Goal: Task Accomplishment & Management: Complete application form

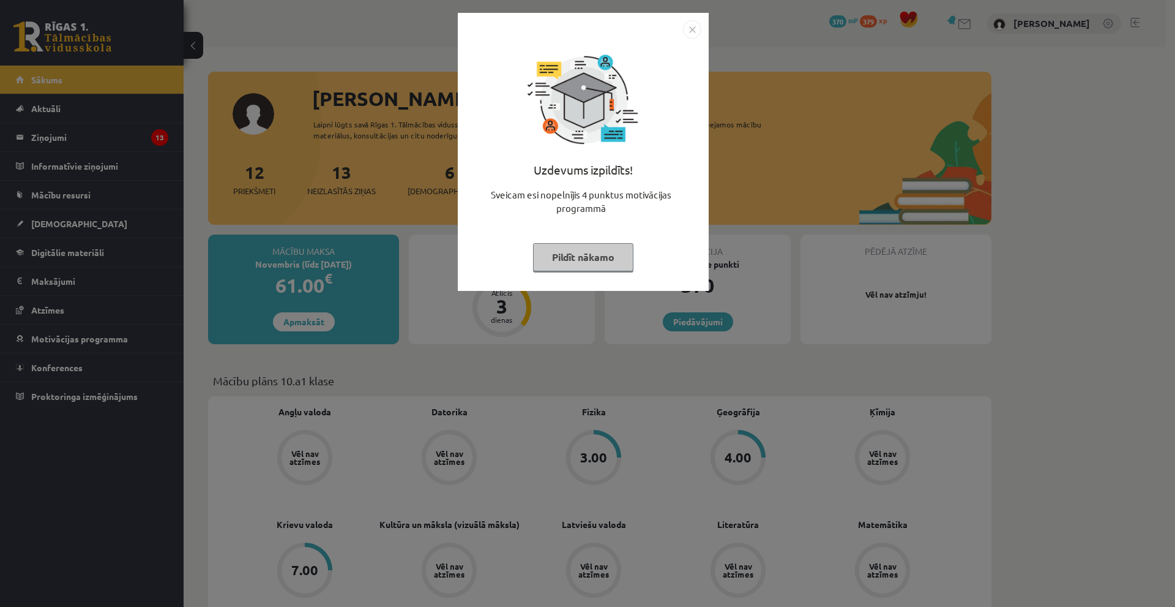
click at [692, 28] on img "Close" at bounding box center [692, 29] width 18 height 18
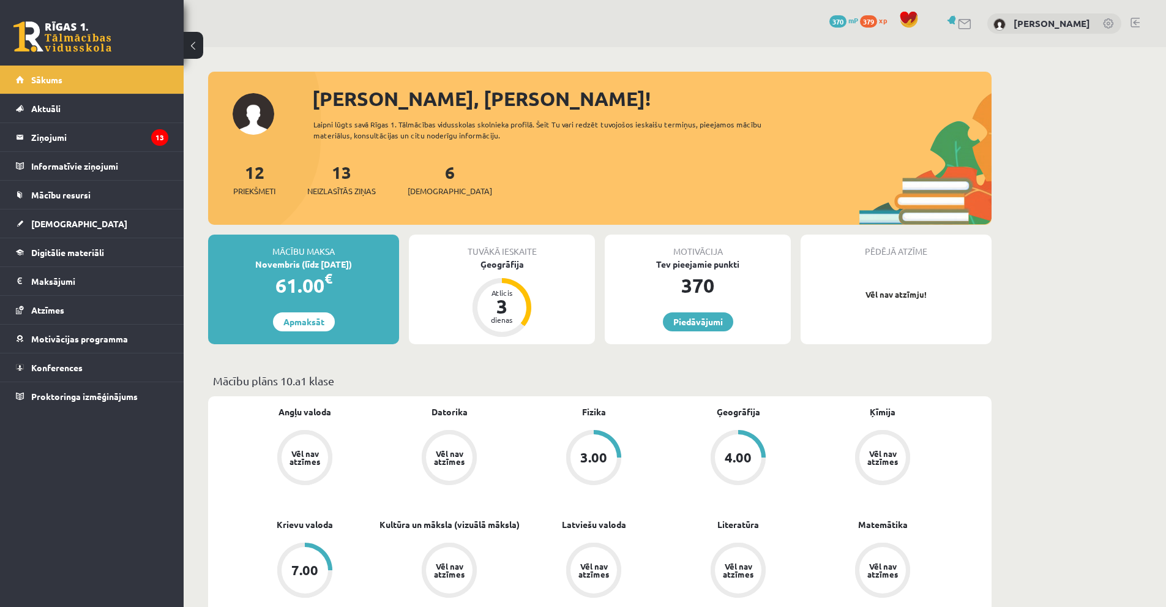
click at [902, 290] on p "Vēl nav atzīmju!" at bounding box center [896, 294] width 179 height 12
click at [510, 301] on div "3" at bounding box center [501, 306] width 37 height 20
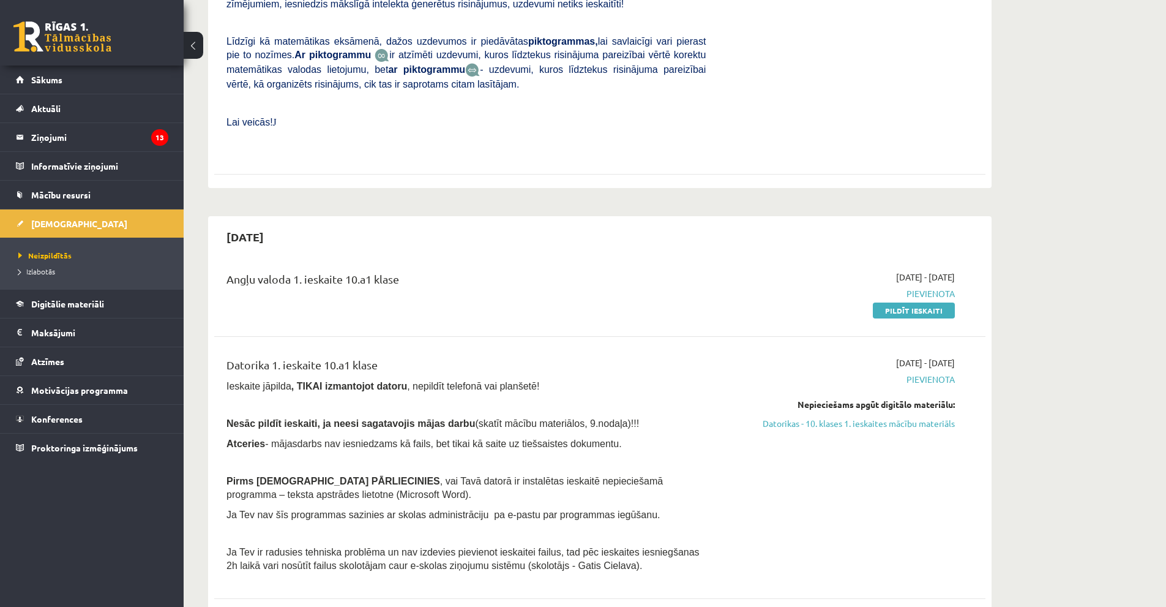
scroll to position [428, 0]
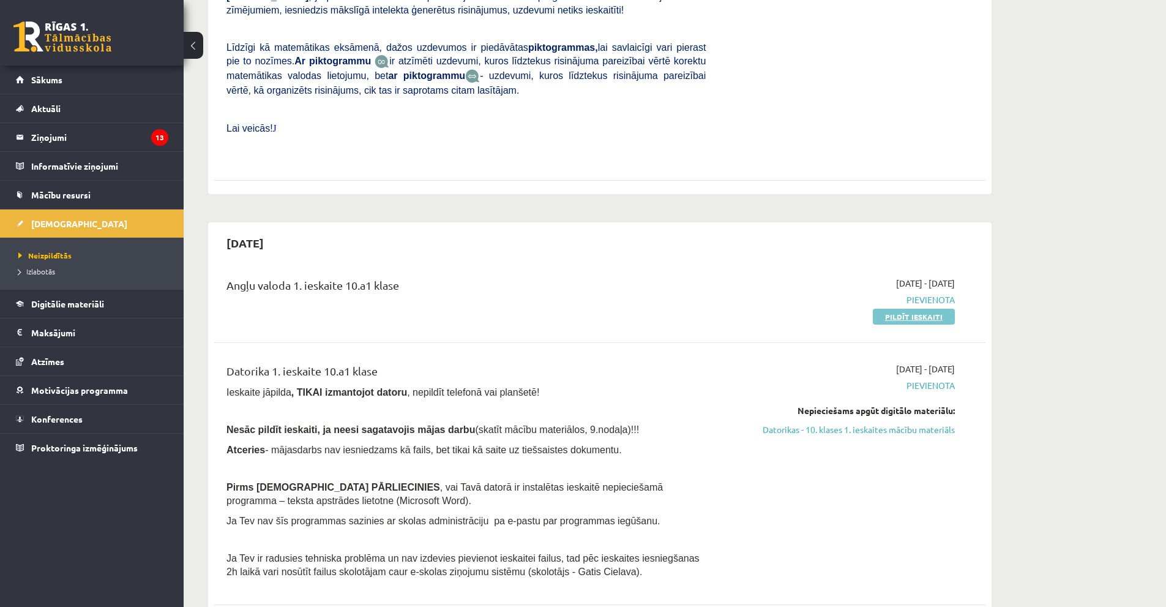
click at [913, 308] on link "Pildīt ieskaiti" at bounding box center [914, 316] width 82 height 16
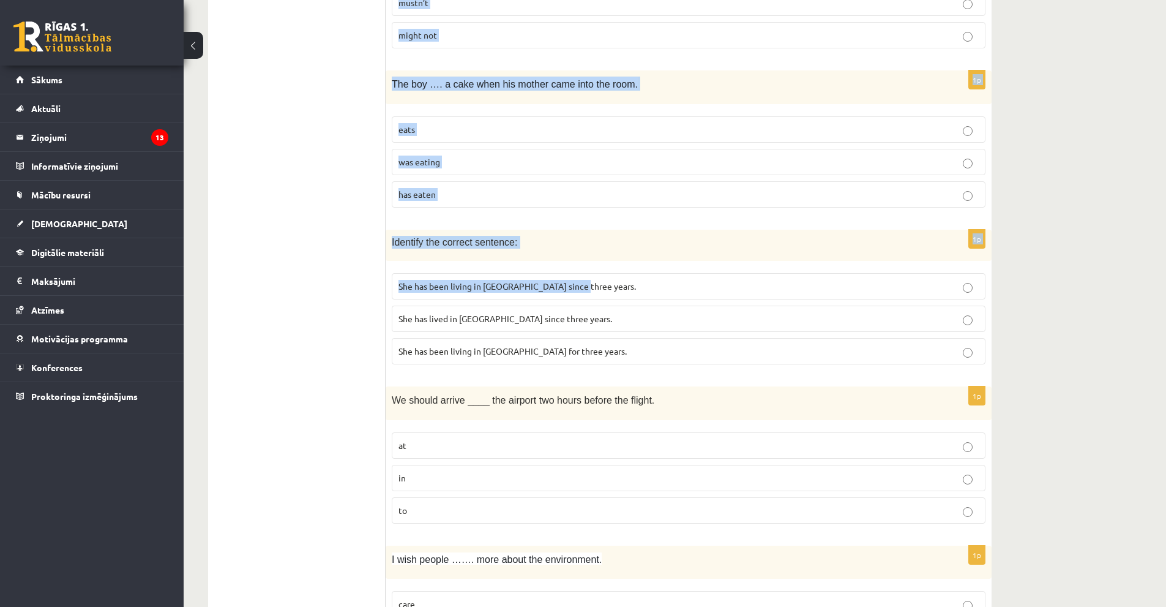
scroll to position [2807, 0]
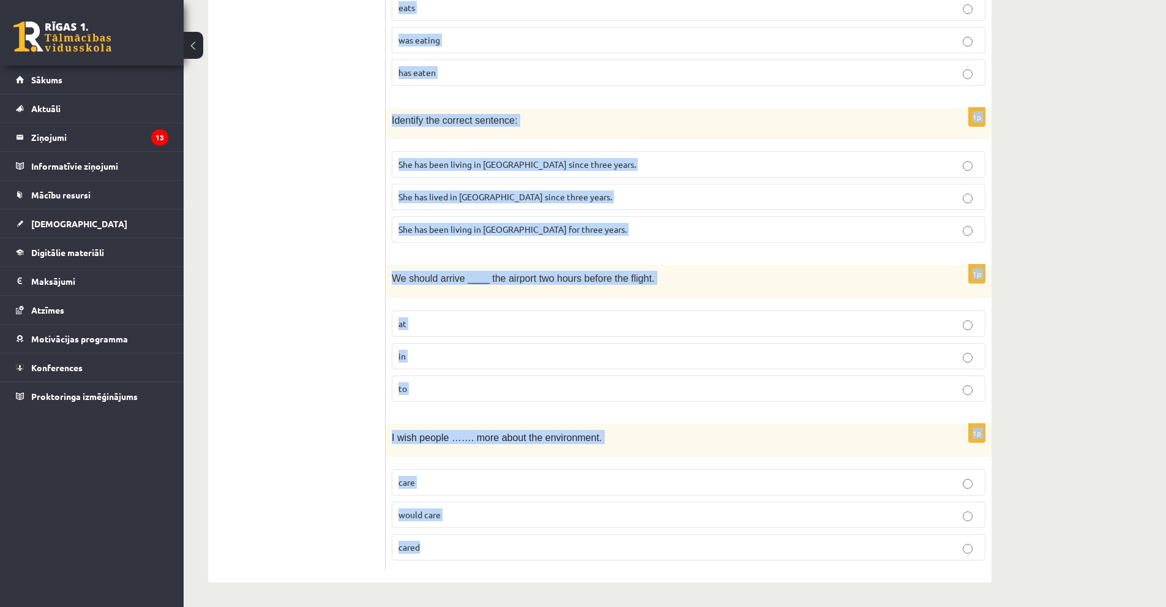
drag, startPoint x: 390, startPoint y: 242, endPoint x: 649, endPoint y: 545, distance: 398.0
copy form "I _____ beans when I was a child, but now I love them. didn’t used to like didn…"
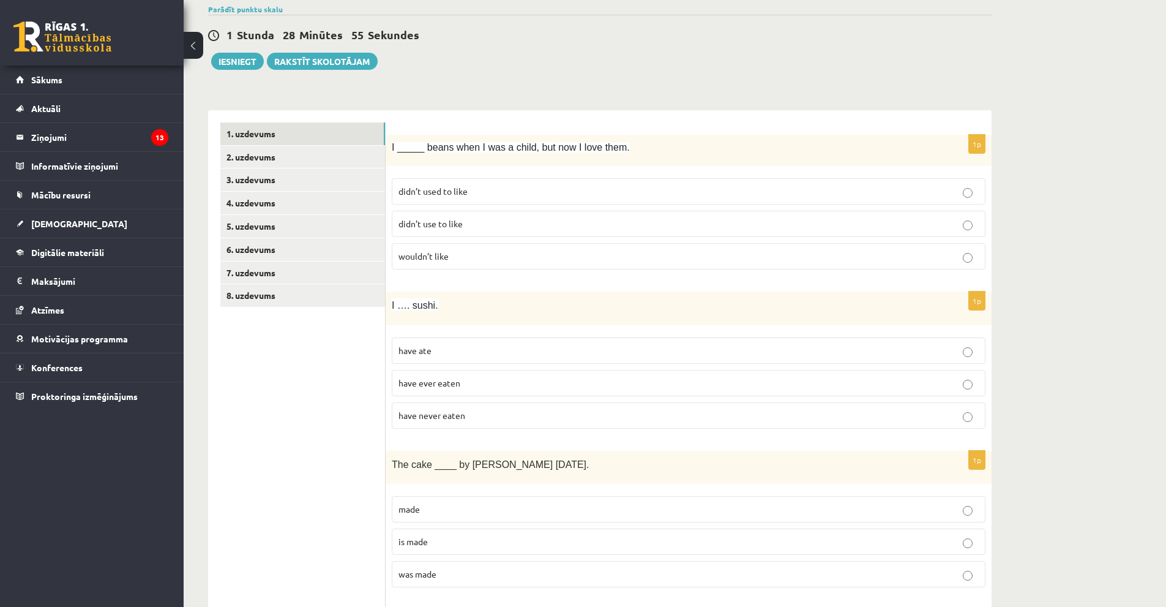
scroll to position [0, 0]
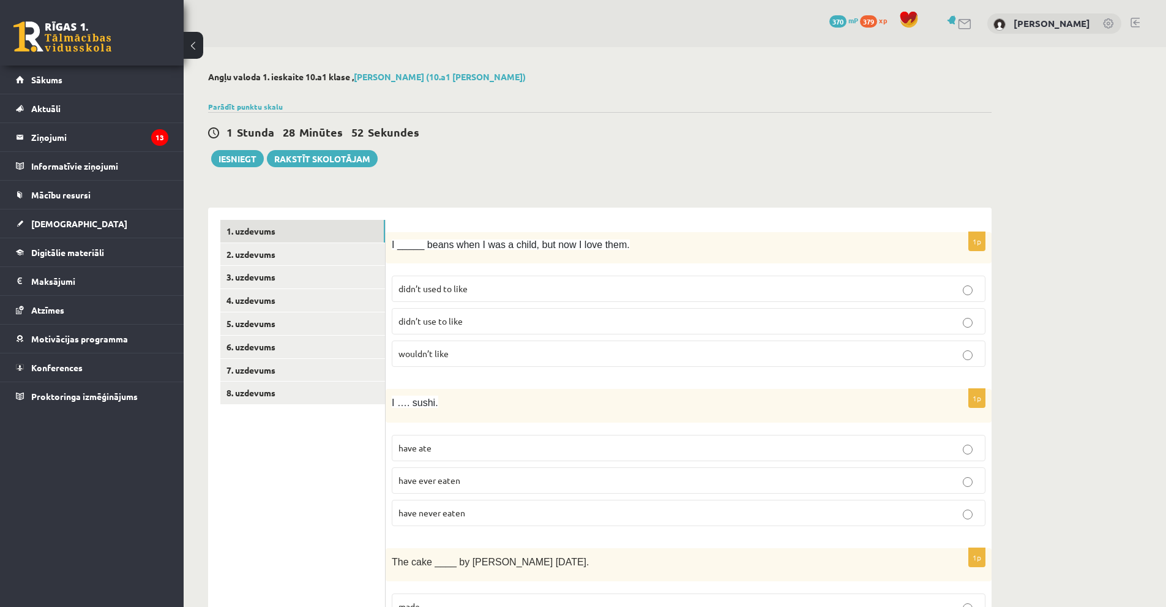
click at [486, 324] on p "didn’t use to like" at bounding box center [688, 321] width 580 height 13
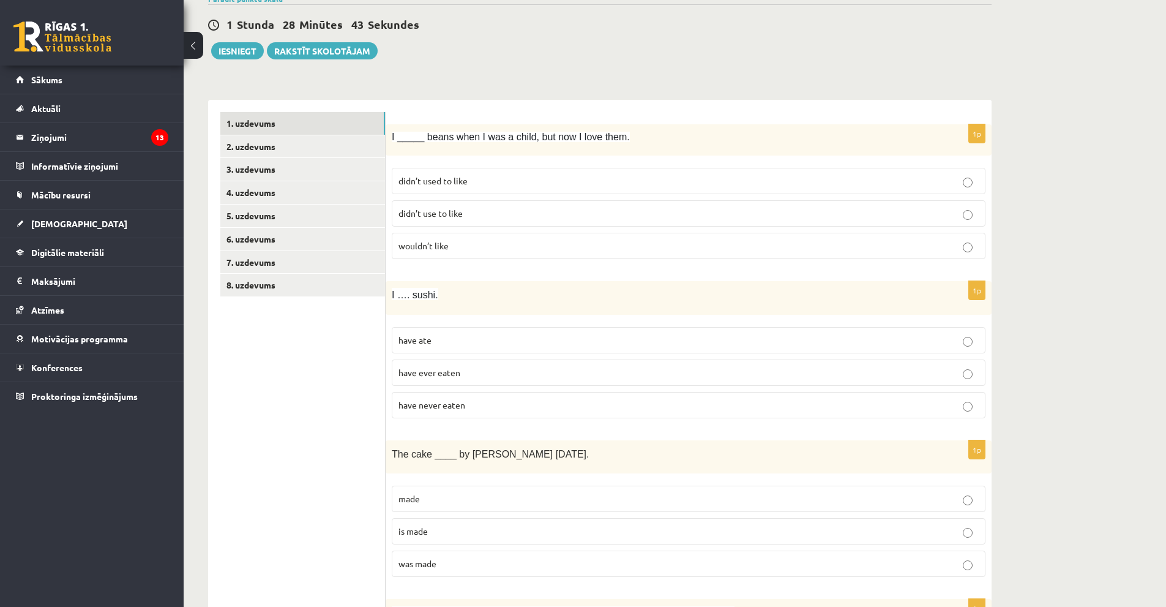
scroll to position [122, 0]
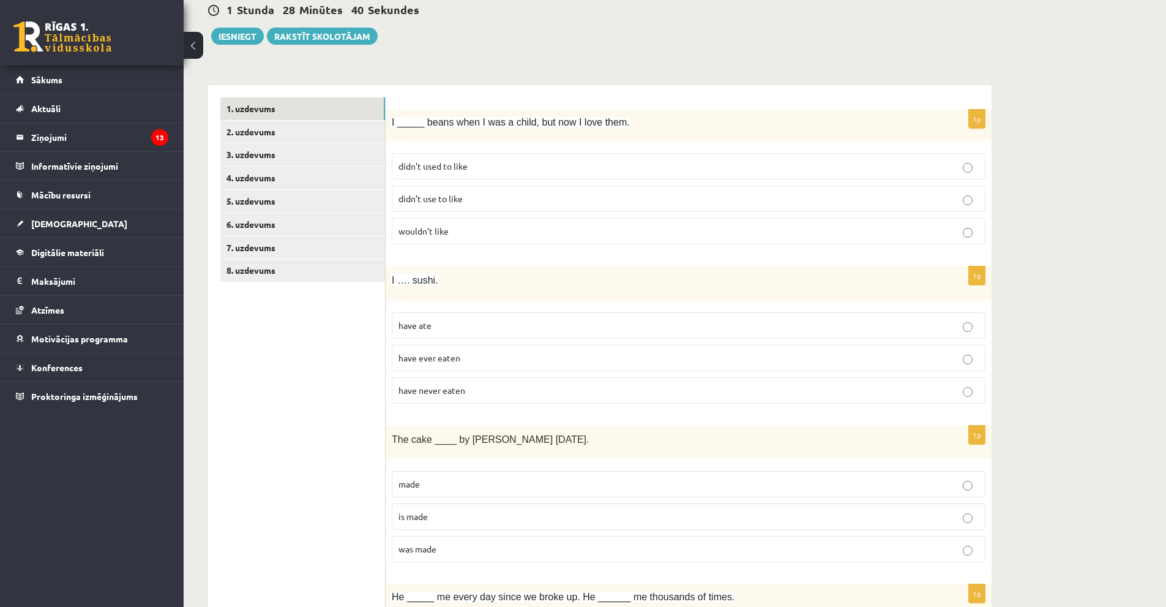
click at [480, 389] on p "have never eaten" at bounding box center [688, 390] width 580 height 13
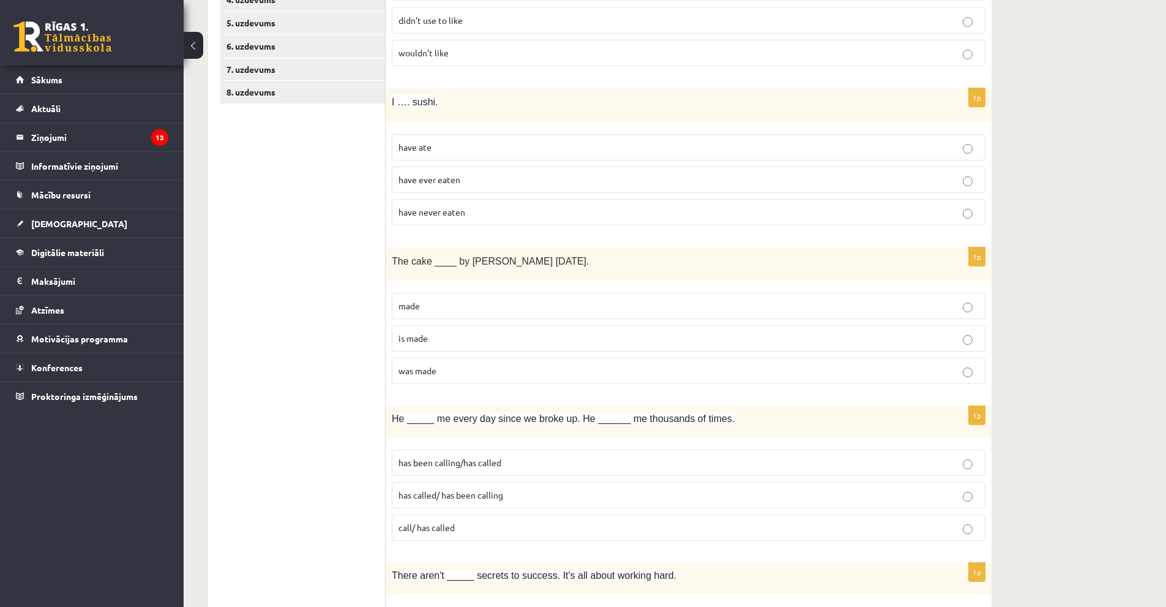
scroll to position [306, 0]
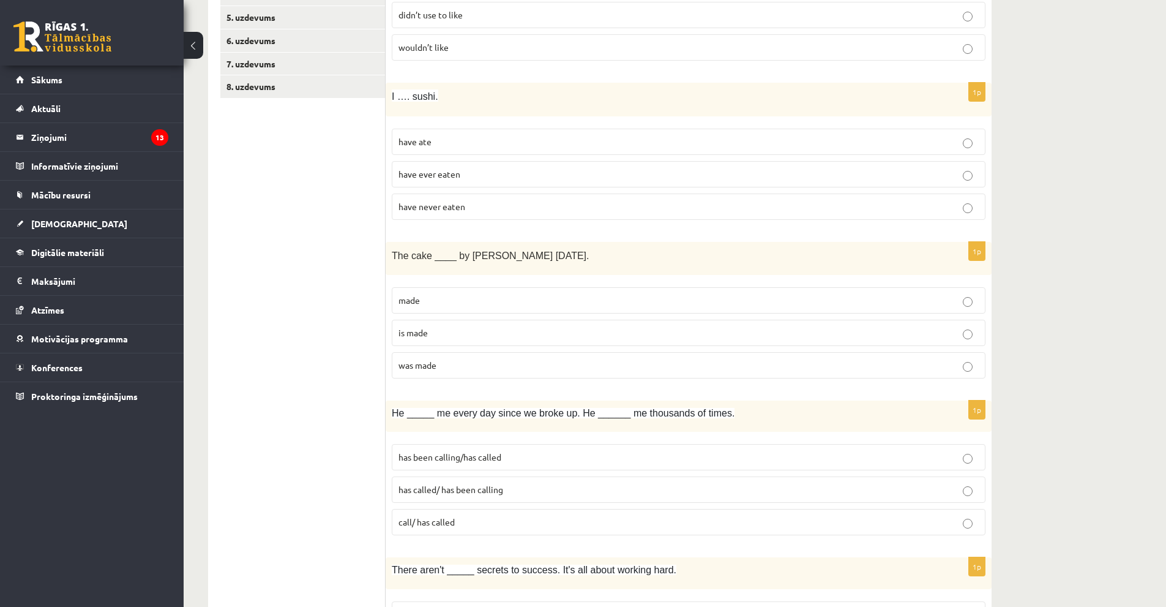
click at [495, 466] on label "has been calling/has called" at bounding box center [689, 457] width 594 height 26
click at [460, 364] on p "was made" at bounding box center [688, 365] width 580 height 13
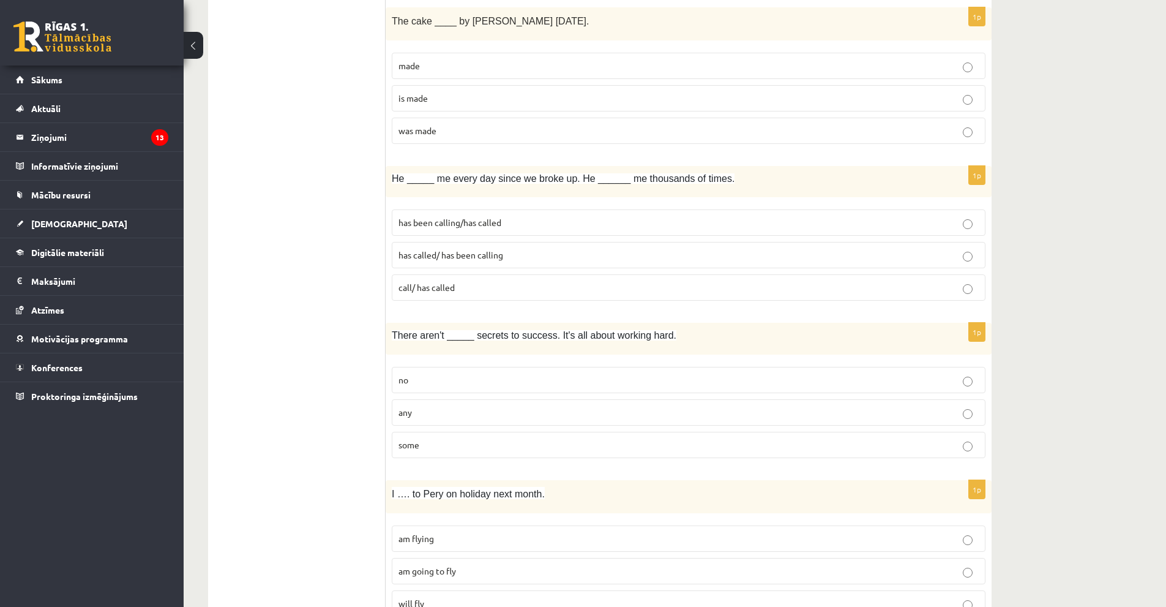
scroll to position [551, 0]
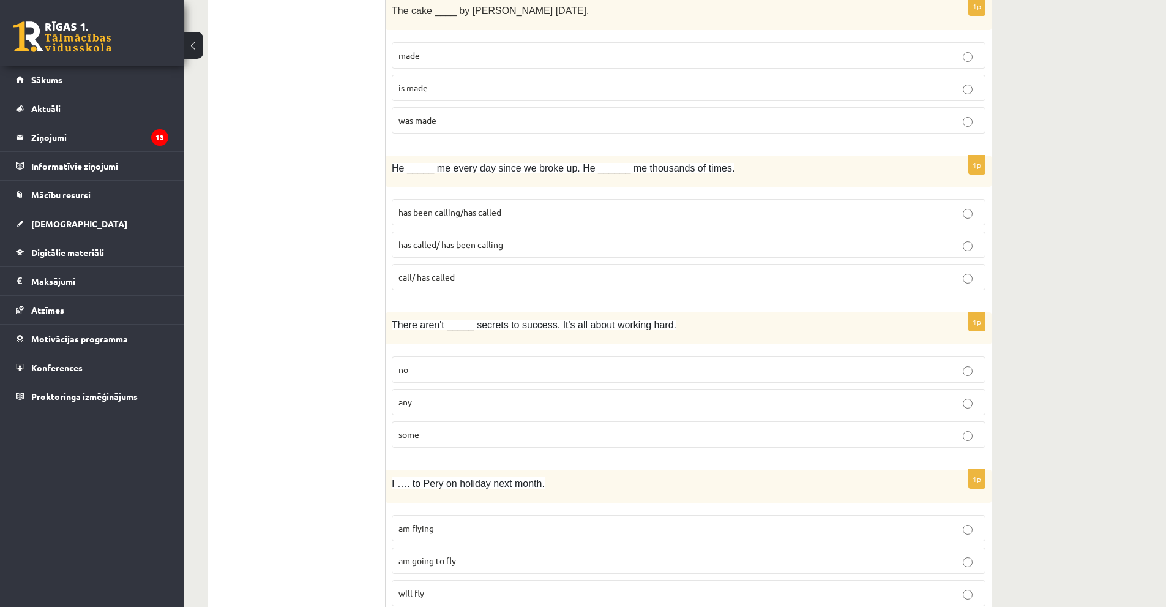
click at [458, 405] on p "any" at bounding box center [688, 401] width 580 height 13
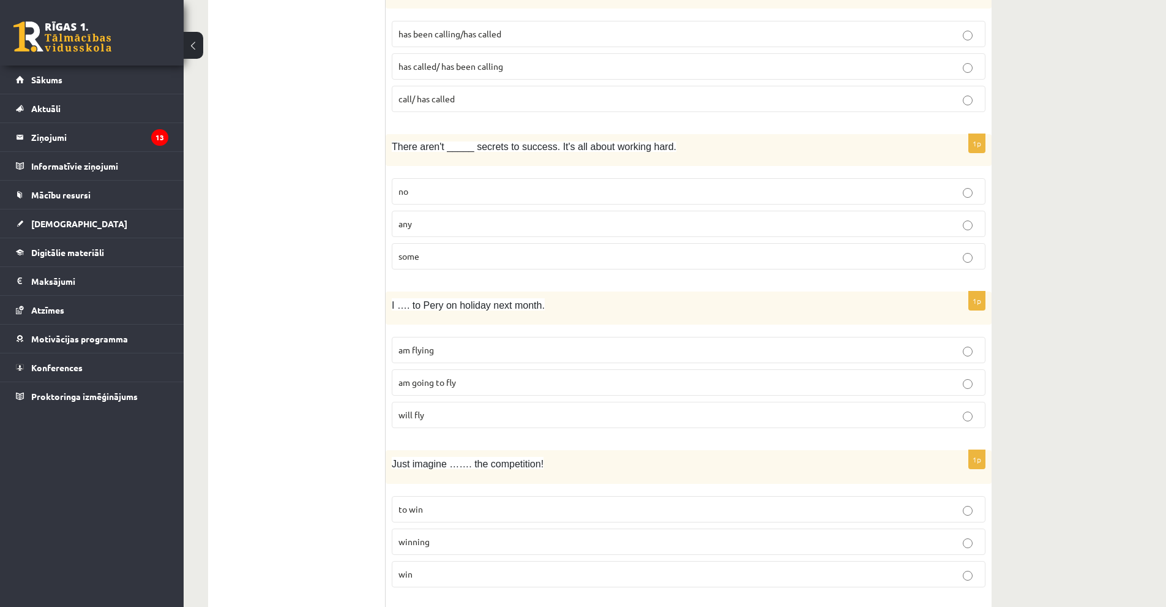
scroll to position [734, 0]
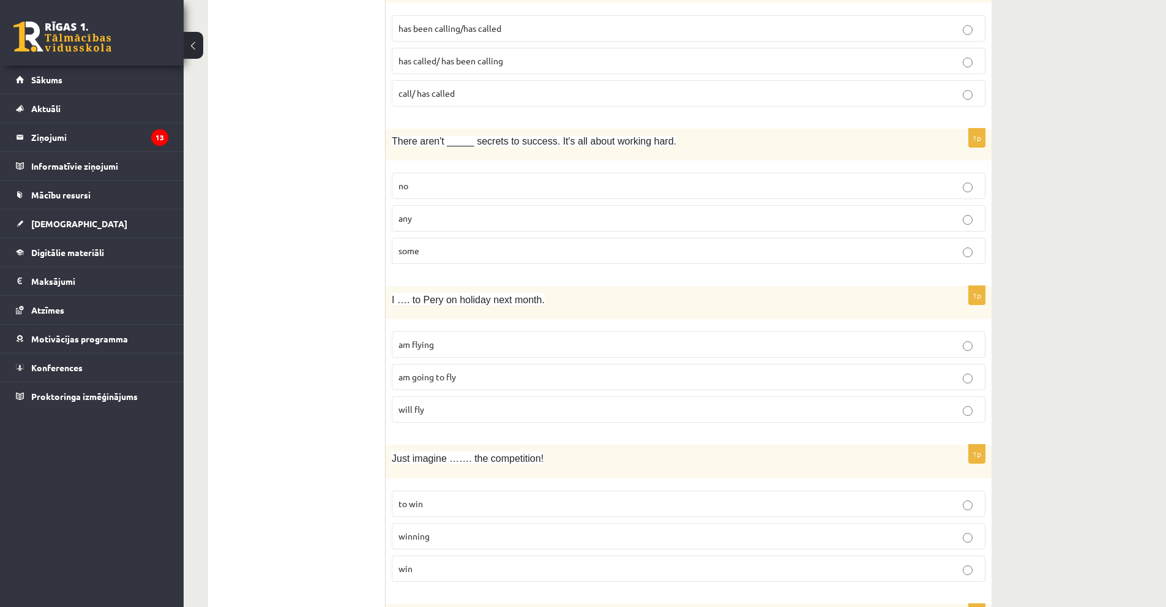
click at [476, 380] on p "am going to fly" at bounding box center [688, 376] width 580 height 13
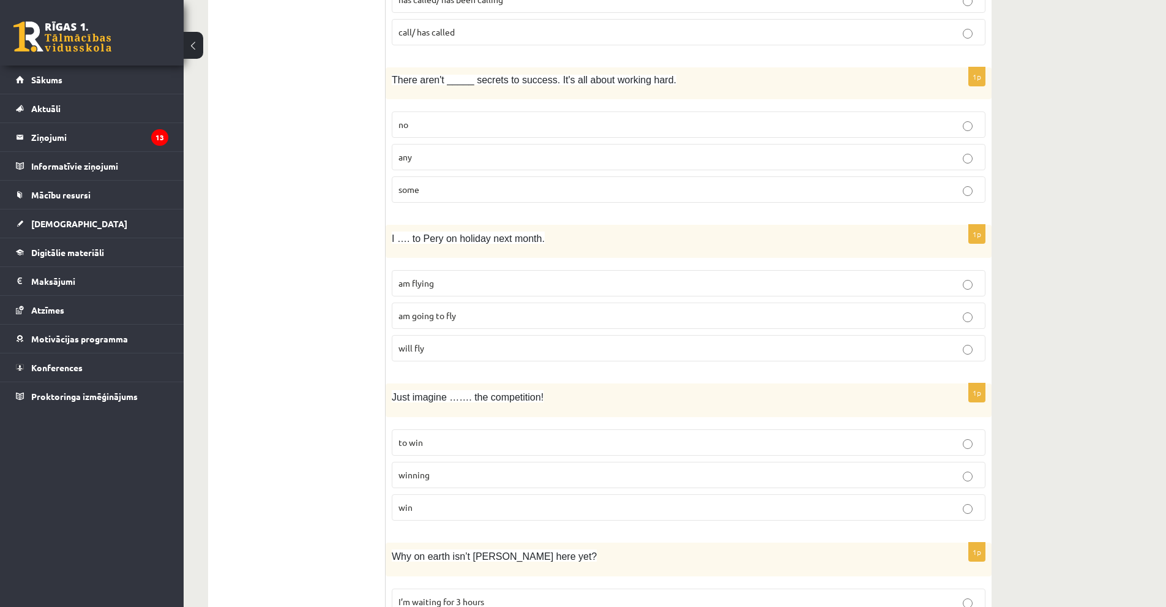
scroll to position [857, 0]
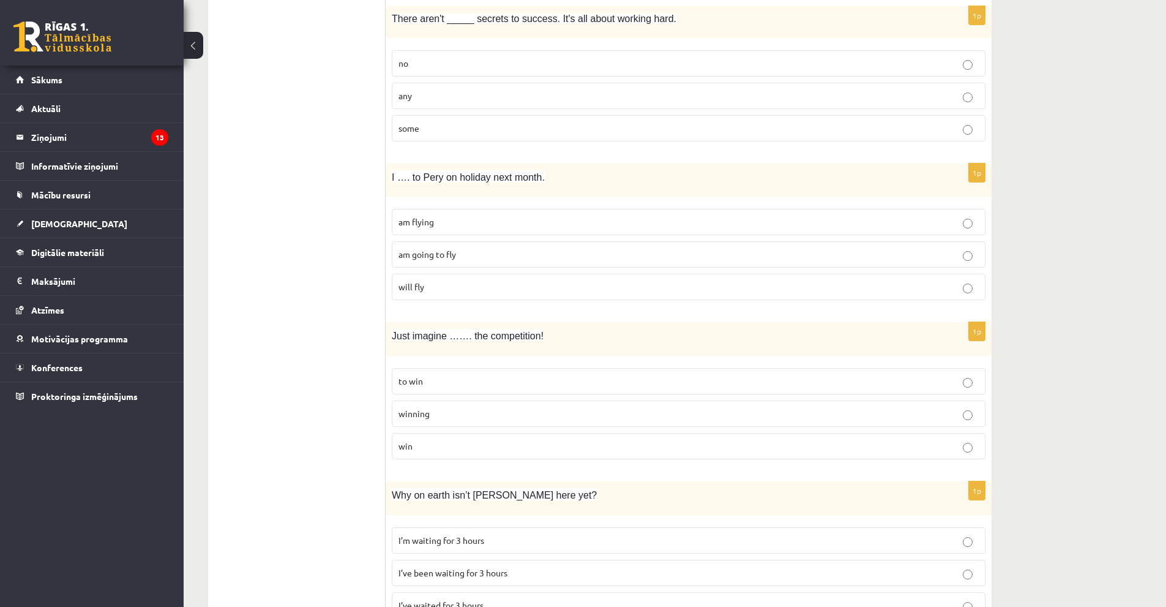
click at [428, 417] on span "winning" at bounding box center [413, 413] width 31 height 11
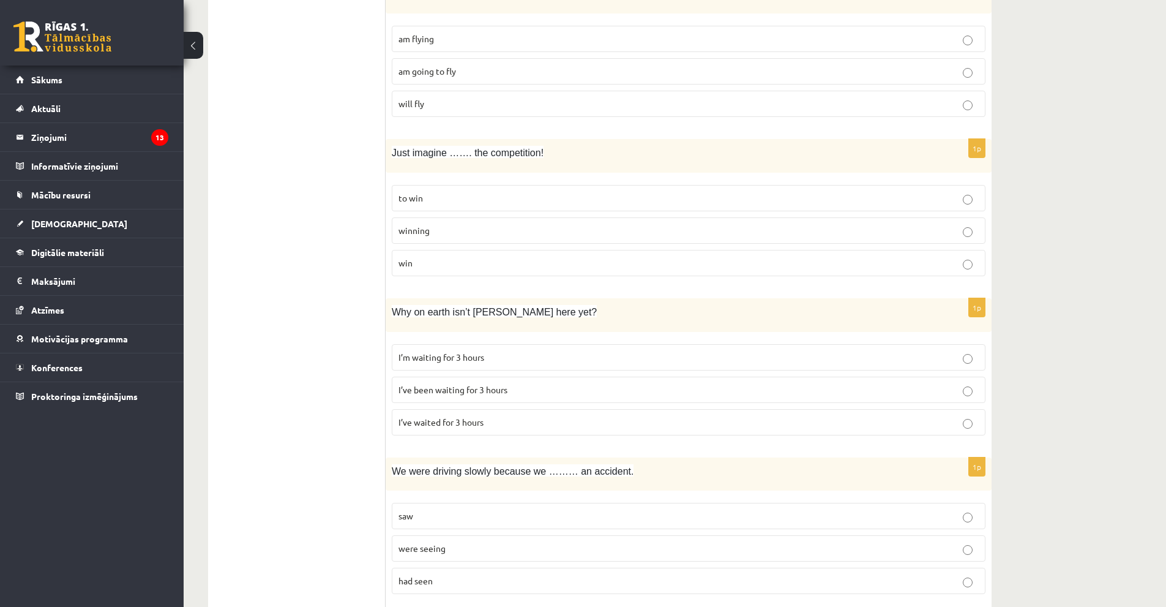
scroll to position [1040, 0]
click at [484, 392] on span "I’ve been waiting for 3 hours" at bounding box center [452, 388] width 109 height 11
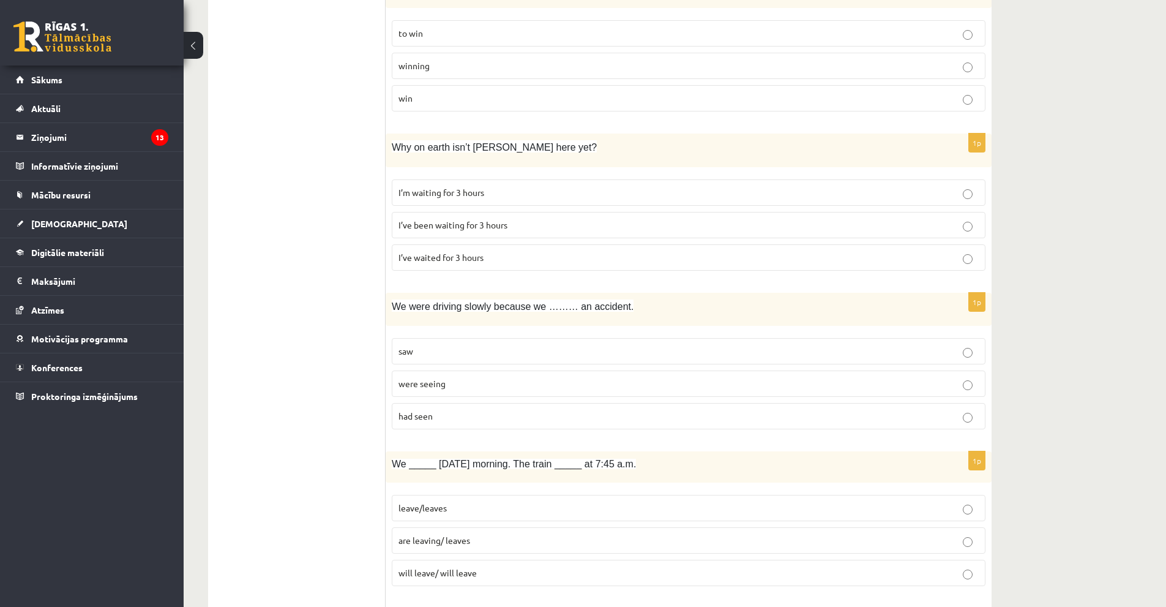
scroll to position [1224, 0]
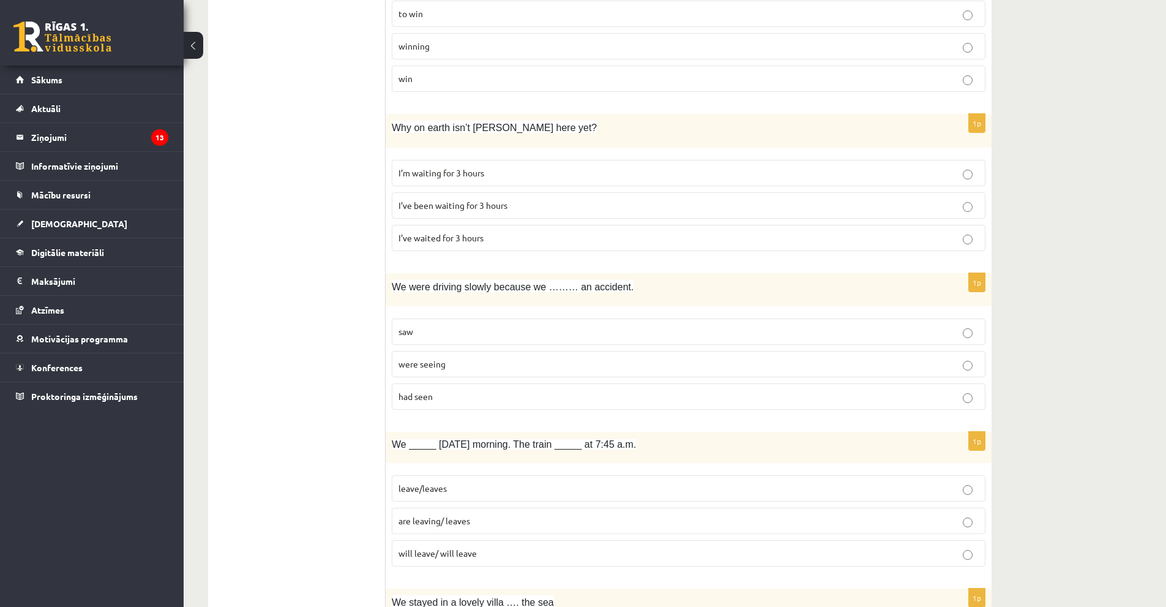
click at [437, 400] on p "had seen" at bounding box center [688, 396] width 580 height 13
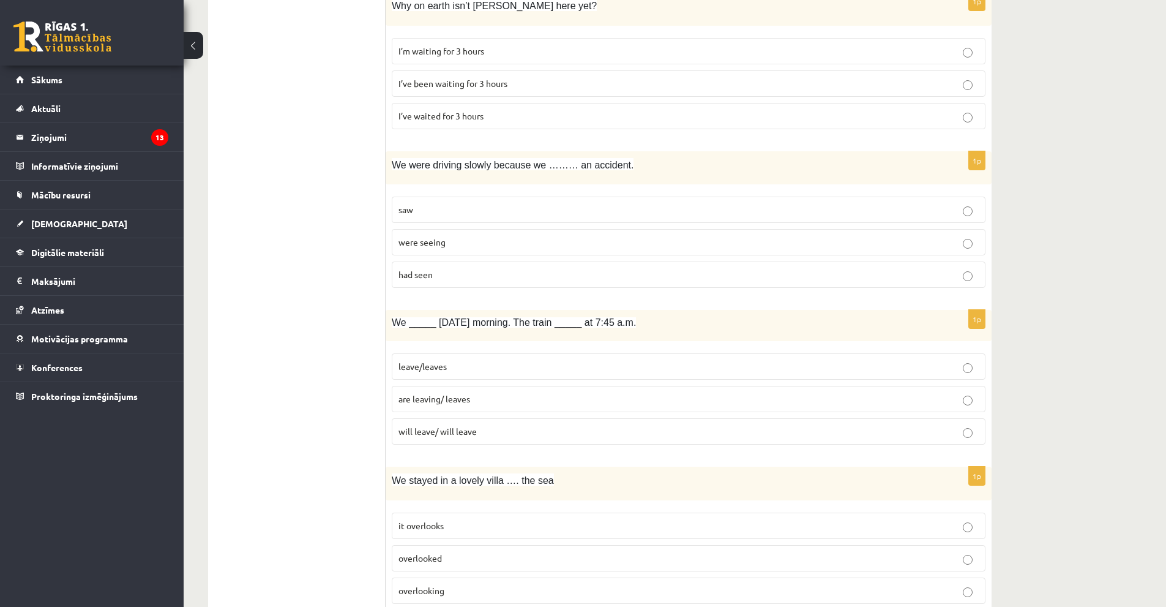
scroll to position [1346, 0]
drag, startPoint x: 462, startPoint y: 400, endPoint x: 468, endPoint y: 403, distance: 6.8
click at [465, 400] on span "are leaving/ leaves" at bounding box center [434, 397] width 72 height 11
click at [565, 403] on p "are leaving/ leaves" at bounding box center [688, 398] width 580 height 13
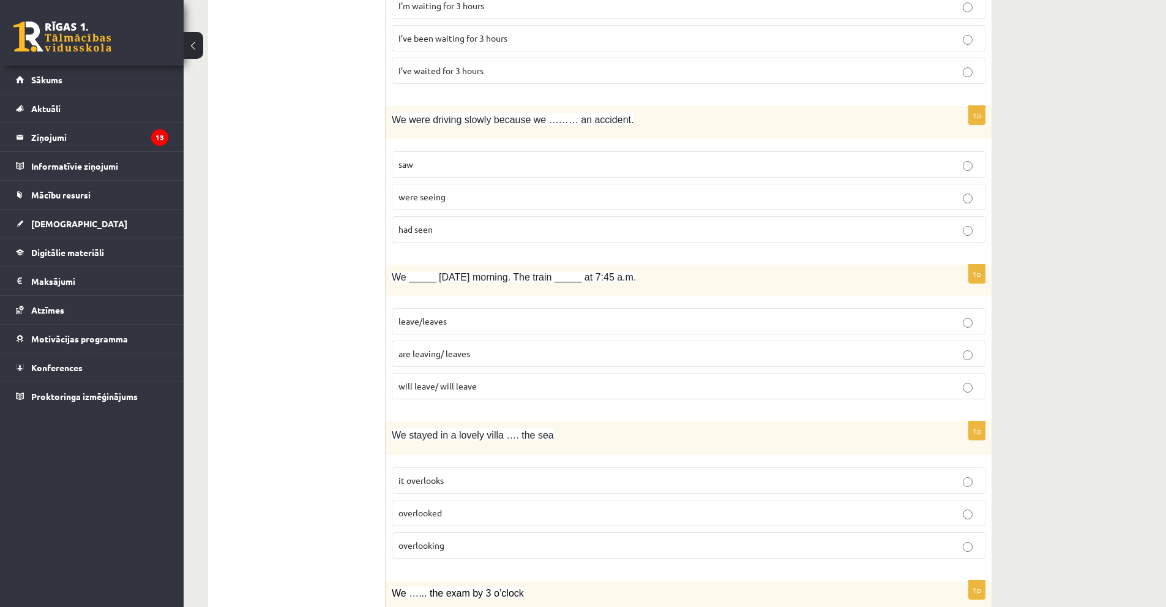
scroll to position [1469, 0]
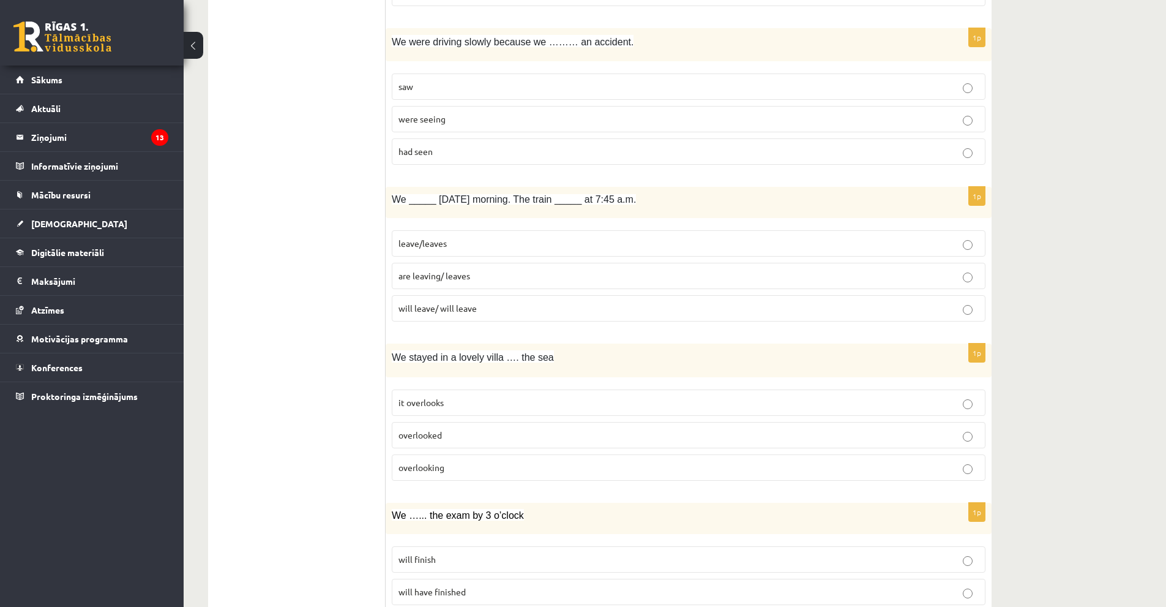
click at [445, 438] on p "overlooked" at bounding box center [688, 434] width 580 height 13
click at [446, 475] on label "overlooking" at bounding box center [689, 467] width 594 height 26
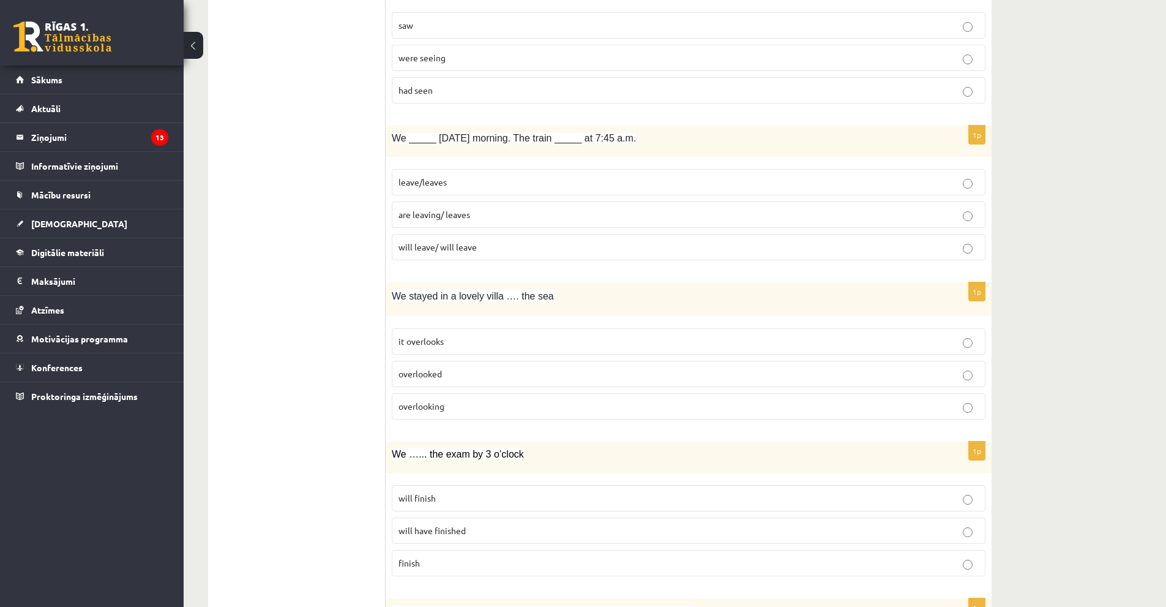
scroll to position [1591, 0]
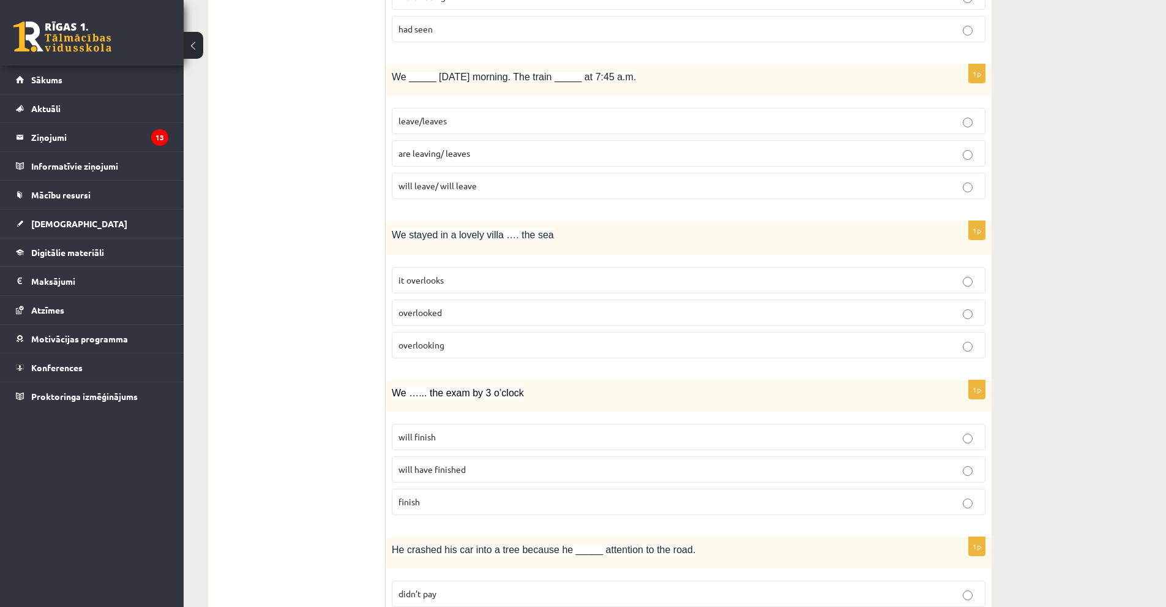
click at [456, 476] on p "will have finished" at bounding box center [688, 469] width 580 height 13
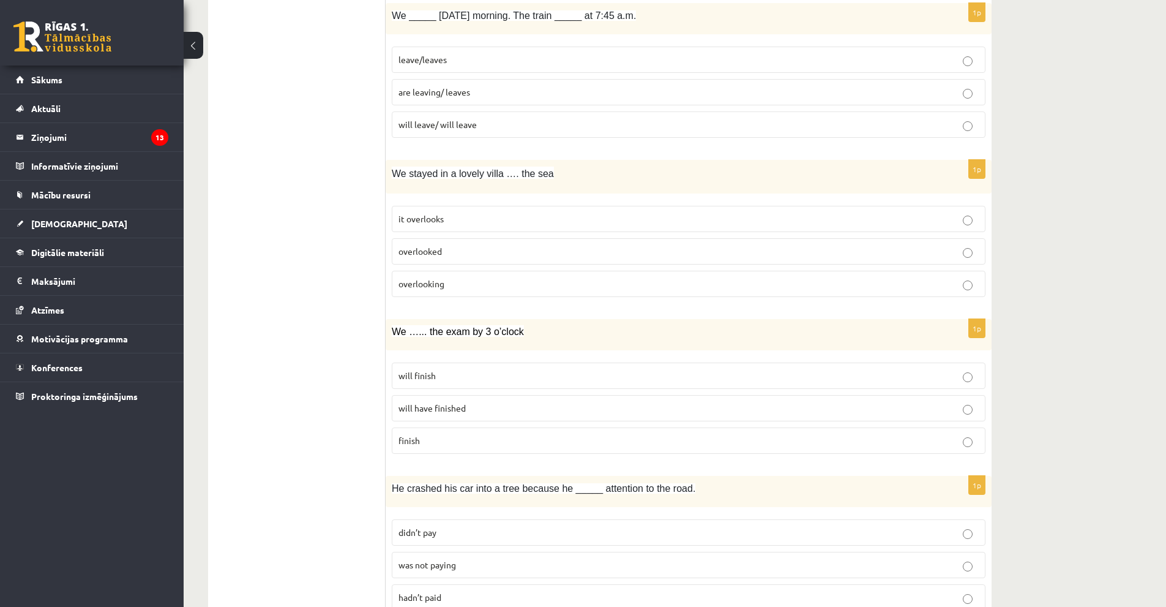
scroll to position [1714, 0]
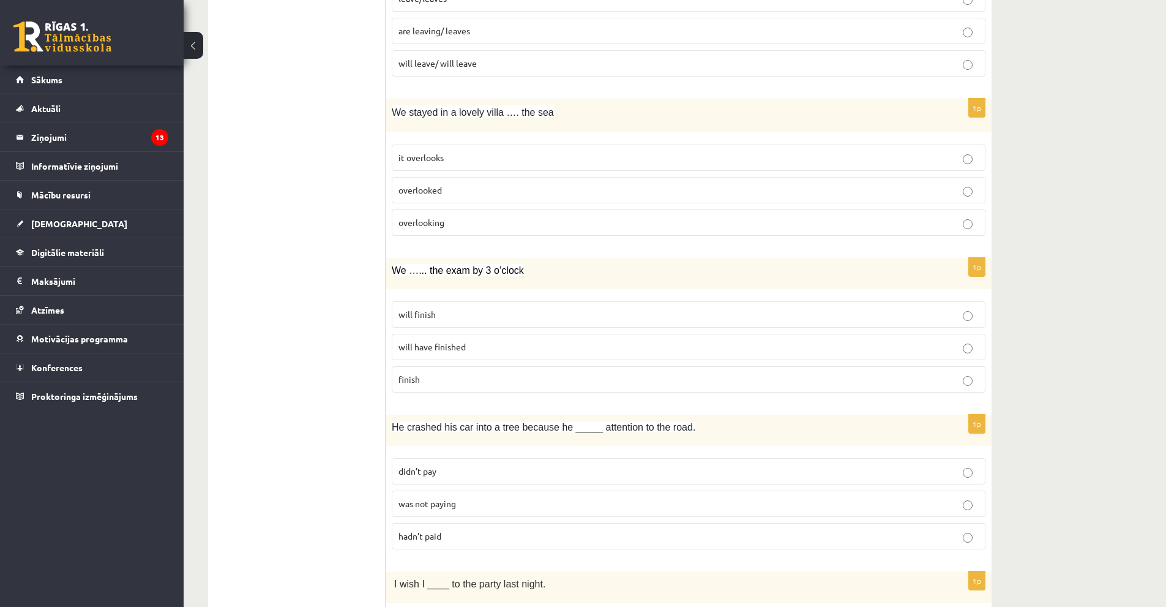
click at [457, 505] on p "was not paying" at bounding box center [688, 503] width 580 height 13
click at [457, 533] on p "hadn’t paid" at bounding box center [688, 535] width 580 height 13
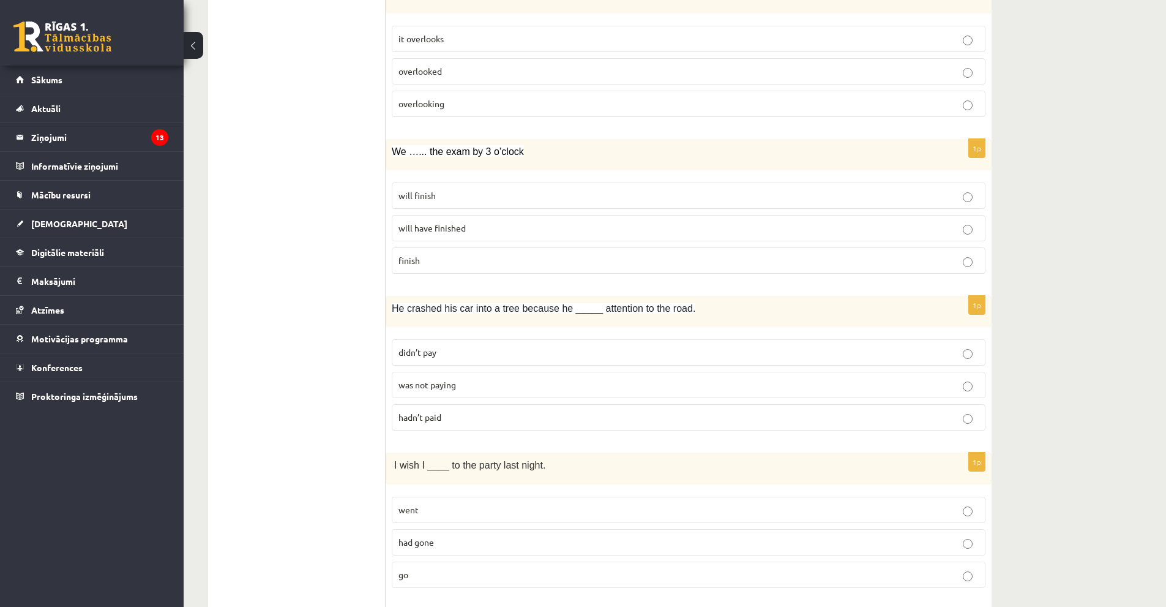
scroll to position [1836, 0]
click at [501, 542] on p "had gone" at bounding box center [688, 538] width 580 height 13
click at [449, 417] on p "hadn’t paid" at bounding box center [688, 413] width 580 height 13
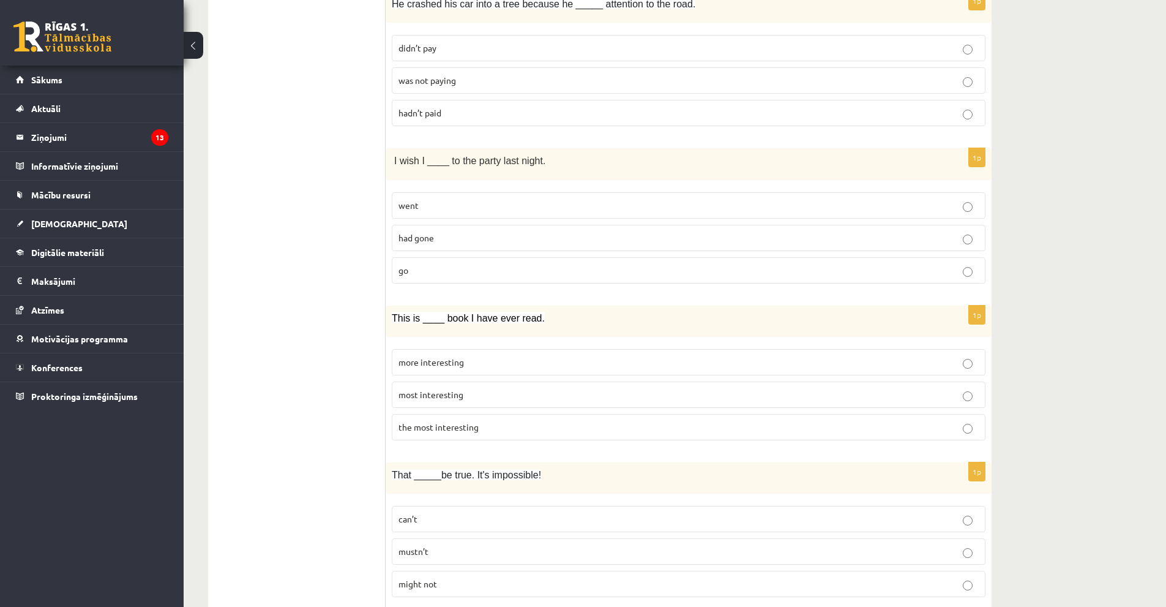
scroll to position [2142, 0]
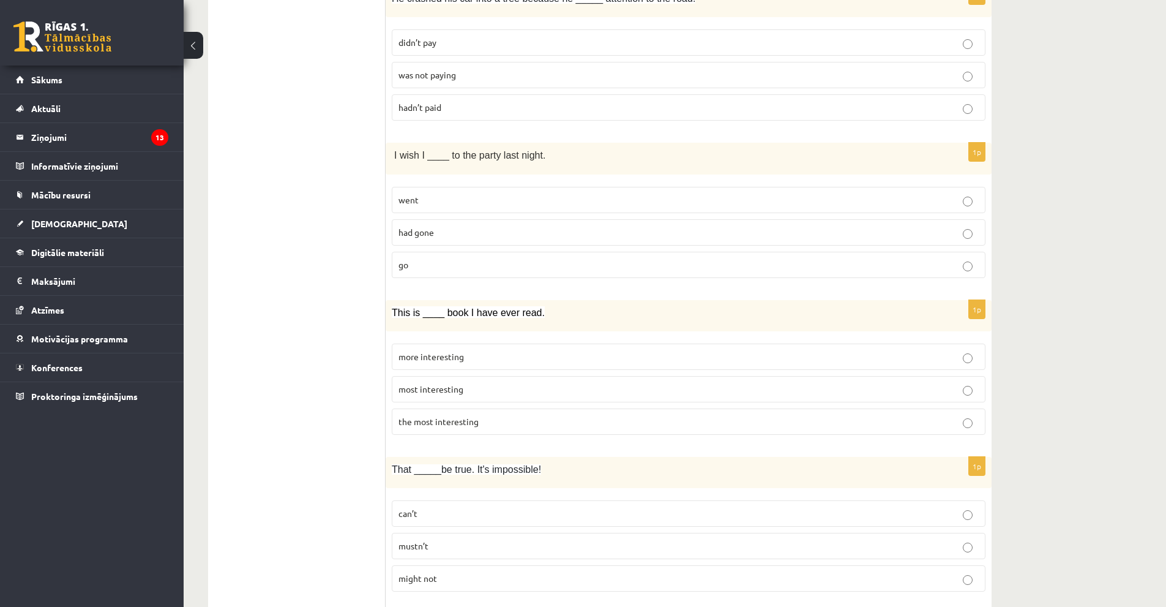
click at [467, 422] on span "the most interesting" at bounding box center [438, 421] width 80 height 11
click at [466, 515] on p "can’t" at bounding box center [688, 513] width 580 height 13
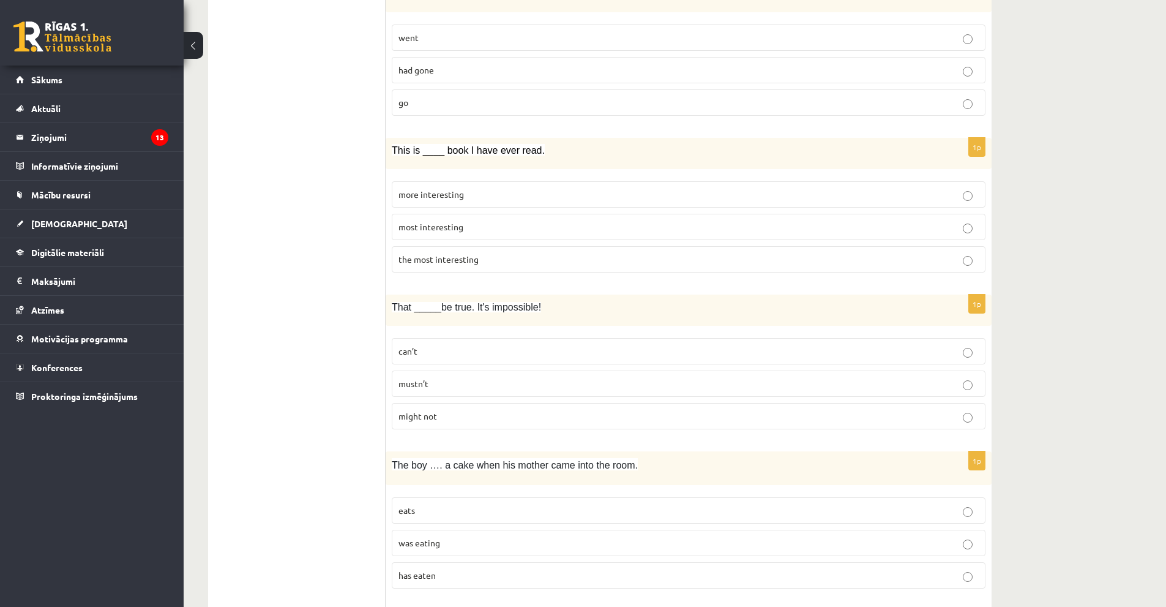
scroll to position [2326, 0]
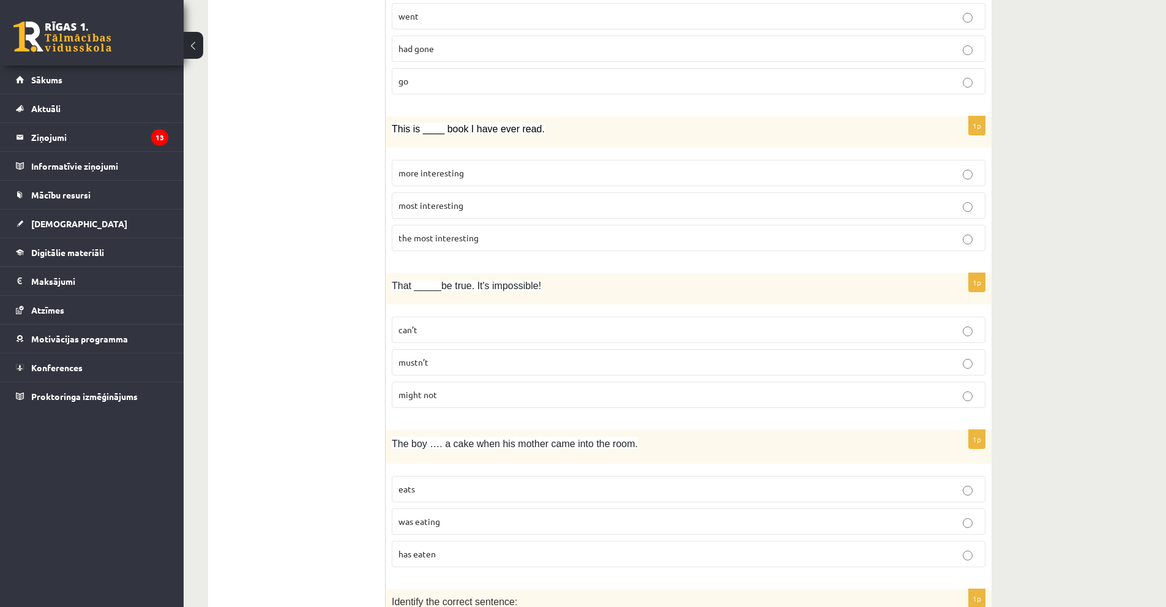
drag, startPoint x: 444, startPoint y: 528, endPoint x: 367, endPoint y: 280, distance: 259.0
click at [444, 527] on p "was eating" at bounding box center [688, 521] width 580 height 13
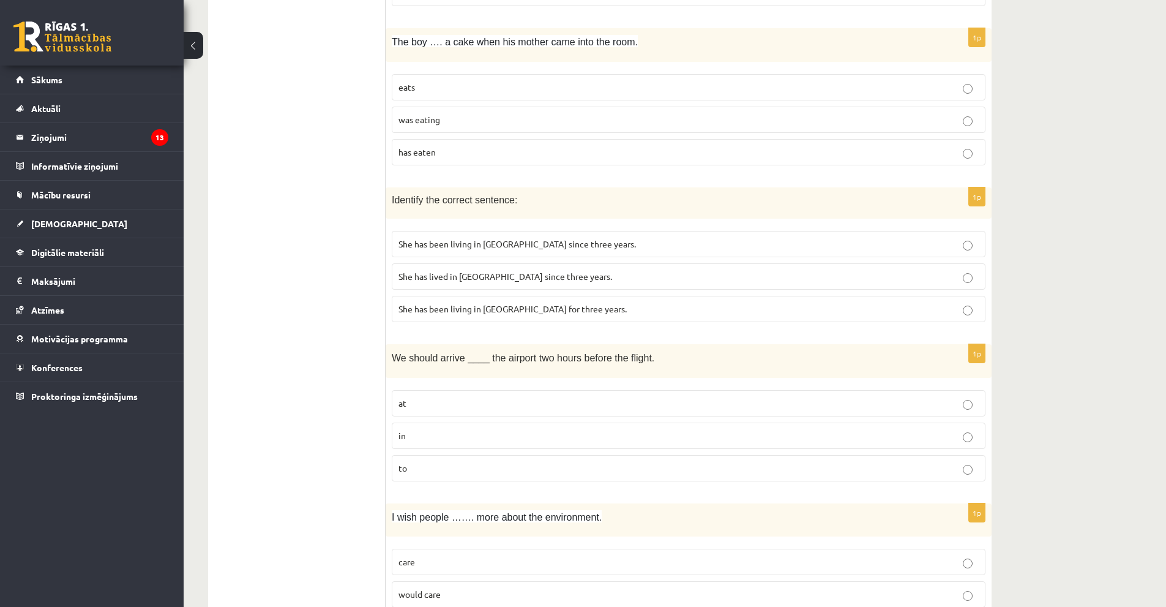
scroll to position [2754, 0]
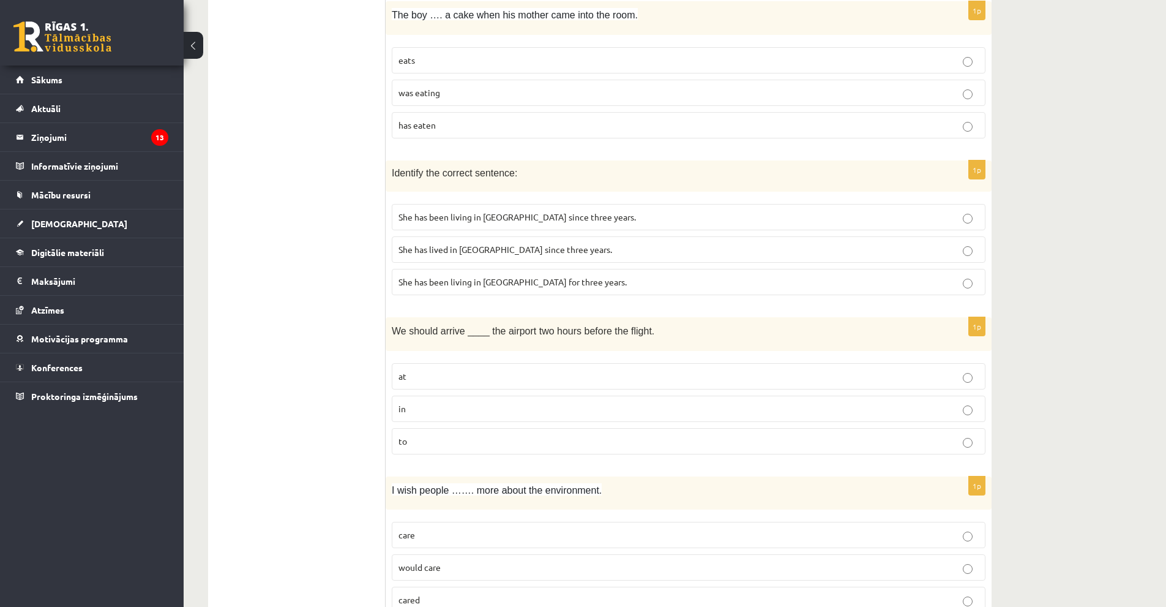
drag, startPoint x: 474, startPoint y: 383, endPoint x: 483, endPoint y: 323, distance: 60.0
click at [474, 382] on p "at" at bounding box center [688, 376] width 580 height 13
click at [506, 237] on label "She has lived in Paris since three years." at bounding box center [689, 249] width 594 height 26
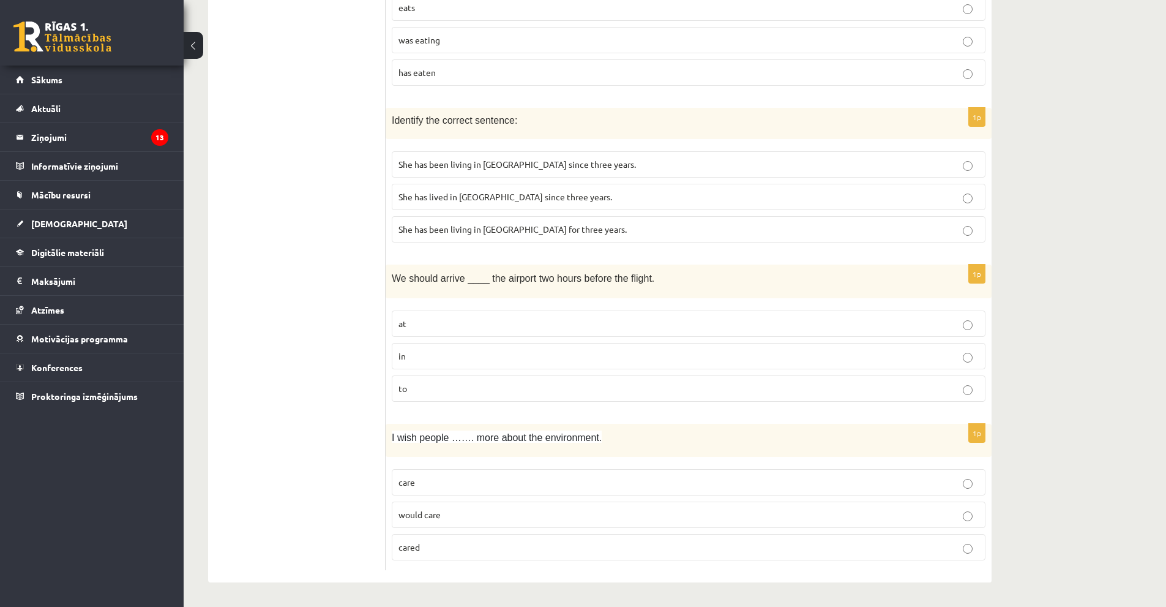
click at [452, 545] on p "cared" at bounding box center [688, 546] width 580 height 13
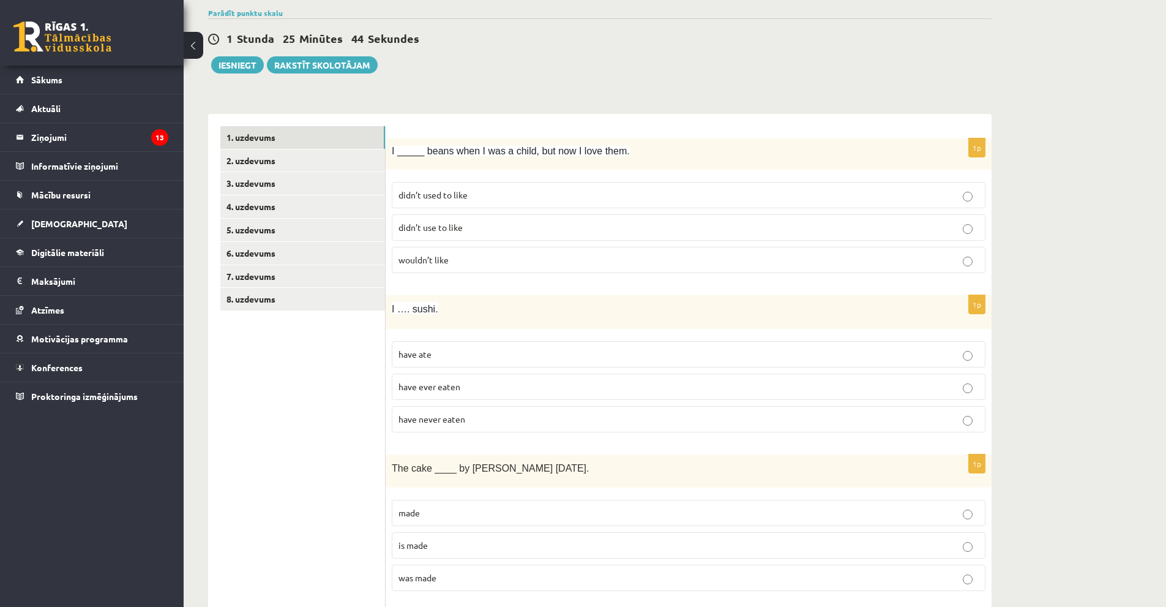
scroll to position [0, 0]
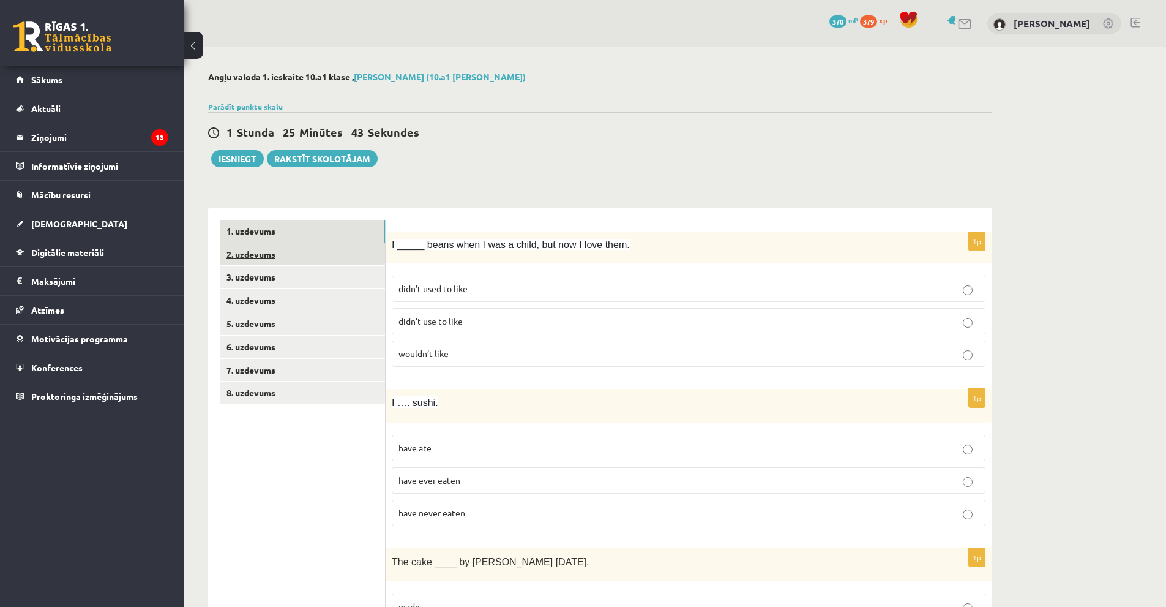
click at [287, 261] on link "2. uzdevums" at bounding box center [302, 254] width 165 height 23
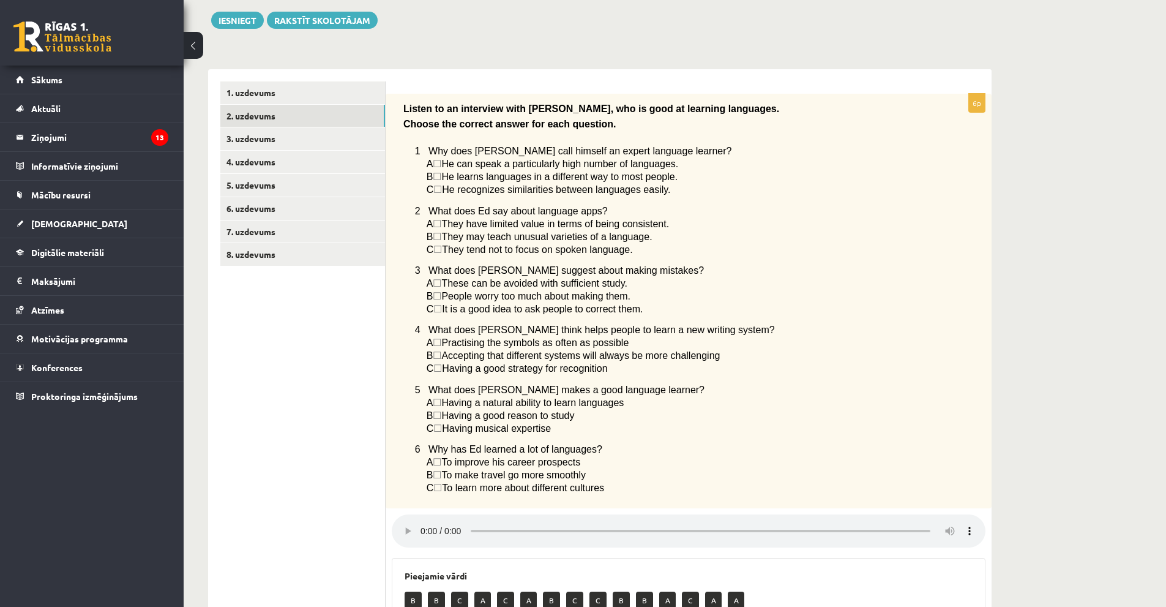
scroll to position [131, 0]
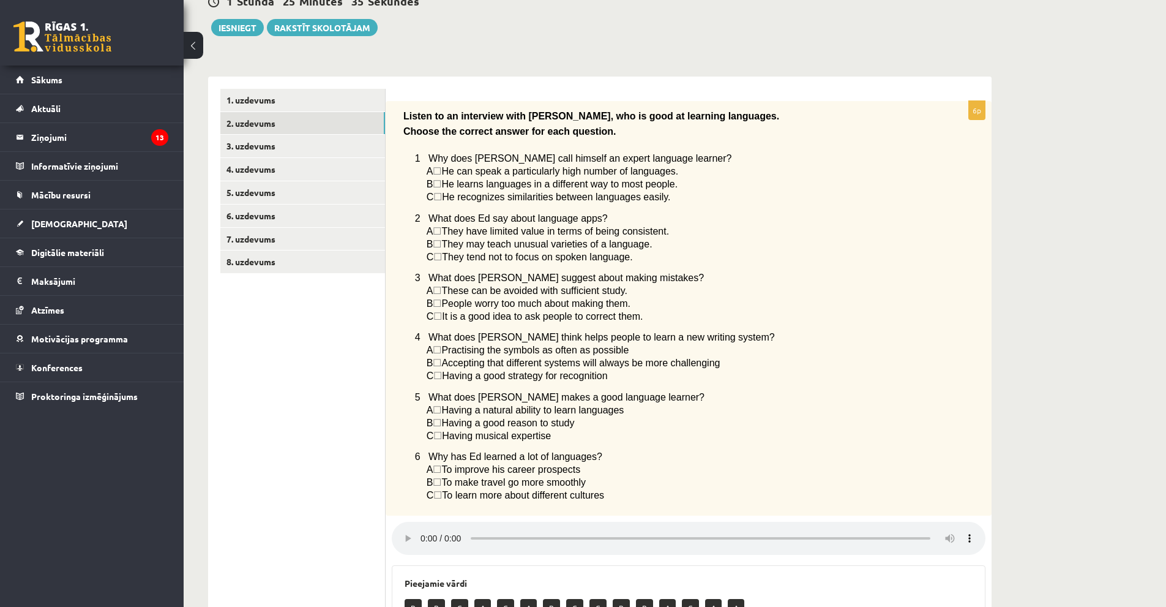
click at [441, 473] on span "☐" at bounding box center [437, 469] width 9 height 10
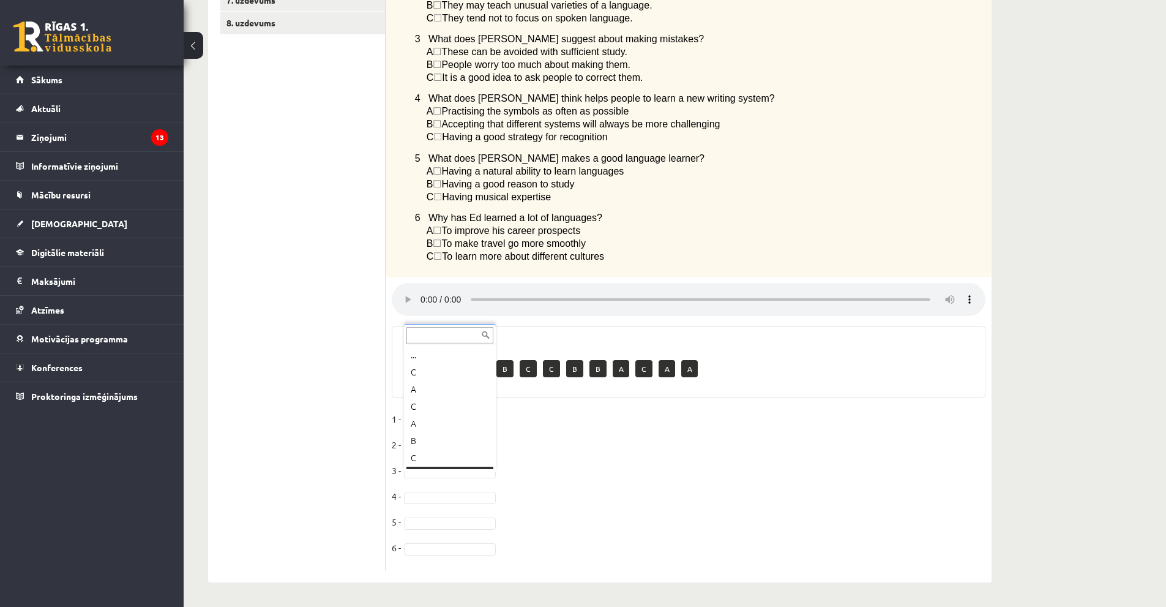
scroll to position [15, 0]
drag, startPoint x: 441, startPoint y: 395, endPoint x: 443, endPoint y: 410, distance: 14.9
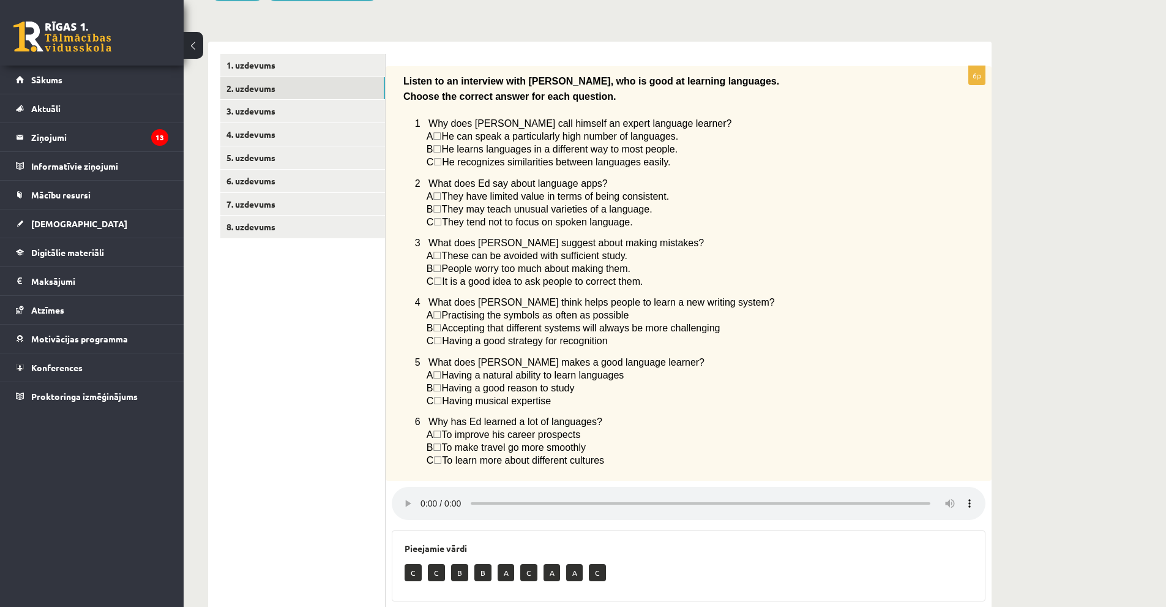
scroll to position [0, 0]
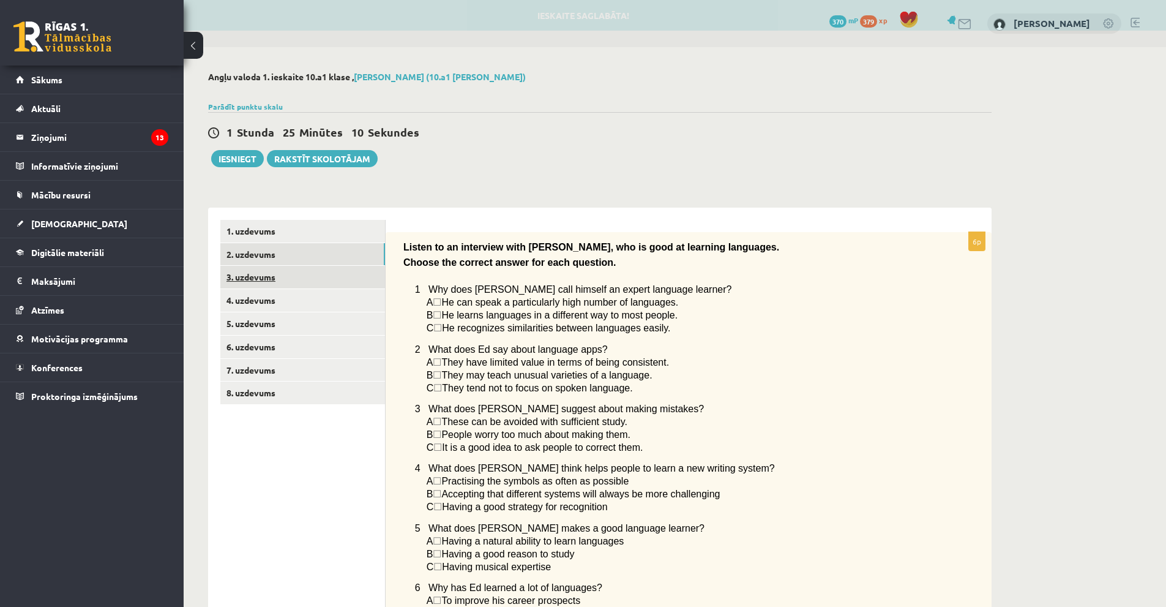
click at [294, 277] on link "3. uzdevums" at bounding box center [302, 277] width 165 height 23
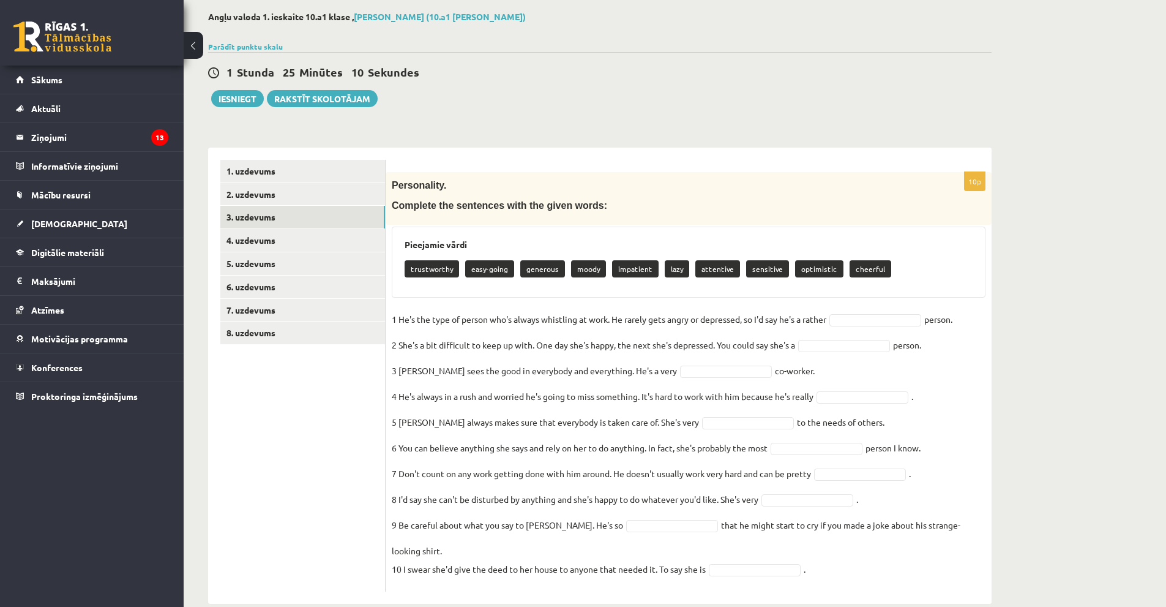
scroll to position [64, 0]
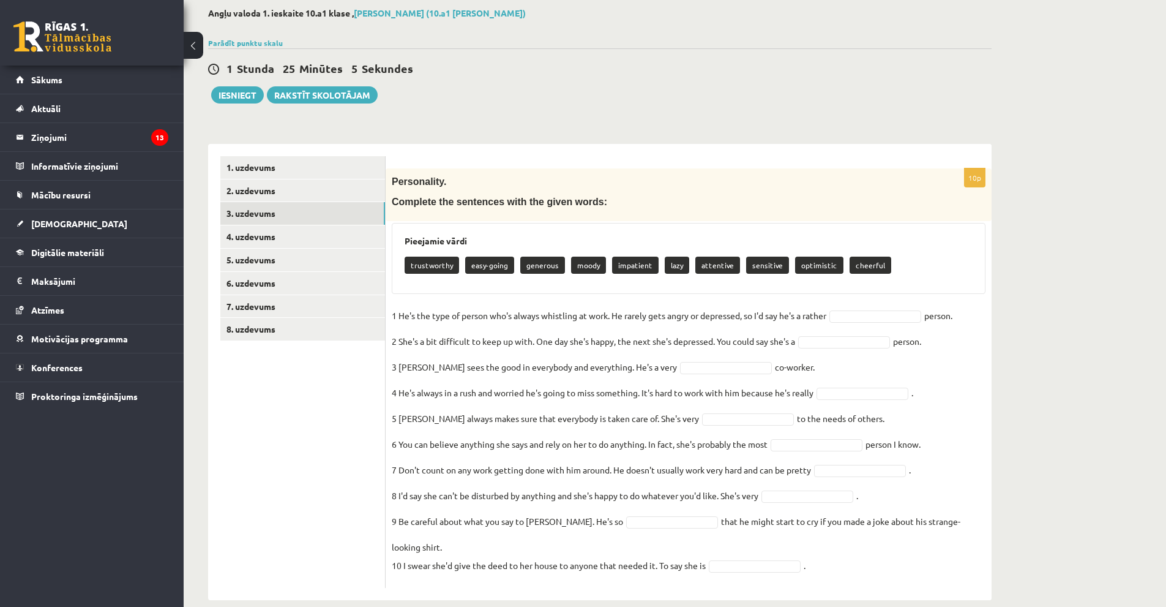
drag, startPoint x: 392, startPoint y: 315, endPoint x: 906, endPoint y: 412, distance: 523.8
click at [978, 517] on fieldset "1 He's the type of person who's always whistling at work. He rarely gets angry …" at bounding box center [689, 443] width 594 height 275
click at [616, 237] on h3 "Pieejamie vārdi" at bounding box center [689, 241] width 568 height 10
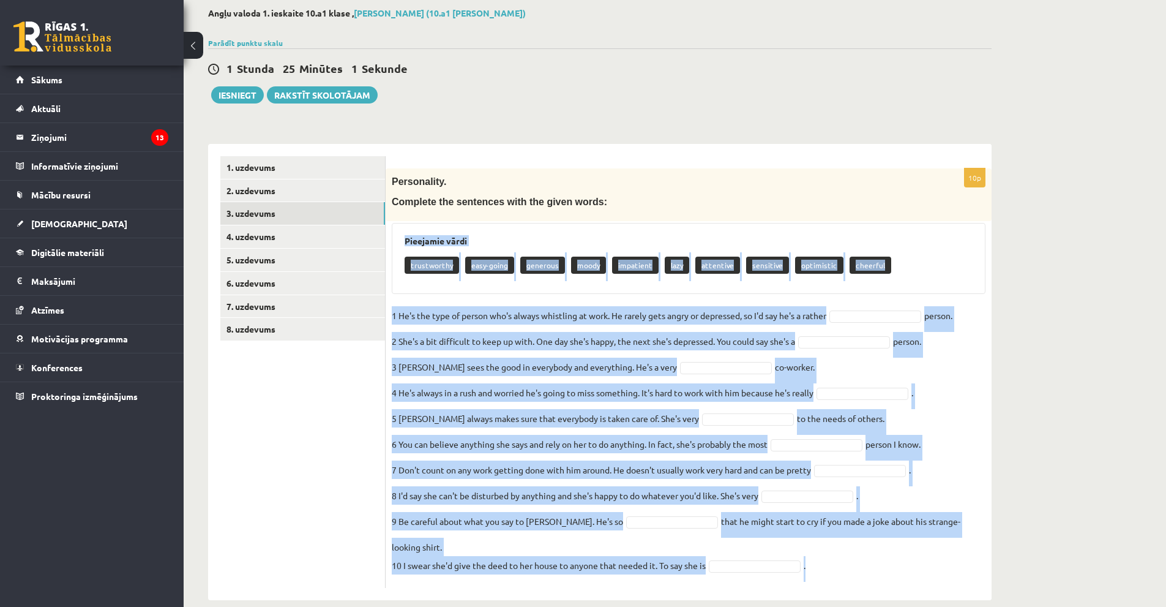
drag, startPoint x: 402, startPoint y: 239, endPoint x: 930, endPoint y: 559, distance: 617.6
click at [930, 559] on div "10p Personality. Complete the sentences with the given words: Pieejamie vārdi t…" at bounding box center [689, 377] width 606 height 419
copy div "Pieejamie vārdi trustworthy easy-going generous moody impatient lazy attentive …"
click at [898, 251] on div "Pieejamie vārdi trustworthy easy-going generous moody impatient lazy attentive …" at bounding box center [689, 258] width 594 height 71
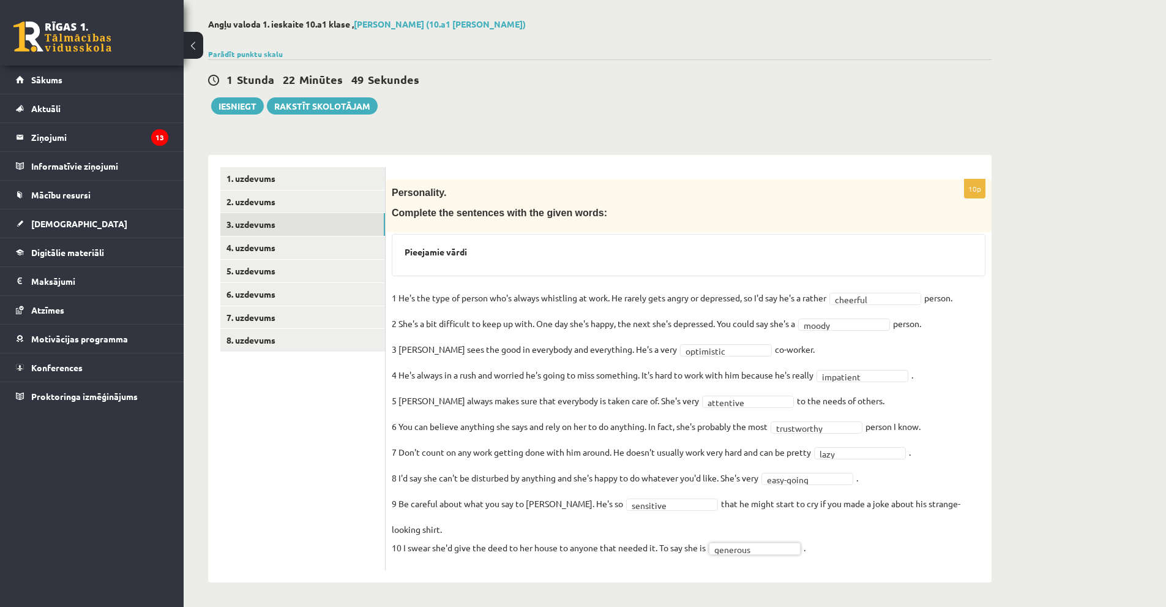
scroll to position [35, 0]
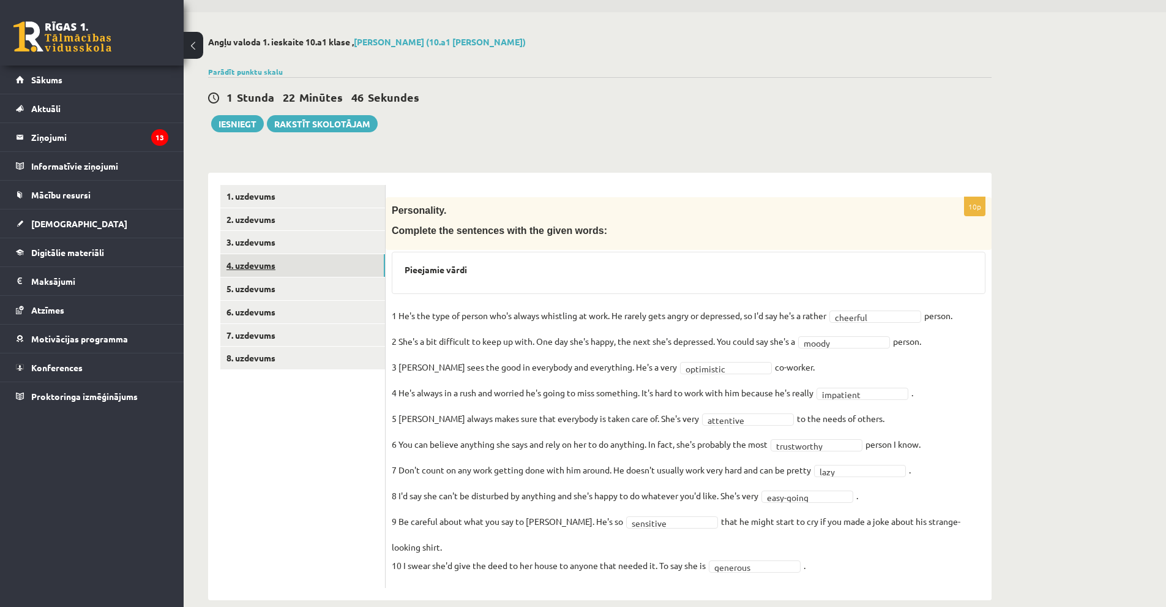
click at [291, 261] on link "4. uzdevums" at bounding box center [302, 265] width 165 height 23
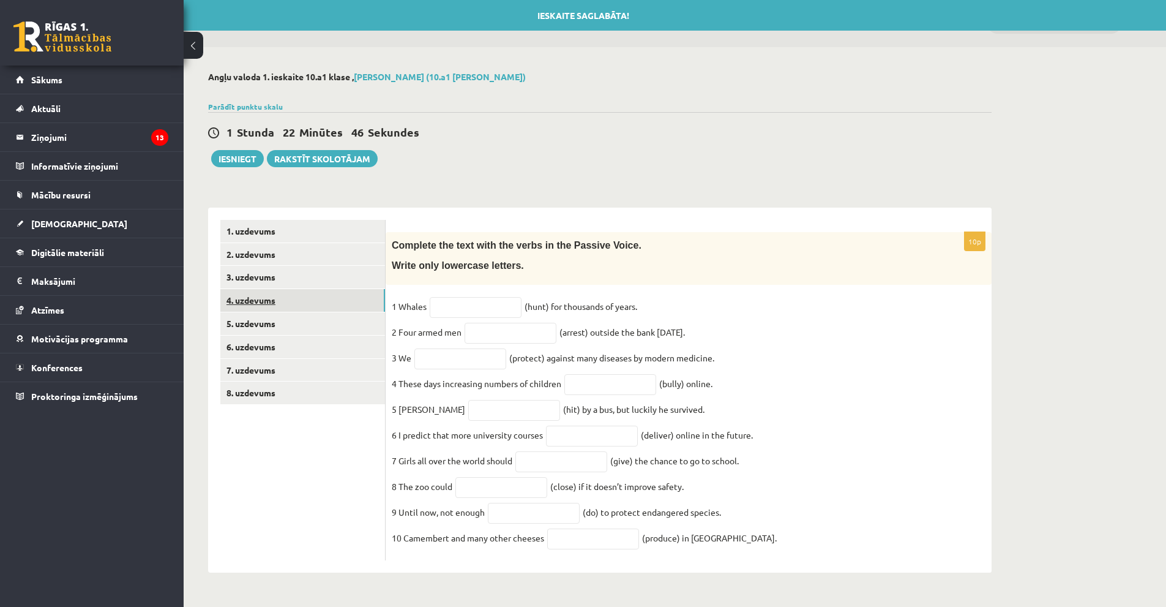
scroll to position [3, 0]
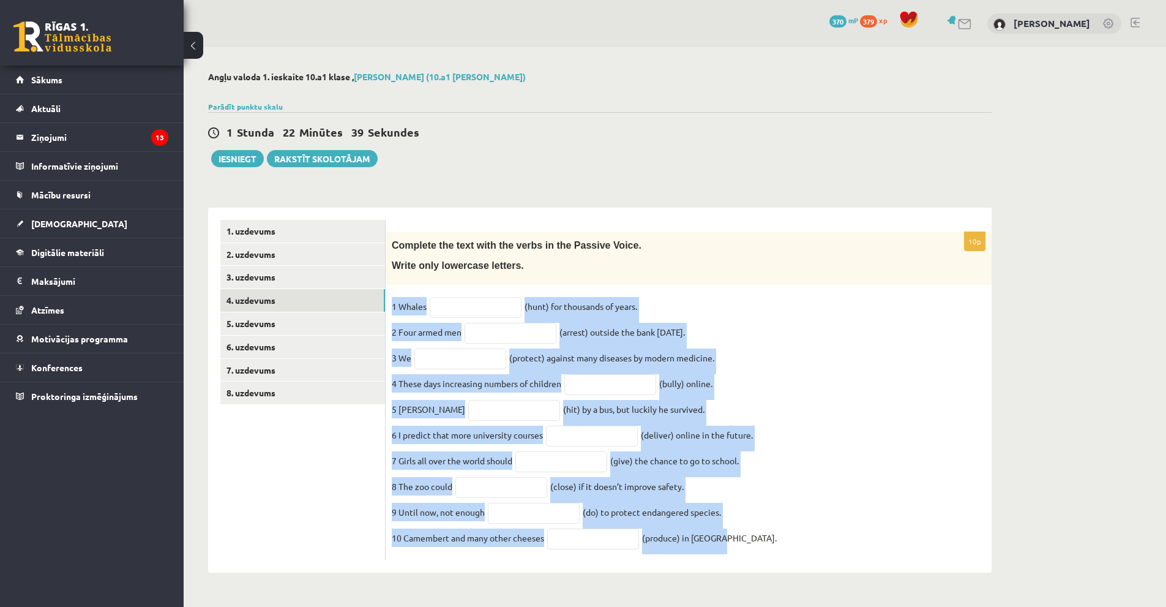
drag, startPoint x: 392, startPoint y: 304, endPoint x: 768, endPoint y: 600, distance: 478.5
click at [768, 597] on div "**********" at bounding box center [600, 322] width 832 height 550
copy fieldset "1 Whales (hunt) for thousands of years. 2 Four armed men (arrest) outside the b…"
click at [482, 301] on input "text" at bounding box center [476, 307] width 92 height 21
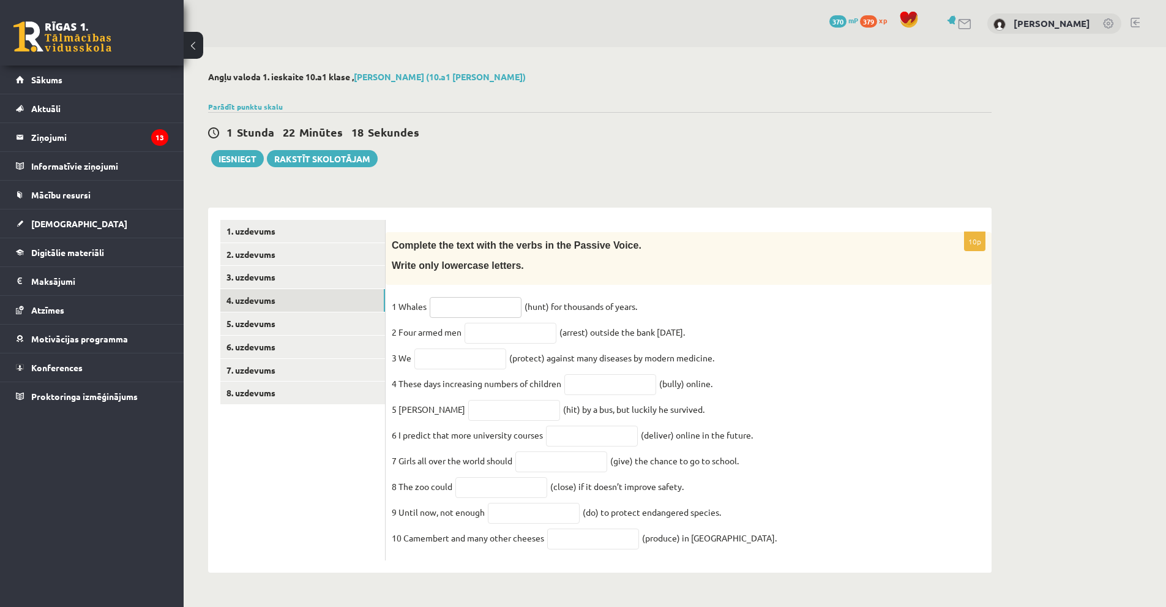
paste input "**********"
type input "**********"
click at [507, 326] on input "text" at bounding box center [511, 333] width 92 height 21
paste input "**********"
type input "**********"
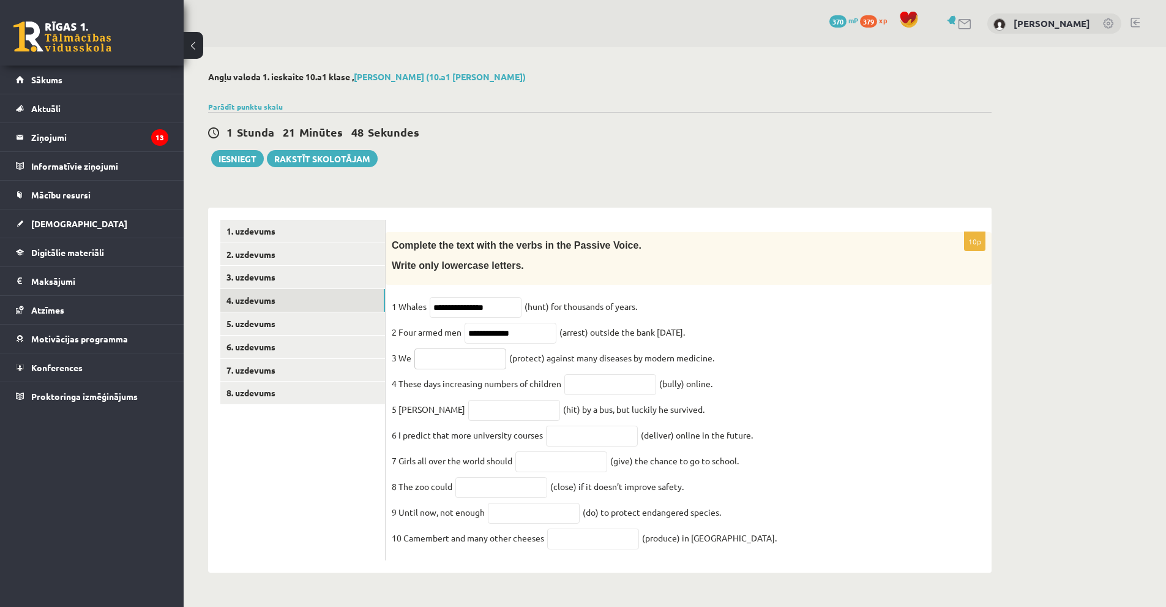
click at [479, 358] on input "text" at bounding box center [460, 358] width 92 height 21
paste input "**********"
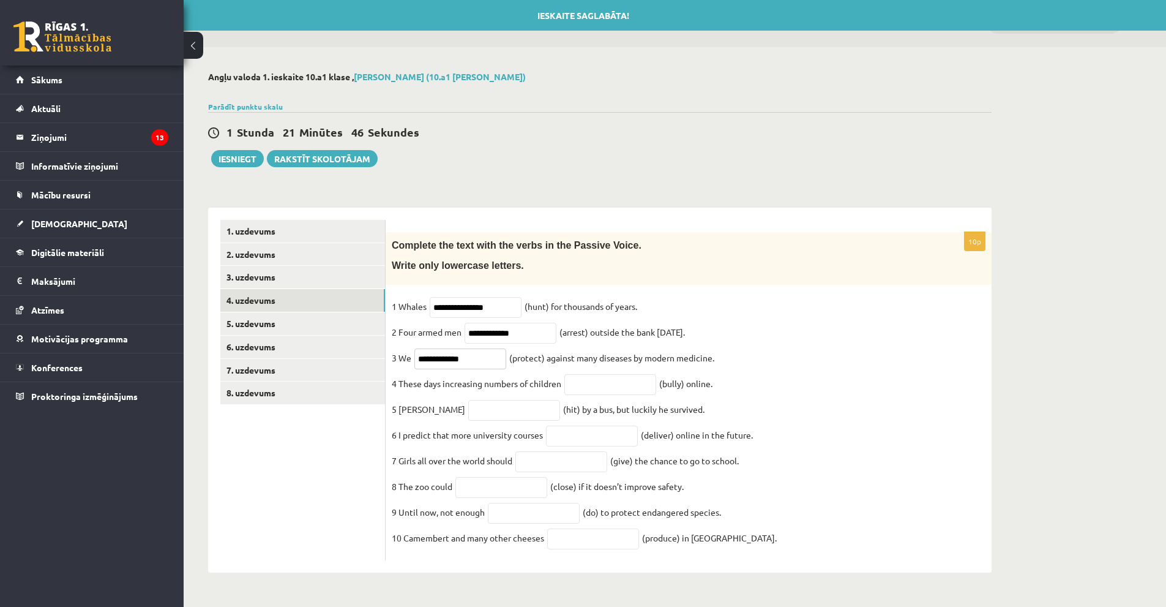
type input "**********"
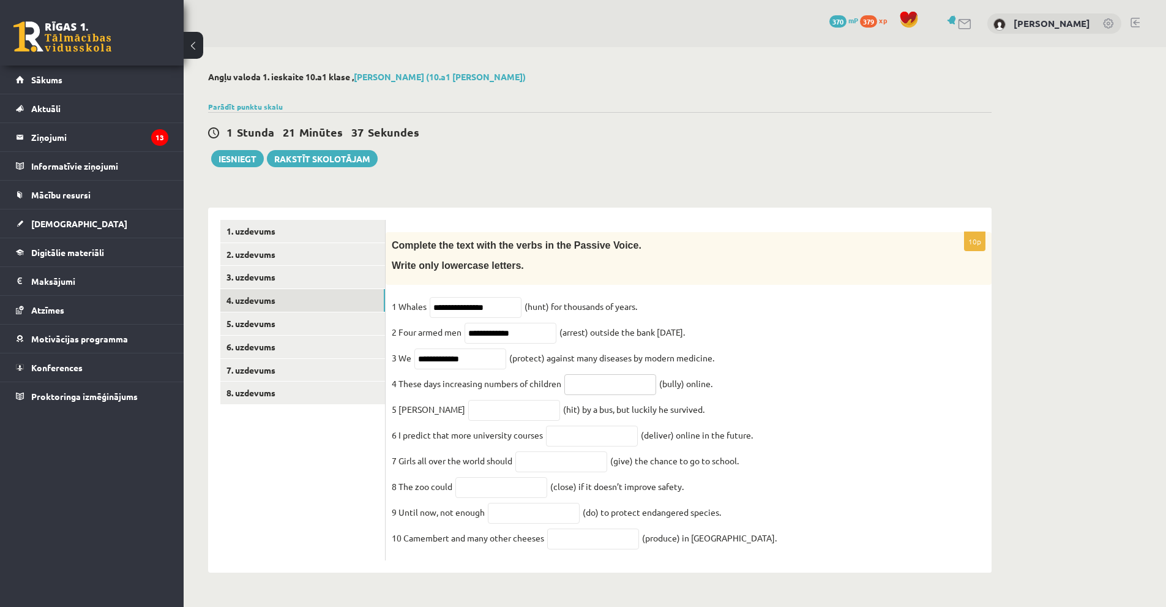
click at [594, 388] on input "text" at bounding box center [610, 384] width 92 height 21
paste input "**********"
type input "**********"
click at [482, 416] on input "text" at bounding box center [514, 410] width 92 height 21
paste input "*******"
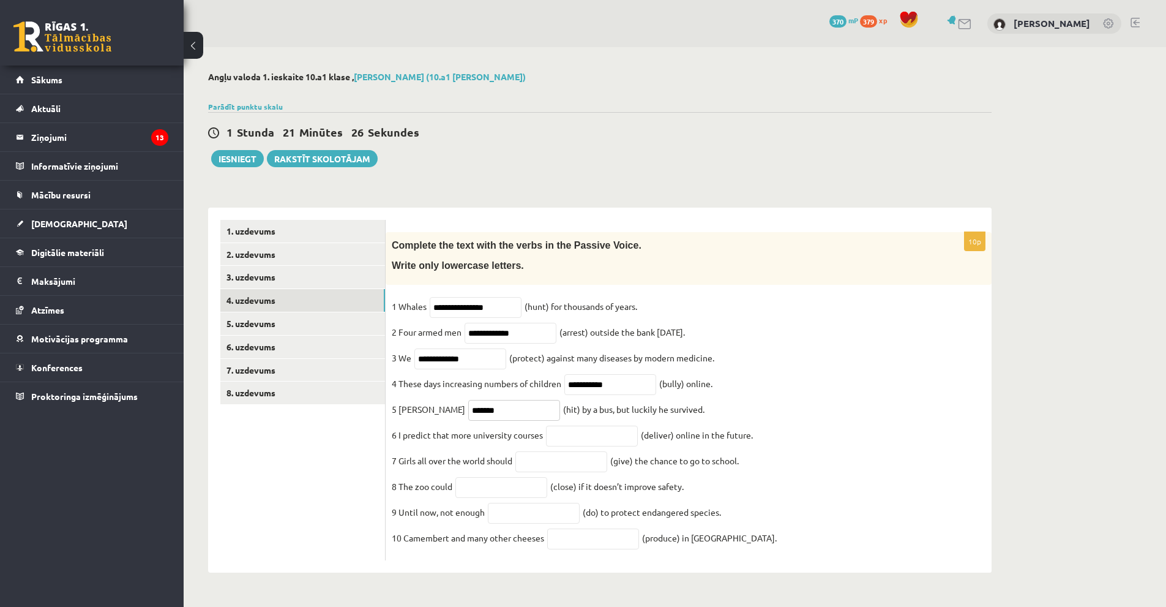
type input "*******"
click at [563, 441] on input "text" at bounding box center [592, 435] width 92 height 21
paste input "**********"
type input "**********"
click at [563, 462] on input "text" at bounding box center [561, 461] width 92 height 21
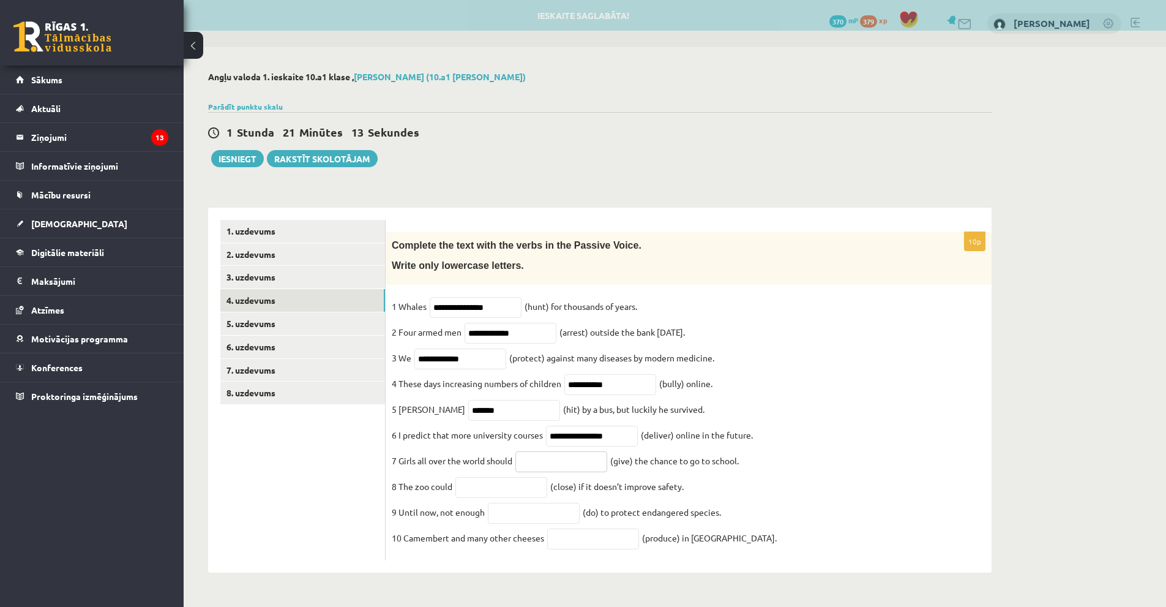
click at [553, 465] on input "text" at bounding box center [561, 461] width 92 height 21
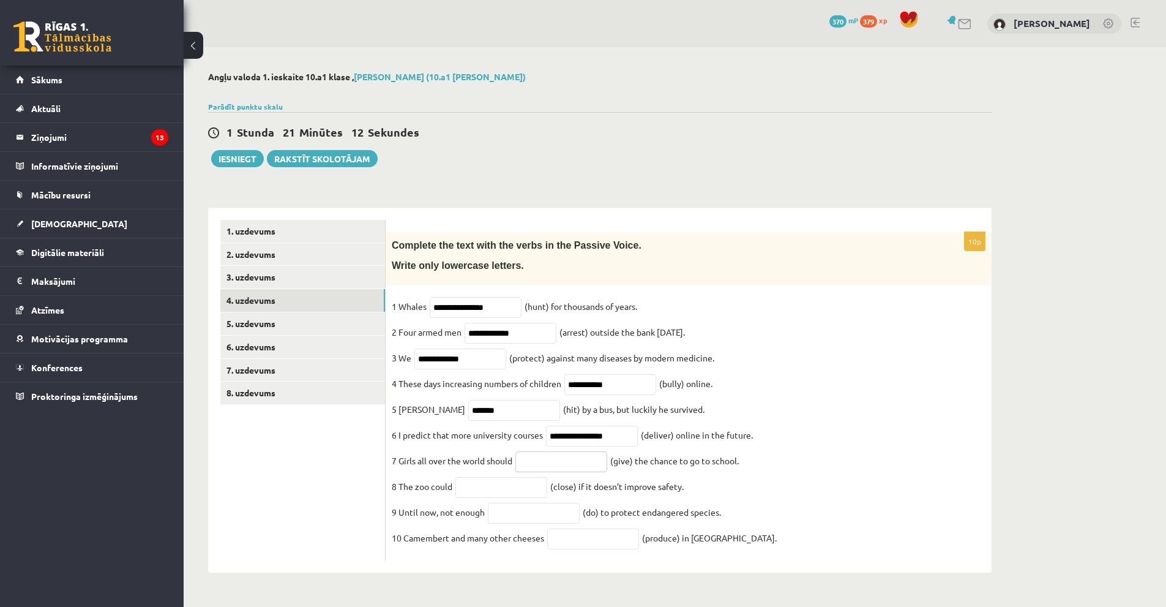
paste input "********"
type input "********"
click at [512, 485] on input "text" at bounding box center [501, 487] width 92 height 21
paste input "*********"
type input "*********"
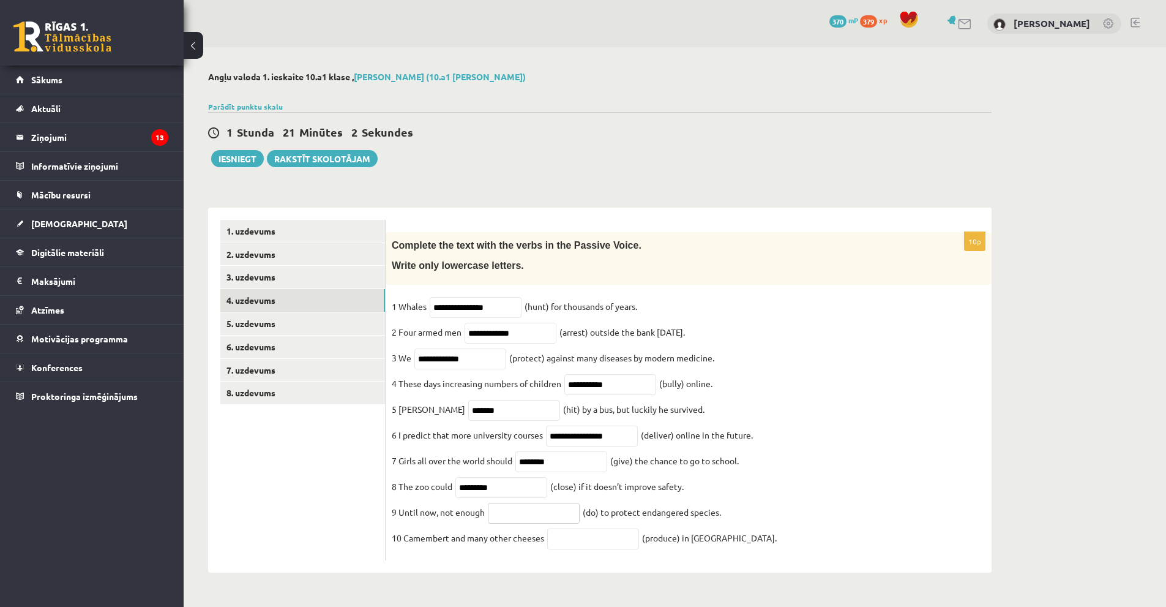
click at [547, 523] on input "text" at bounding box center [534, 512] width 92 height 21
paste input "**********"
type input "**********"
click at [612, 532] on fieldset "**********" at bounding box center [689, 425] width 594 height 257
drag, startPoint x: 601, startPoint y: 534, endPoint x: 591, endPoint y: 512, distance: 24.7
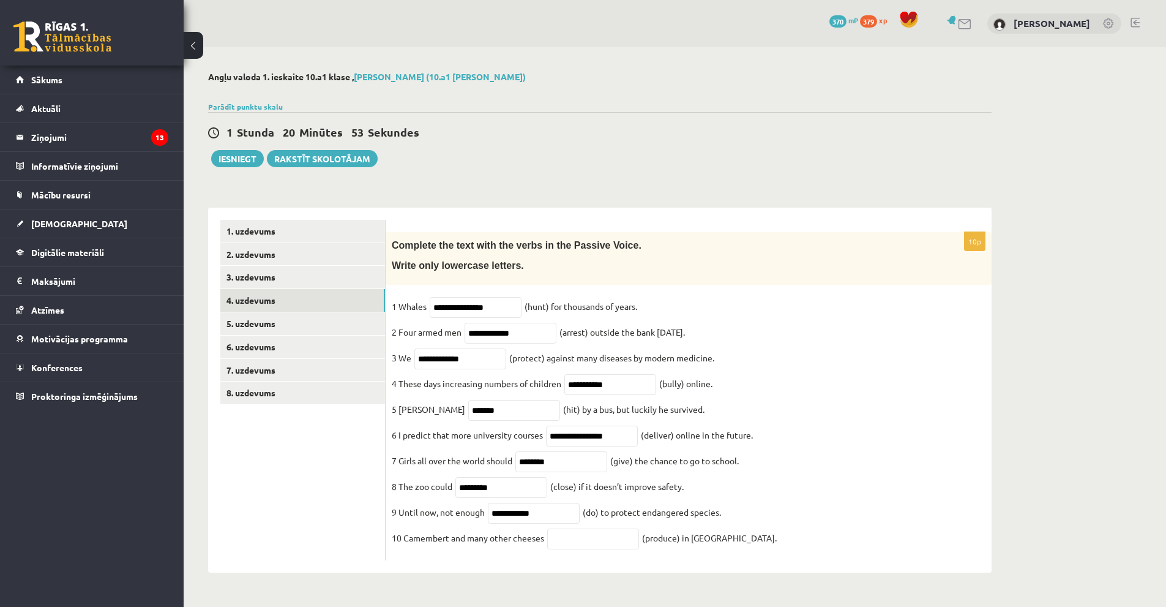
click at [601, 535] on fieldset "**********" at bounding box center [689, 425] width 594 height 257
click at [587, 545] on input "text" at bounding box center [593, 538] width 92 height 21
click at [599, 540] on input "text" at bounding box center [593, 538] width 92 height 21
paste input "**********"
type input "**********"
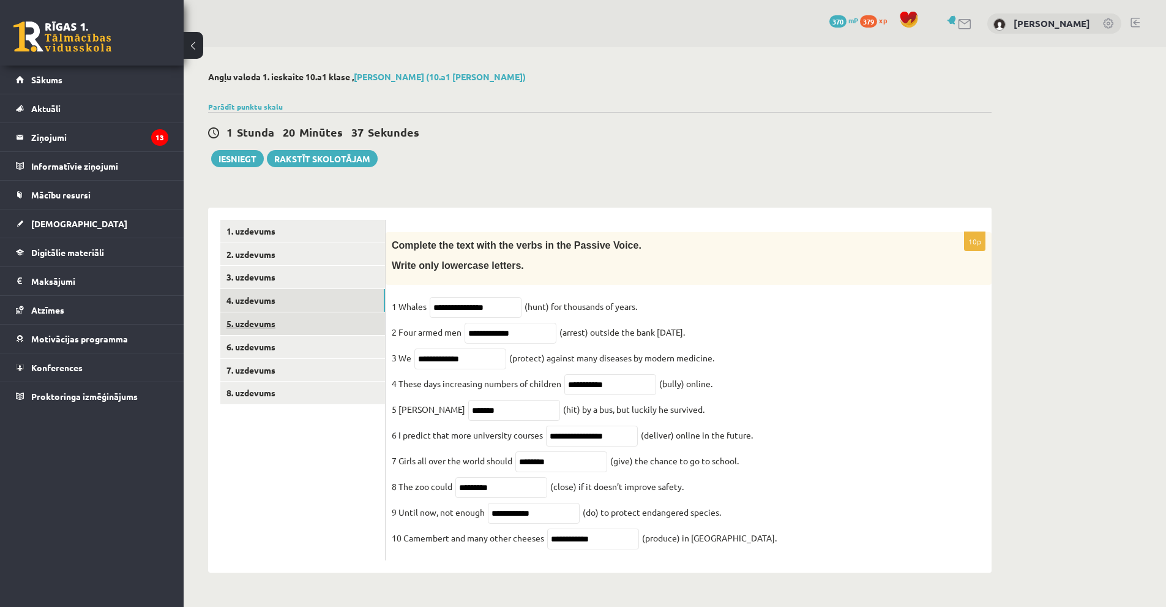
click at [245, 324] on link "5. uzdevums" at bounding box center [302, 323] width 165 height 23
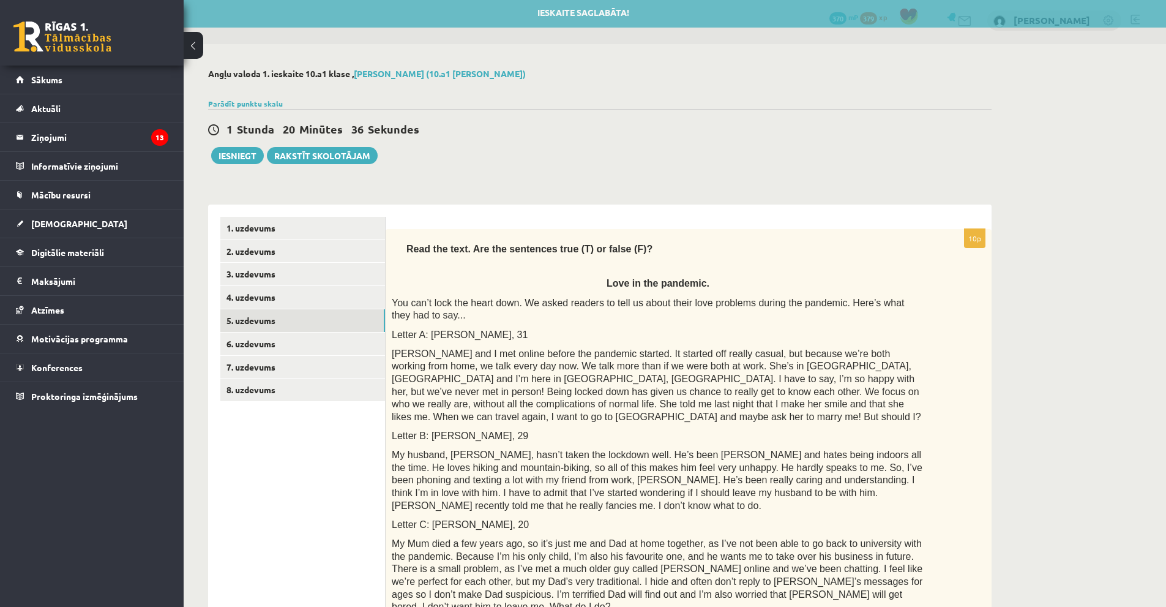
scroll to position [369, 0]
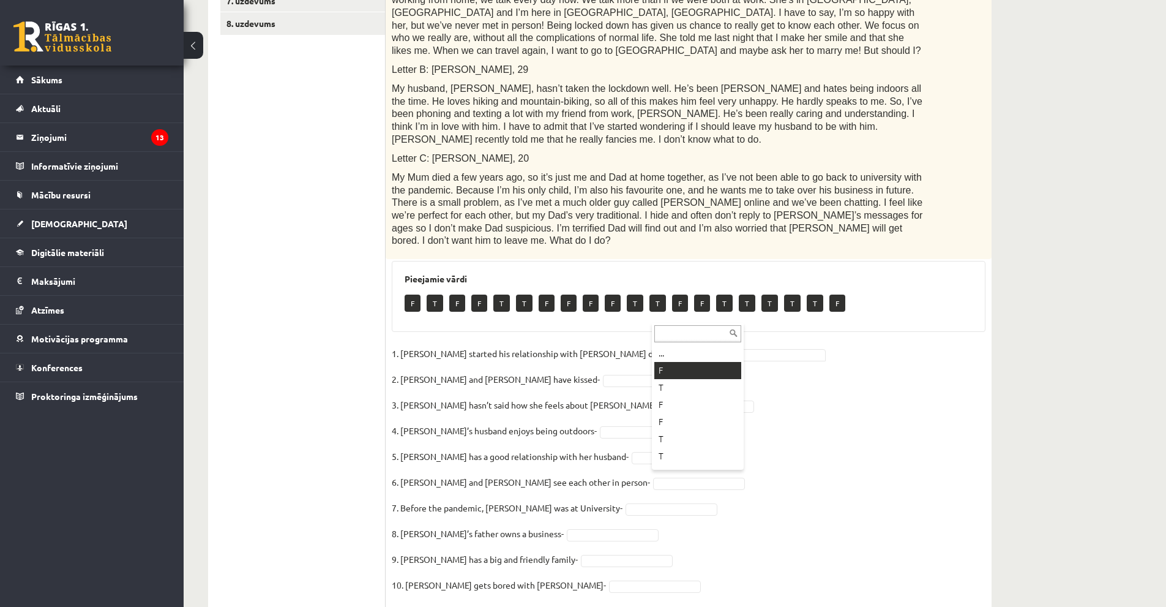
drag, startPoint x: 684, startPoint y: 370, endPoint x: 649, endPoint y: 371, distance: 34.3
click at [621, 410] on fieldset "1. Joshua started his relationship with Penny during the pandemic- F * 2. Joshu…" at bounding box center [689, 472] width 594 height 257
click at [615, 490] on fieldset "1. Joshua started his relationship with Penny during the pandemic- F * 2. Joshu…" at bounding box center [689, 472] width 594 height 257
drag, startPoint x: 621, startPoint y: 477, endPoint x: 621, endPoint y: 483, distance: 6.2
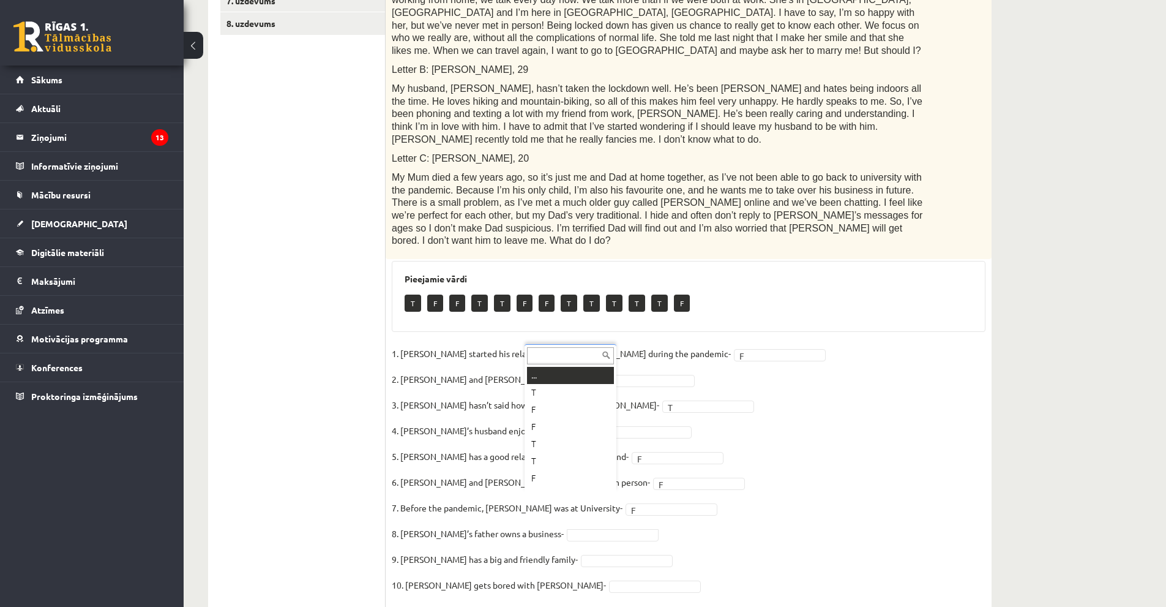
scroll to position [15, 0]
click at [599, 515] on fieldset "1. Joshua started his relationship with Penny during the pandemic- F * 2. Joshu…" at bounding box center [689, 472] width 594 height 257
click at [610, 461] on fieldset "1. Joshua started his relationship with Penny during the pandemic- F * 2. Joshu…" at bounding box center [689, 472] width 594 height 257
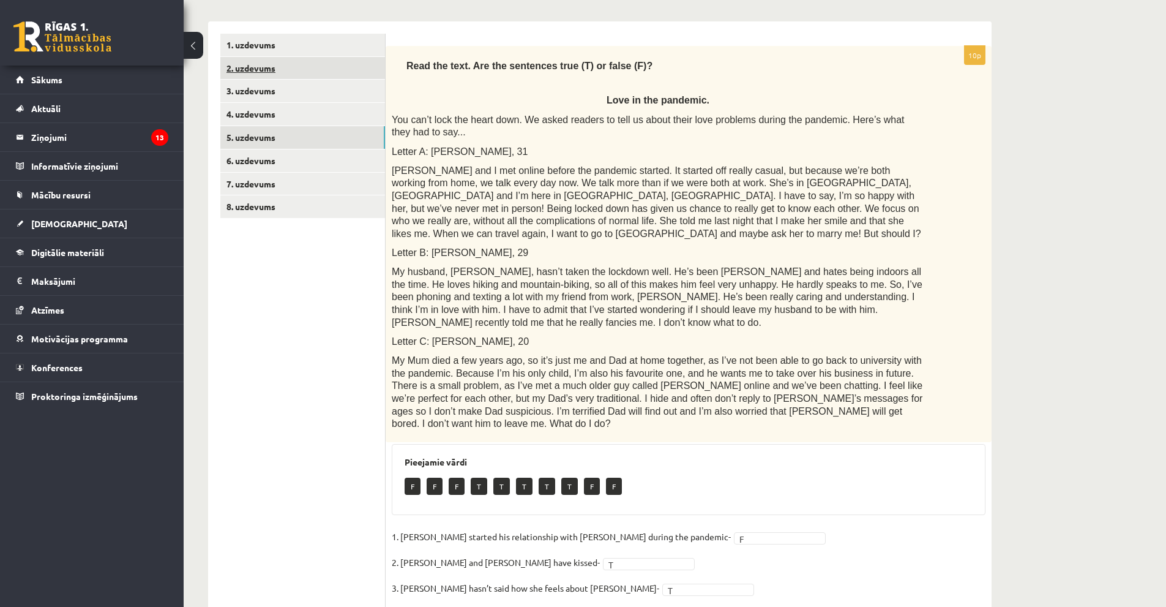
scroll to position [63, 0]
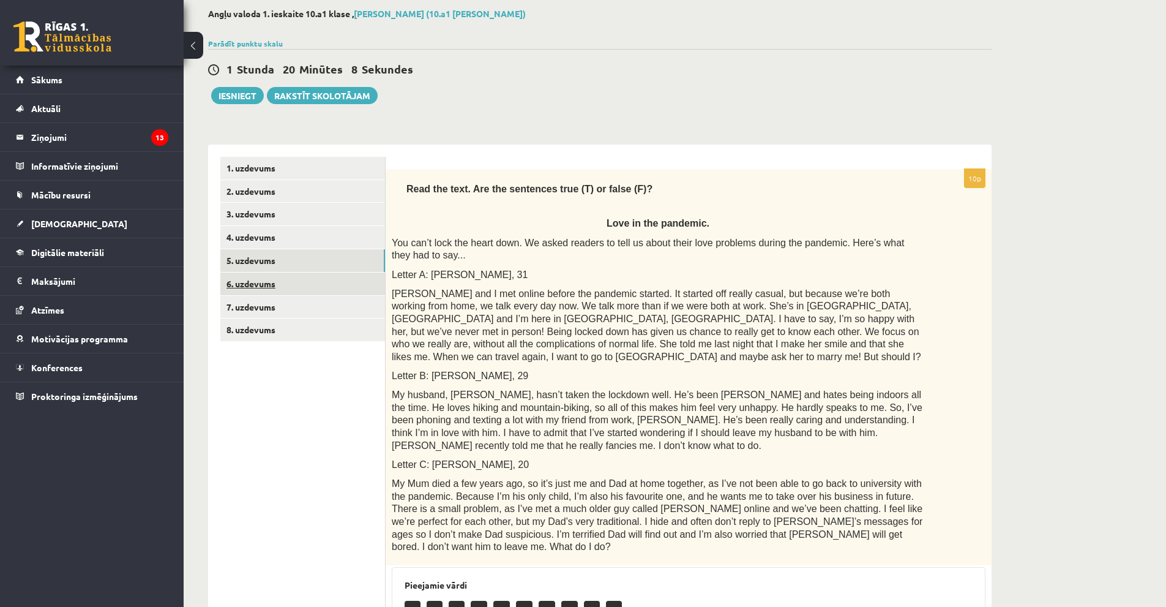
click at [285, 288] on link "6. uzdevums" at bounding box center [302, 283] width 165 height 23
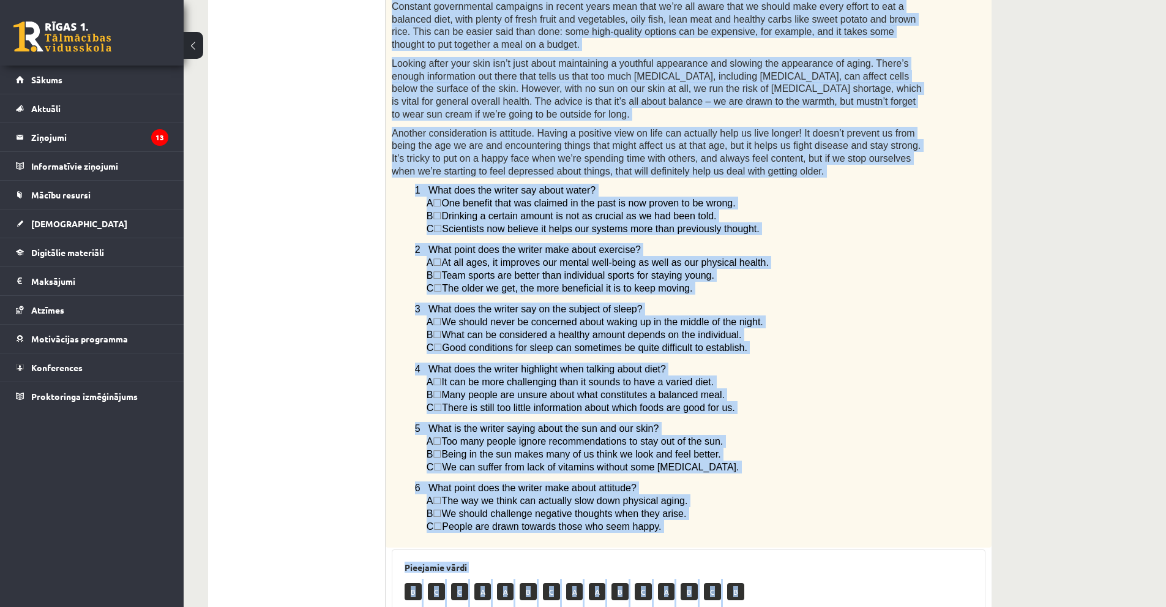
scroll to position [715, 0]
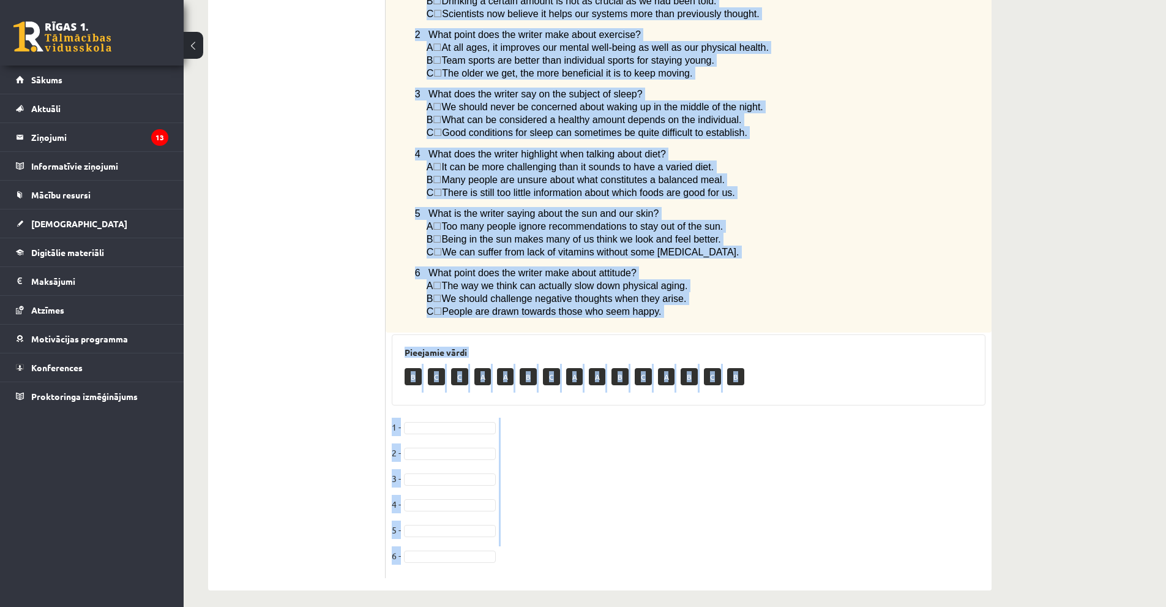
drag, startPoint x: 397, startPoint y: 264, endPoint x: 749, endPoint y: 483, distance: 414.5
copy div "Staying young Although we can’t physically stop ourselves aging, we can do our …"
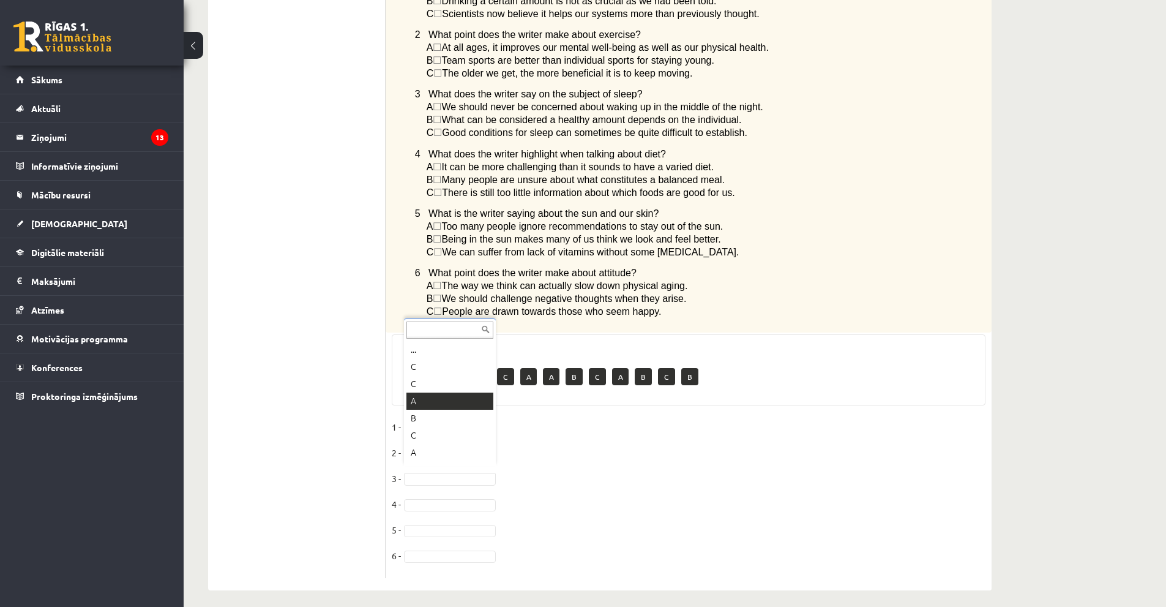
scroll to position [593, 0]
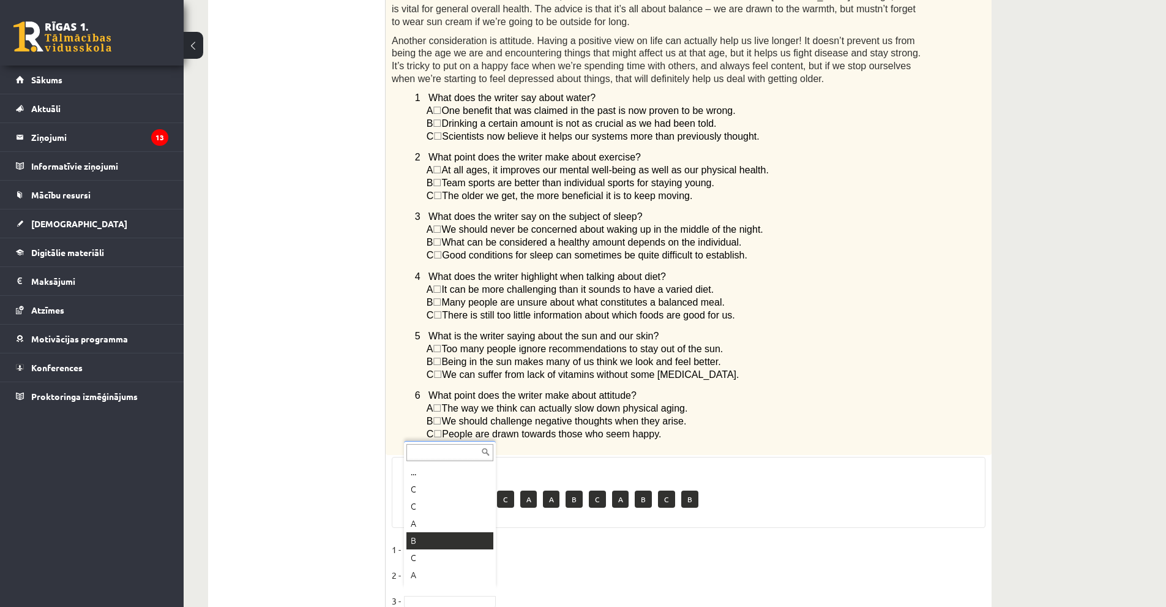
drag, startPoint x: 439, startPoint y: 545, endPoint x: 443, endPoint y: 487, distance: 58.9
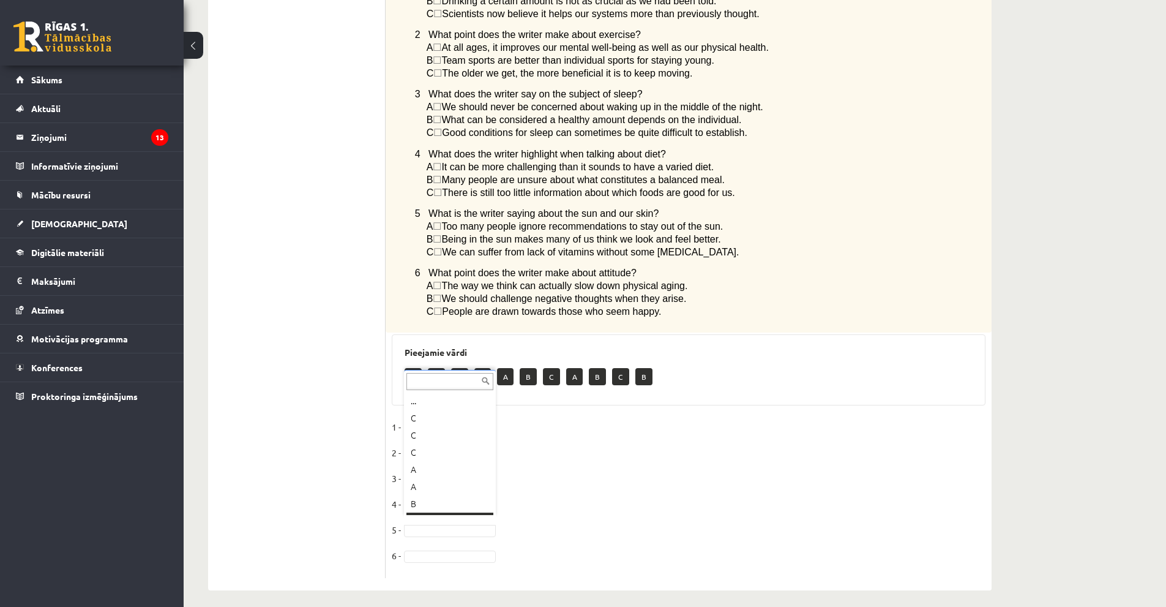
scroll to position [15, 0]
drag, startPoint x: 426, startPoint y: 506, endPoint x: 435, endPoint y: 507, distance: 9.3
drag, startPoint x: 431, startPoint y: 550, endPoint x: 433, endPoint y: 542, distance: 7.7
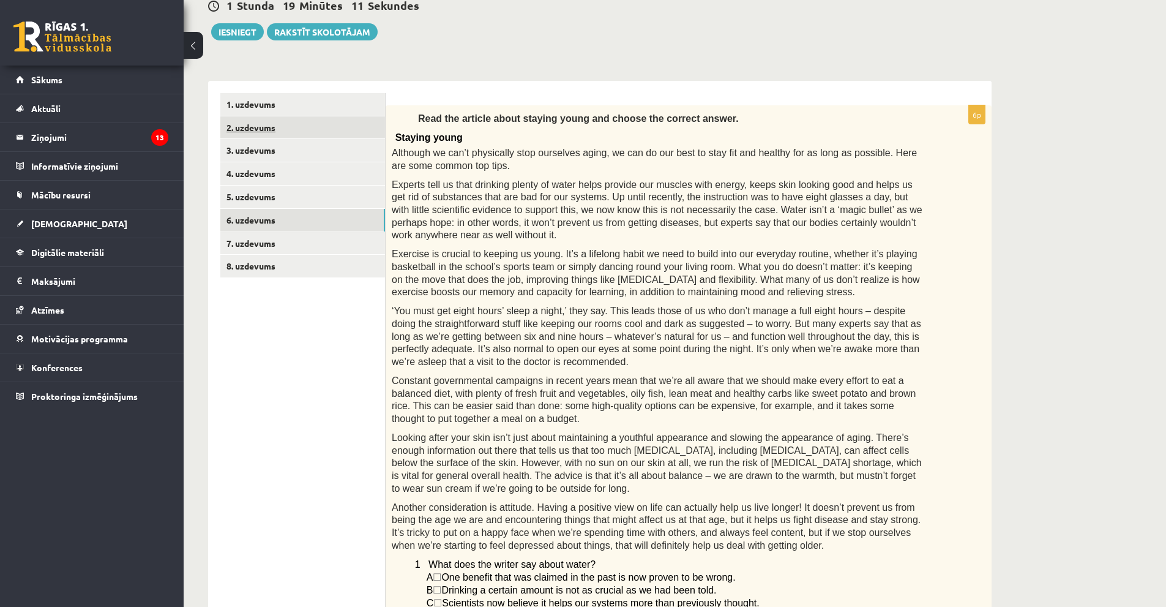
scroll to position [0, 0]
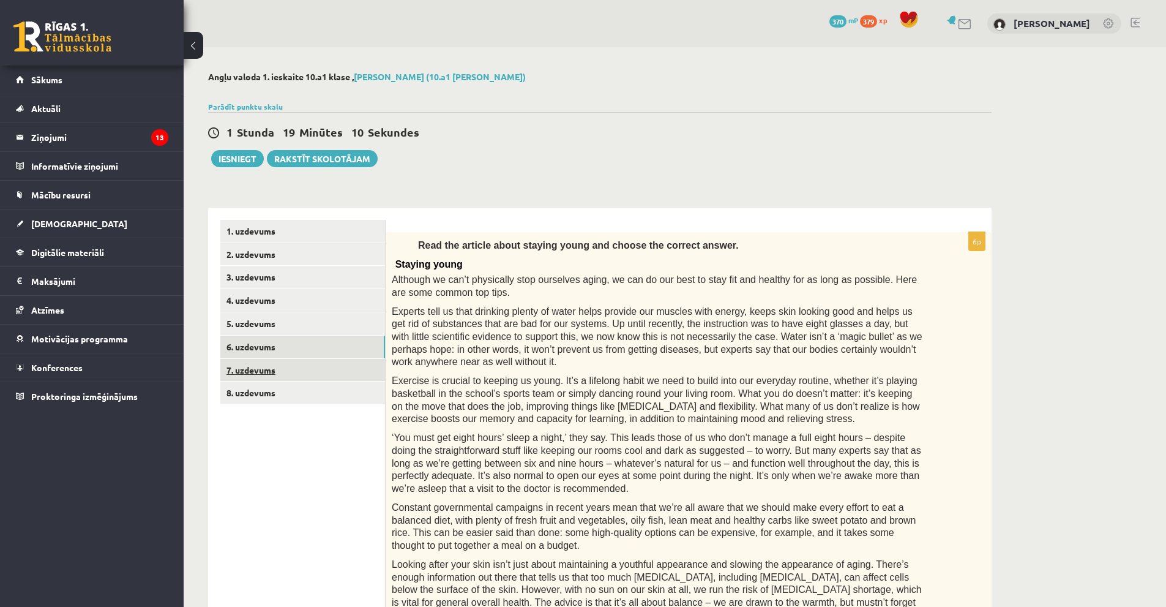
click at [278, 365] on link "7. uzdevums" at bounding box center [302, 370] width 165 height 23
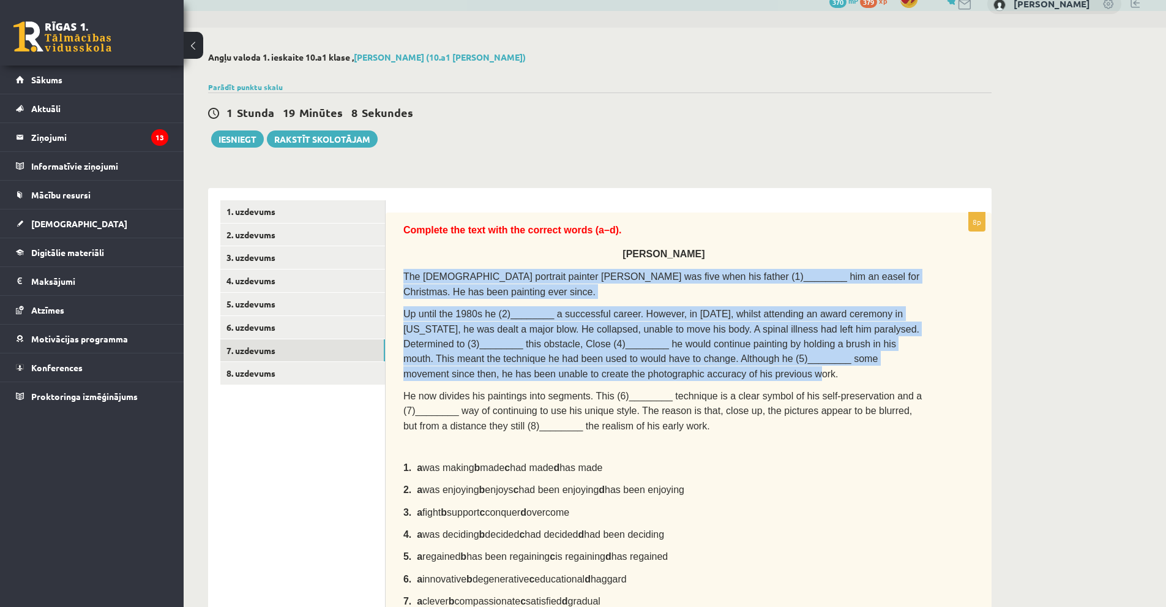
scroll to position [379, 0]
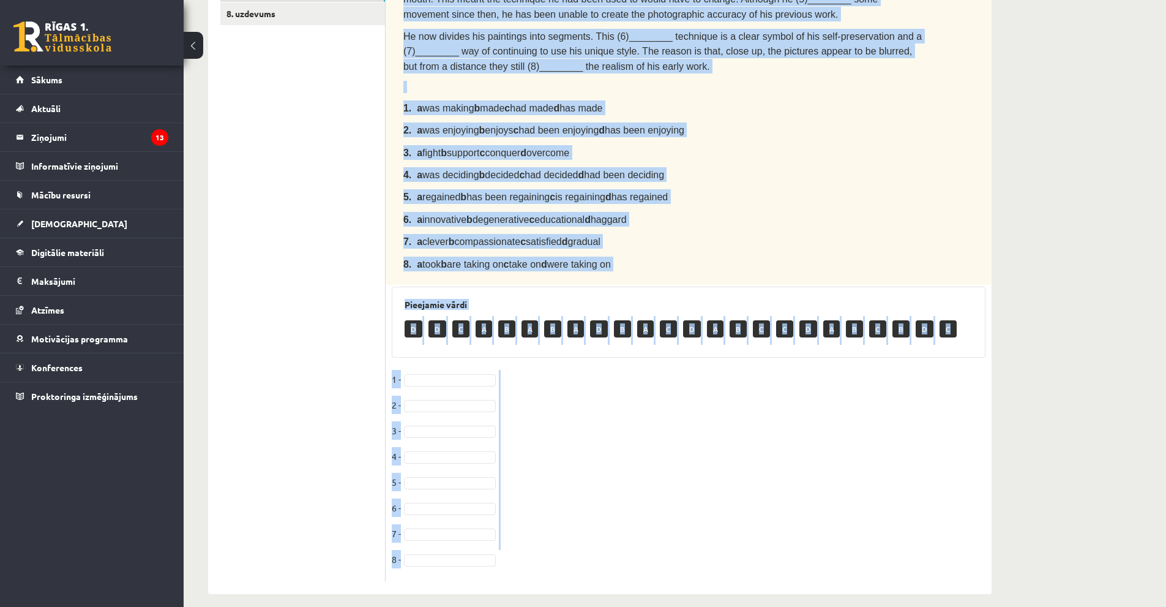
drag, startPoint x: 400, startPoint y: 287, endPoint x: 829, endPoint y: 578, distance: 518.1
click at [829, 581] on div "8p Complete the text with the correct words (a–d). Chuck Close The American por…" at bounding box center [689, 211] width 606 height 765
copy div "The American portrait painter Chuck Close was five when his father (1)________ …"
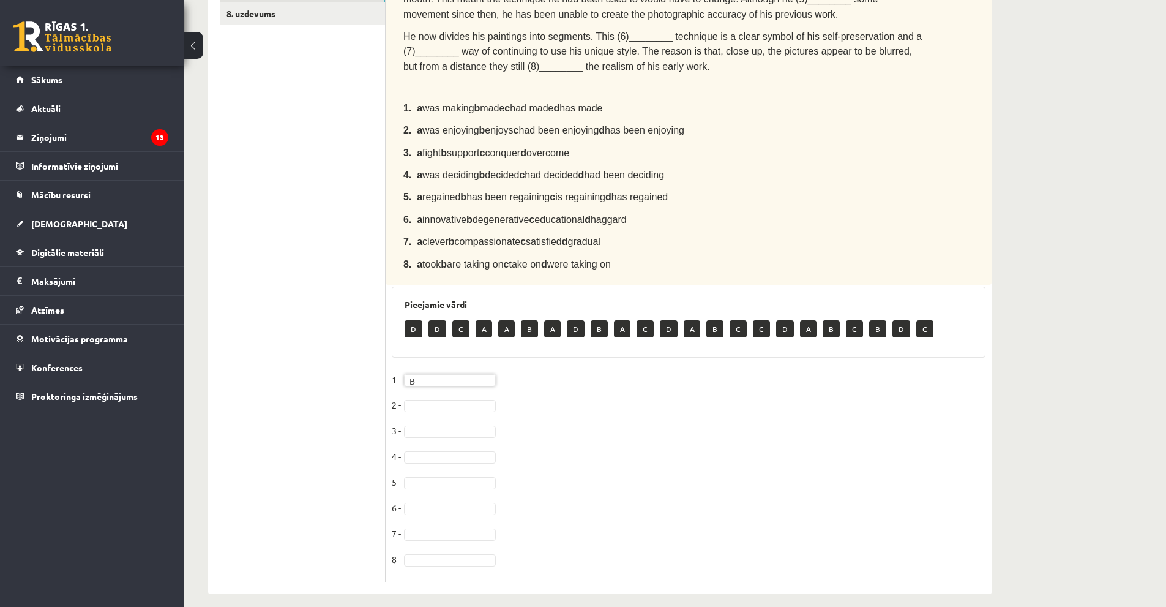
click at [410, 388] on fieldset "1 - B * 2 - 3 - 4 - 5 - 6 - 7 - 8 -" at bounding box center [689, 473] width 594 height 206
drag, startPoint x: 439, startPoint y: 486, endPoint x: 436, endPoint y: 466, distance: 19.7
drag, startPoint x: 435, startPoint y: 501, endPoint x: 438, endPoint y: 493, distance: 8.3
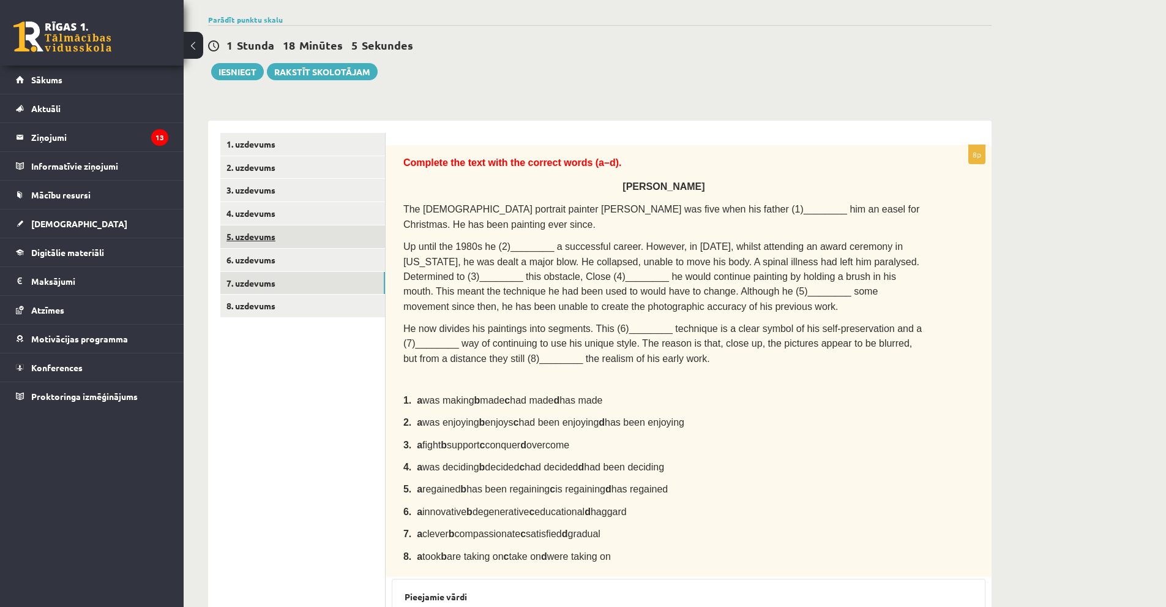
scroll to position [0, 0]
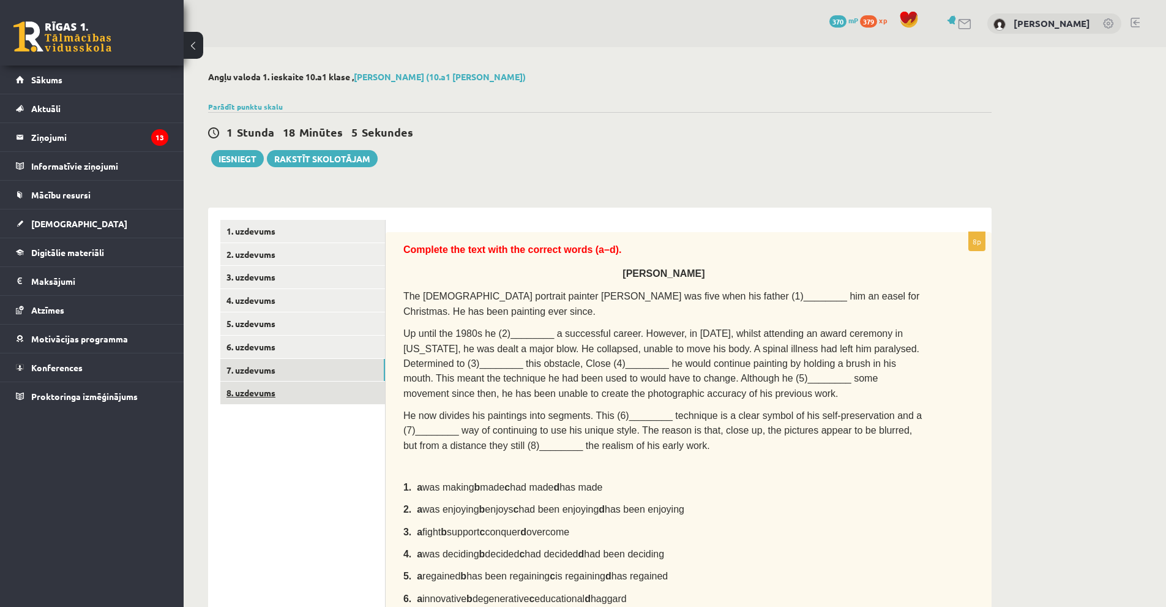
click at [305, 397] on link "8. uzdevums" at bounding box center [302, 392] width 165 height 23
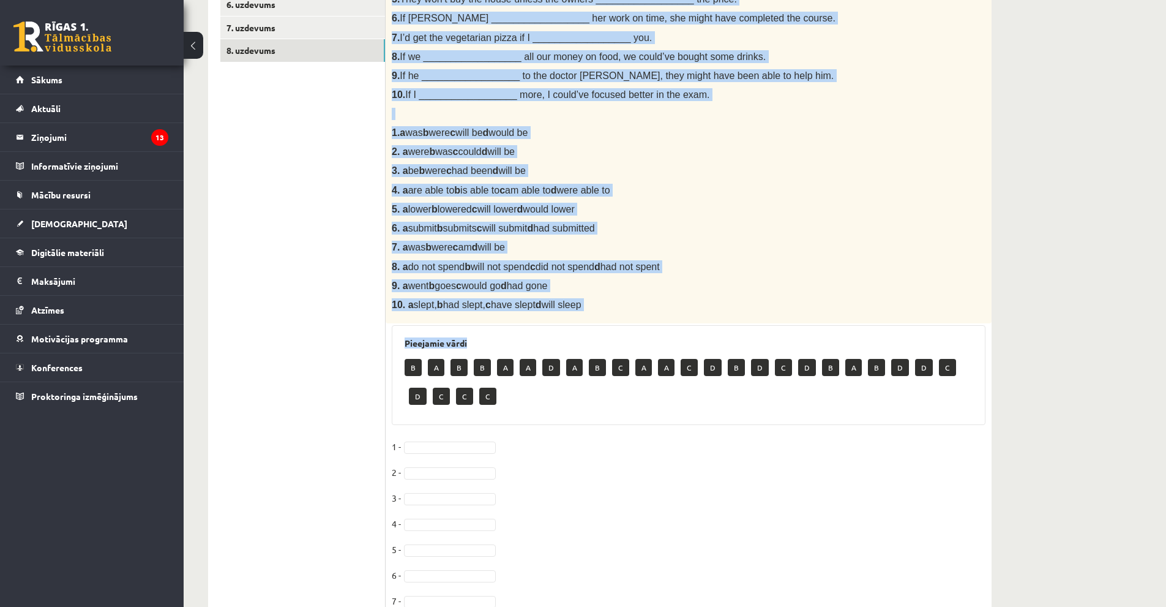
scroll to position [473, 0]
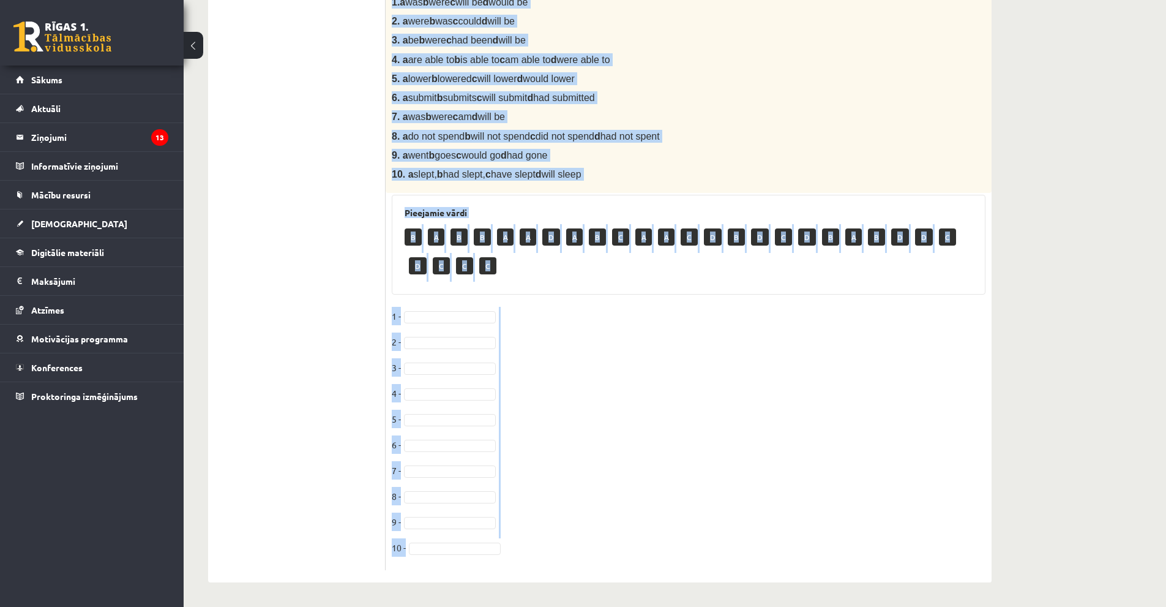
drag, startPoint x: 395, startPoint y: 242, endPoint x: 692, endPoint y: 499, distance: 392.3
click at [717, 548] on div "10p Choose the correct answer in the sentences with Conditionals Structures. 1.…" at bounding box center [689, 164] width 606 height 810
copy div "hoose the correct answer in the sentences with Conditionals Structures. 1. If I…"
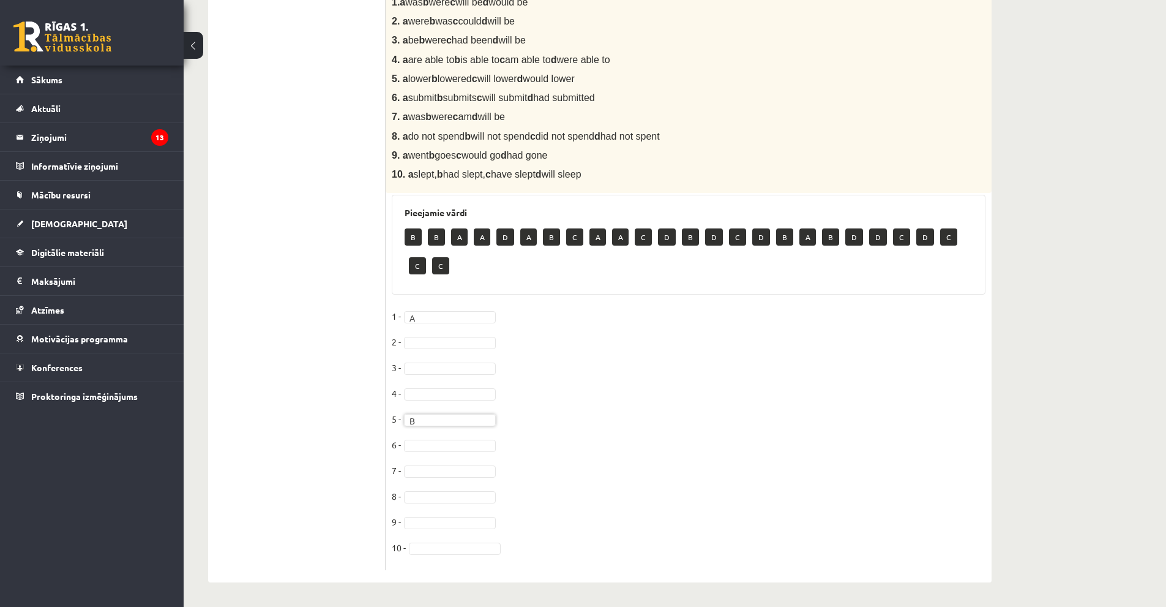
click at [441, 352] on fieldset "1 - A * 2 - 3 - 4 - 5 - B * 6 - 7 - 8 - 9 - 10 -" at bounding box center [689, 435] width 594 height 257
click at [443, 336] on fieldset "1 - A * 2 - 3 - 4 - 5 - B * 6 - 7 - 8 - 9 - 10 -" at bounding box center [689, 435] width 594 height 257
drag, startPoint x: 450, startPoint y: 334, endPoint x: 452, endPoint y: 342, distance: 8.3
click at [450, 334] on fieldset "1 - A * 2 - 3 - 4 - 5 - B * 6 - 7 - 8 - 9 - 10 -" at bounding box center [689, 435] width 594 height 257
type input "*"
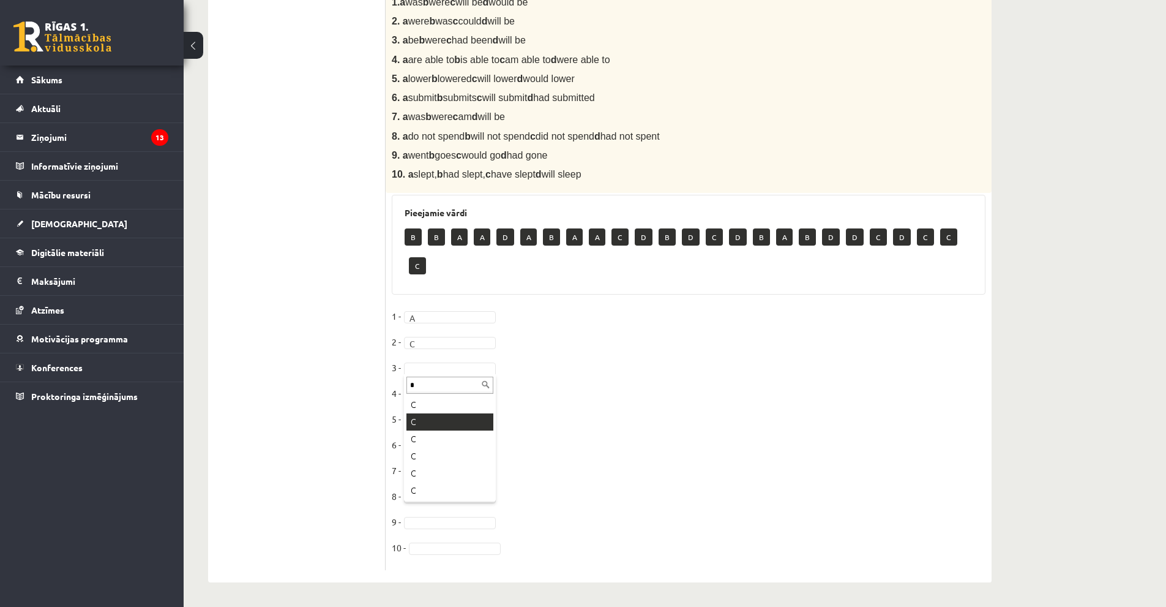
type input "*"
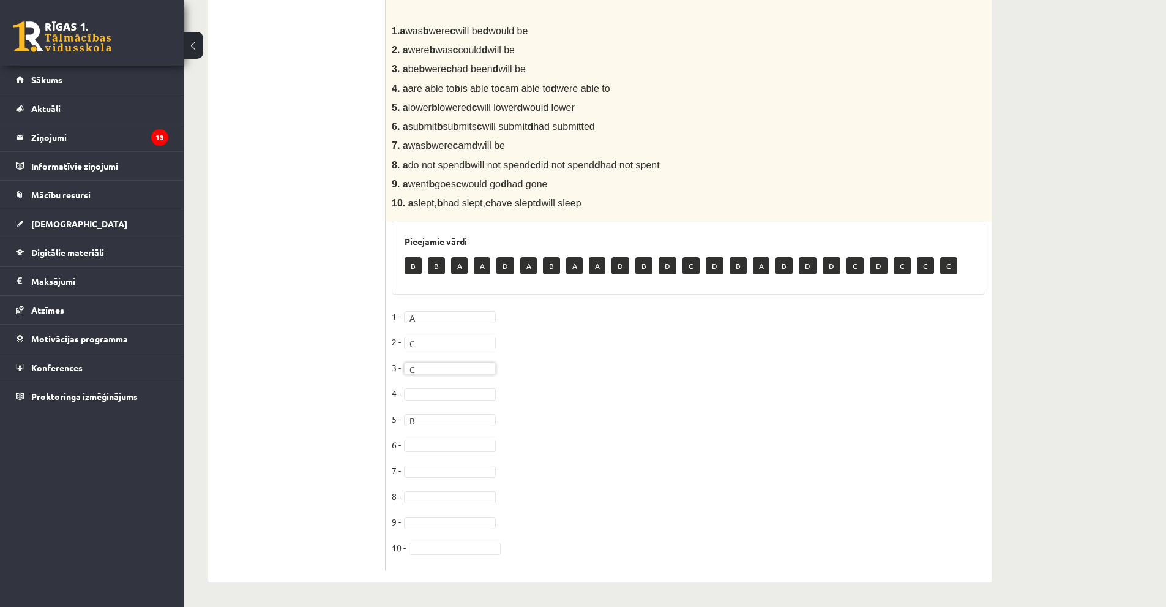
scroll to position [444, 0]
drag, startPoint x: 455, startPoint y: 515, endPoint x: 483, endPoint y: 501, distance: 31.2
click at [447, 455] on fieldset "1 - A * 2 - C * 3 - C * 4 - D * 5 - B * 6 - 7 - 8 - 9 - 10 -" at bounding box center [689, 435] width 594 height 257
click at [434, 481] on fieldset "1 - A * 2 - C * 3 - C * 4 - D * 5 - B * 6 - B * 7 - 8 - 9 - 10 -" at bounding box center [689, 435] width 594 height 257
click at [435, 479] on fieldset "1 - A * 2 - C * 3 - C * 4 - D * 5 - B * 6 - B * 7 - 8 - 9 - 10 -" at bounding box center [689, 435] width 594 height 257
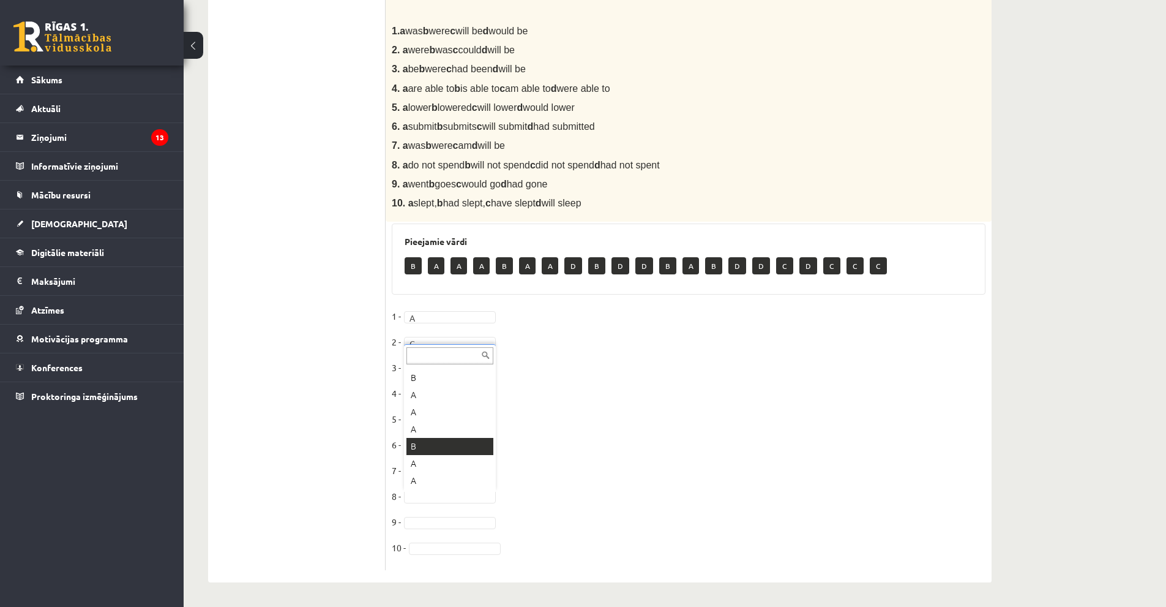
scroll to position [137, 0]
drag, startPoint x: 438, startPoint y: 378, endPoint x: 455, endPoint y: 453, distance: 76.6
click at [431, 539] on fieldset "1 - A * 2 - C * 3 - C * 4 - D * 5 - B * 6 - B * 7 - C * 8 - D * 9 - D * 10 -" at bounding box center [689, 435] width 594 height 257
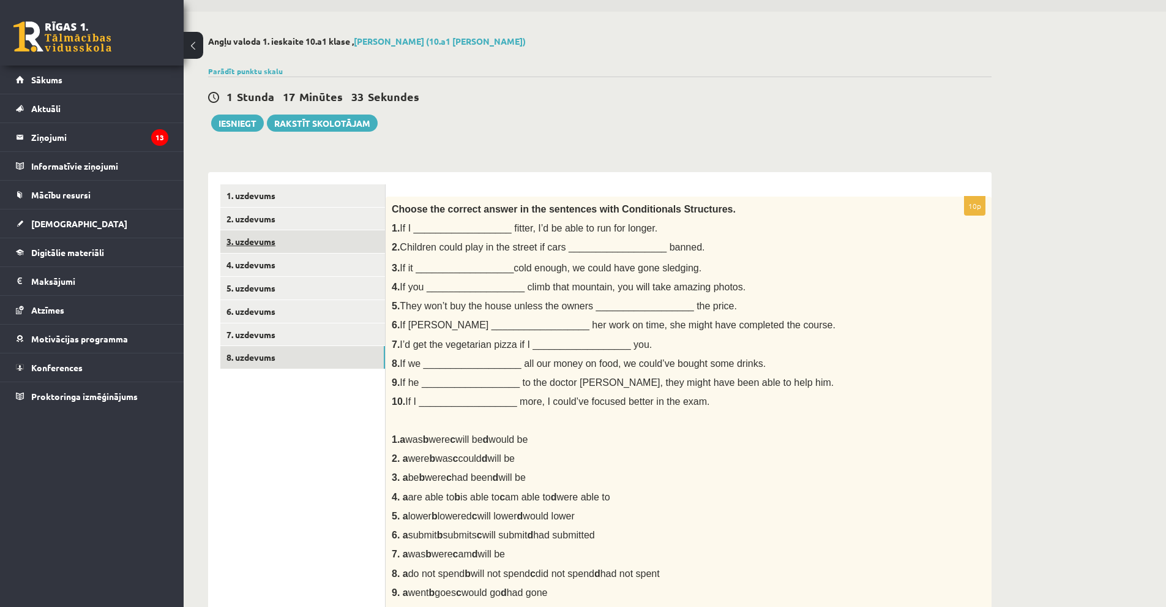
scroll to position [16, 0]
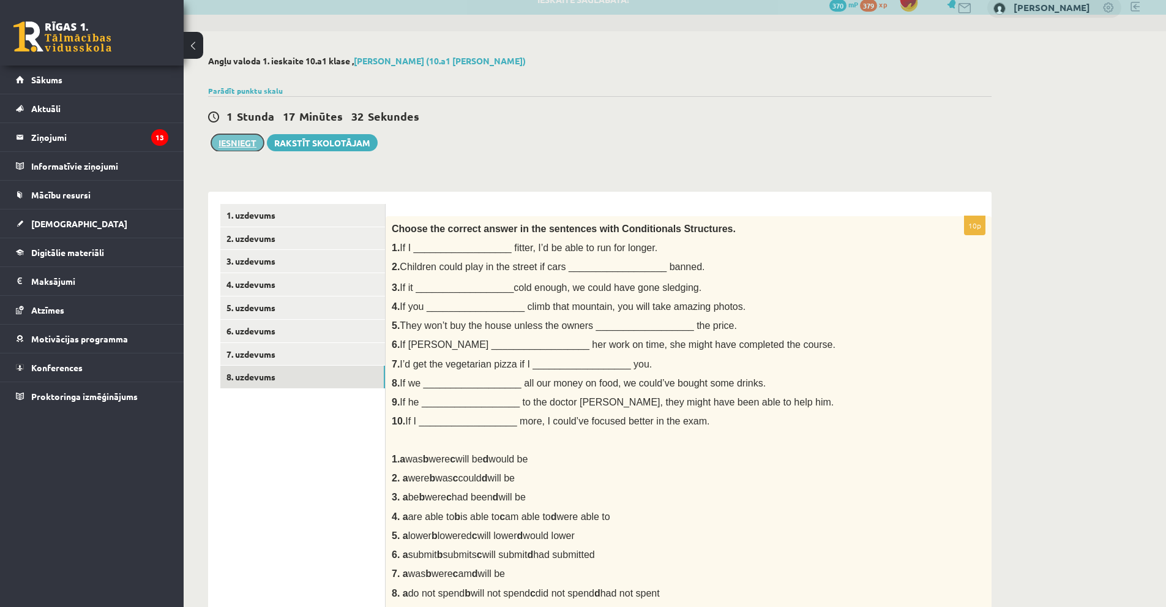
click at [235, 136] on button "Iesniegt" at bounding box center [237, 142] width 53 height 17
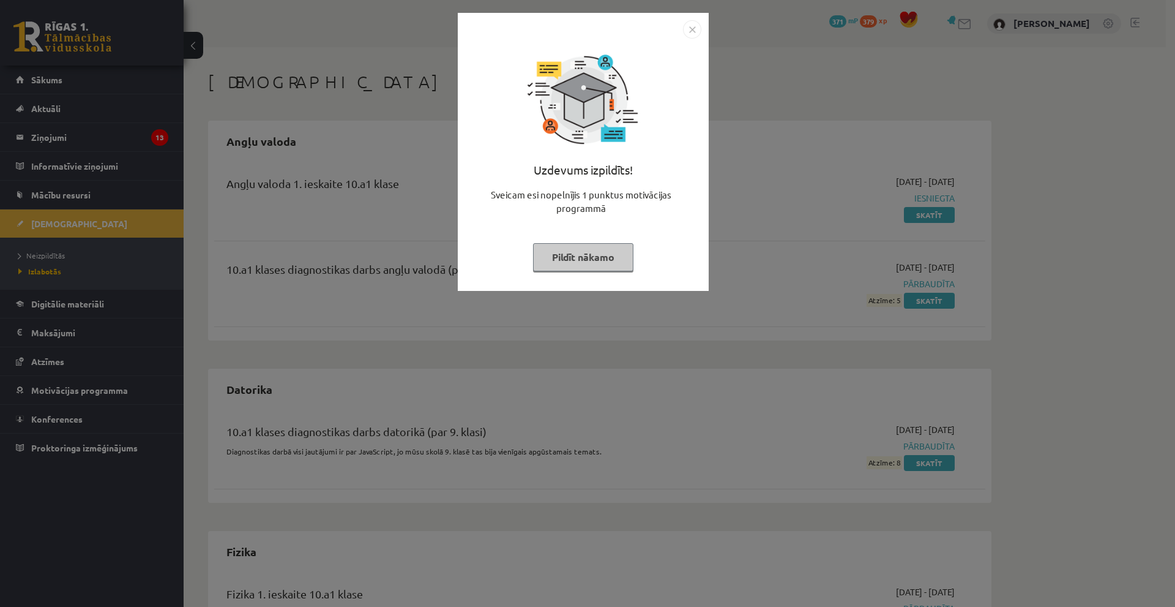
click at [690, 26] on img "Close" at bounding box center [692, 29] width 18 height 18
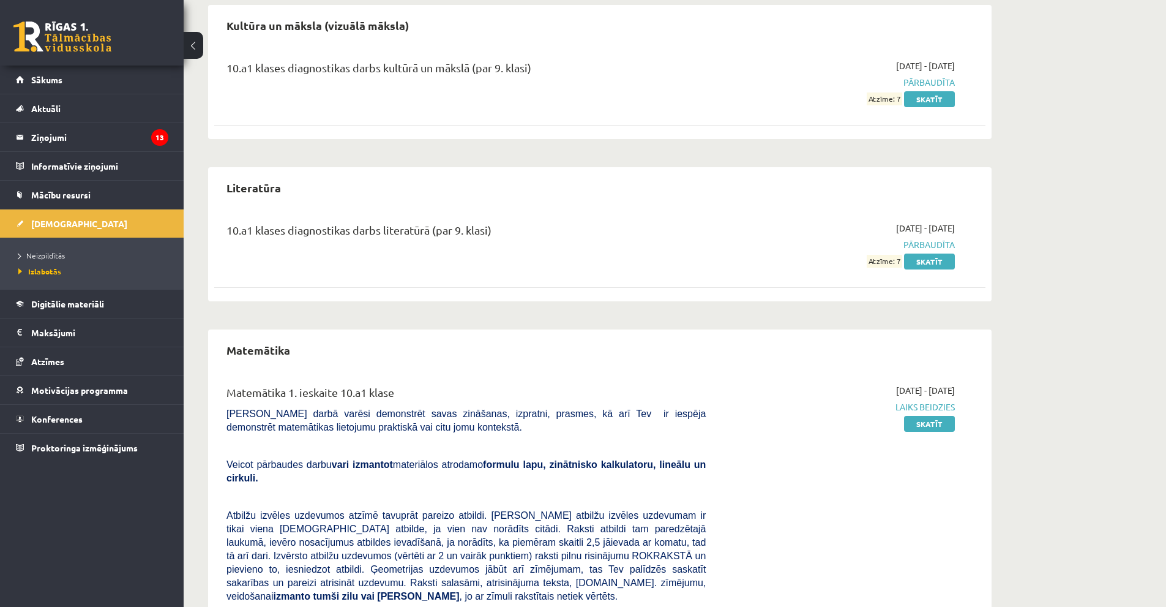
scroll to position [1220, 0]
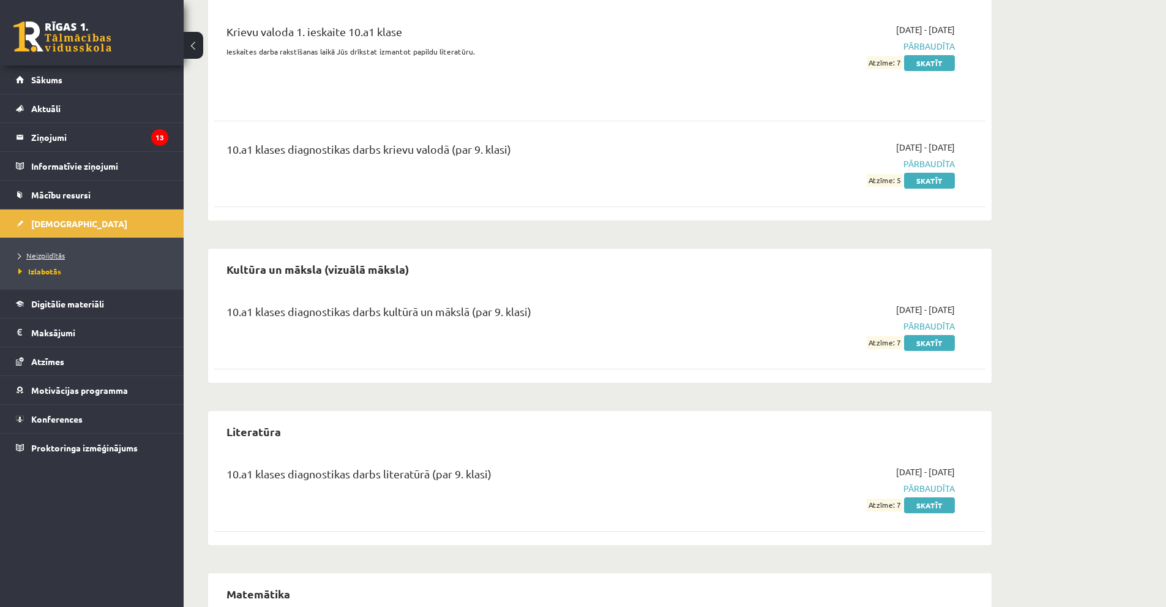
click at [58, 258] on span "Neizpildītās" at bounding box center [41, 255] width 47 height 10
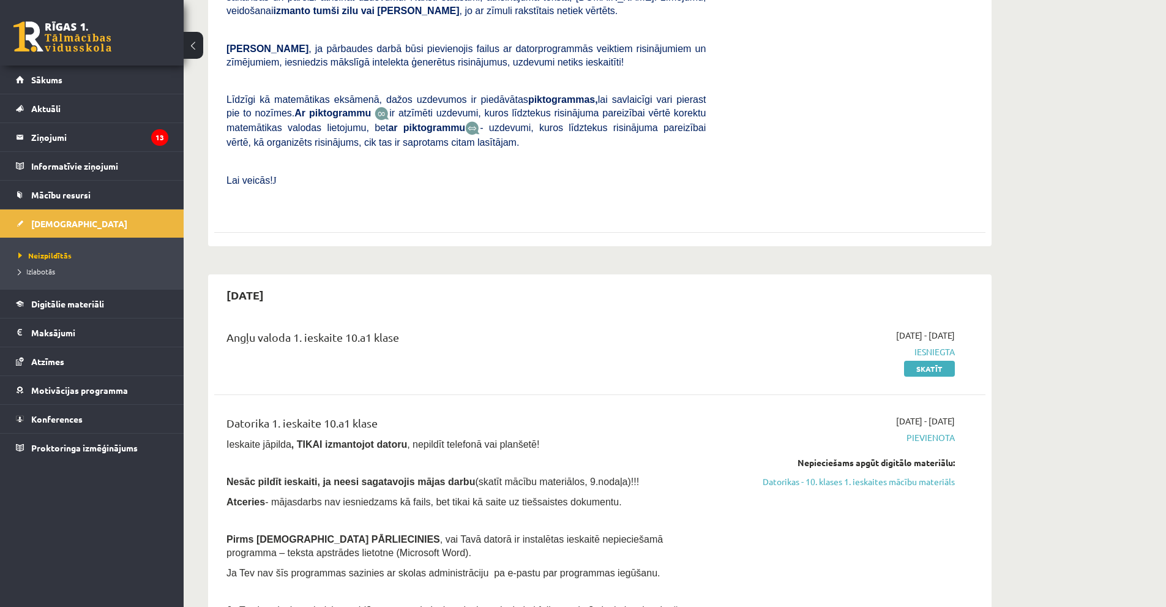
scroll to position [424, 0]
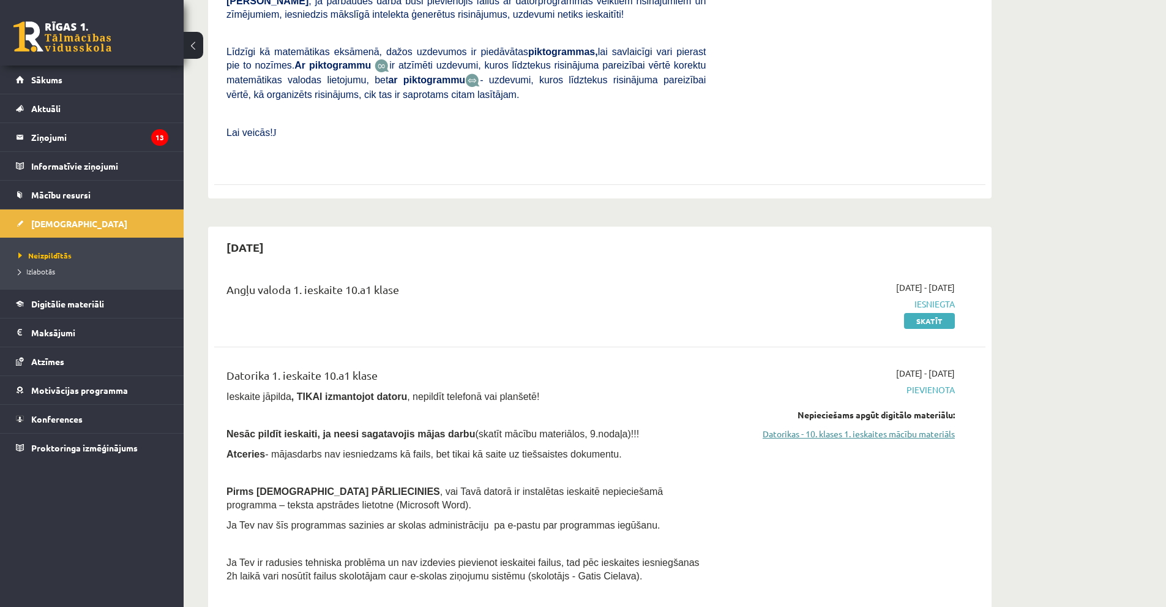
click at [836, 427] on link "Datorikas - 10. klases 1. ieskaites mācību materiāls" at bounding box center [839, 433] width 231 height 13
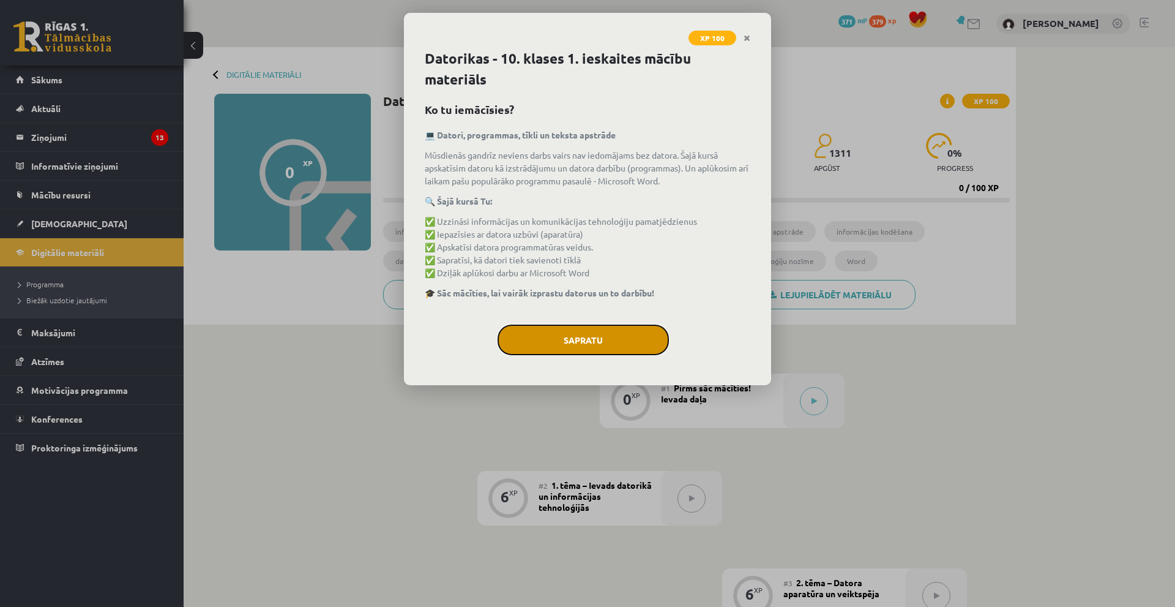
click at [556, 341] on button "Sapratu" at bounding box center [583, 339] width 171 height 31
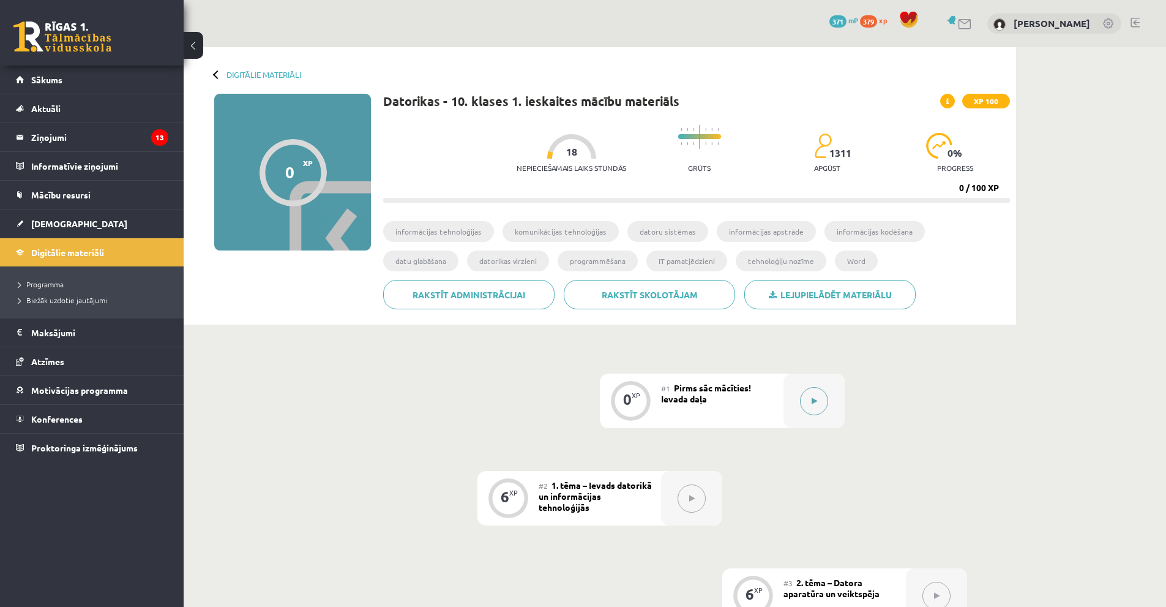
click at [812, 405] on button at bounding box center [814, 401] width 28 height 28
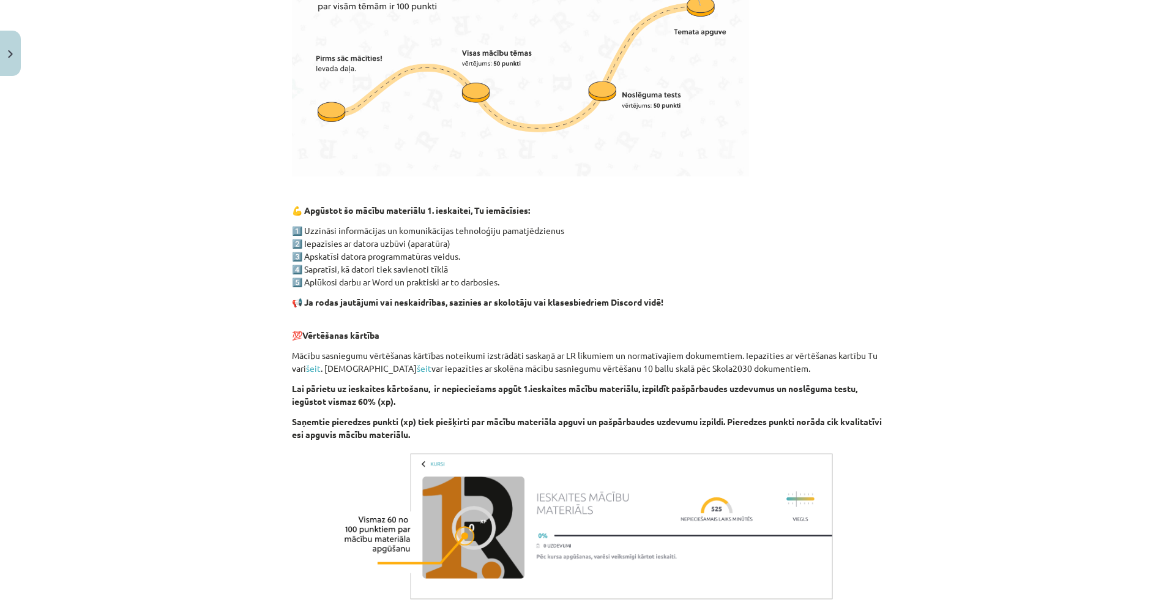
scroll to position [692, 0]
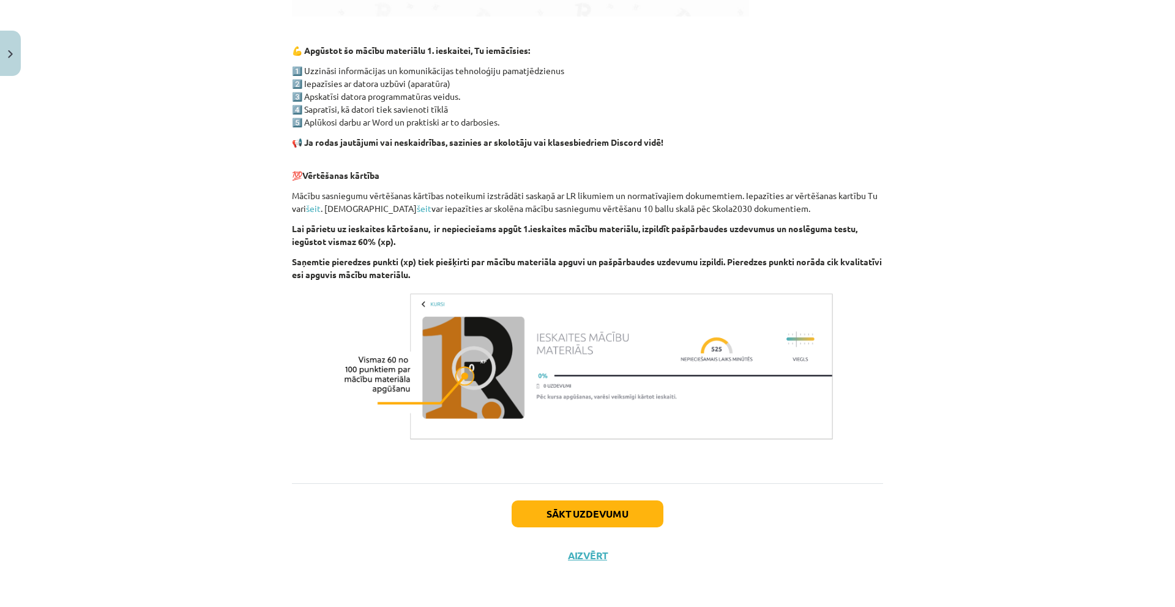
click at [582, 504] on button "Sākt uzdevumu" at bounding box center [588, 513] width 152 height 27
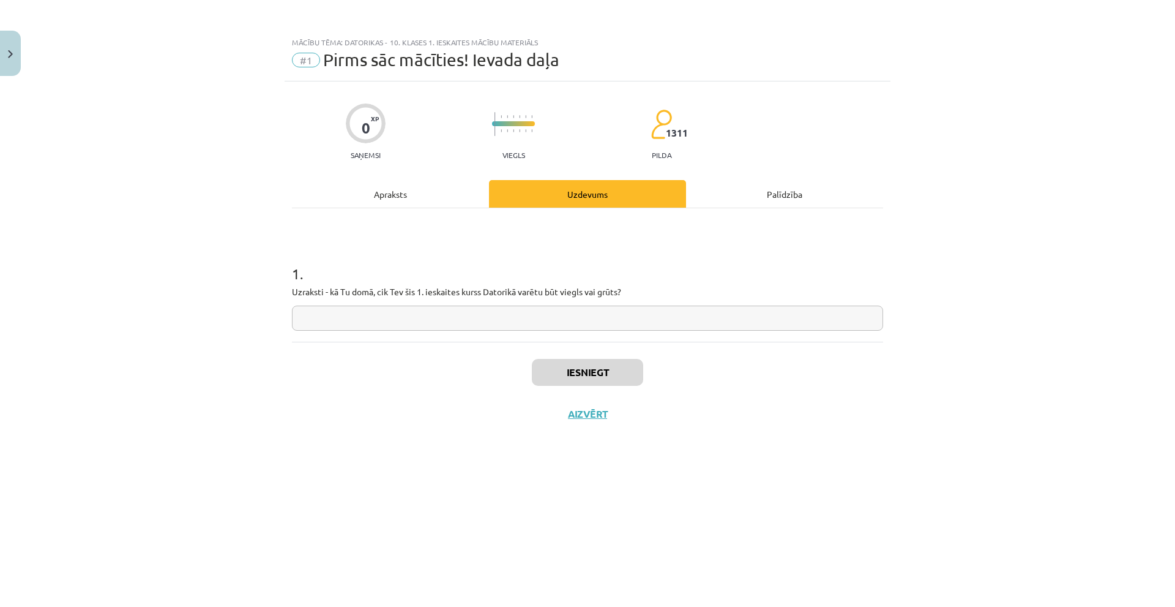
scroll to position [0, 0]
click at [495, 319] on input "text" at bounding box center [587, 317] width 591 height 25
type input "******"
click at [570, 379] on button "Iesniegt" at bounding box center [587, 372] width 111 height 27
click at [602, 428] on button "Nākamā nodarbība" at bounding box center [588, 422] width 120 height 28
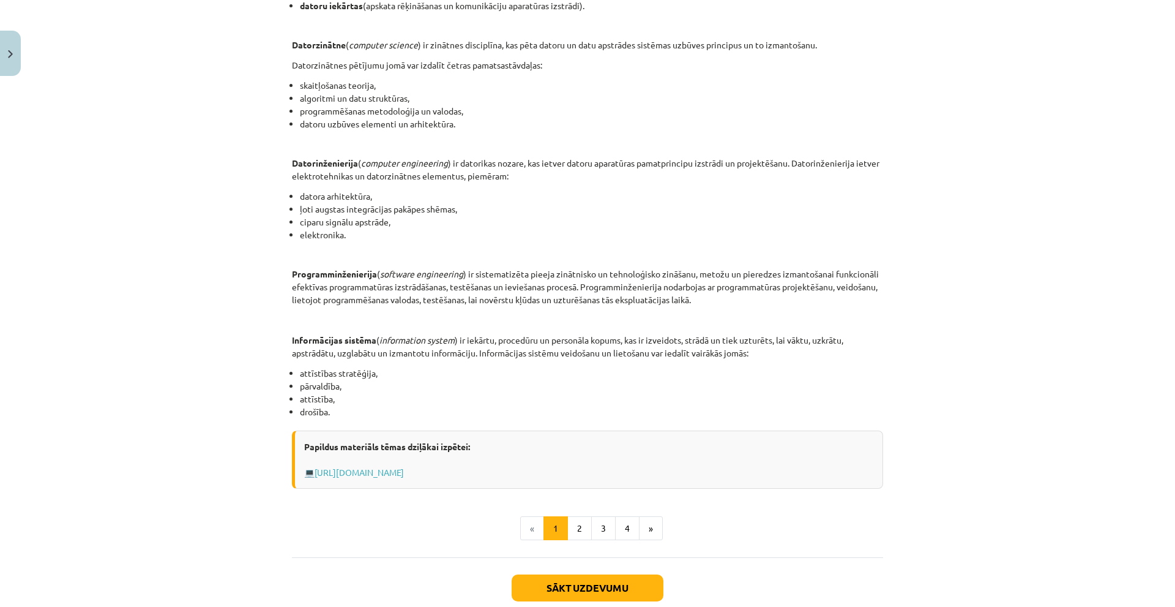
scroll to position [441, 0]
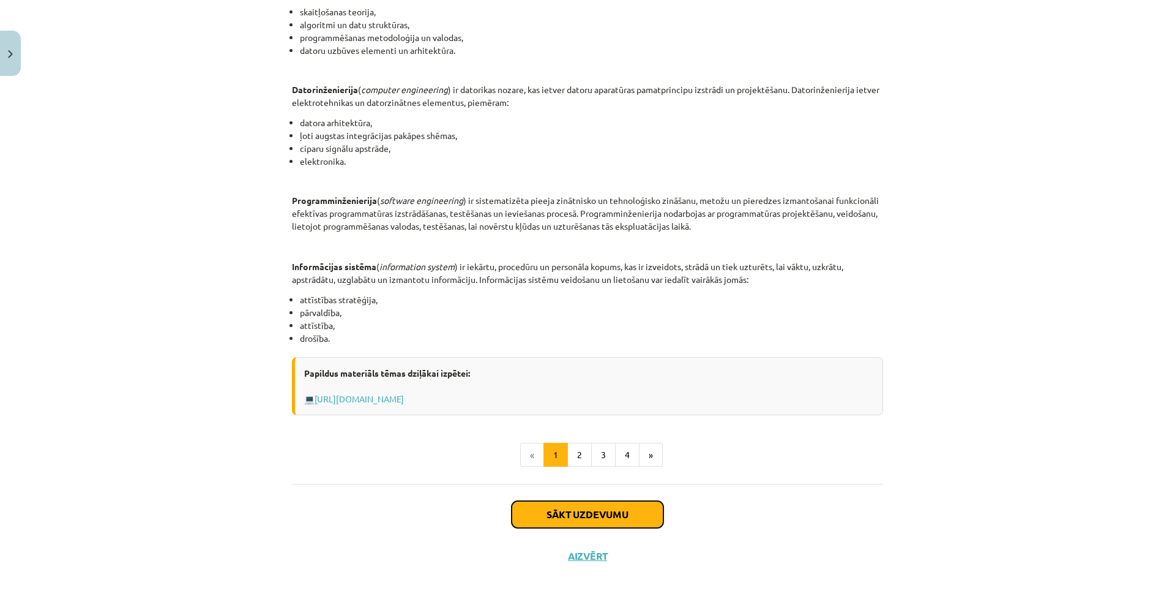
click at [570, 507] on button "Sākt uzdevumu" at bounding box center [588, 514] width 152 height 27
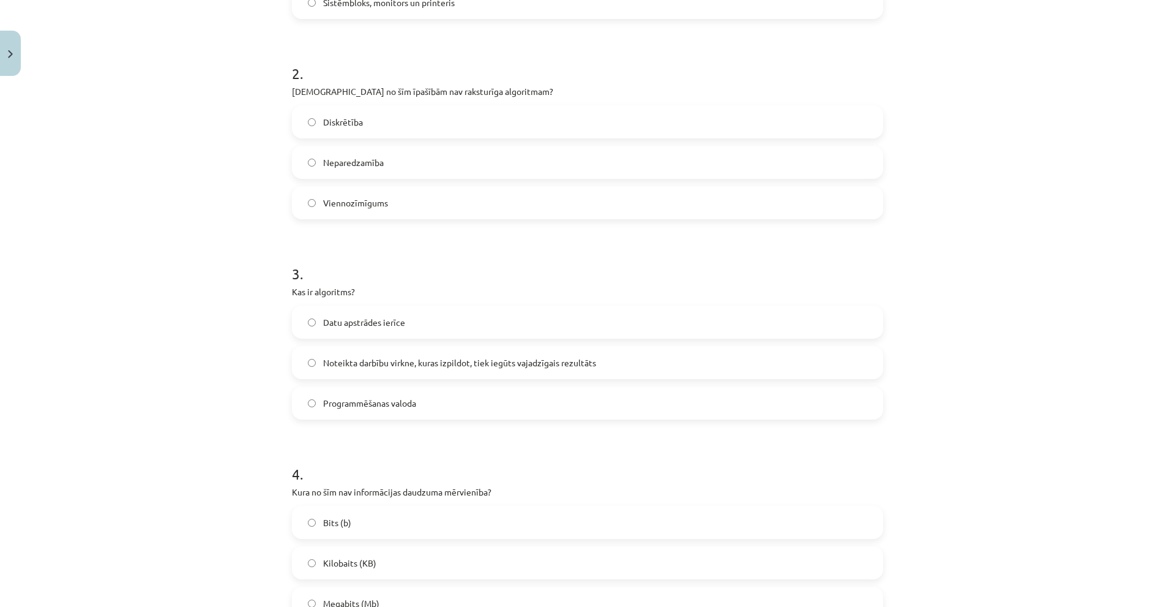
scroll to position [31, 0]
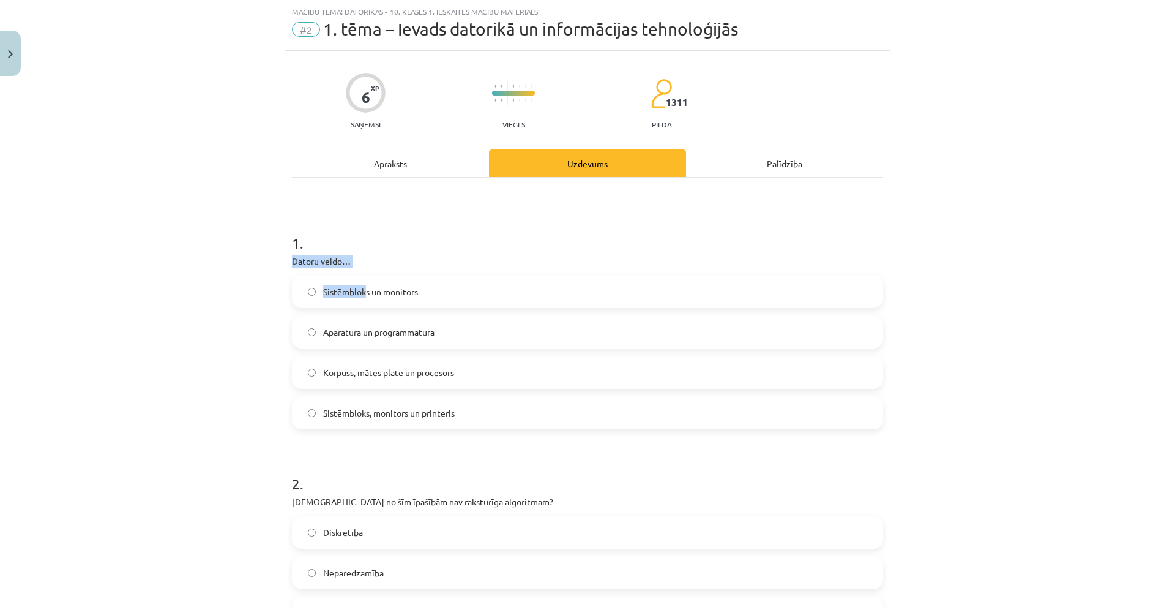
drag, startPoint x: 289, startPoint y: 262, endPoint x: 364, endPoint y: 271, distance: 74.5
click at [367, 272] on div "1 . Datoru veido… Sistēmbloks un monitors Aparatūra un programmatūra Korpuss, m…" at bounding box center [587, 321] width 591 height 216
drag, startPoint x: 334, startPoint y: 264, endPoint x: 394, endPoint y: 234, distance: 67.1
click at [394, 234] on h1 "1 ." at bounding box center [587, 232] width 591 height 38
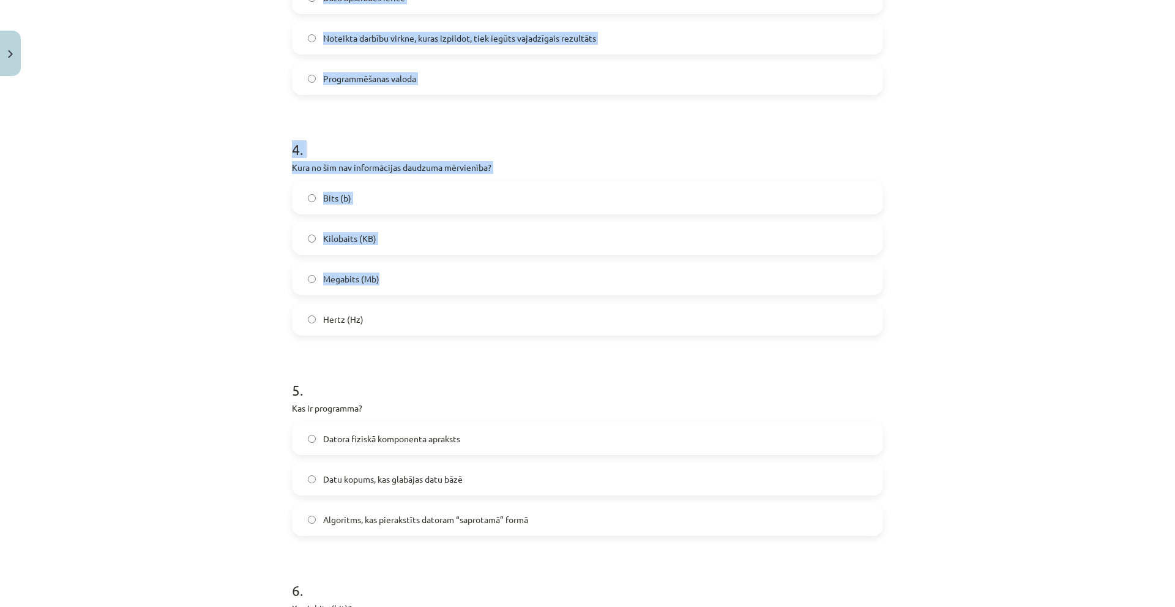
scroll to position [1036, 0]
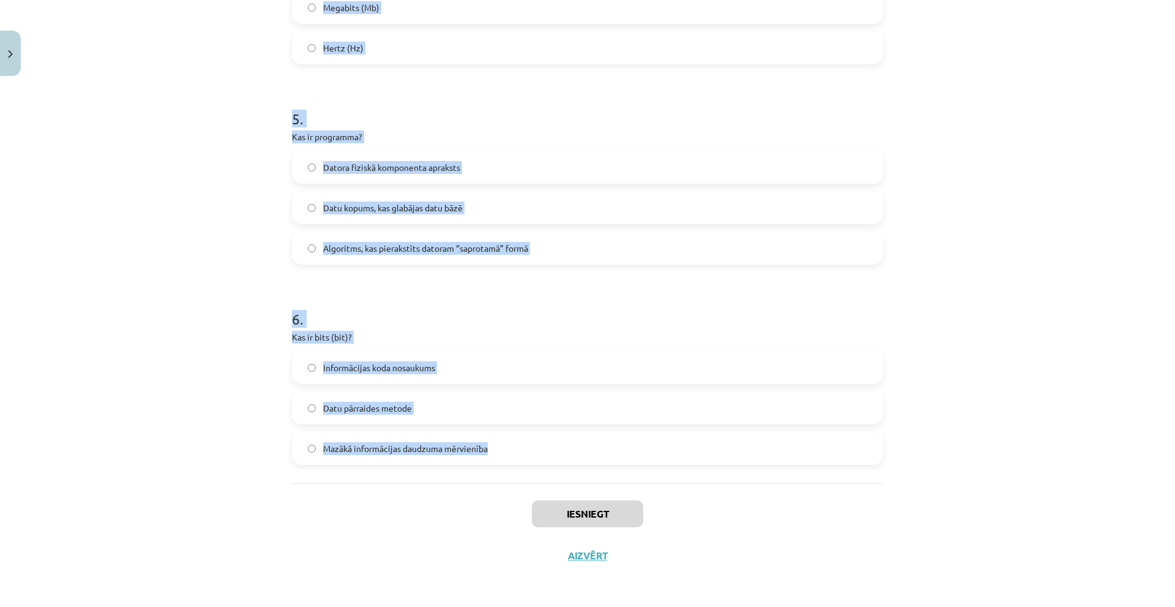
drag, startPoint x: 285, startPoint y: 255, endPoint x: 483, endPoint y: 454, distance: 281.3
copy form "Datoru veido… Sistēmbloks un monitors Aparatūra un programmatūra Korpuss, mātes…"
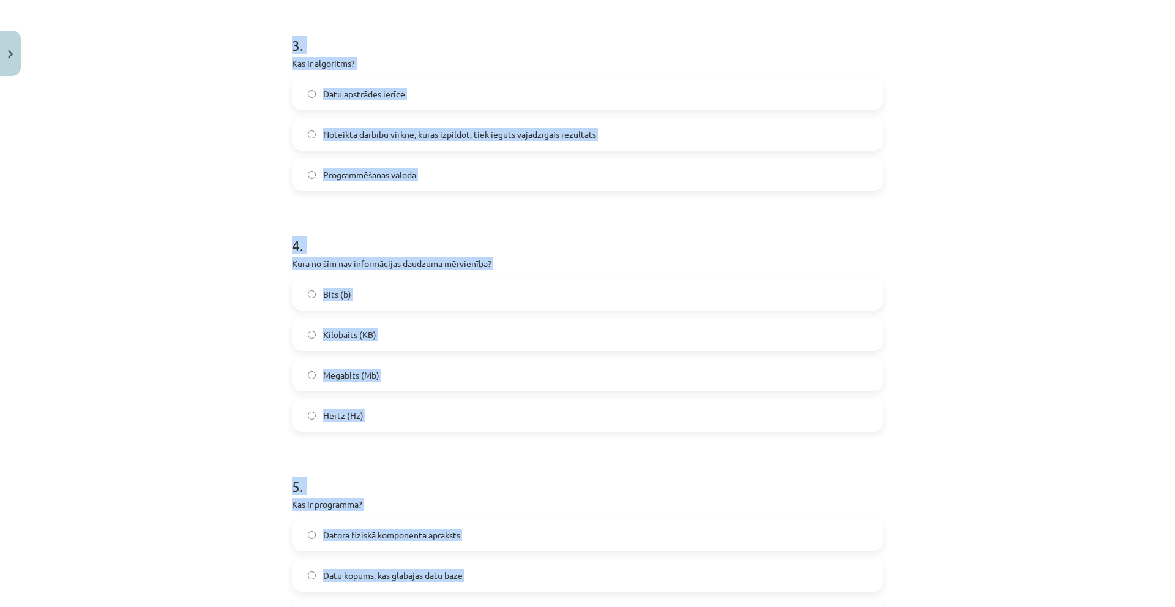
click at [177, 190] on div "Mācību tēma: Datorikas - 10. klases 1. ieskaites mācību materiāls #2 1. tēma – …" at bounding box center [587, 303] width 1175 height 607
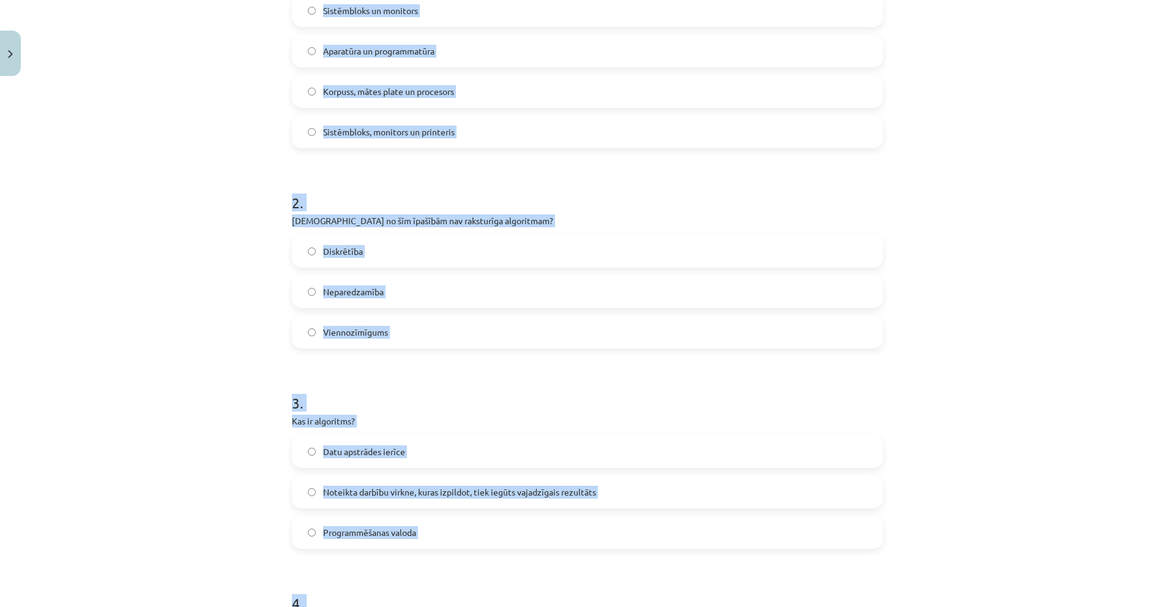
scroll to position [179, 0]
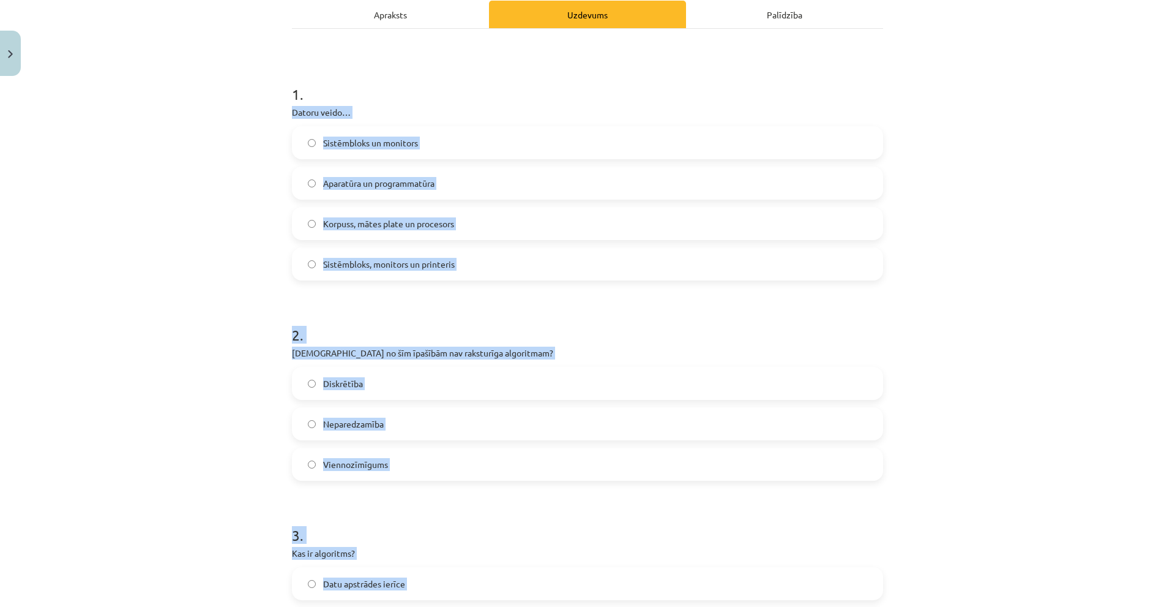
click at [384, 187] on span "Aparatūra un programmatūra" at bounding box center [378, 183] width 111 height 13
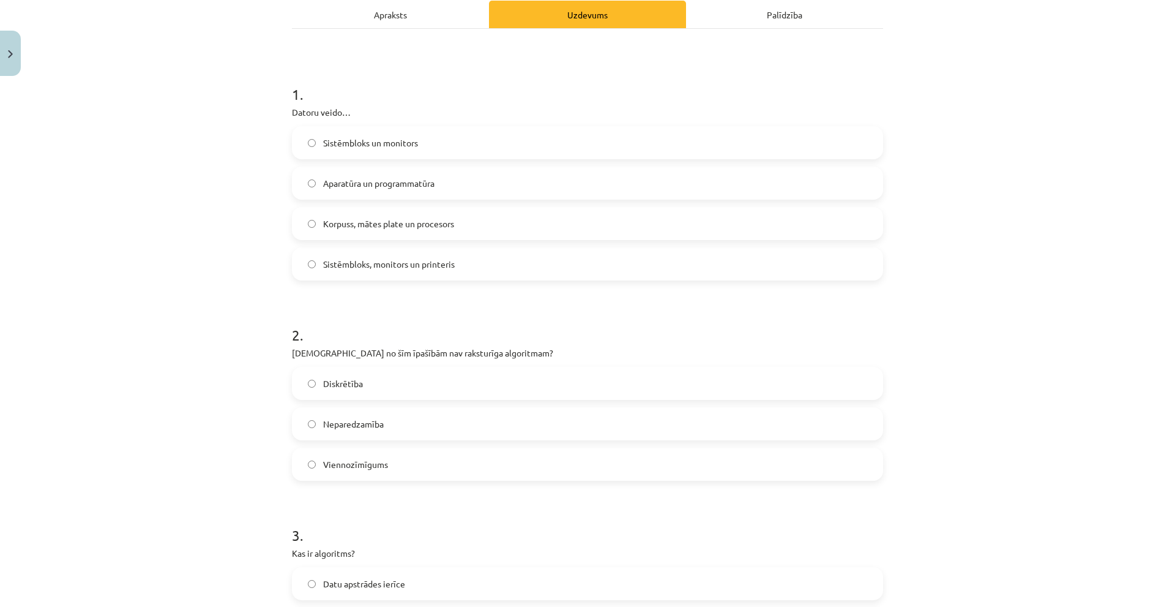
drag, startPoint x: 370, startPoint y: 426, endPoint x: 352, endPoint y: 299, distance: 127.9
click at [371, 425] on span "Neparedzamība" at bounding box center [353, 423] width 61 height 13
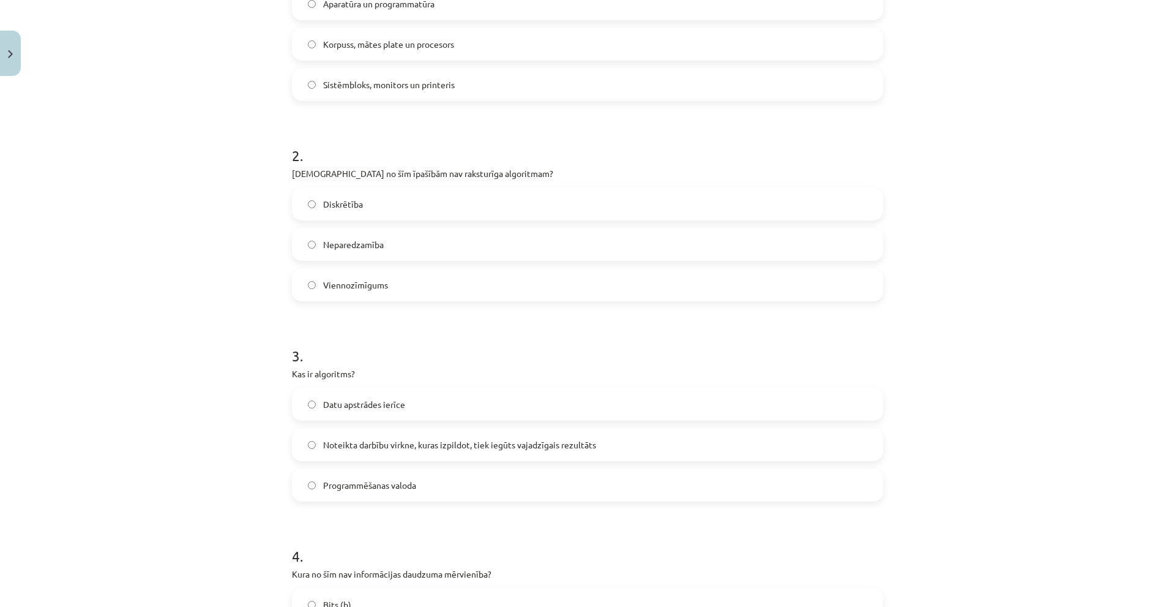
scroll to position [363, 0]
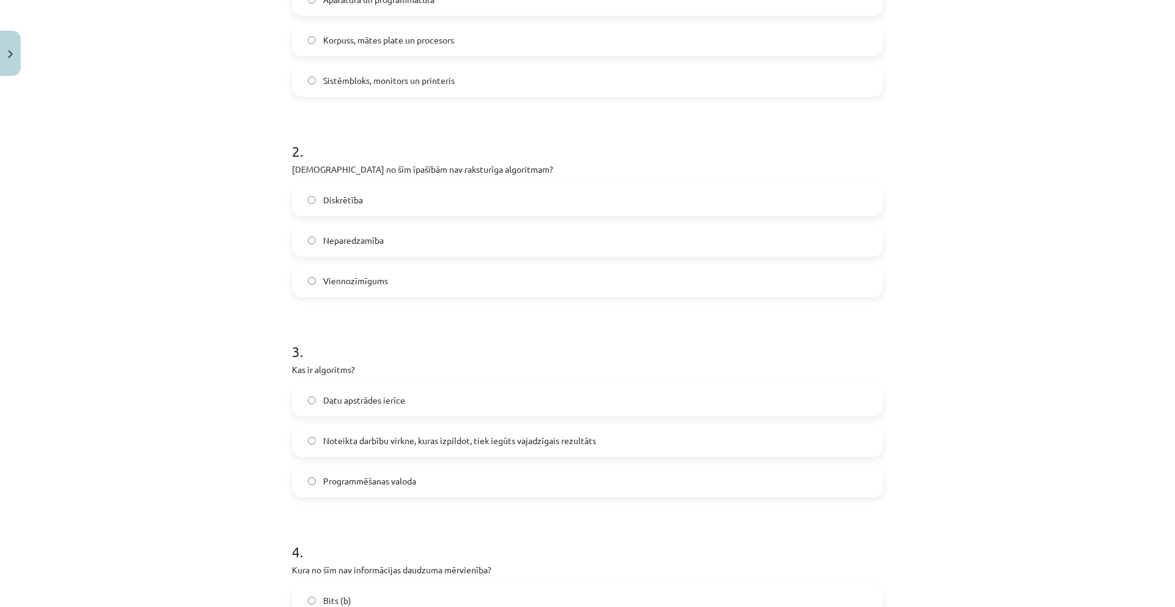
drag, startPoint x: 376, startPoint y: 441, endPoint x: 381, endPoint y: 389, distance: 52.3
click at [377, 441] on span "Noteikta darbību virkne, kuras izpildot, tiek iegūts vajadzīgais rezultāts" at bounding box center [459, 440] width 273 height 13
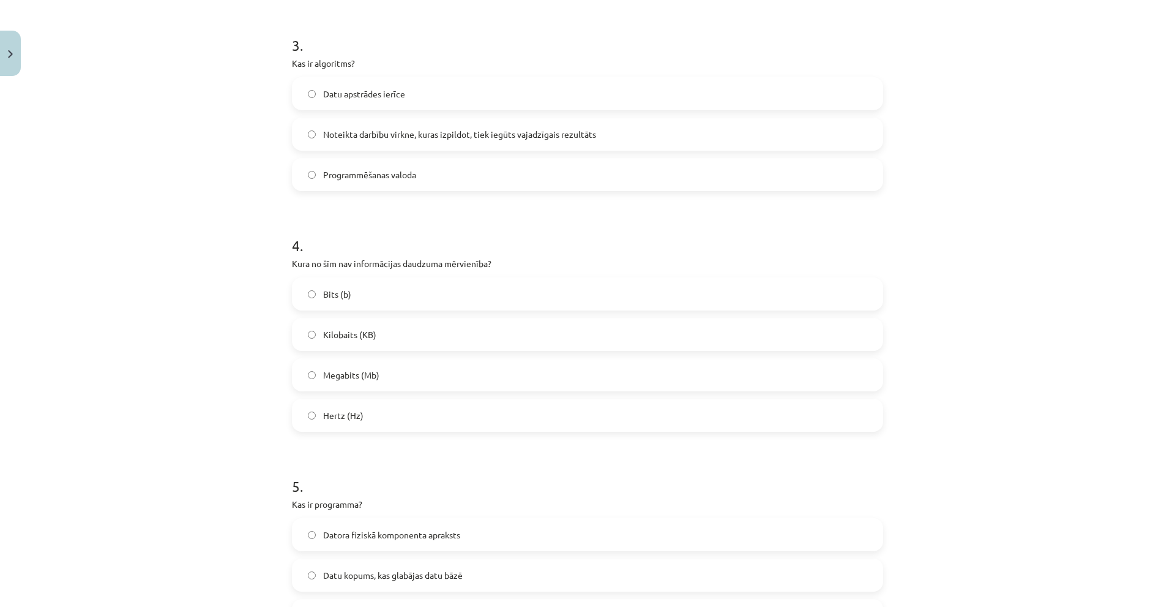
click at [363, 413] on label "Hertz (Hz)" at bounding box center [587, 415] width 589 height 31
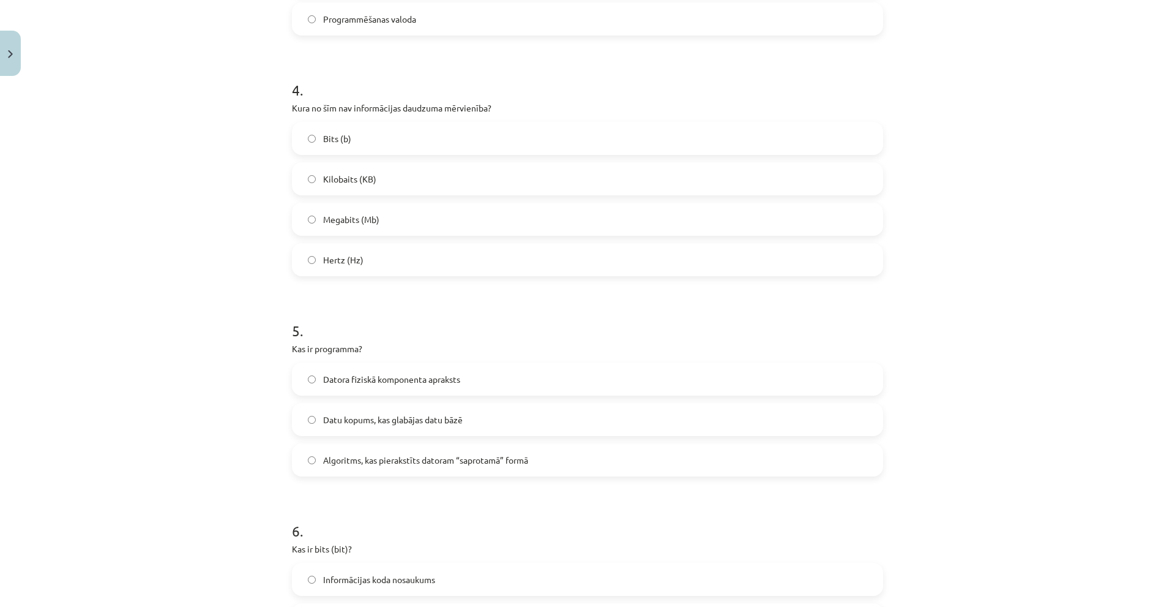
scroll to position [975, 0]
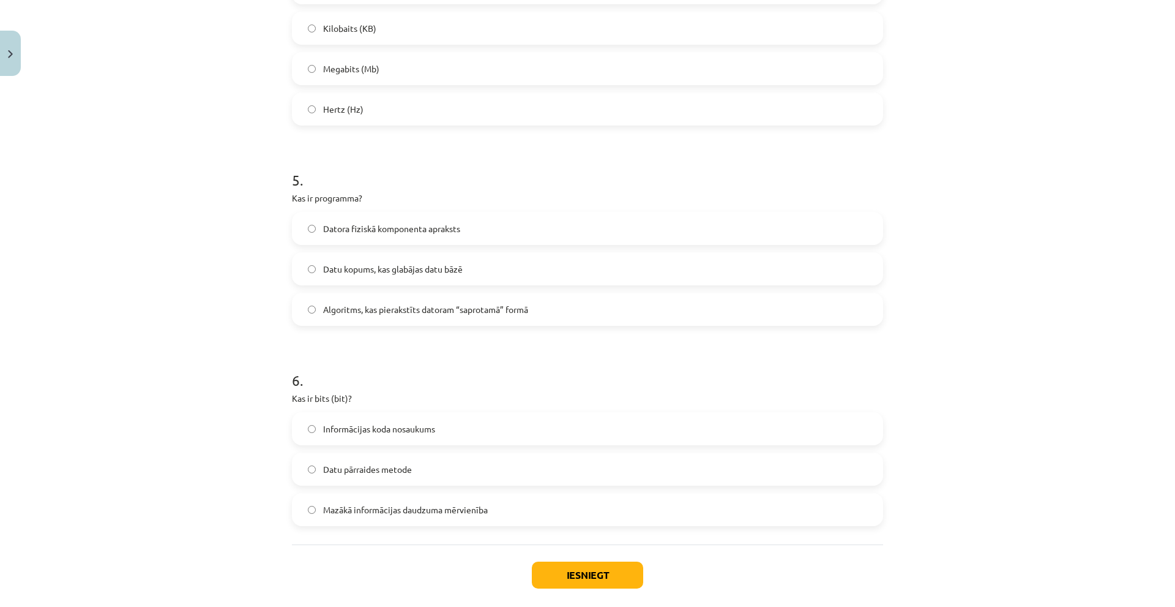
drag, startPoint x: 360, startPoint y: 299, endPoint x: 362, endPoint y: 312, distance: 12.9
click at [360, 300] on label "Algoritms, kas pierakstīts datoram “saprotamā” formā" at bounding box center [587, 309] width 589 height 31
click at [367, 506] on span "Mazākā informācijas daudzuma mērvienība" at bounding box center [405, 509] width 165 height 13
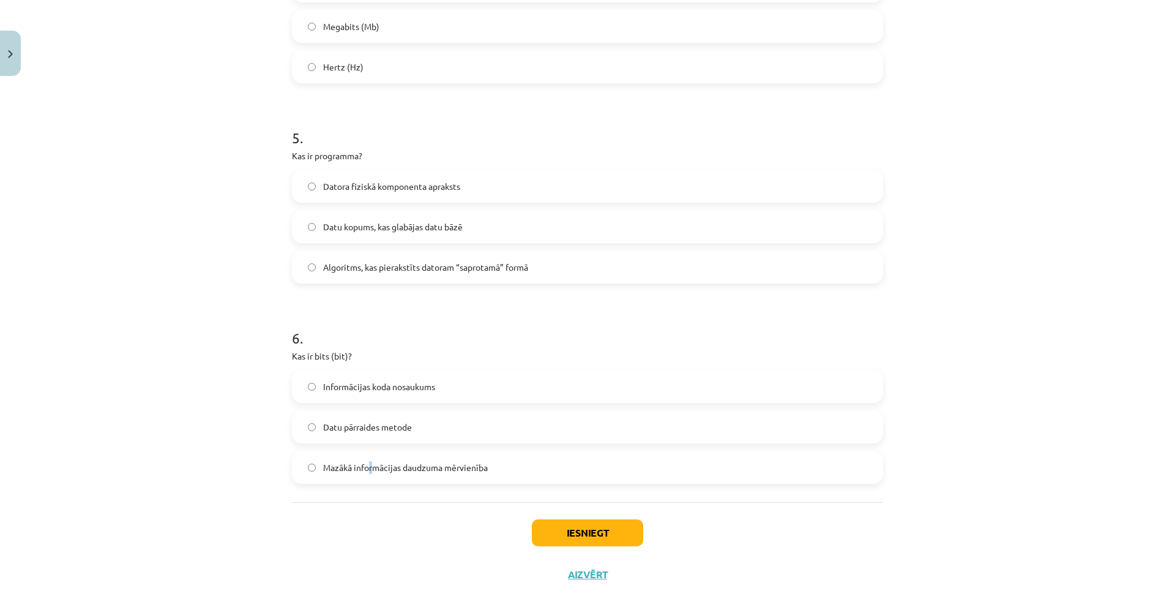
scroll to position [1036, 0]
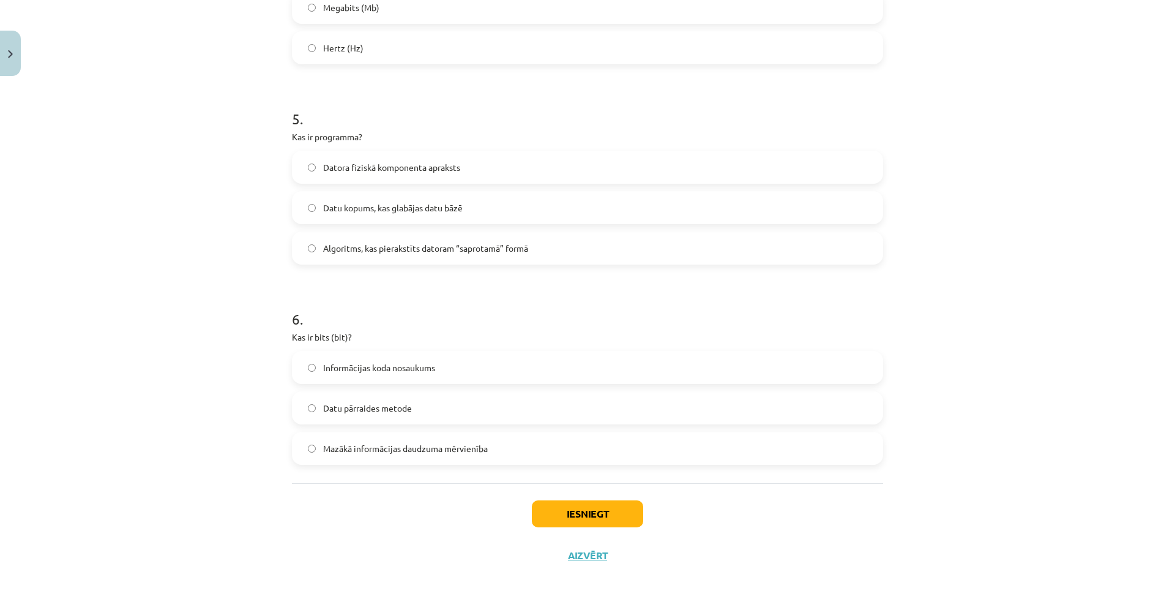
click at [360, 460] on label "Mazākā informācijas daudzuma mērvienība" at bounding box center [587, 448] width 589 height 31
click at [590, 522] on button "Iesniegt" at bounding box center [587, 513] width 111 height 27
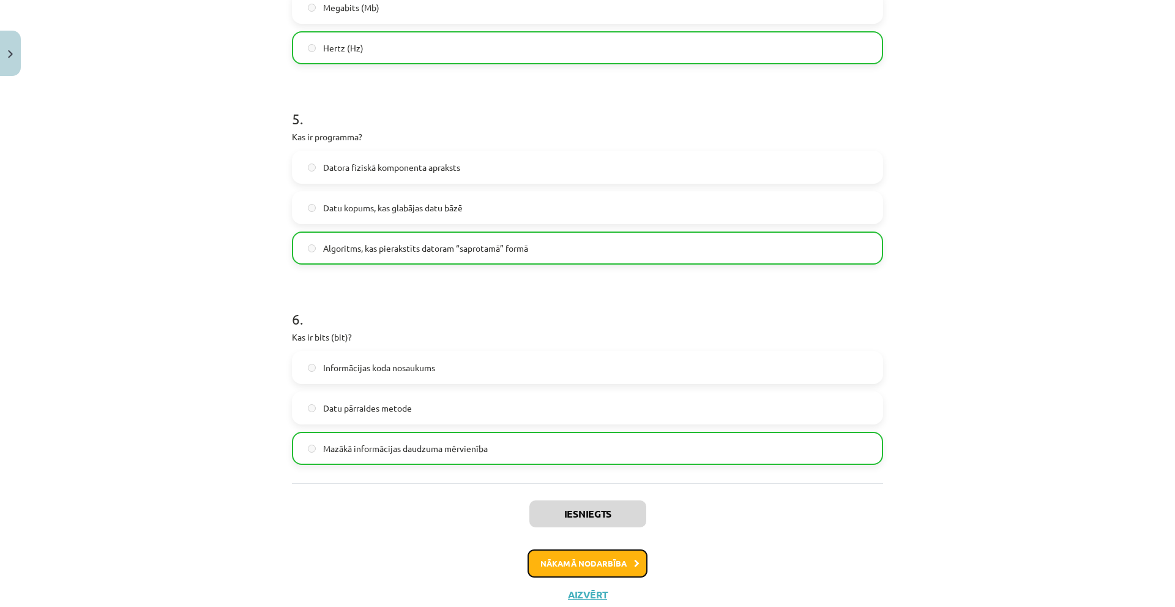
click at [601, 562] on button "Nākamā nodarbība" at bounding box center [588, 563] width 120 height 28
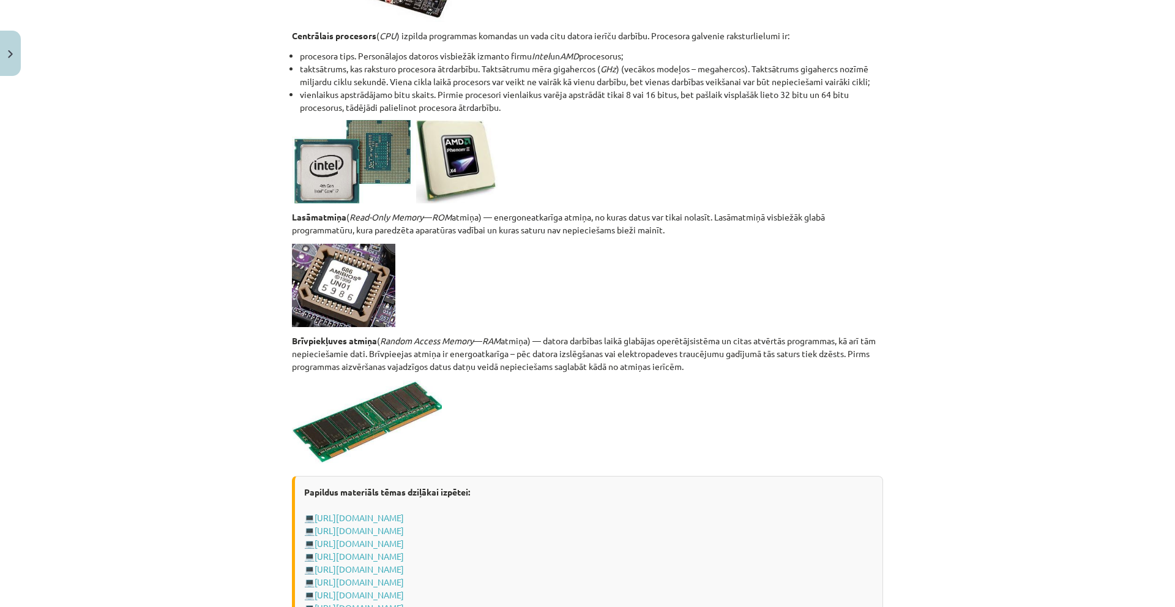
scroll to position [2015, 0]
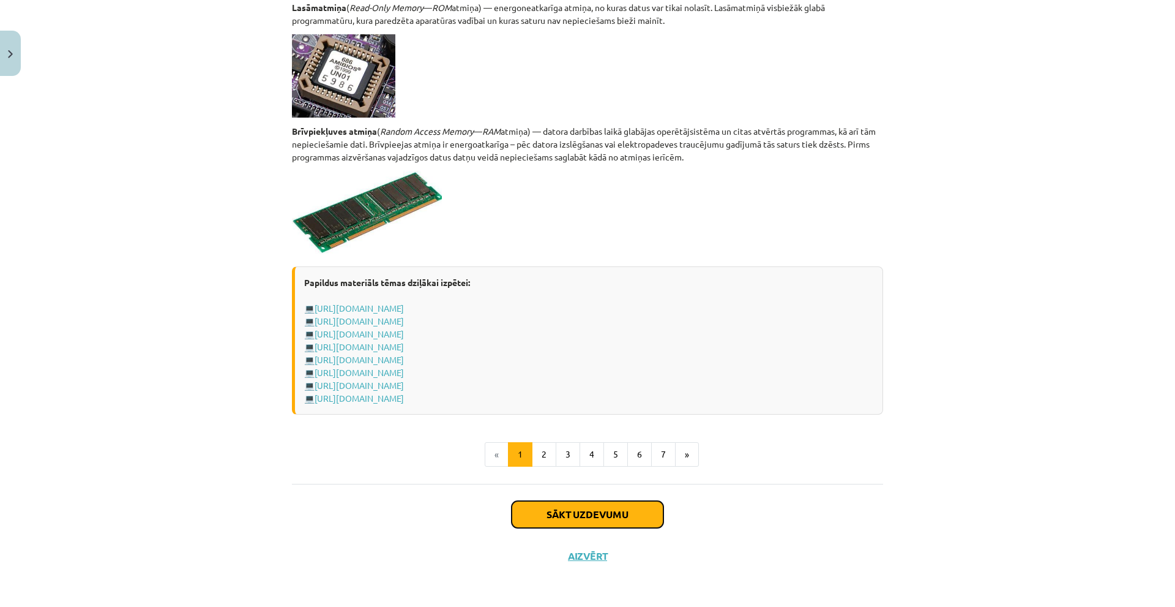
click at [561, 514] on button "Sākt uzdevumu" at bounding box center [588, 514] width 152 height 27
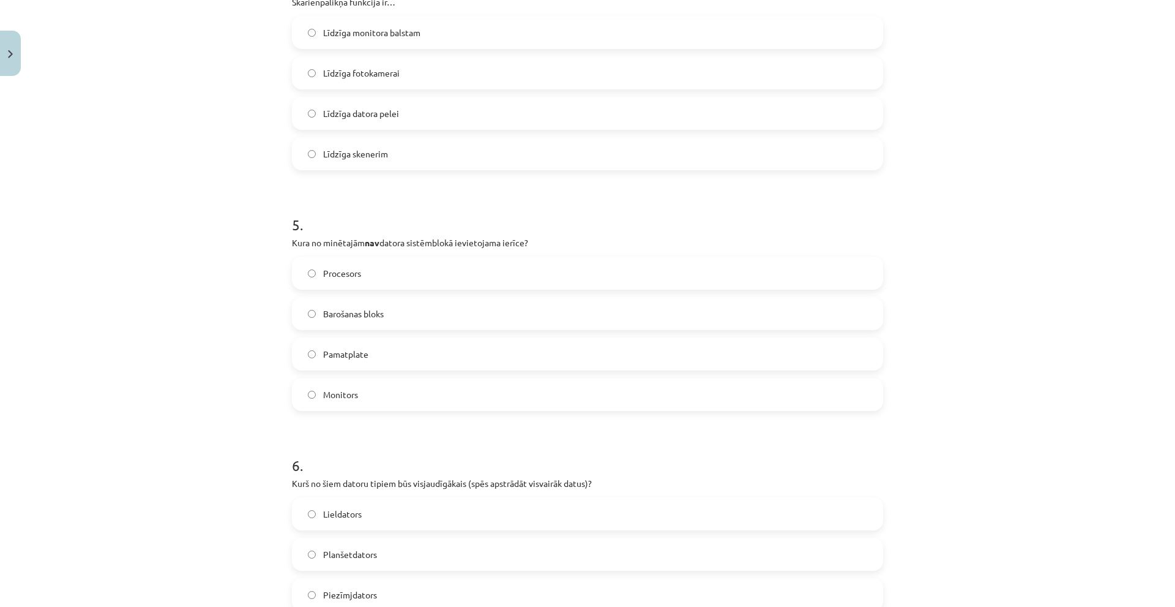
scroll to position [1198, 0]
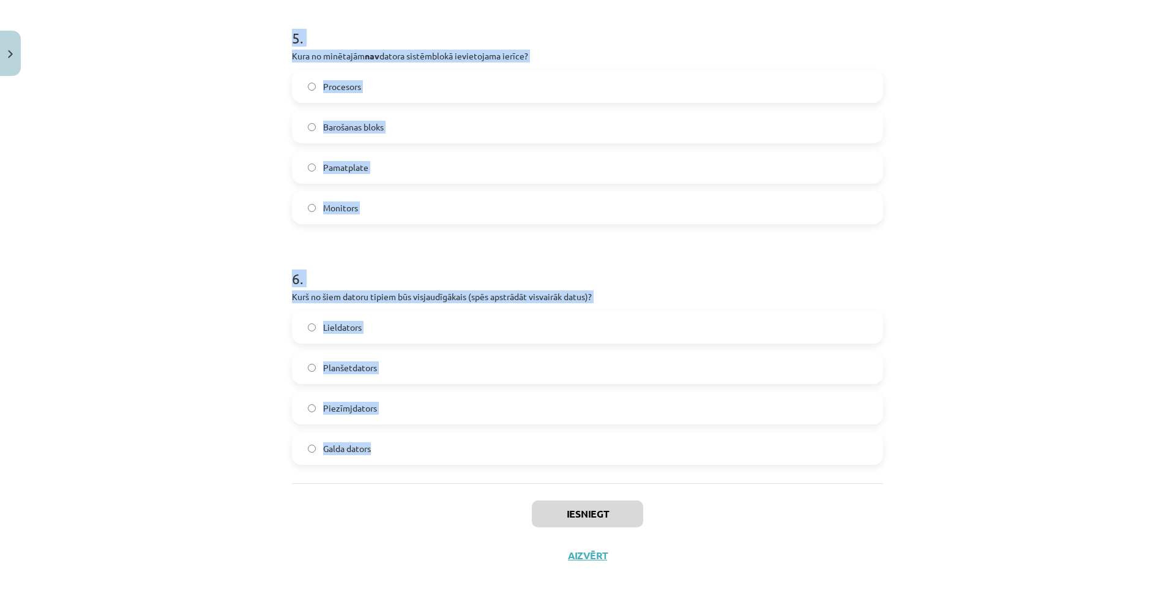
drag, startPoint x: 281, startPoint y: 289, endPoint x: 548, endPoint y: 464, distance: 319.6
copy form "Kura no šīm ir ievadizvadierīce? Monitors Pele Interneta videokamera Austiņas a…"
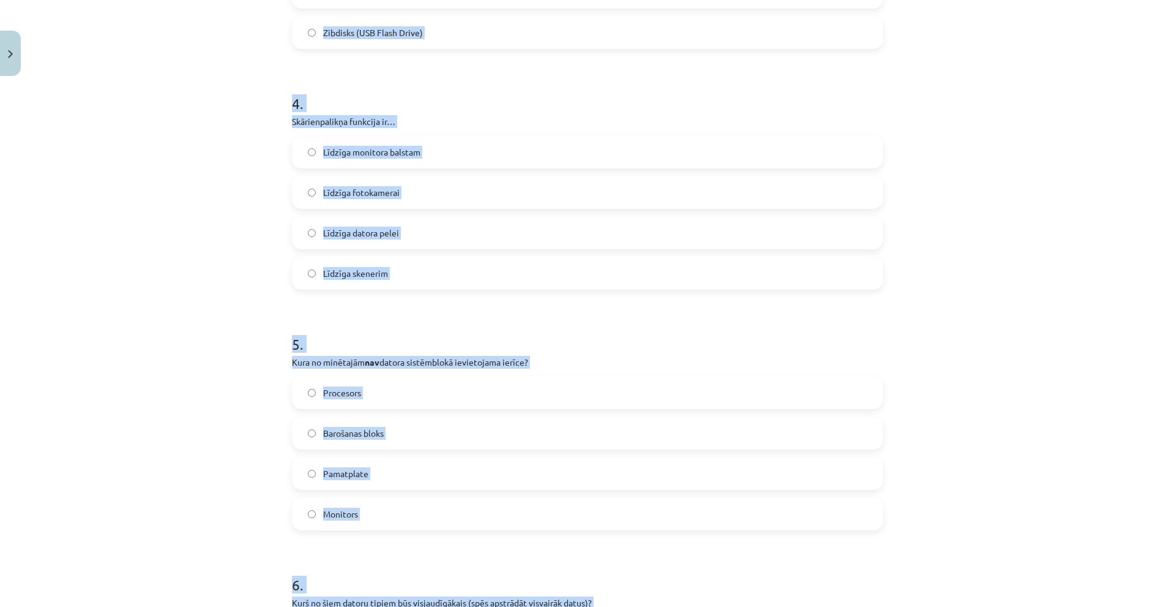
click at [230, 184] on div "Mācību tēma: Datorikas - 10. klases 1. ieskaites mācību materiāls #3 2. tēma – …" at bounding box center [587, 303] width 1175 height 607
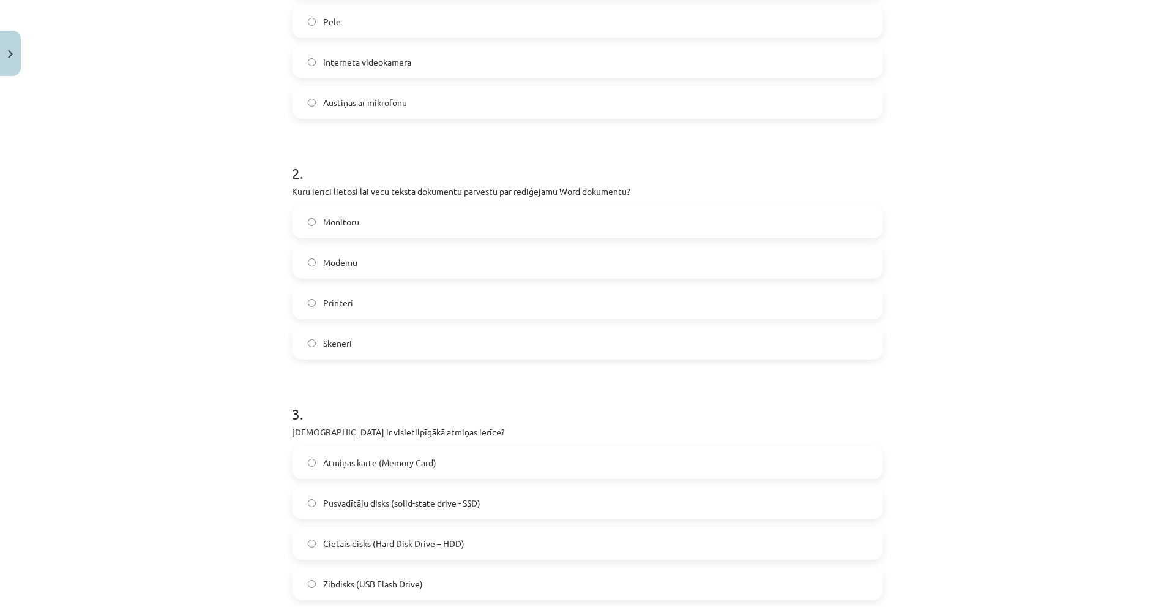
scroll to position [157, 0]
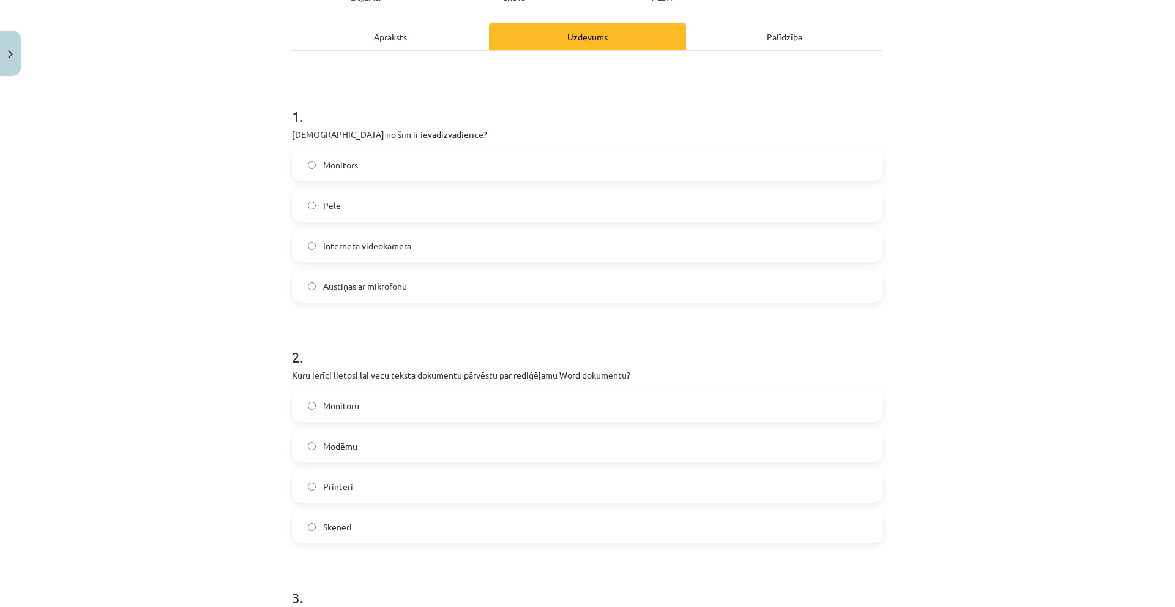
click at [384, 291] on span "Austiņas ar mikrofonu" at bounding box center [365, 286] width 84 height 13
click at [365, 526] on label "Skeneri" at bounding box center [587, 526] width 589 height 31
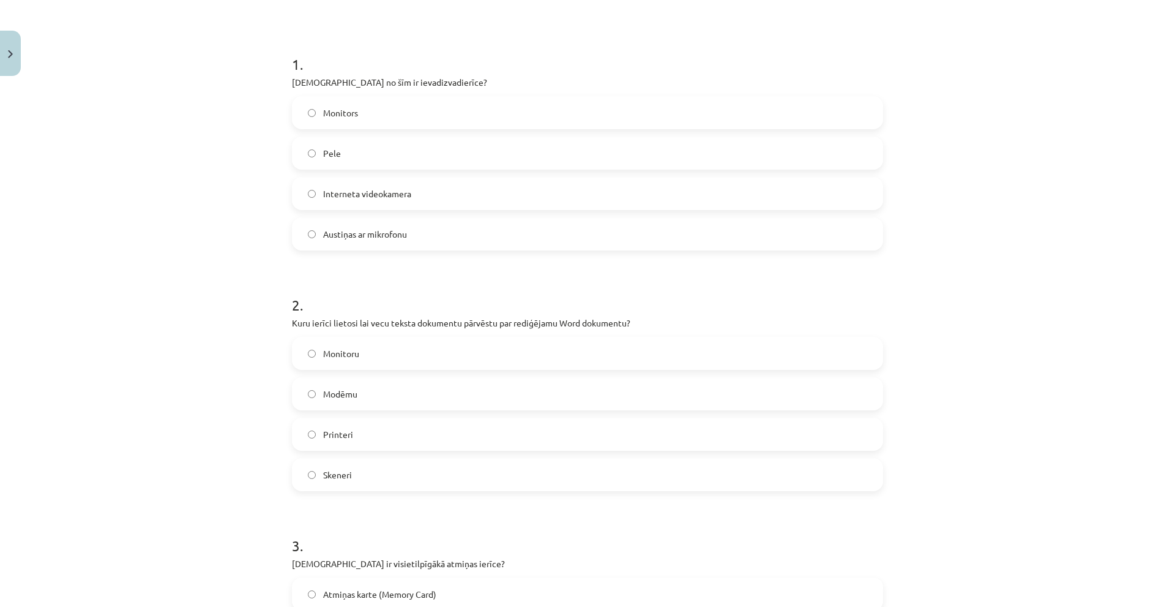
scroll to position [463, 0]
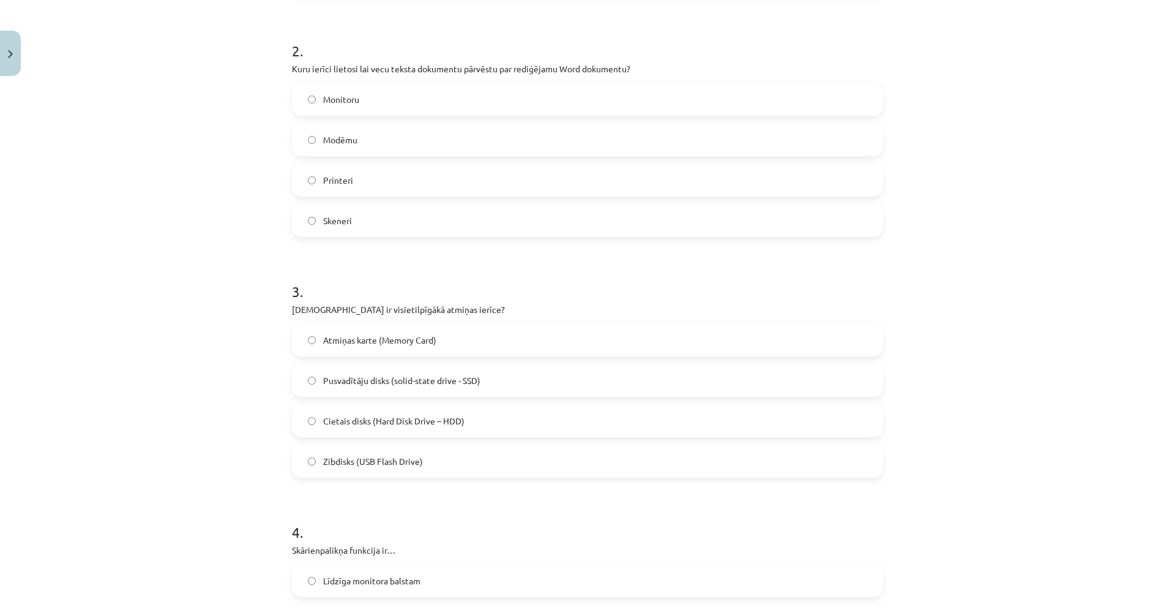
click at [402, 422] on span "Cietais disks (Hard Disk Drive – HDD)" at bounding box center [393, 420] width 141 height 13
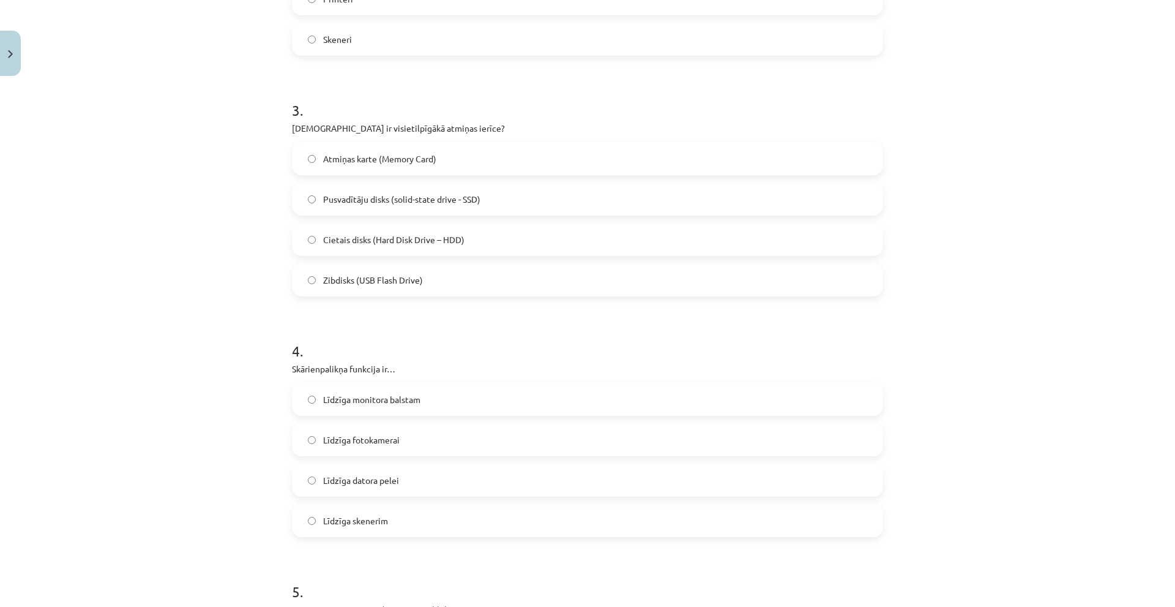
scroll to position [647, 0]
click at [385, 484] on label "Līdzīga datora pelei" at bounding box center [587, 477] width 589 height 31
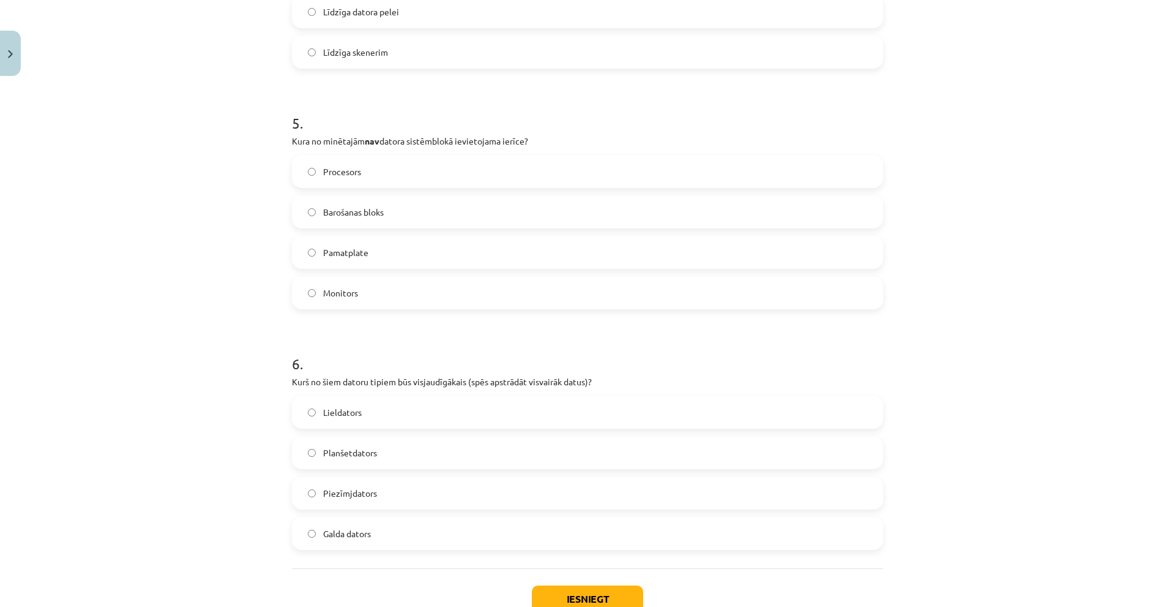
scroll to position [1198, 0]
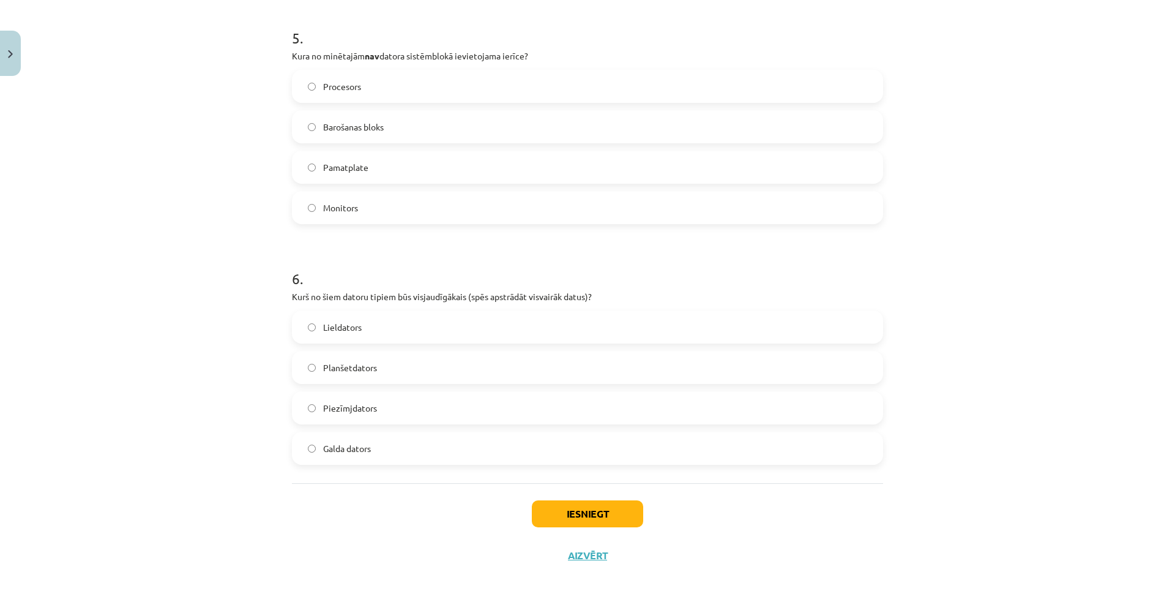
click at [366, 208] on label "Monitors" at bounding box center [587, 207] width 589 height 31
click at [347, 328] on span "Lieldators" at bounding box center [342, 327] width 39 height 13
click at [566, 521] on button "Iesniegt" at bounding box center [587, 513] width 111 height 27
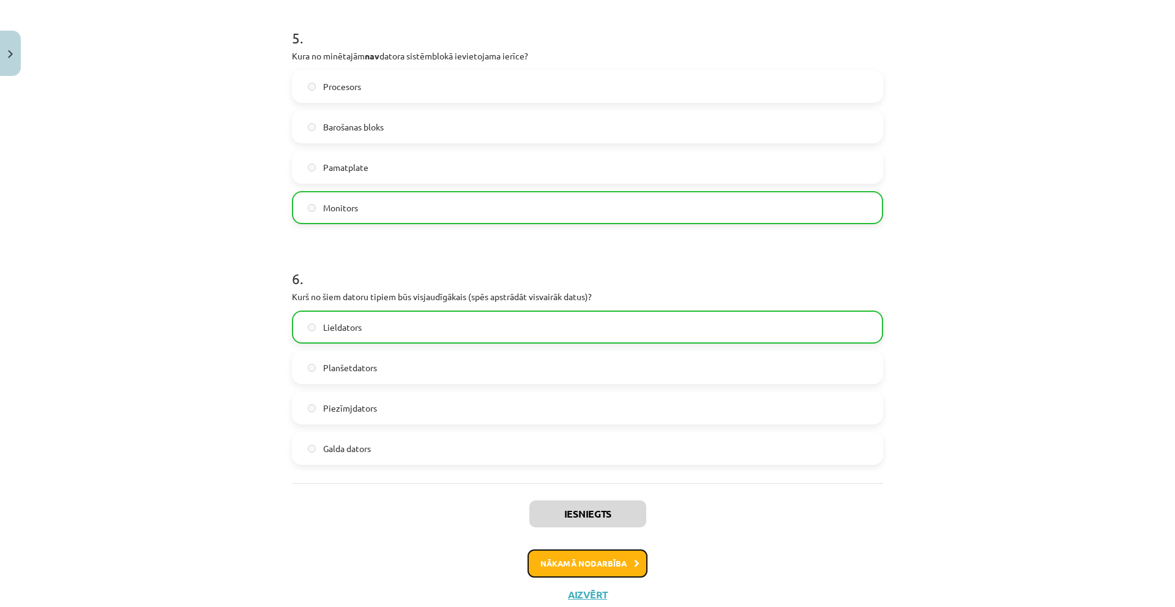
click at [583, 566] on button "Nākamā nodarbība" at bounding box center [588, 563] width 120 height 28
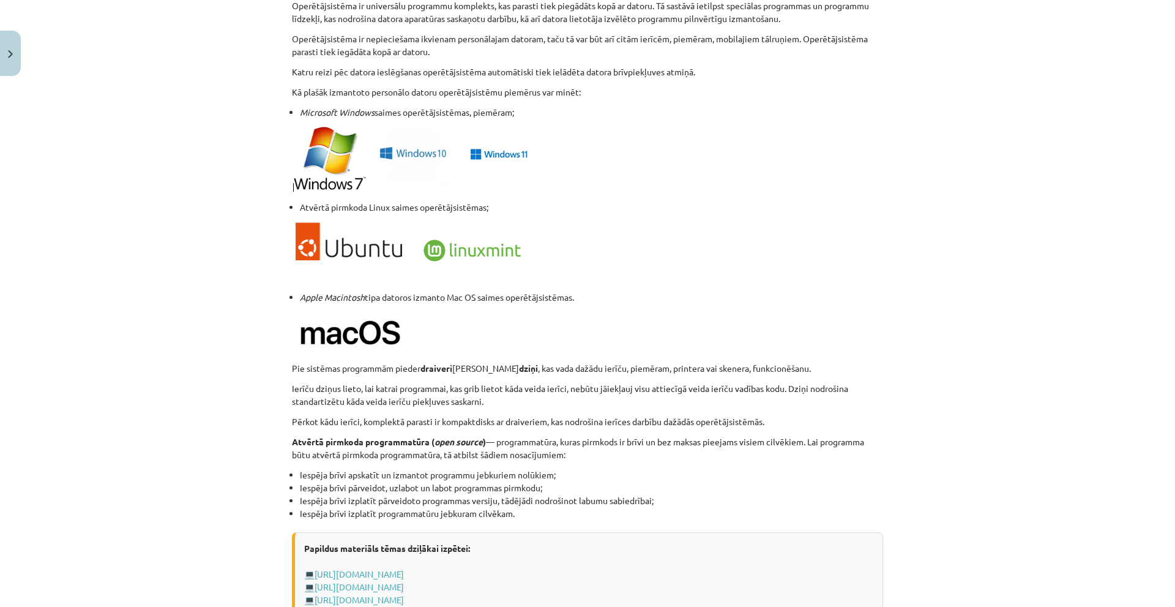
scroll to position [1127, 0]
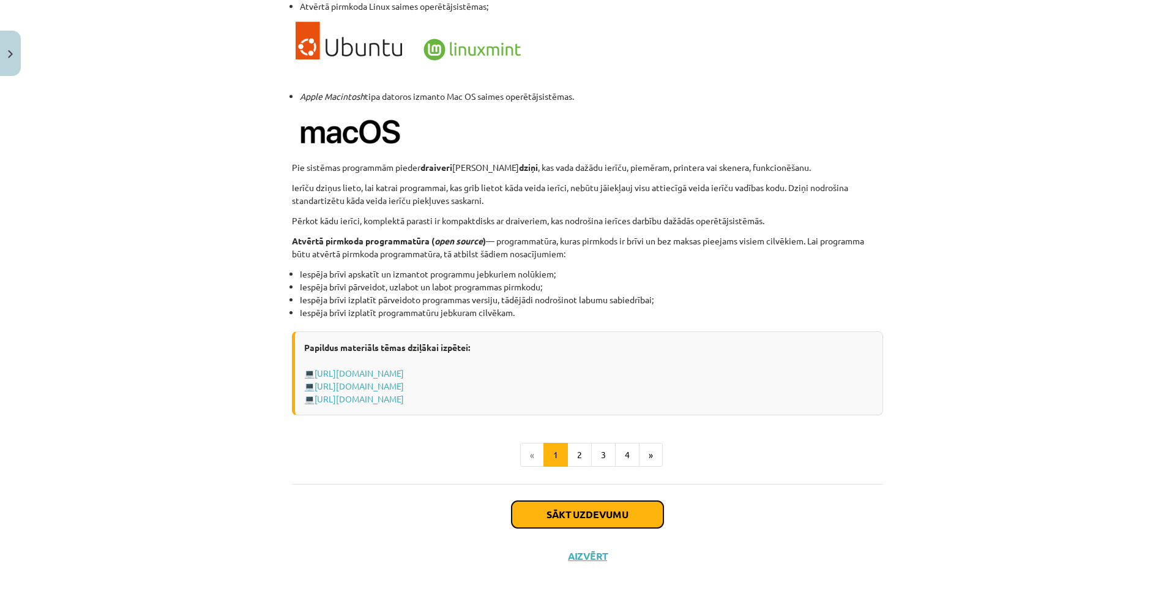
click at [564, 512] on button "Sākt uzdevumu" at bounding box center [588, 514] width 152 height 27
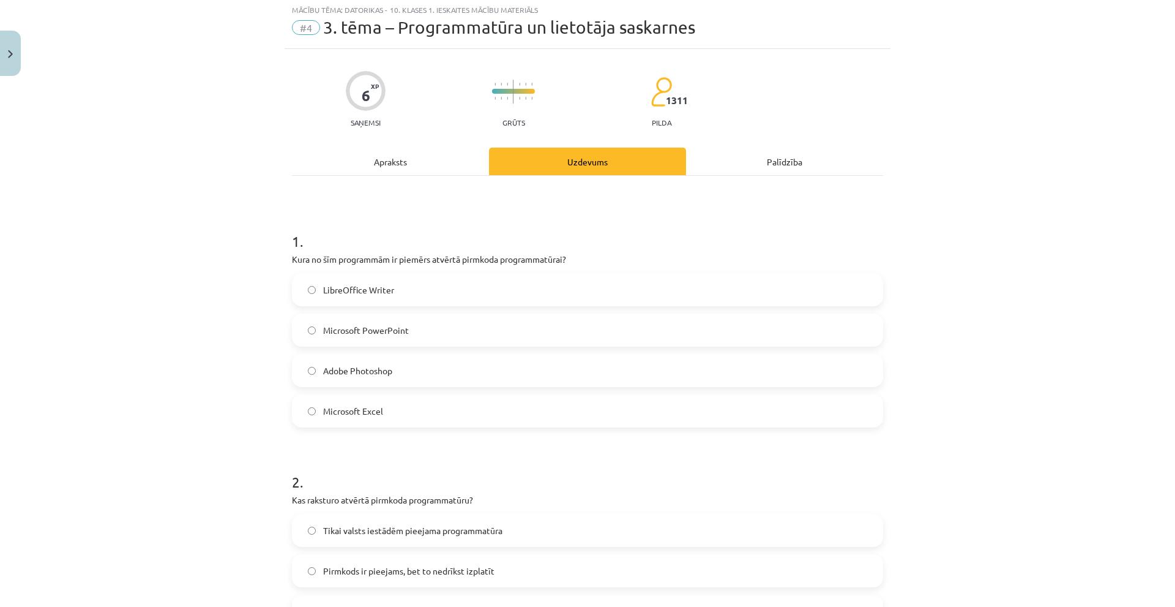
scroll to position [31, 0]
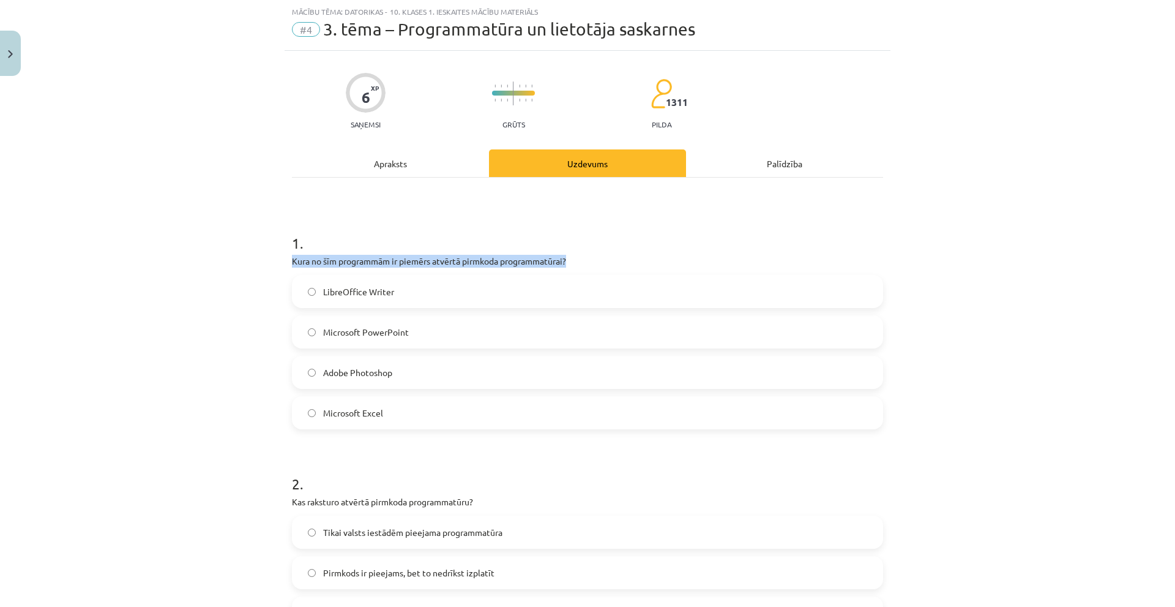
drag, startPoint x: 279, startPoint y: 261, endPoint x: 261, endPoint y: 270, distance: 20.5
click at [262, 270] on div "Mācību tēma: Datorikas - 10. klases 1. ieskaites mācību materiāls #4 3. tēma – …" at bounding box center [587, 303] width 1175 height 607
click at [220, 264] on div "Mācību tēma: Datorikas - 10. klases 1. ieskaites mācību materiāls #4 3. tēma – …" at bounding box center [587, 303] width 1175 height 607
click at [133, 280] on div "Mācību tēma: Datorikas - 10. klases 1. ieskaites mācību materiāls #4 3. tēma – …" at bounding box center [587, 303] width 1175 height 607
click at [389, 401] on label "Microsoft Excel" at bounding box center [587, 412] width 589 height 31
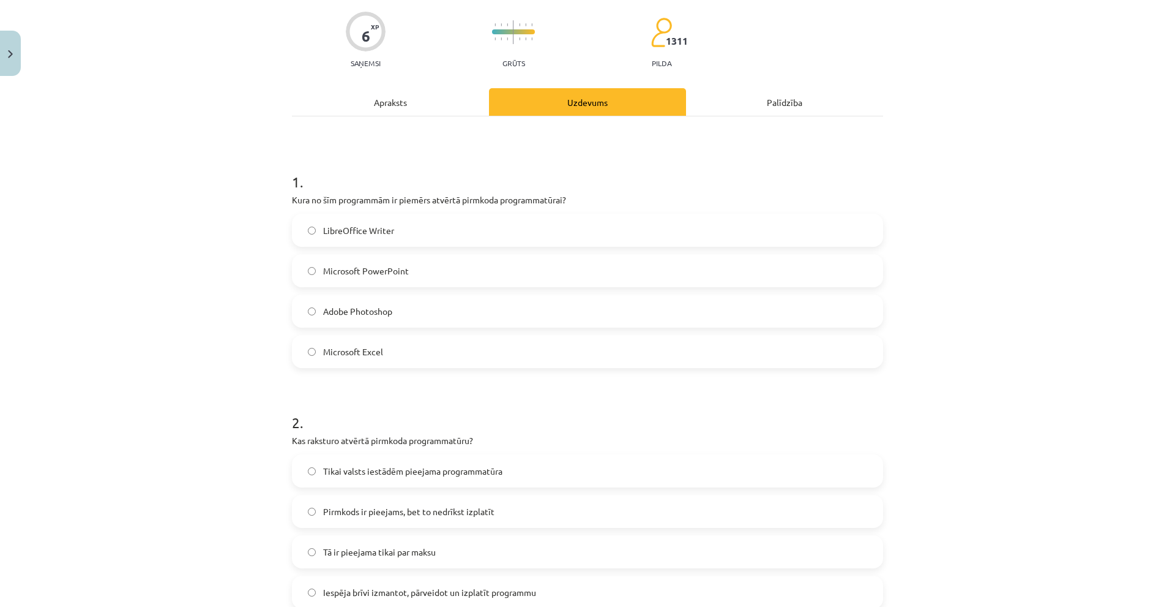
scroll to position [153, 0]
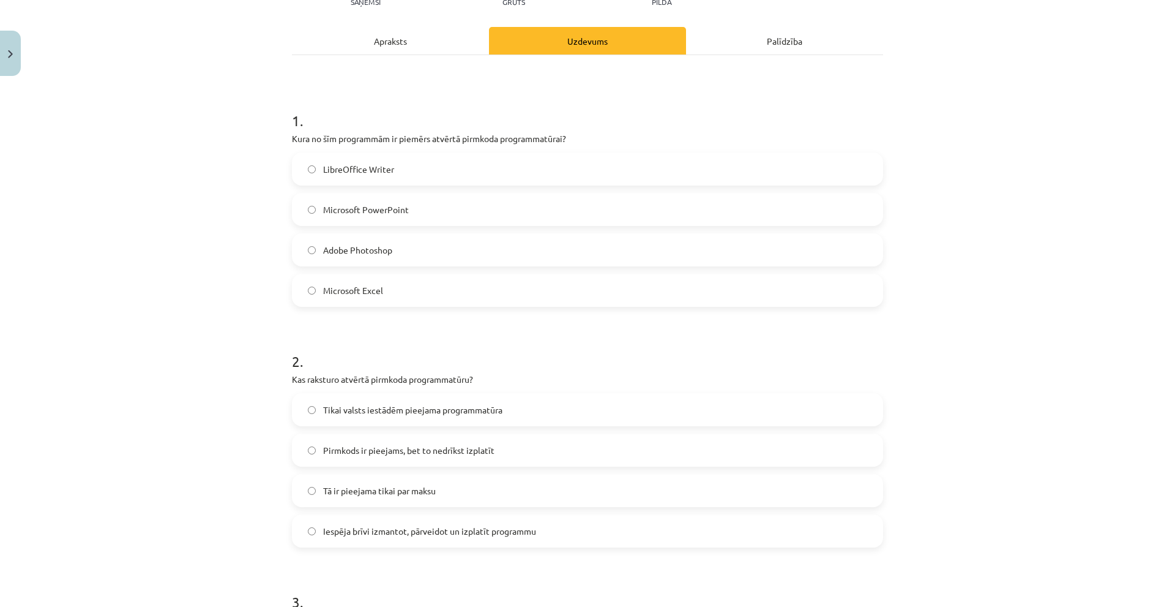
click at [386, 529] on span "Iespēja brīvi izmantot, pārveidot un izplatīt programmu" at bounding box center [429, 531] width 213 height 13
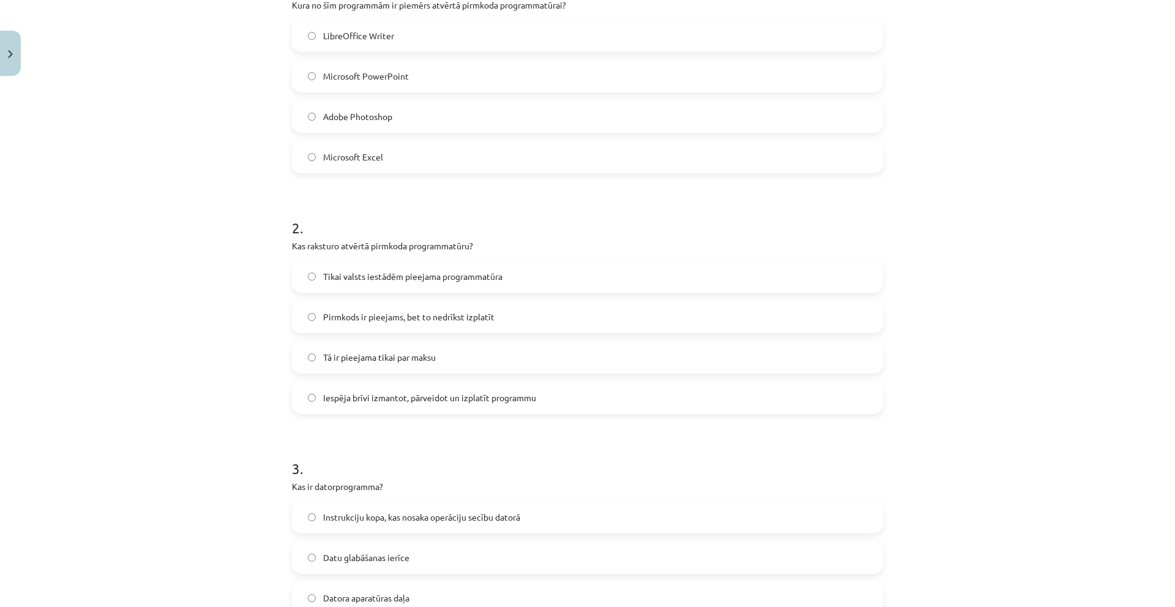
scroll to position [459, 0]
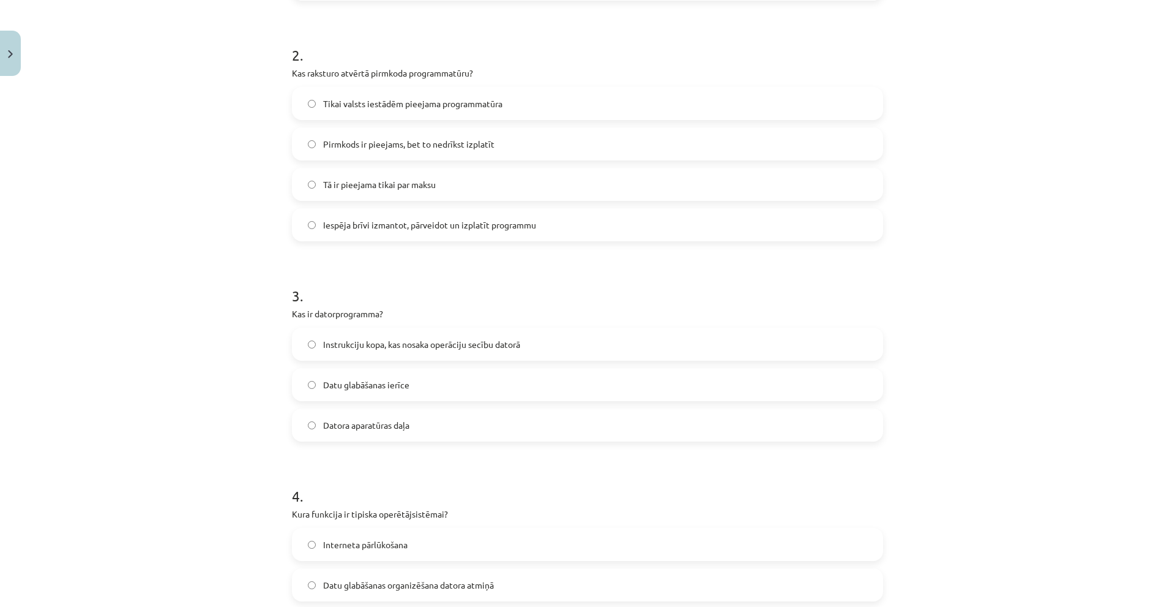
click at [362, 427] on span "Datora aparatūras daļa" at bounding box center [366, 425] width 86 height 13
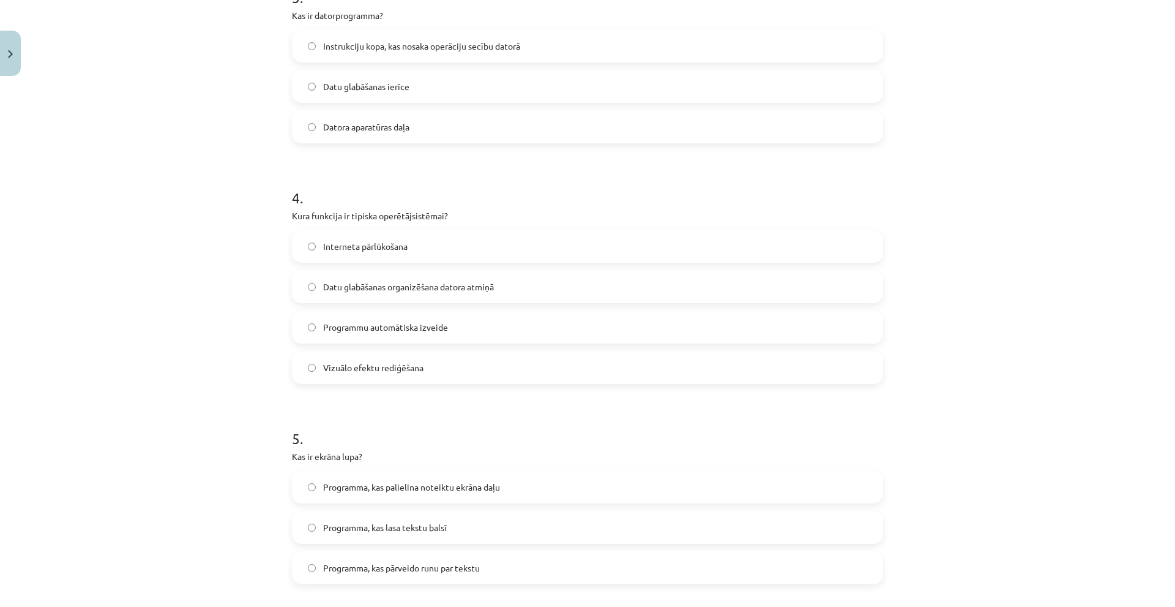
scroll to position [765, 0]
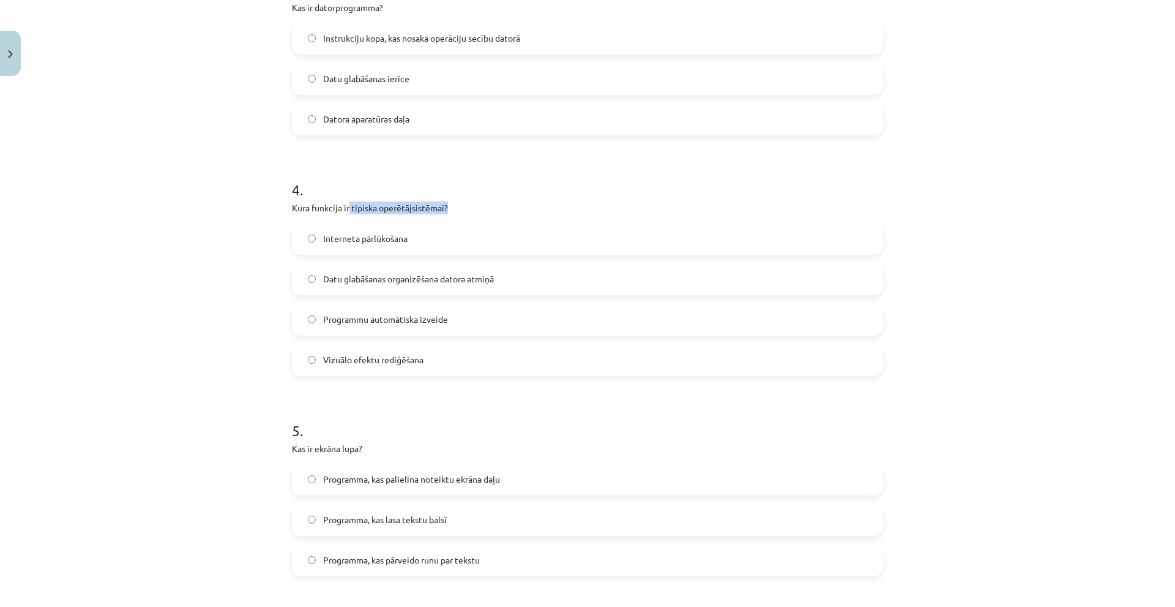
drag, startPoint x: 345, startPoint y: 209, endPoint x: 454, endPoint y: 207, distance: 109.6
click at [454, 207] on p "Kura funkcija ir tipiska operētājsistēmai?" at bounding box center [587, 207] width 591 height 13
click at [463, 206] on p "Kura funkcija ir tipiska operētājsistēmai?" at bounding box center [587, 207] width 591 height 13
drag, startPoint x: 402, startPoint y: 204, endPoint x: 524, endPoint y: 201, distance: 121.8
click at [518, 201] on p "Kura funkcija ir tipiska operētājsistēmai?" at bounding box center [587, 207] width 591 height 13
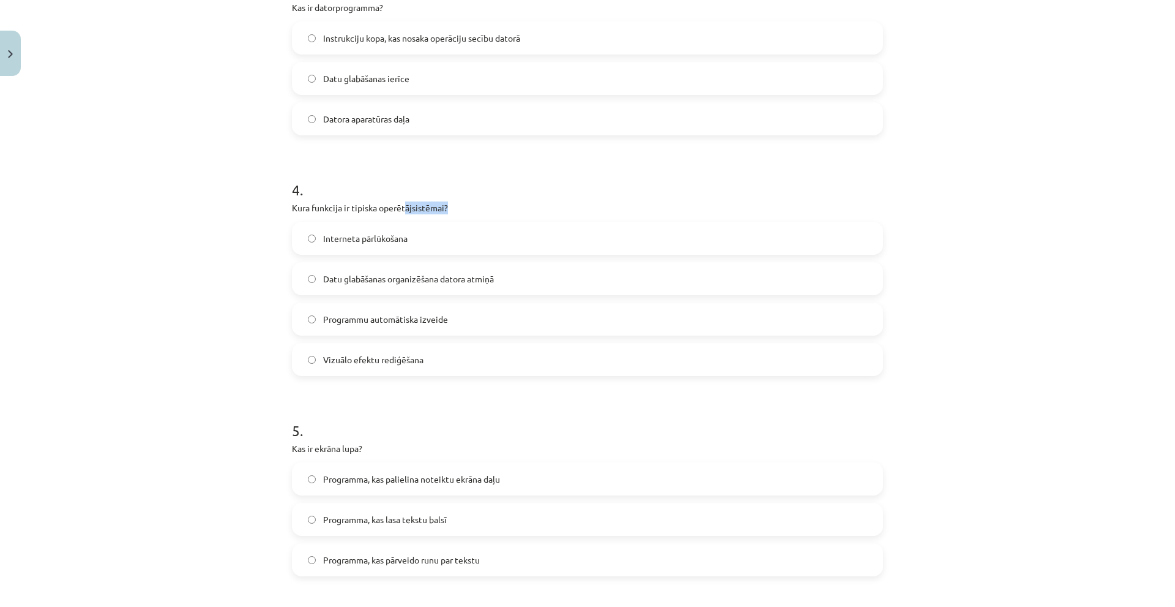
click at [529, 199] on div "4 . Kura funkcija ir tipiska operētājsistēmai? Interneta pārlūkošana Datu glabā…" at bounding box center [587, 268] width 591 height 216
click at [397, 364] on span "Vizuālo efektu rediģēšana" at bounding box center [373, 359] width 100 height 13
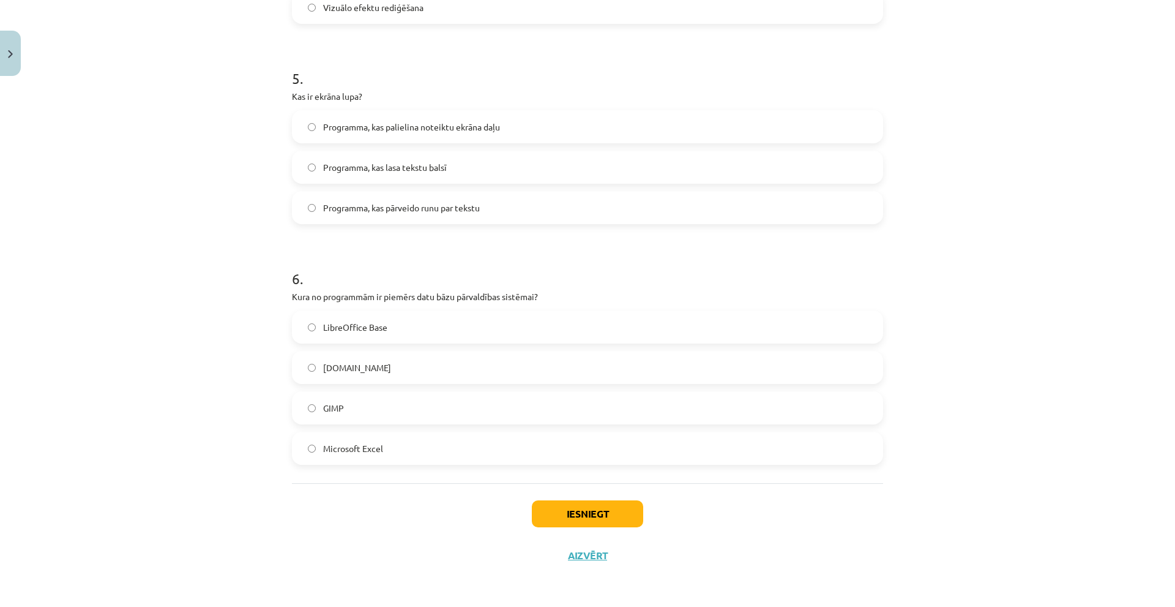
click at [445, 125] on span "Programma, kas palielina noteiktu ekrāna daļu" at bounding box center [411, 127] width 177 height 13
click at [392, 322] on label "LibreOffice Base" at bounding box center [587, 327] width 589 height 31
click at [567, 515] on button "Iesniegt" at bounding box center [587, 513] width 111 height 27
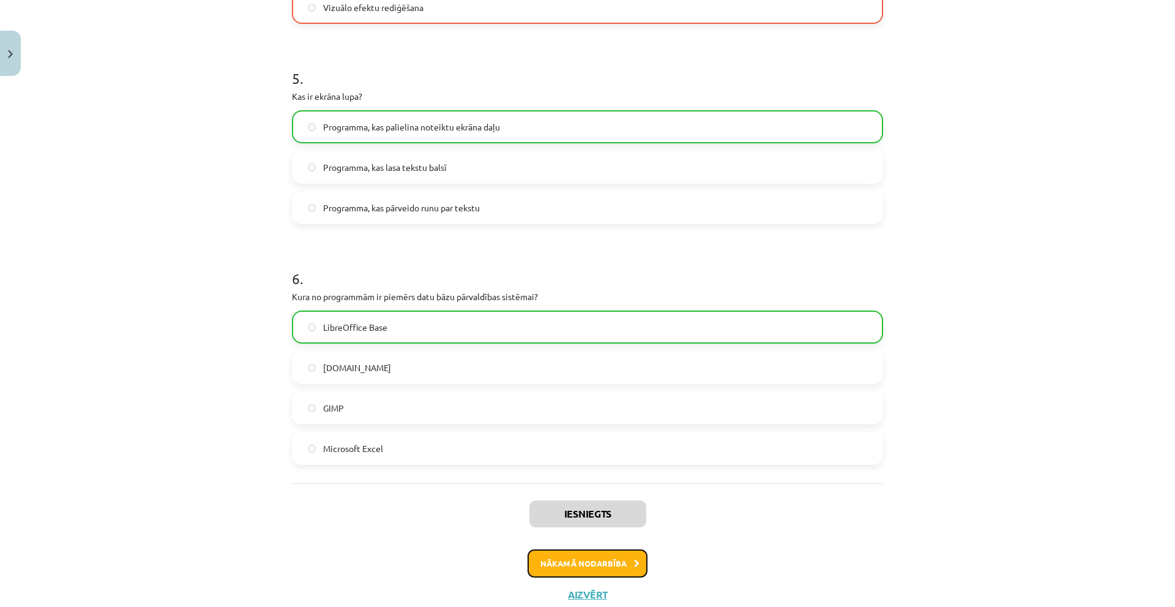
click at [573, 561] on button "Nākamā nodarbība" at bounding box center [588, 563] width 120 height 28
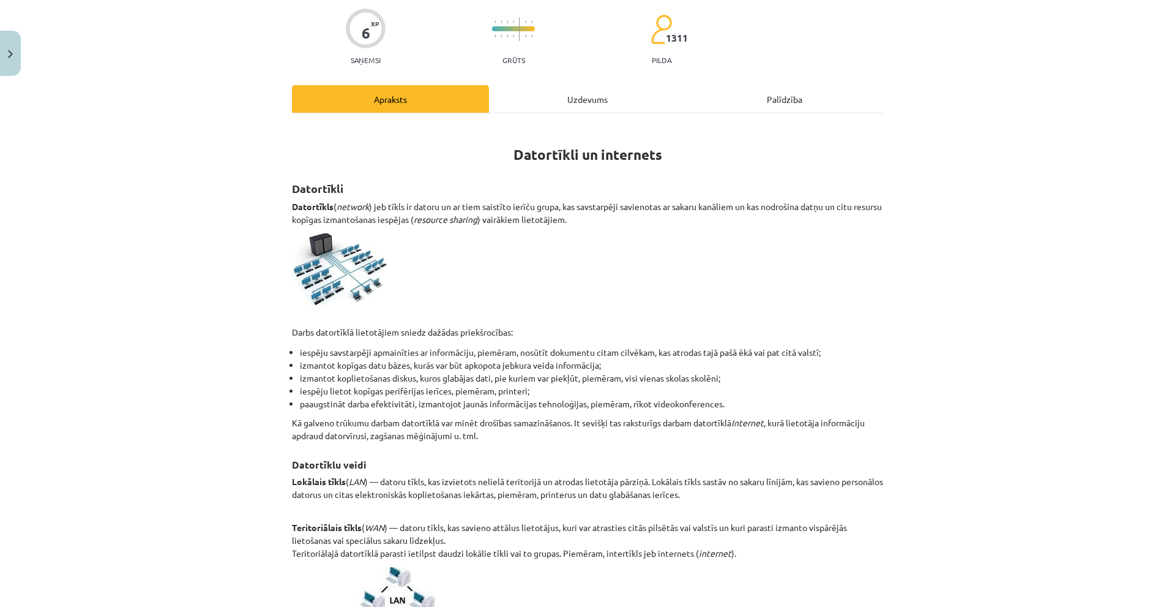
scroll to position [31, 0]
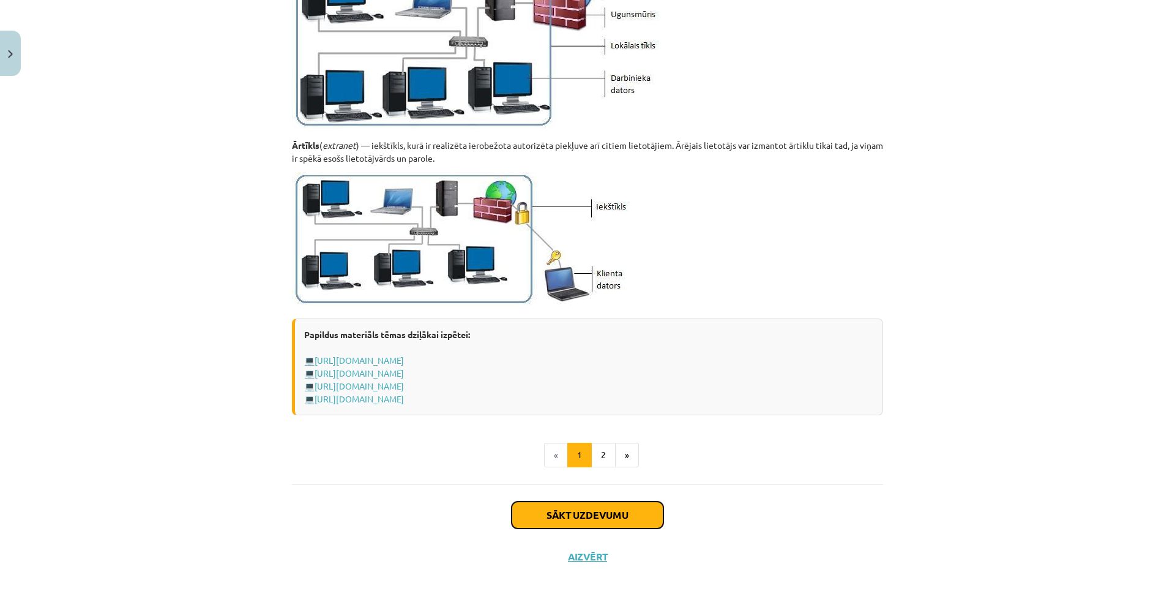
click at [560, 517] on button "Sākt uzdevumu" at bounding box center [588, 514] width 152 height 27
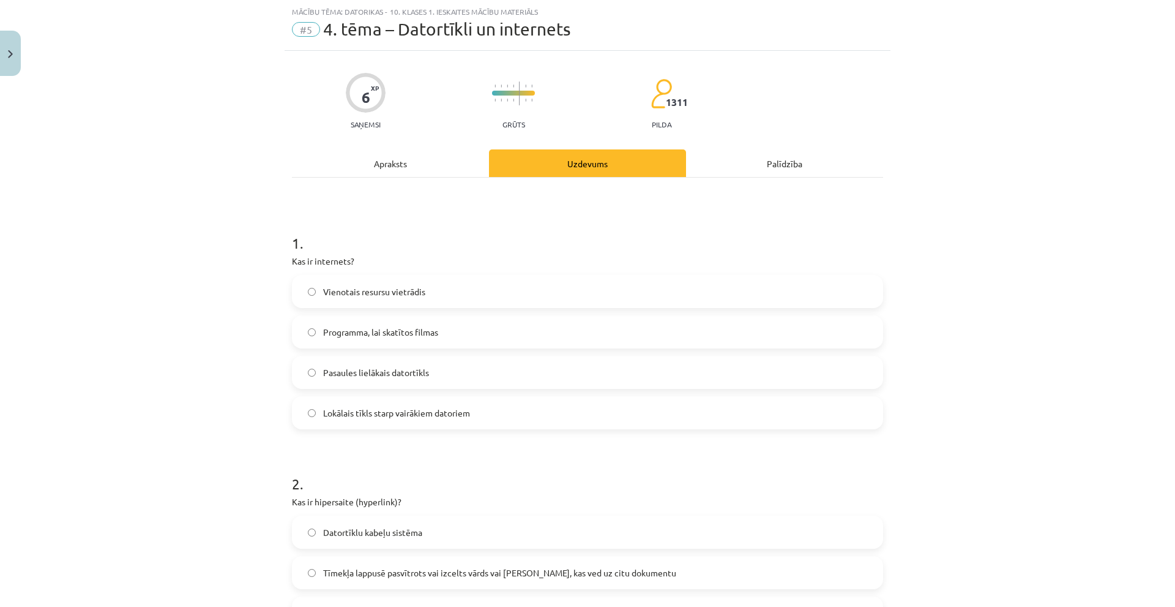
click at [445, 413] on span "Lokālais tīkls starp vairākiem datoriem" at bounding box center [396, 412] width 147 height 13
click at [434, 293] on label "Vienotais resursu vietrādis" at bounding box center [587, 291] width 589 height 31
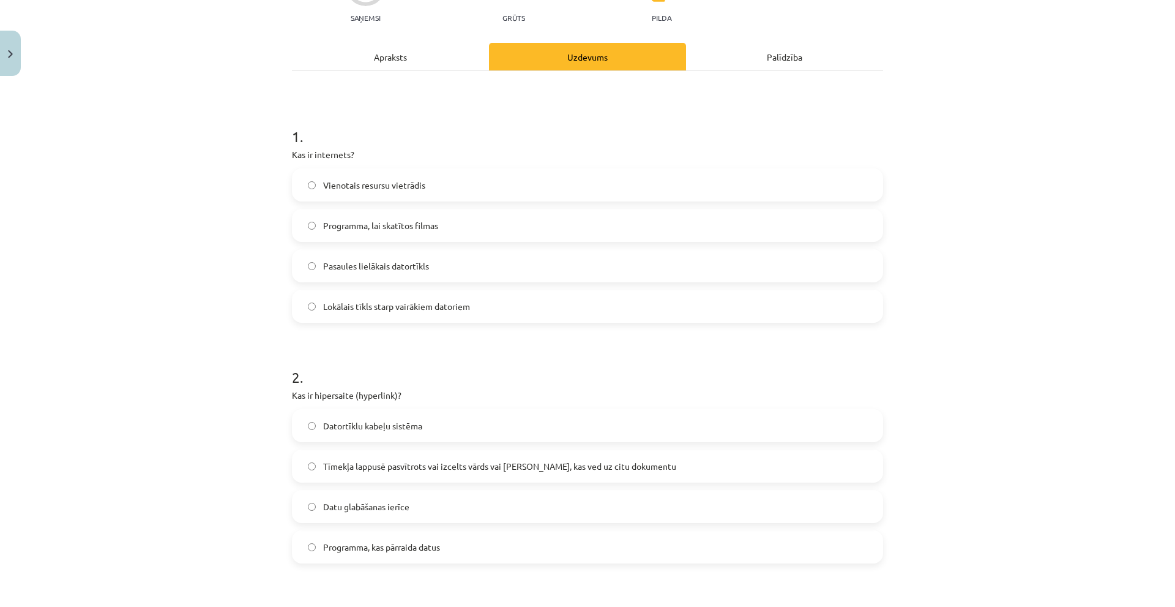
scroll to position [153, 0]
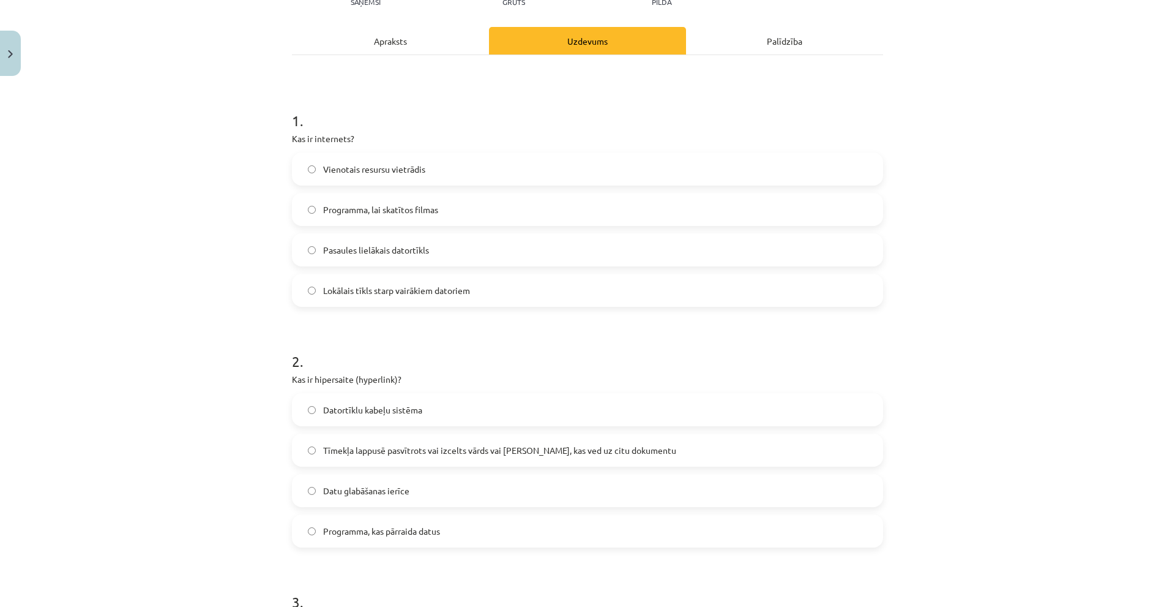
click at [443, 534] on label "Programma, kas pārraida datus" at bounding box center [587, 530] width 589 height 31
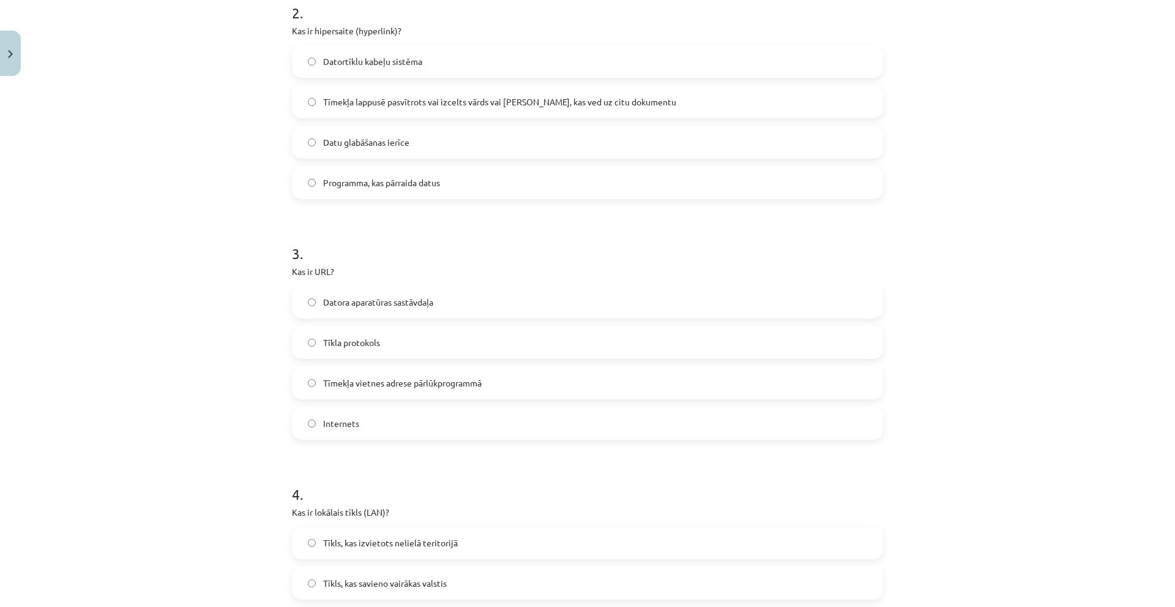
scroll to position [520, 0]
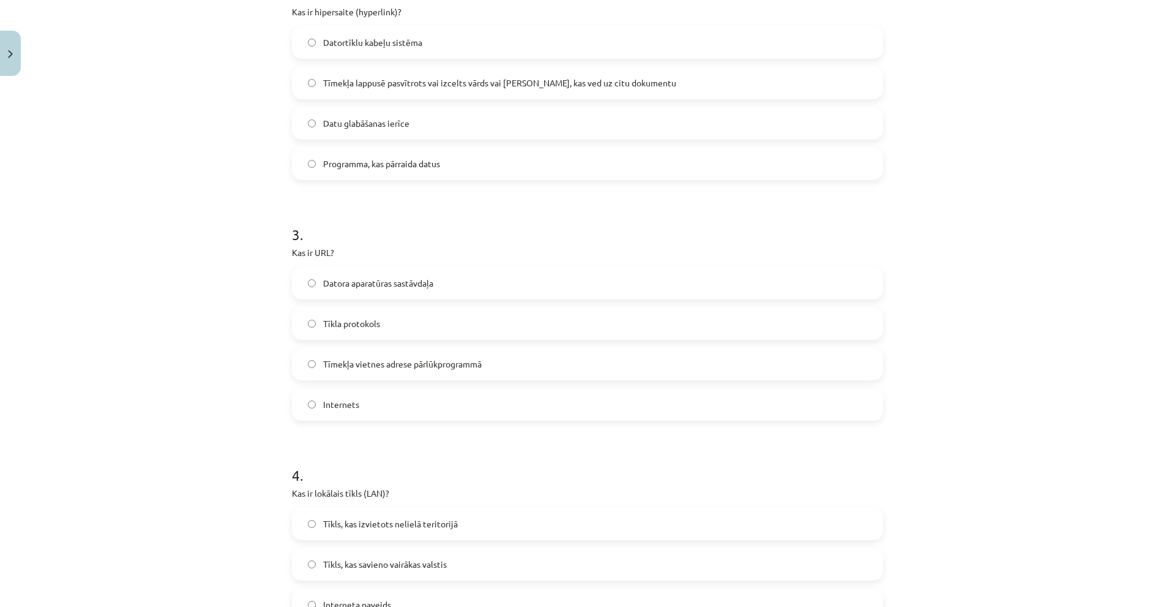
click at [428, 366] on span "Tīmekļa vietnes adrese pārlūkprogrammā" at bounding box center [402, 363] width 159 height 13
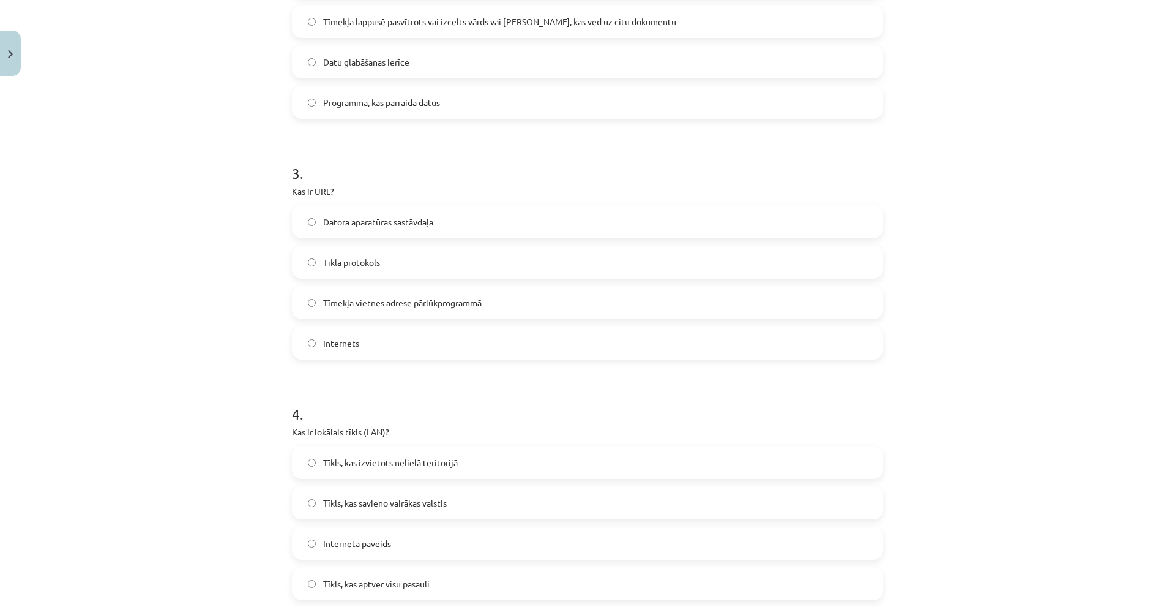
scroll to position [643, 0]
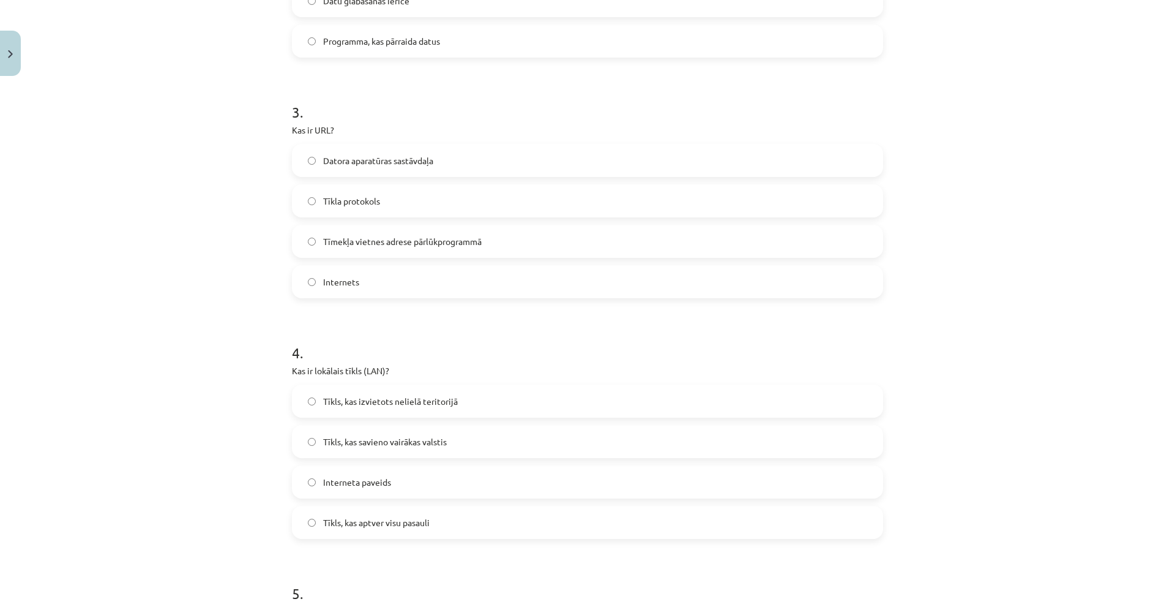
click at [414, 489] on label "Interneta paveids" at bounding box center [587, 481] width 589 height 31
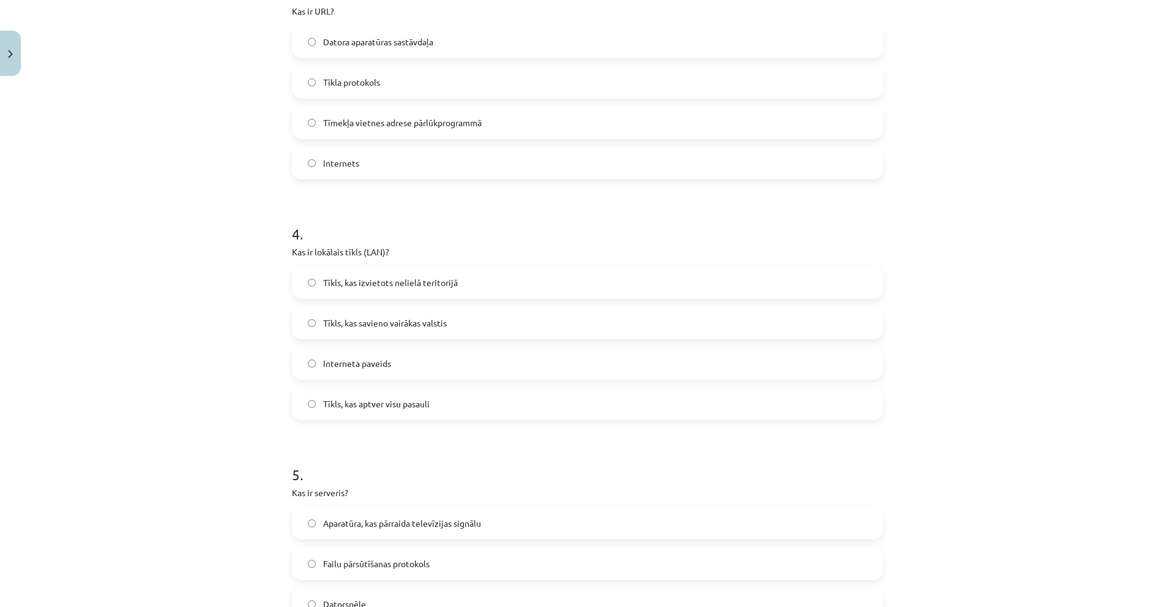
scroll to position [1010, 0]
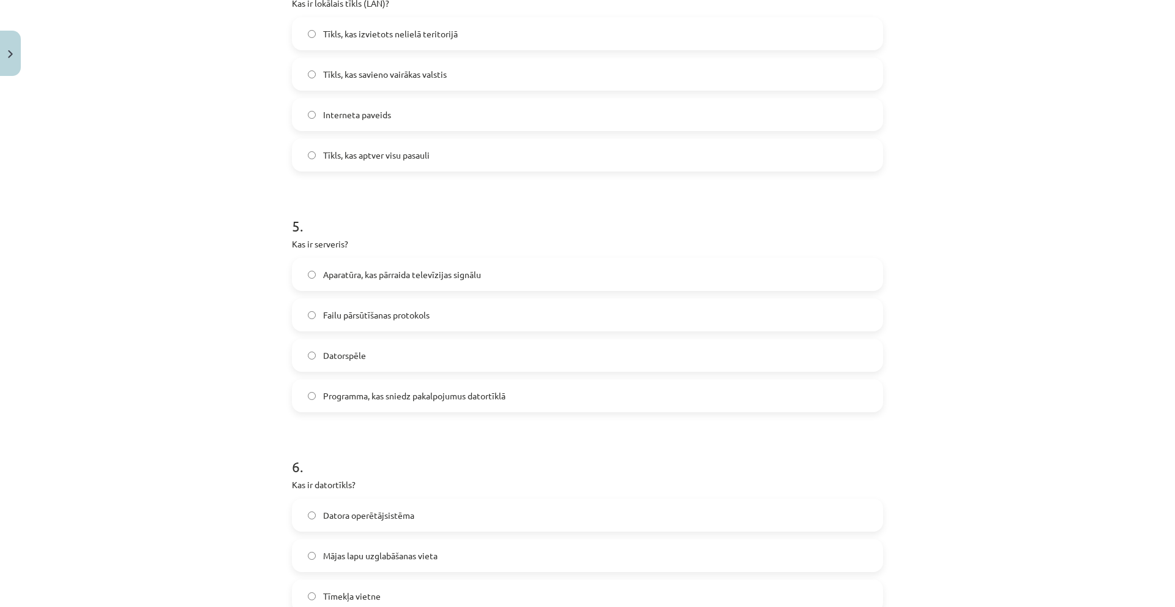
click at [386, 275] on span "Aparatūra, kas pārraida televīzijas signālu" at bounding box center [402, 274] width 158 height 13
click at [457, 308] on label "Failu pārsūtīšanas protokols" at bounding box center [587, 314] width 589 height 31
click at [506, 397] on label "Programma, kas sniedz pakalpojumus datortīklā" at bounding box center [587, 395] width 589 height 31
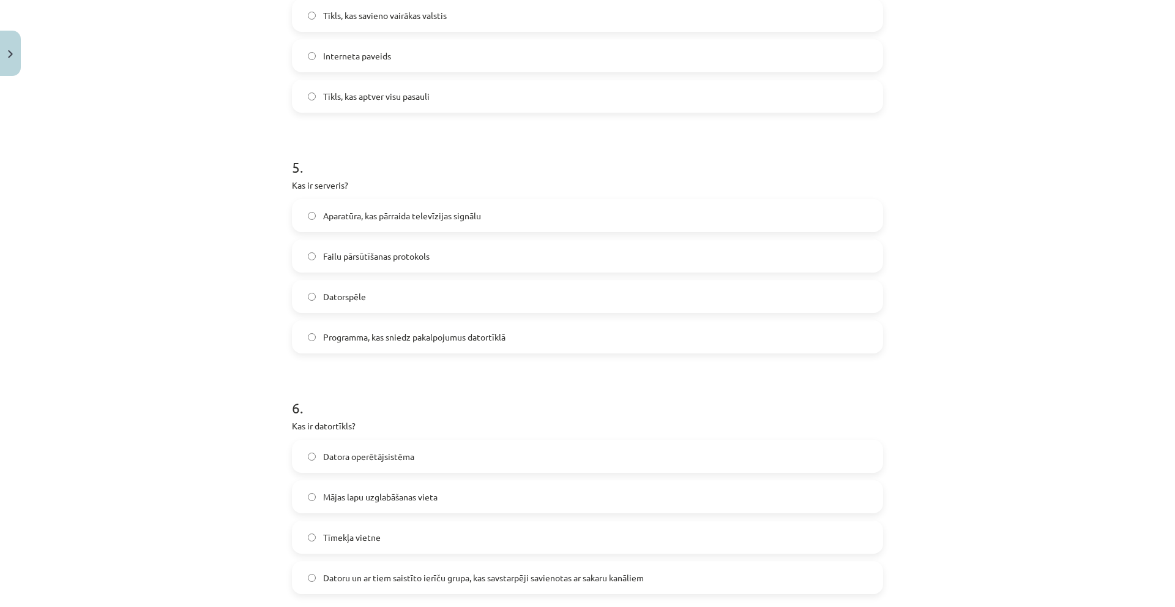
scroll to position [1132, 0]
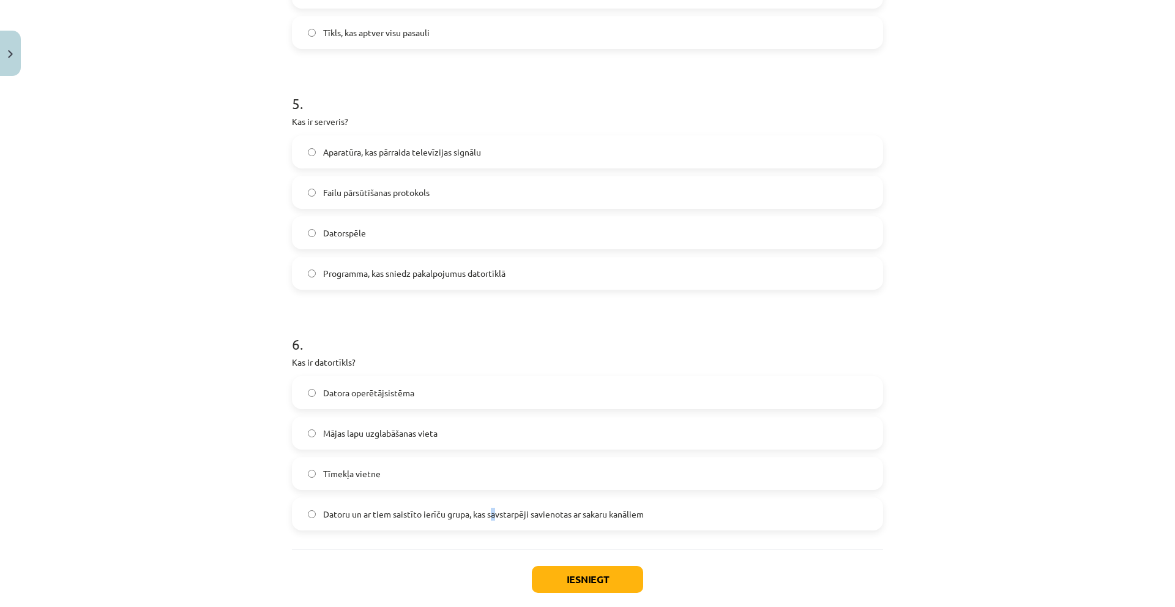
drag, startPoint x: 489, startPoint y: 515, endPoint x: 537, endPoint y: 525, distance: 49.3
click at [496, 517] on span "Datoru un ar tiem saistīto ierīču grupa, kas savstarpēji savienotas ar sakaru k…" at bounding box center [483, 513] width 321 height 13
click at [659, 515] on label "Datoru un ar tiem saistīto ierīču grupa, kas savstarpēji savienotas ar sakaru k…" at bounding box center [587, 513] width 589 height 31
click at [581, 577] on button "Iesniegt" at bounding box center [587, 579] width 111 height 27
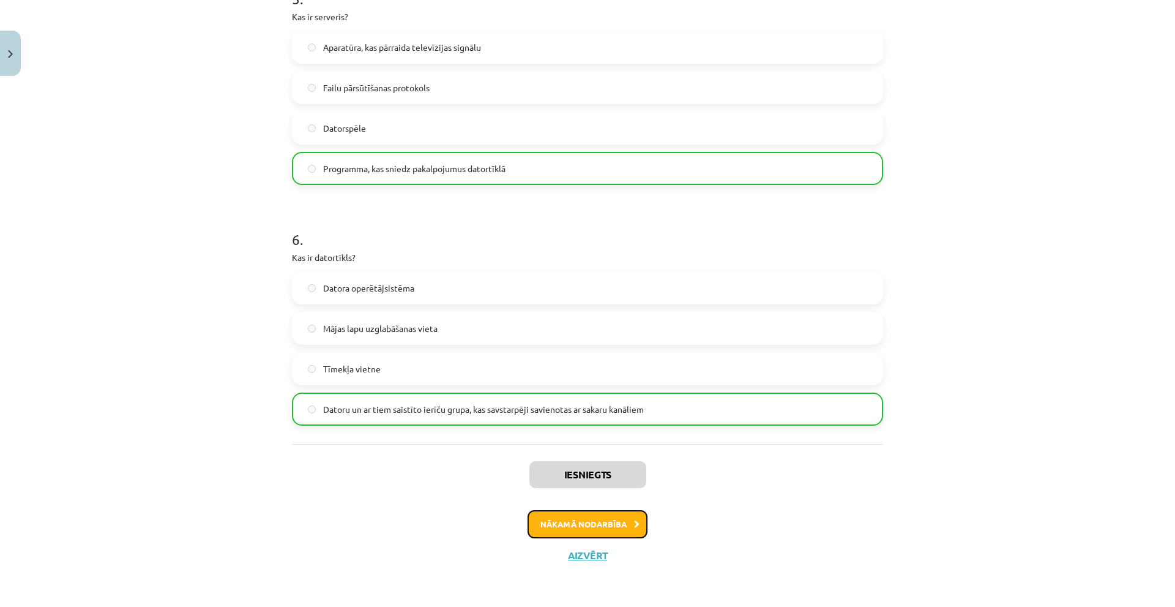
click at [583, 521] on button "Nākamā nodarbība" at bounding box center [588, 524] width 120 height 28
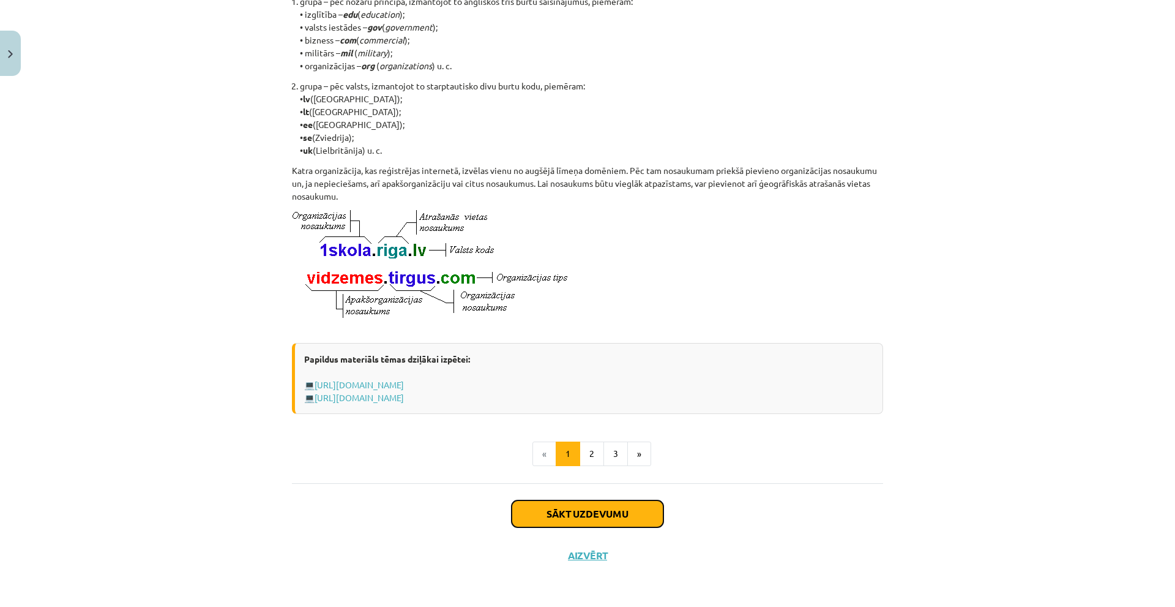
click at [577, 511] on button "Sākt uzdevumu" at bounding box center [588, 513] width 152 height 27
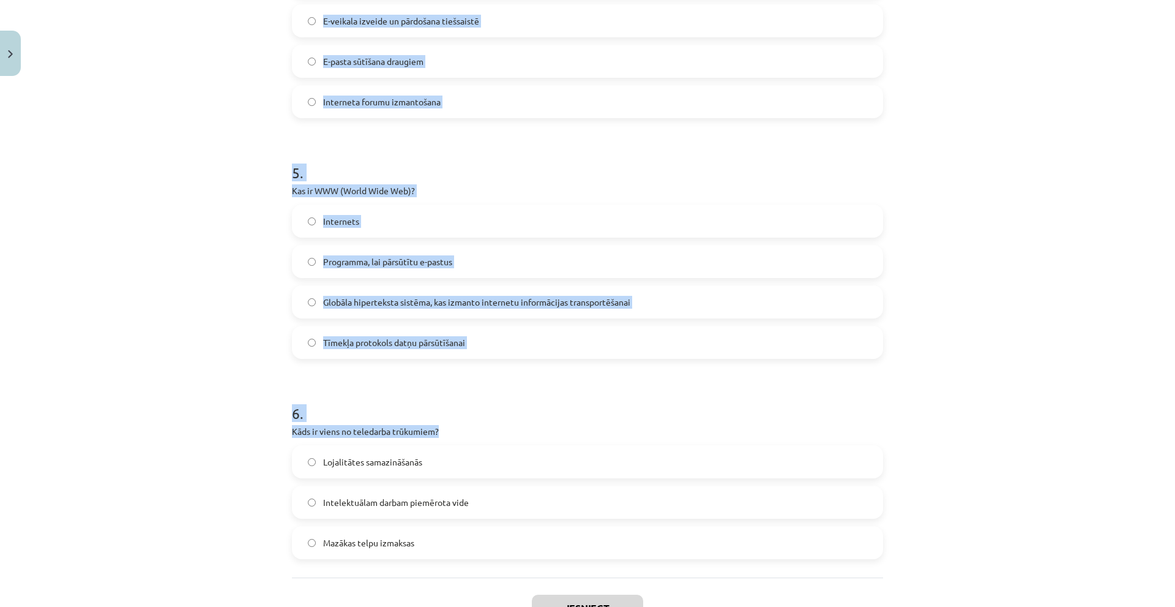
scroll to position [1117, 0]
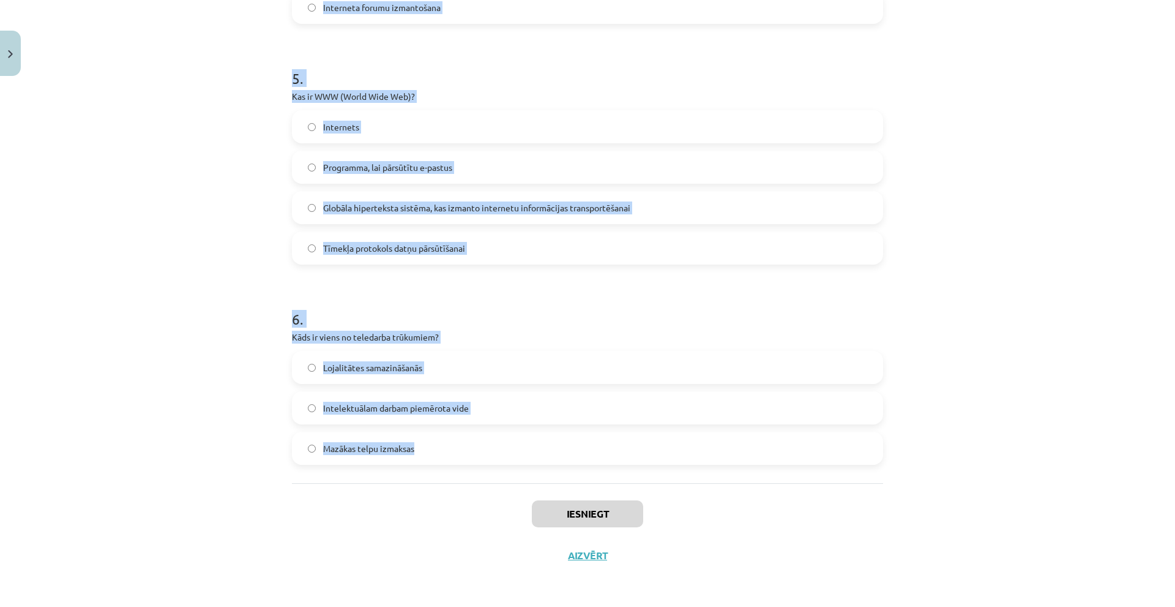
drag, startPoint x: 285, startPoint y: 263, endPoint x: 519, endPoint y: 457, distance: 304.3
copy form "Kas ir domēna vārds? Skaitļu virkne, kas identificē datoru tīklā Vārds, kas ide…"
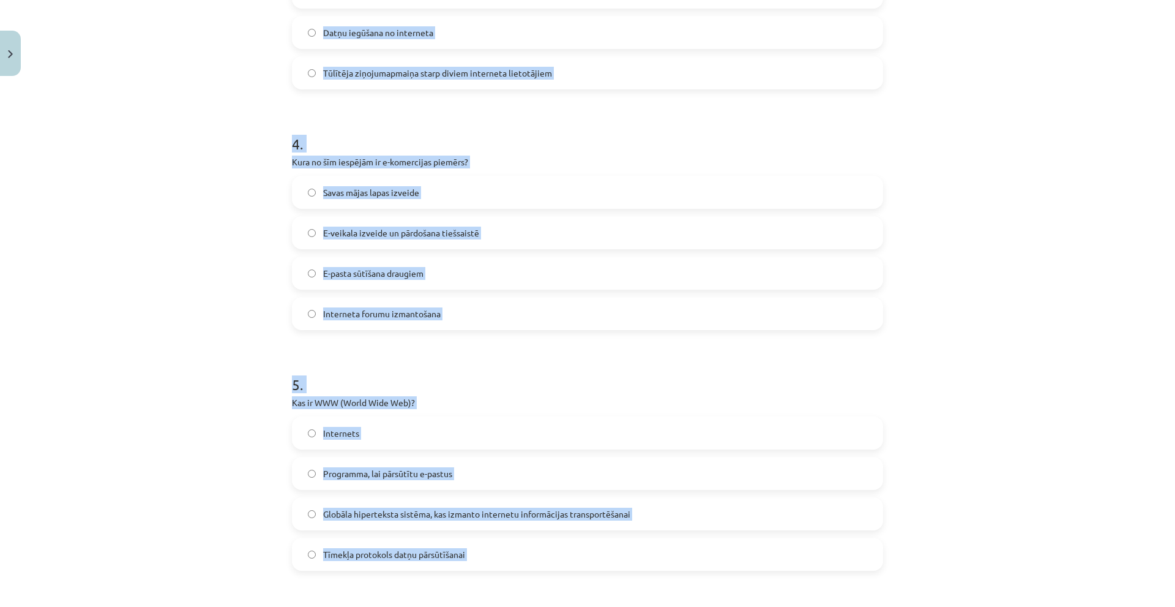
drag, startPoint x: 191, startPoint y: 194, endPoint x: 259, endPoint y: 163, distance: 74.5
click at [191, 195] on div "Mācību tēma: Datorikas - 10. klases 1. ieskaites mācību materiāls #6 5. tēma – …" at bounding box center [587, 303] width 1175 height 607
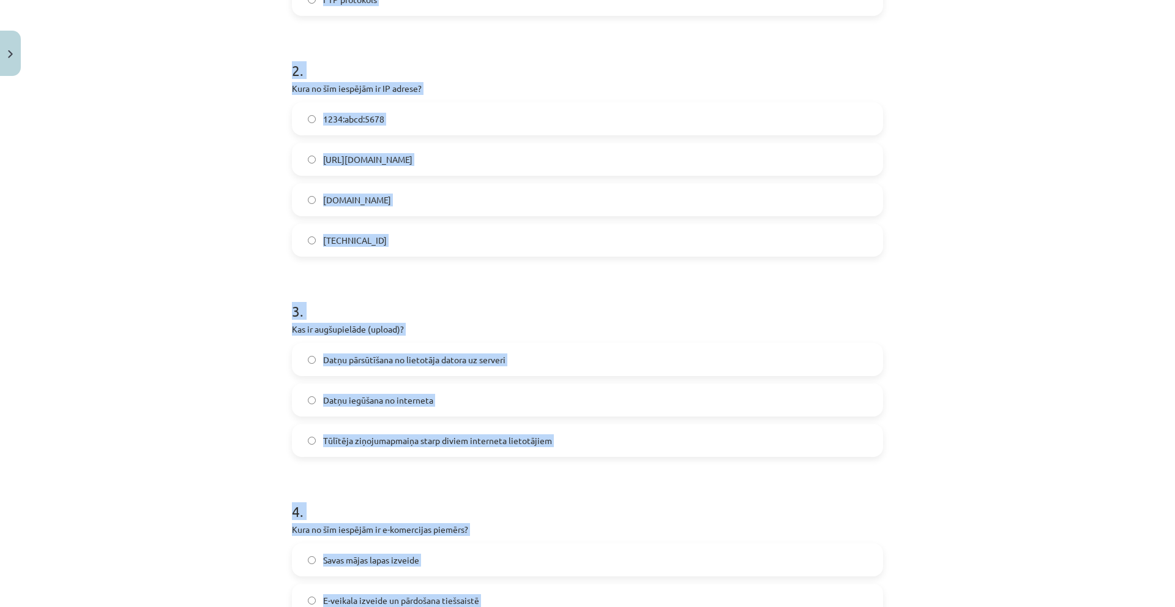
drag, startPoint x: 163, startPoint y: 176, endPoint x: 173, endPoint y: 176, distance: 9.8
click at [164, 175] on div "Mācību tēma: Datorikas - 10. klases 1. ieskaites mācību materiāls #6 5. tēma – …" at bounding box center [587, 303] width 1175 height 607
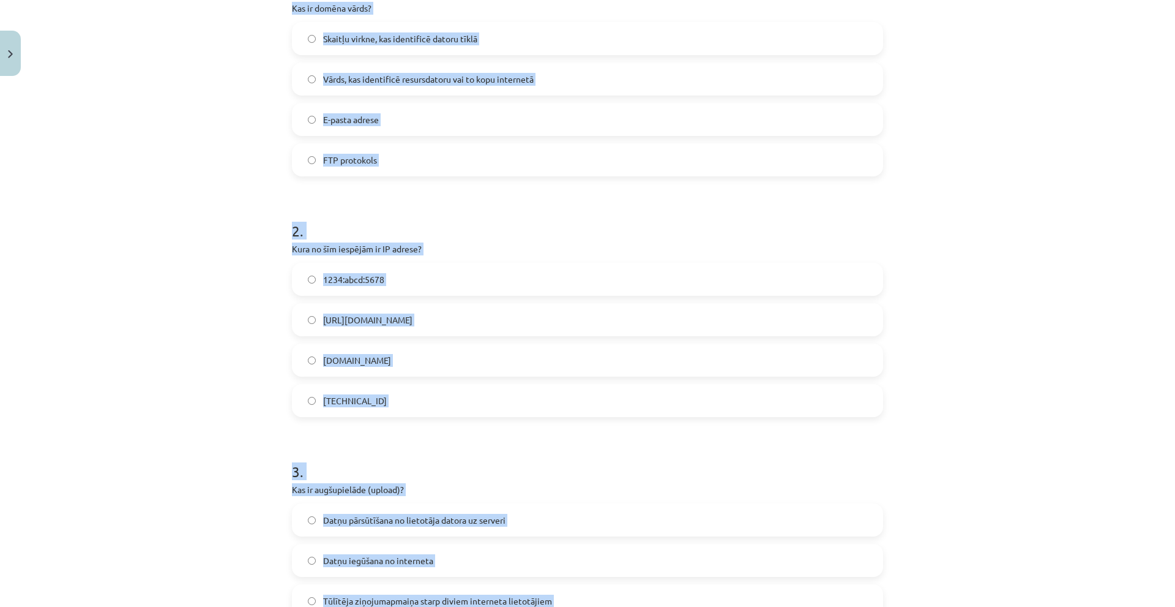
scroll to position [138, 0]
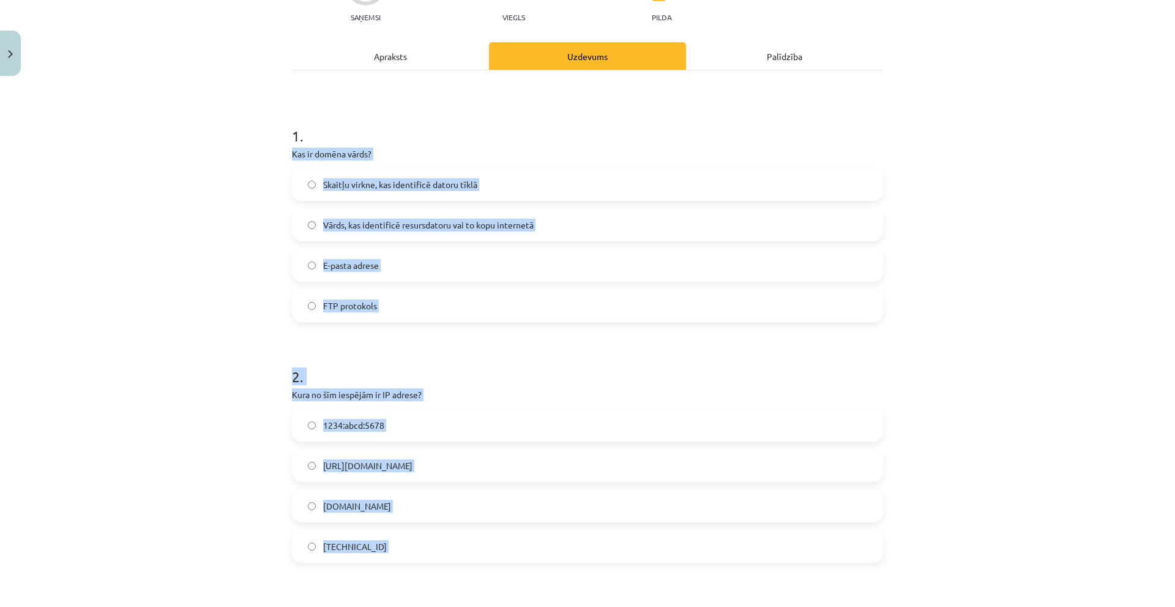
click at [372, 225] on span "Vārds, kas identificē resursdatoru vai to kopu internetā" at bounding box center [428, 224] width 211 height 13
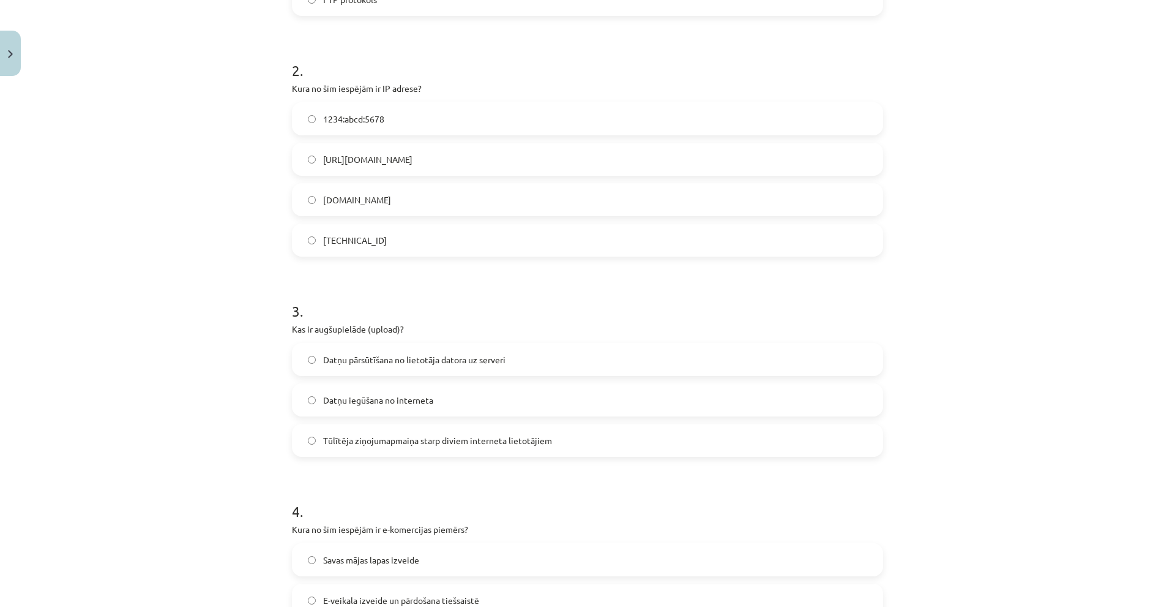
scroll to position [383, 0]
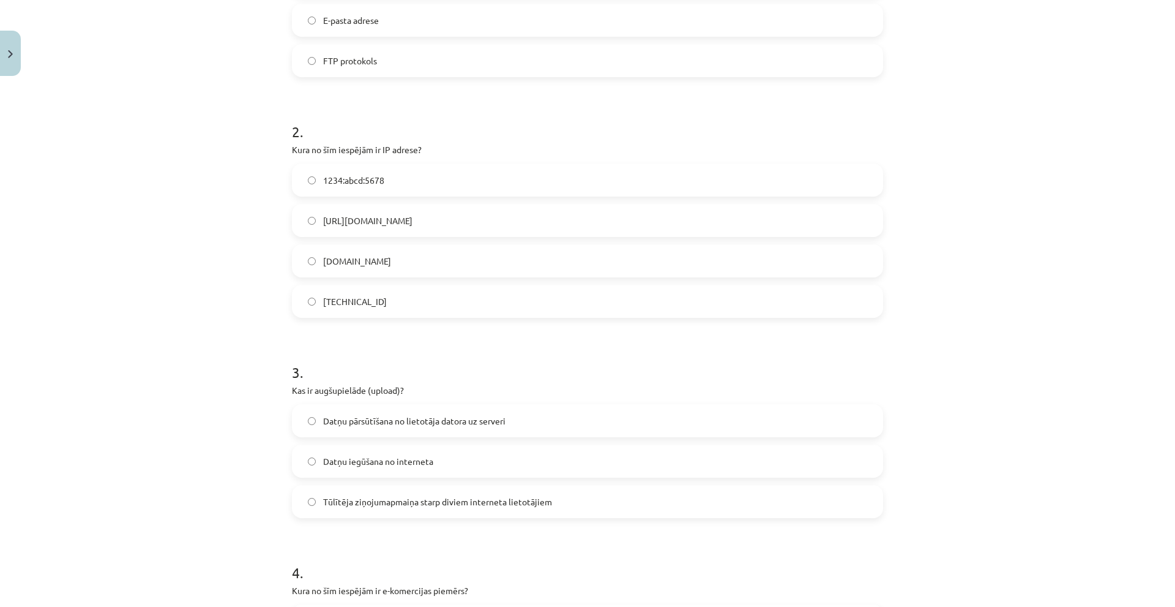
click at [364, 294] on label "192.100.81.101" at bounding box center [587, 301] width 589 height 31
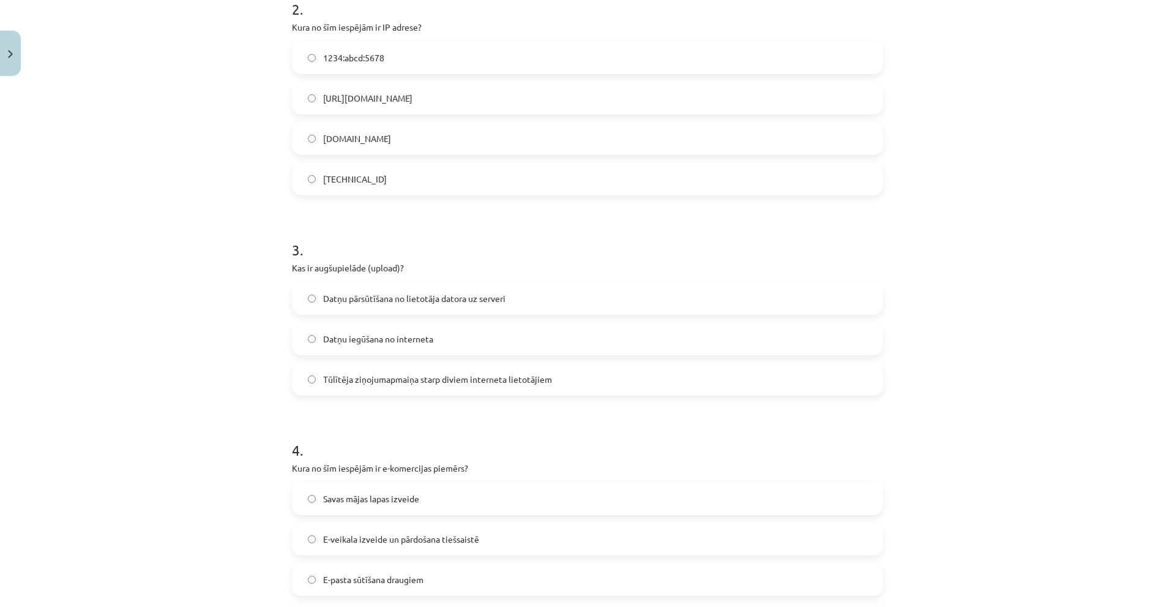
scroll to position [566, 0]
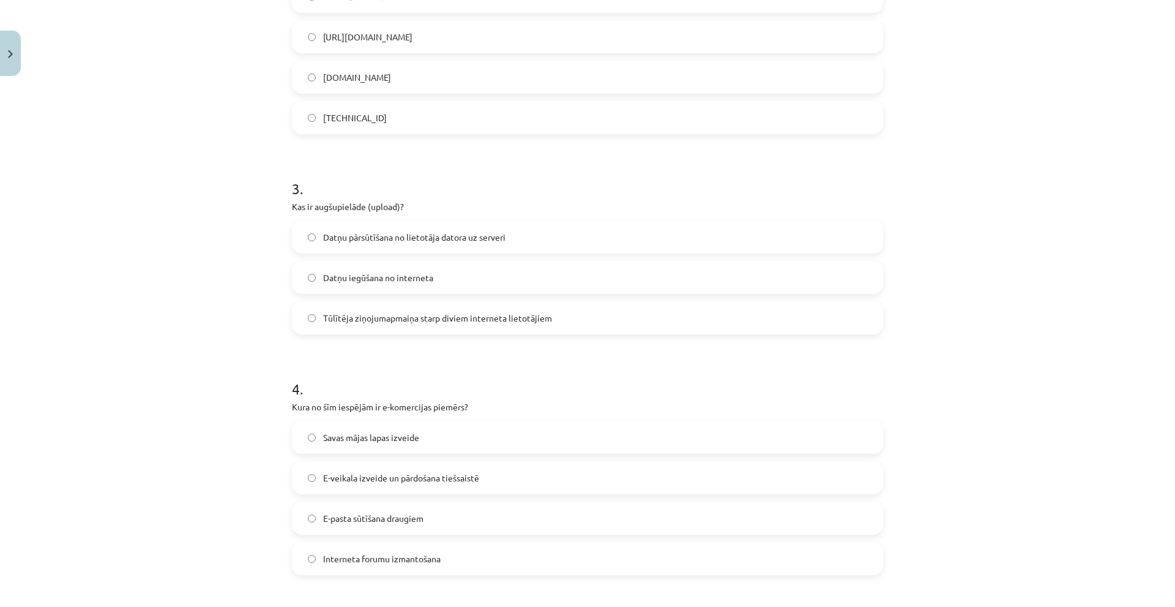
click at [380, 244] on label "Datņu pārsūtīšana no lietotāja datora uz serveri" at bounding box center [587, 237] width 589 height 31
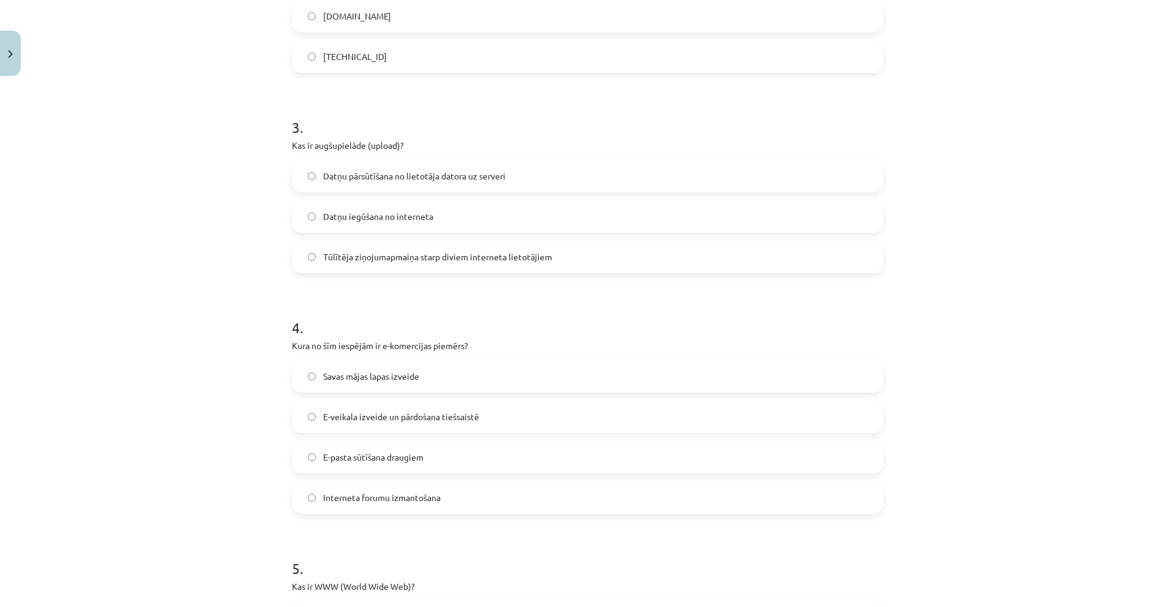
scroll to position [689, 0]
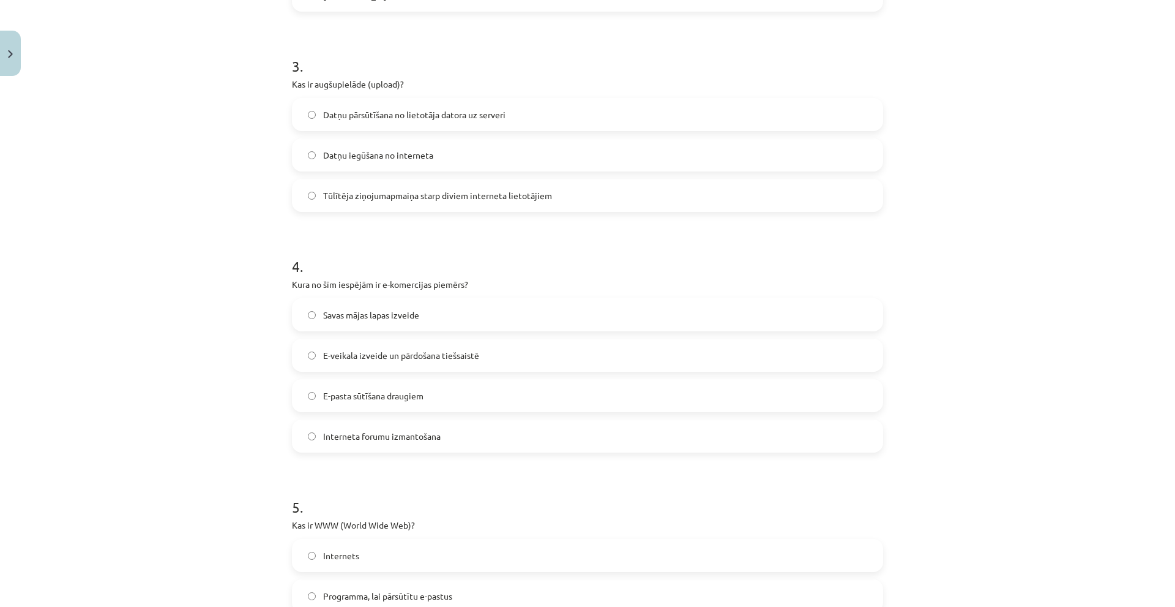
drag, startPoint x: 365, startPoint y: 358, endPoint x: 375, endPoint y: 337, distance: 23.0
click at [367, 357] on span "E-veikala izveide un pārdošana tiešsaistē" at bounding box center [401, 355] width 156 height 13
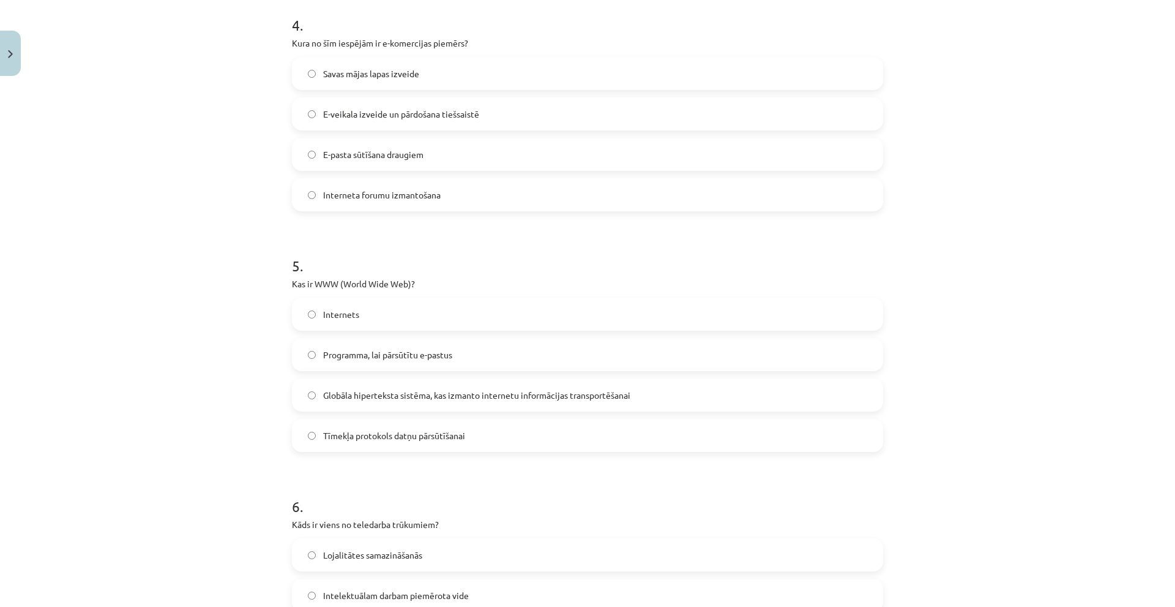
scroll to position [933, 0]
click at [381, 398] on label "Globāla hiperteksta sistēma, kas izmanto internetu informācijas transportēšanai" at bounding box center [587, 391] width 589 height 31
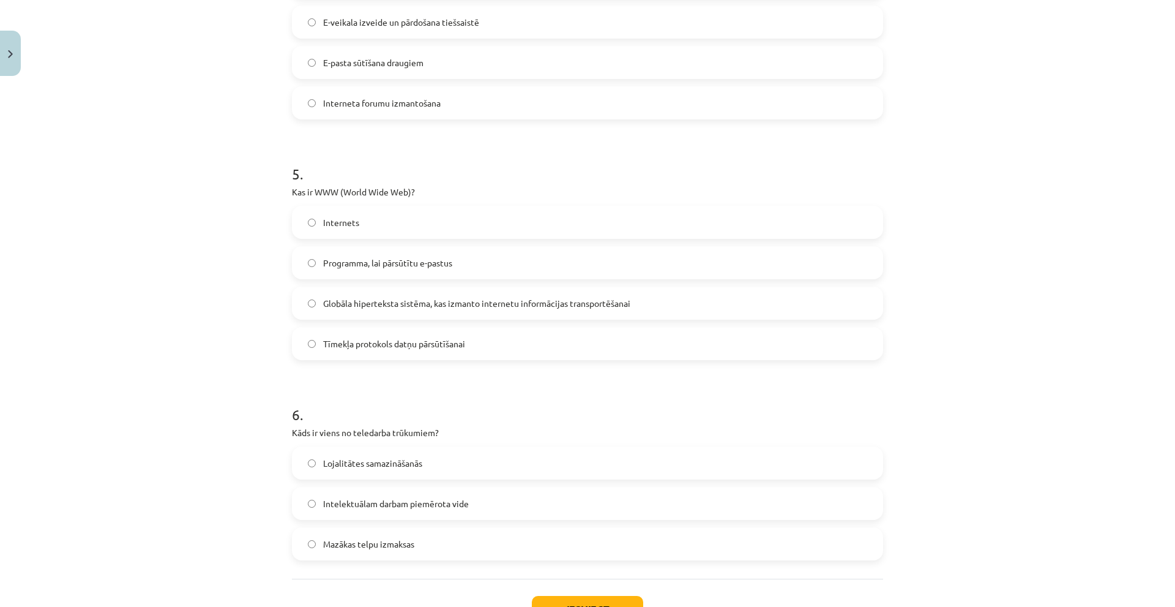
scroll to position [1117, 0]
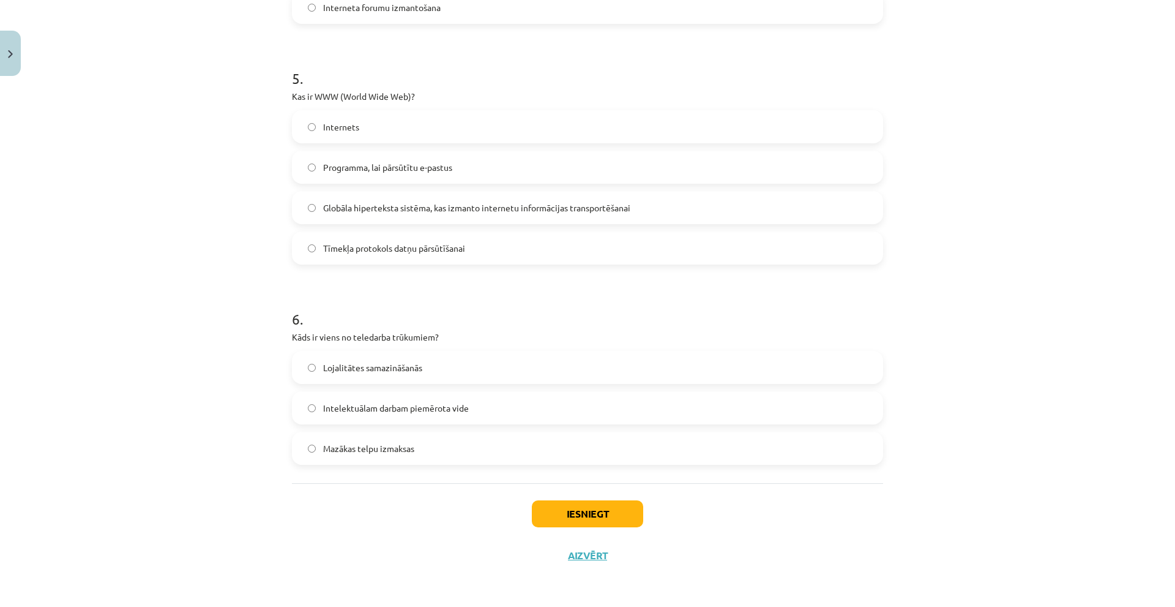
click at [381, 376] on label "Lojalitātes samazināšanās" at bounding box center [587, 367] width 589 height 31
click at [561, 509] on button "Iesniegt" at bounding box center [587, 513] width 111 height 27
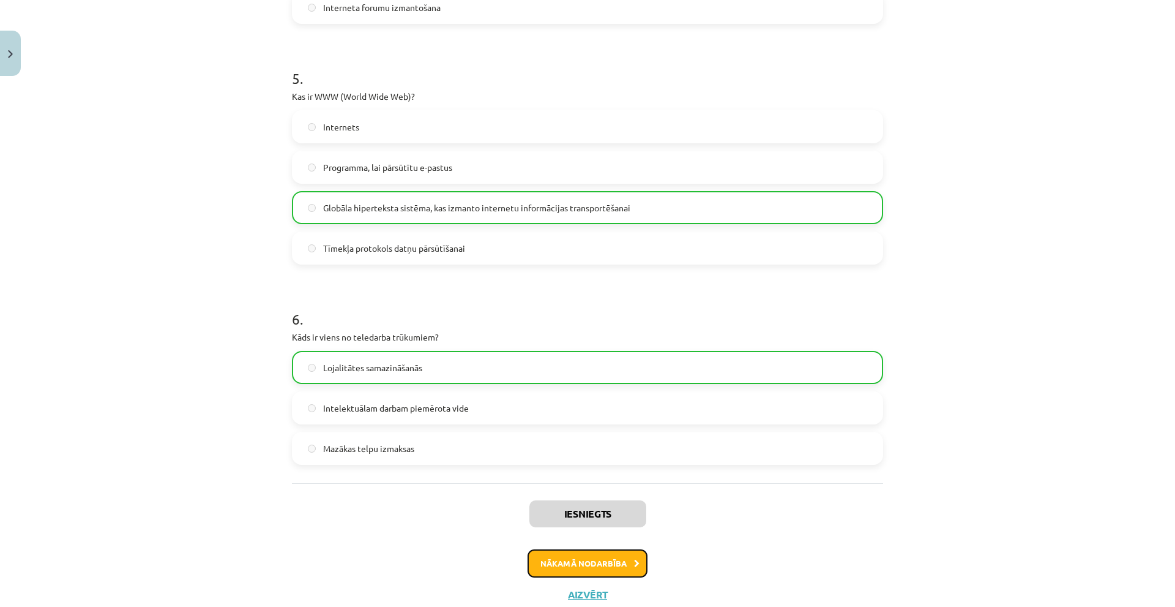
click at [580, 566] on button "Nākamā nodarbība" at bounding box center [588, 563] width 120 height 28
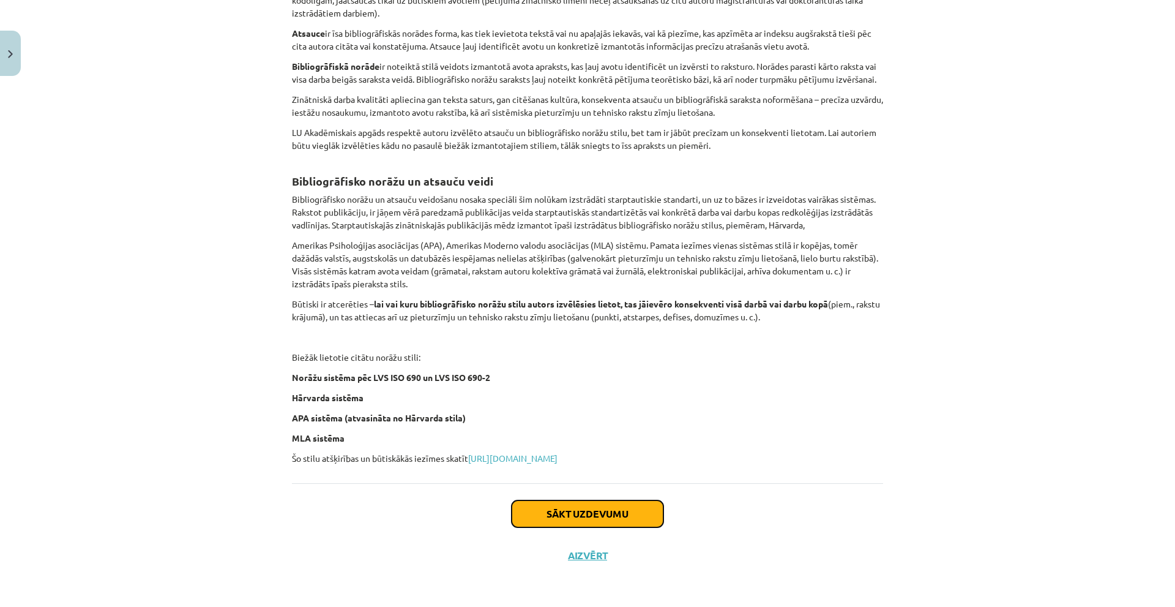
click at [569, 518] on button "Sākt uzdevumu" at bounding box center [588, 513] width 152 height 27
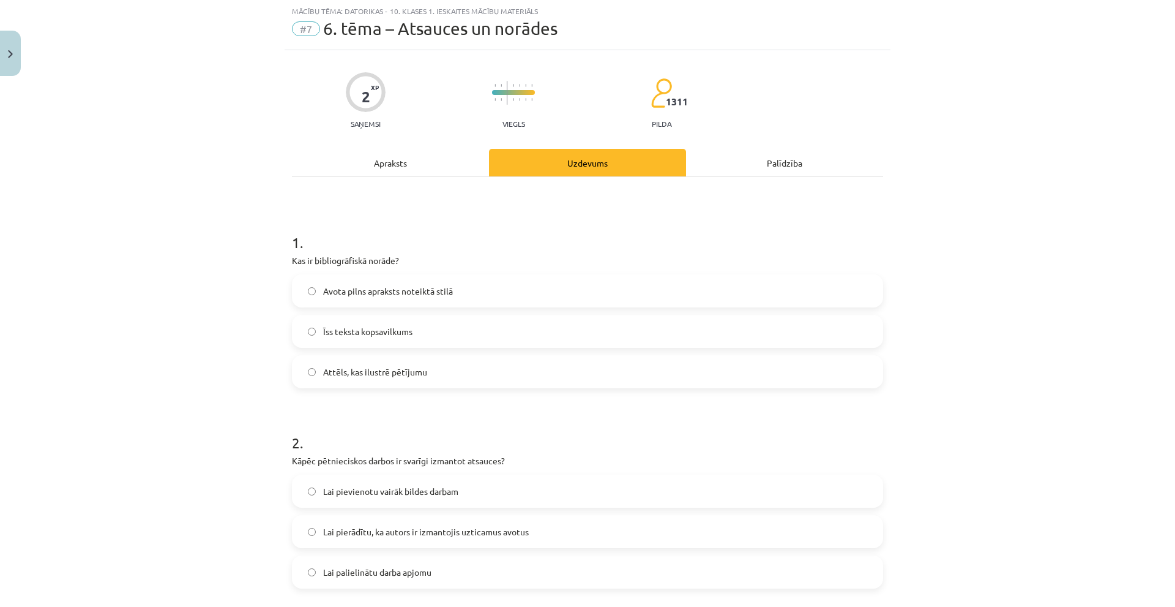
scroll to position [31, 0]
drag, startPoint x: 286, startPoint y: 266, endPoint x: 437, endPoint y: 256, distance: 150.9
click at [434, 258] on div "2 XP Saņemsi Viegls 1311 pilda Apraksts Uzdevums Palīdzība 1 . Kas ir bibliogrā…" at bounding box center [588, 375] width 606 height 649
click at [440, 256] on p "Kas ir bibliogrāfiskā norāde?" at bounding box center [587, 261] width 591 height 13
drag, startPoint x: 393, startPoint y: 368, endPoint x: 395, endPoint y: 378, distance: 9.4
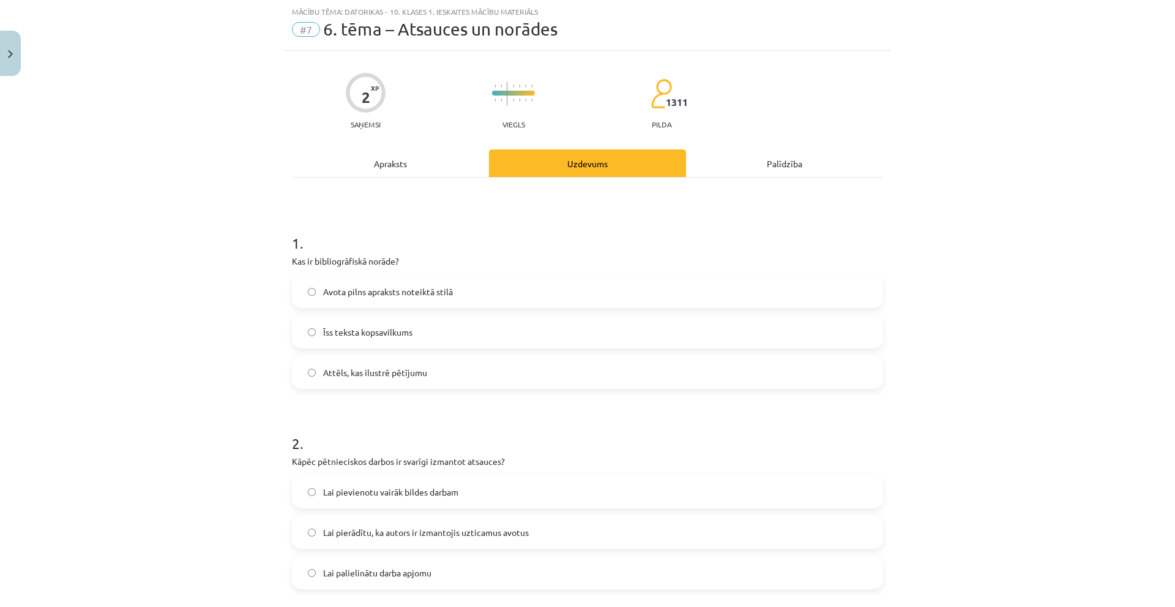
click at [396, 375] on label "Attēls, kas ilustrē pētījumu" at bounding box center [587, 372] width 589 height 31
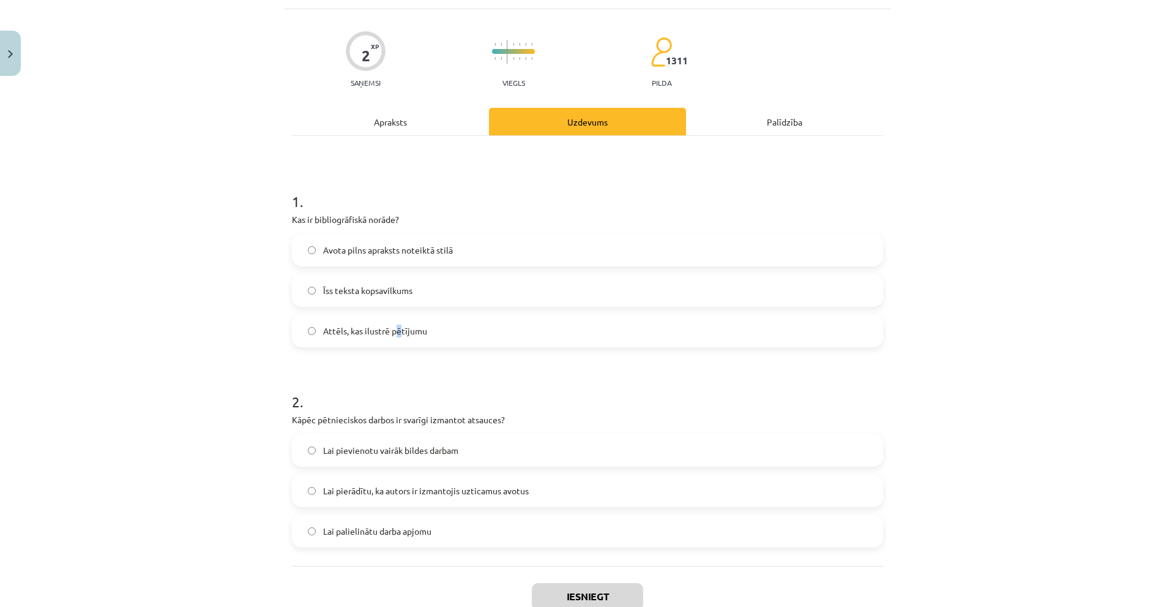
scroll to position [92, 0]
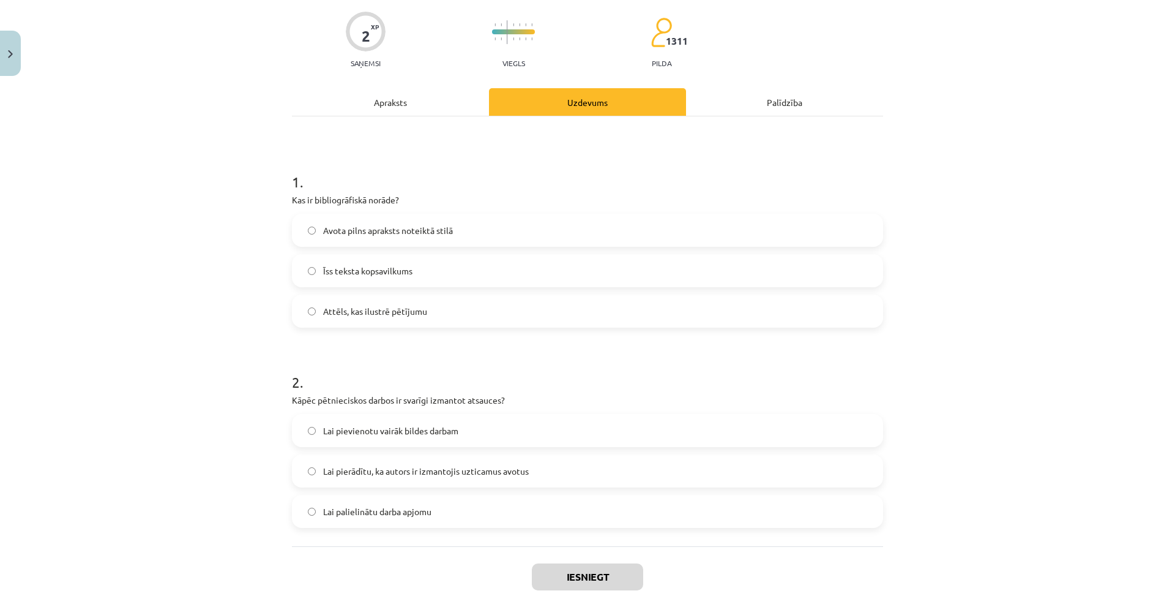
click at [311, 319] on label "Attēls, kas ilustrē pētījumu" at bounding box center [587, 311] width 589 height 31
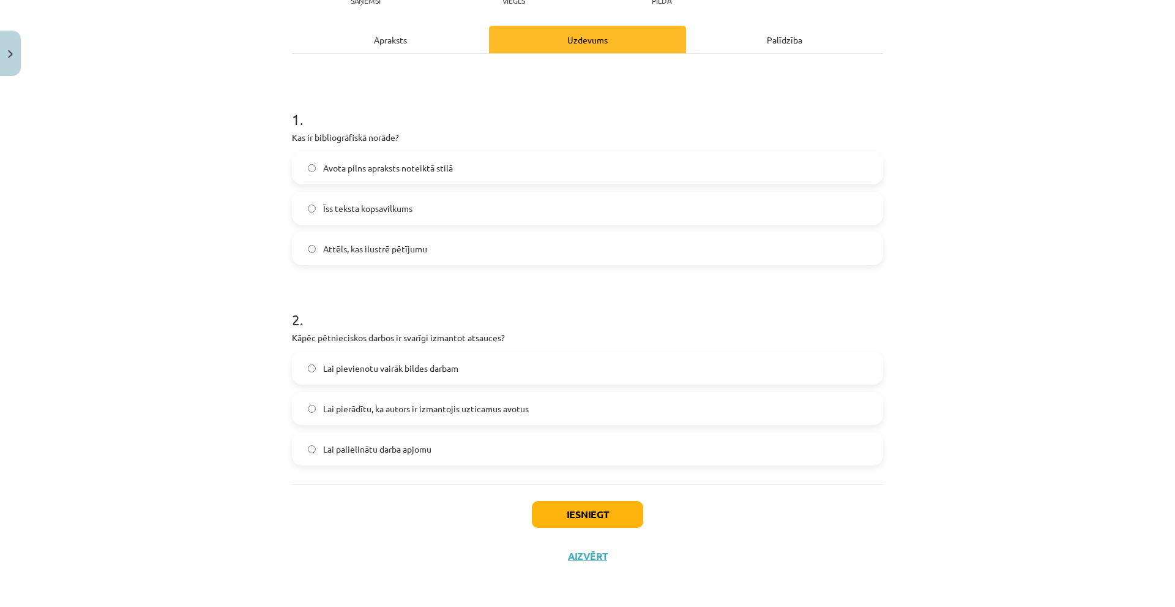
scroll to position [155, 0]
click at [426, 407] on span "Lai pierādītu, ka autors ir izmantojis uzticamus avotus" at bounding box center [426, 407] width 206 height 13
click at [572, 515] on button "Iesniegt" at bounding box center [587, 513] width 111 height 27
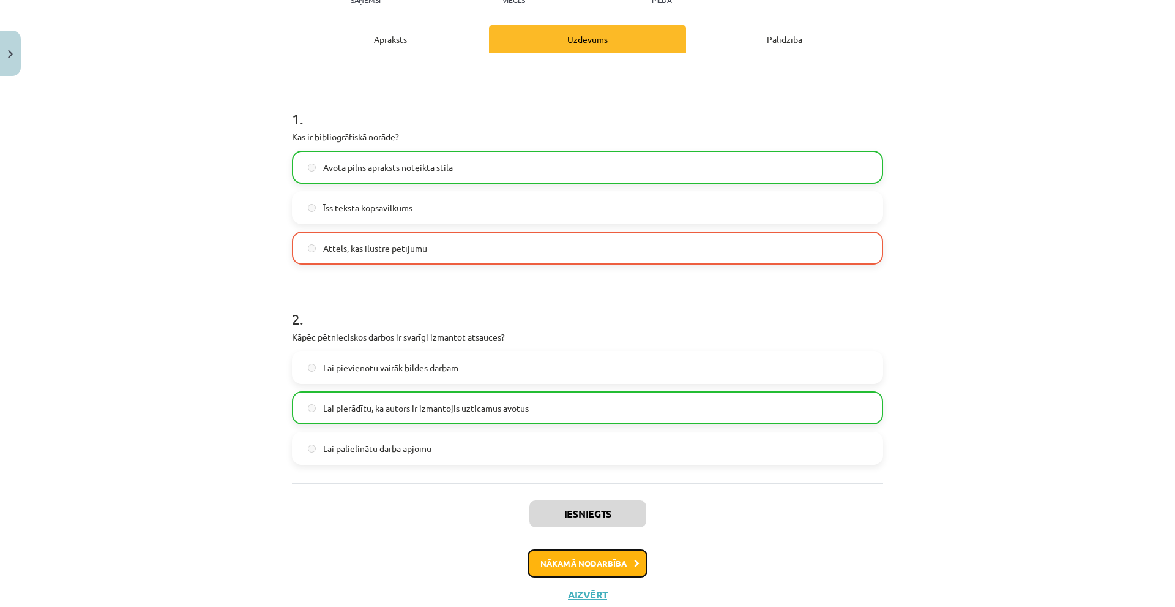
click at [558, 560] on button "Nākamā nodarbība" at bounding box center [588, 563] width 120 height 28
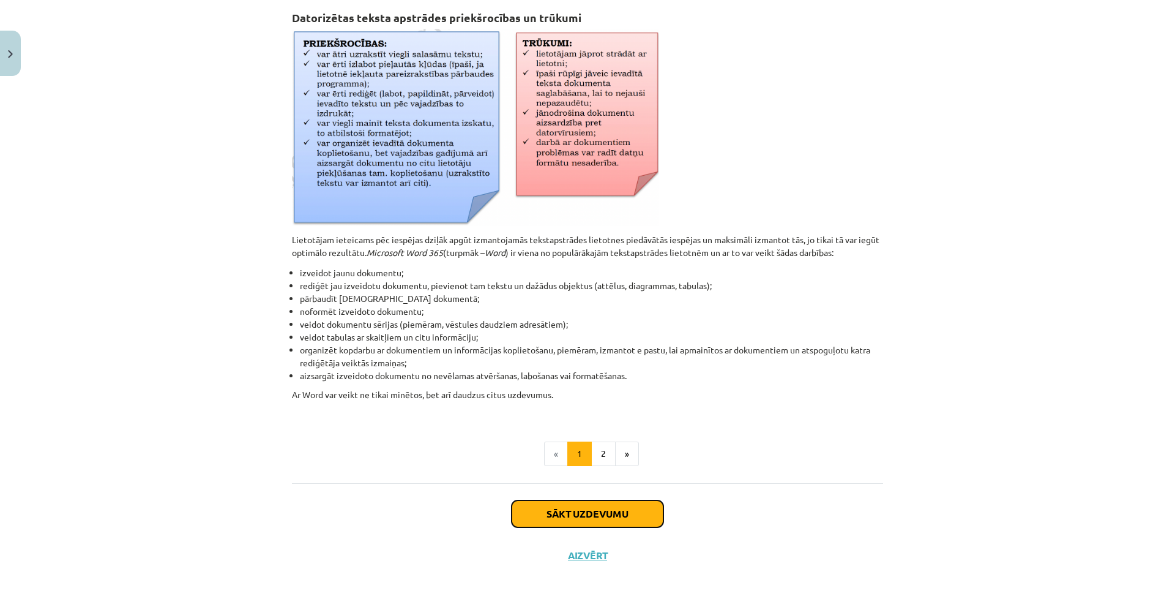
click at [567, 512] on button "Sākt uzdevumu" at bounding box center [588, 513] width 152 height 27
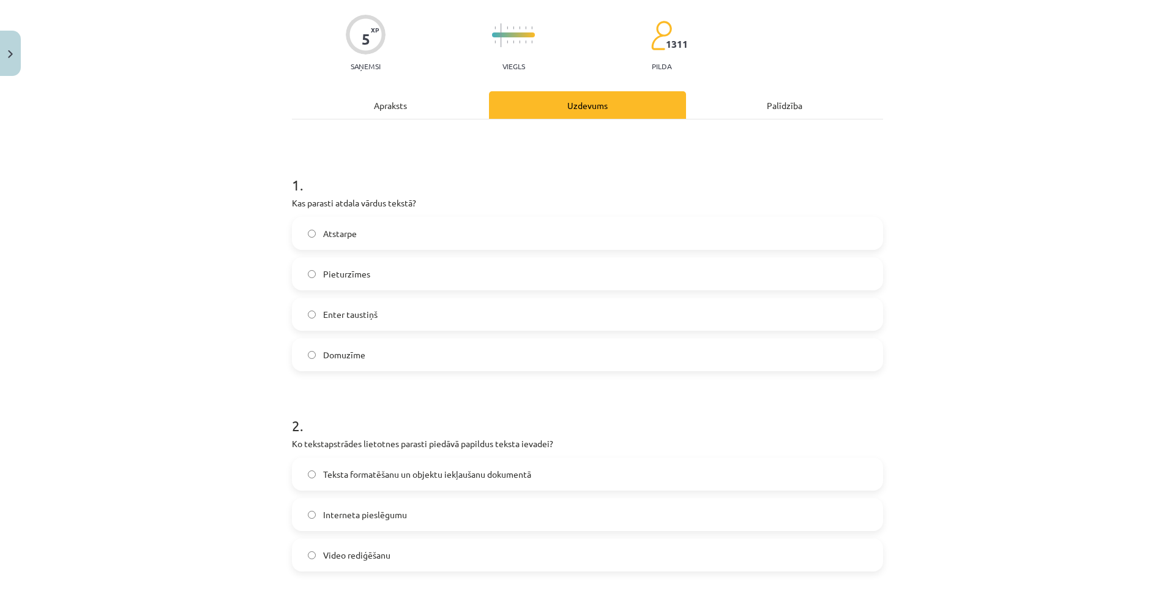
scroll to position [92, 0]
click at [376, 234] on label "Atstarpe" at bounding box center [587, 230] width 589 height 31
click at [379, 225] on label "Atstarpe" at bounding box center [587, 230] width 589 height 31
click at [377, 309] on label "Enter taustiņš" at bounding box center [587, 311] width 589 height 31
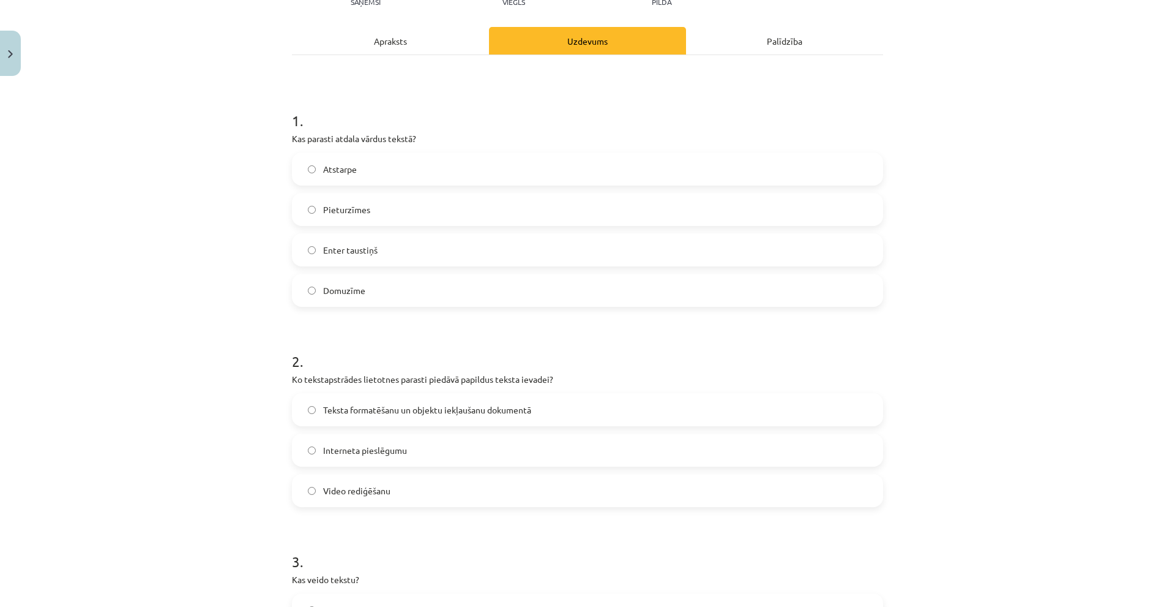
scroll to position [214, 0]
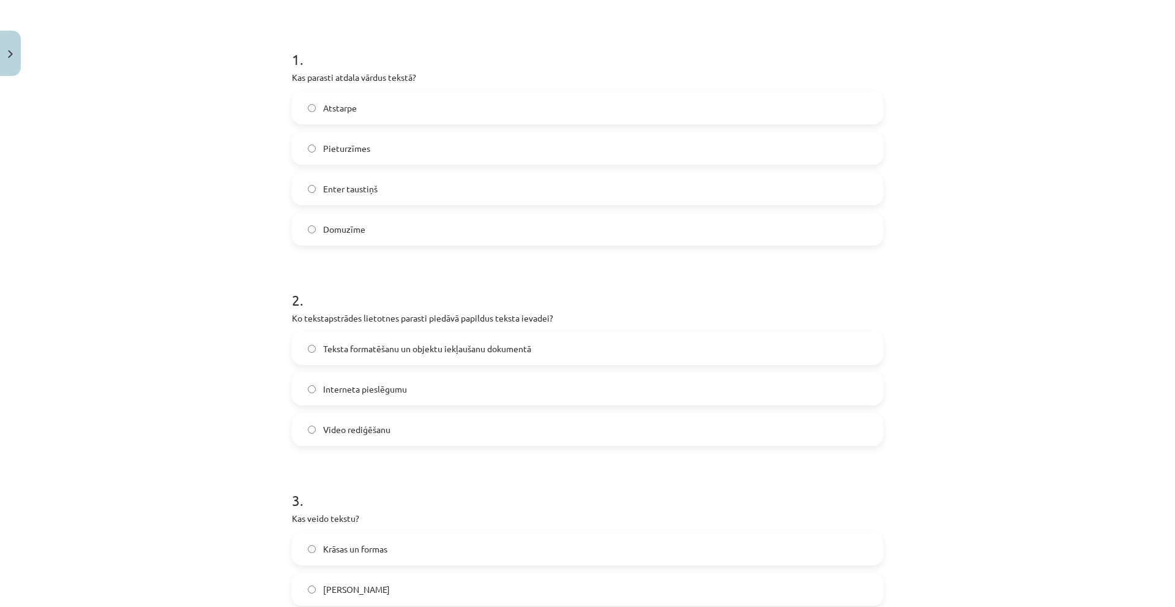
click at [413, 357] on label "Teksta formatēšanu un objektu iekļaušanu dokumentā" at bounding box center [587, 348] width 589 height 31
click at [315, 348] on label "Teksta formatēšanu un objektu iekļaušanu dokumentā" at bounding box center [587, 348] width 589 height 31
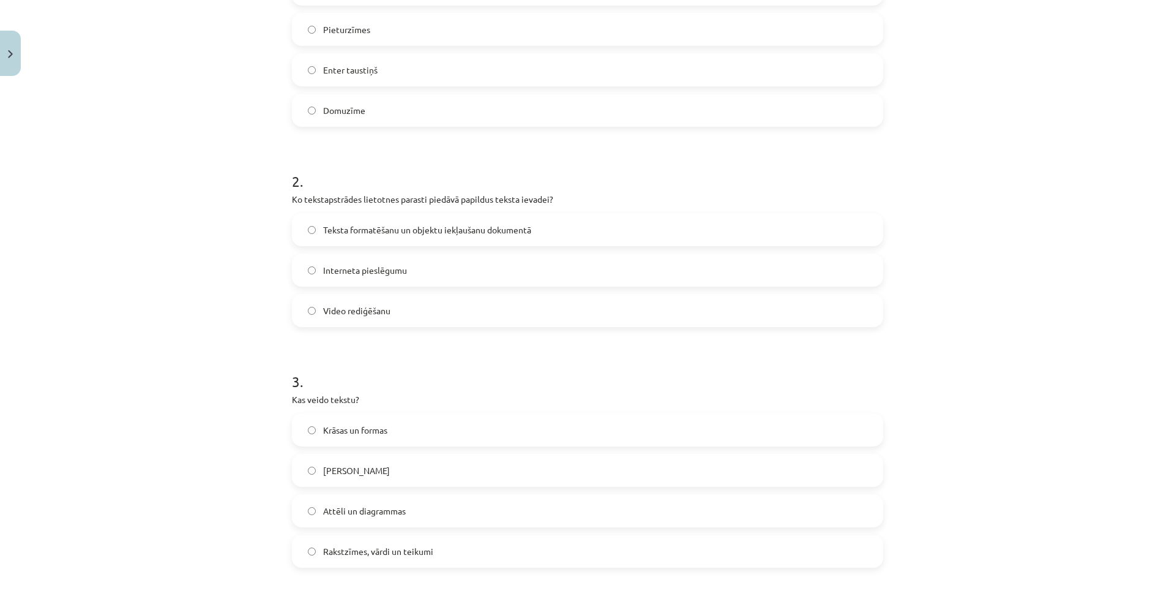
scroll to position [337, 0]
click at [463, 547] on label "Rakstzīmes, vārdi un teikumi" at bounding box center [587, 547] width 589 height 31
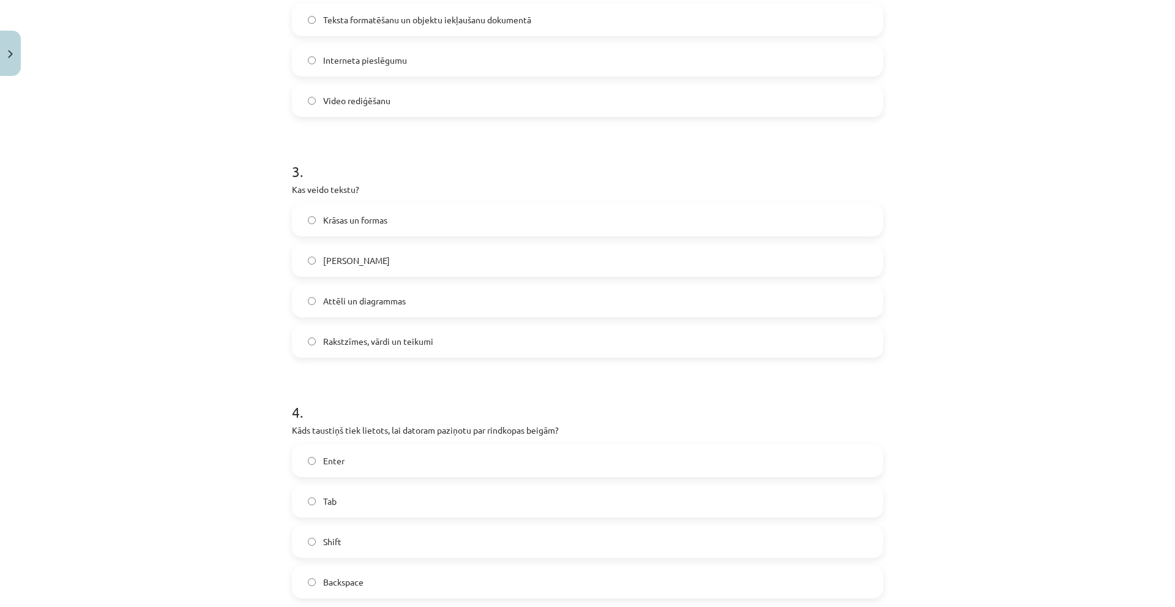
scroll to position [581, 0]
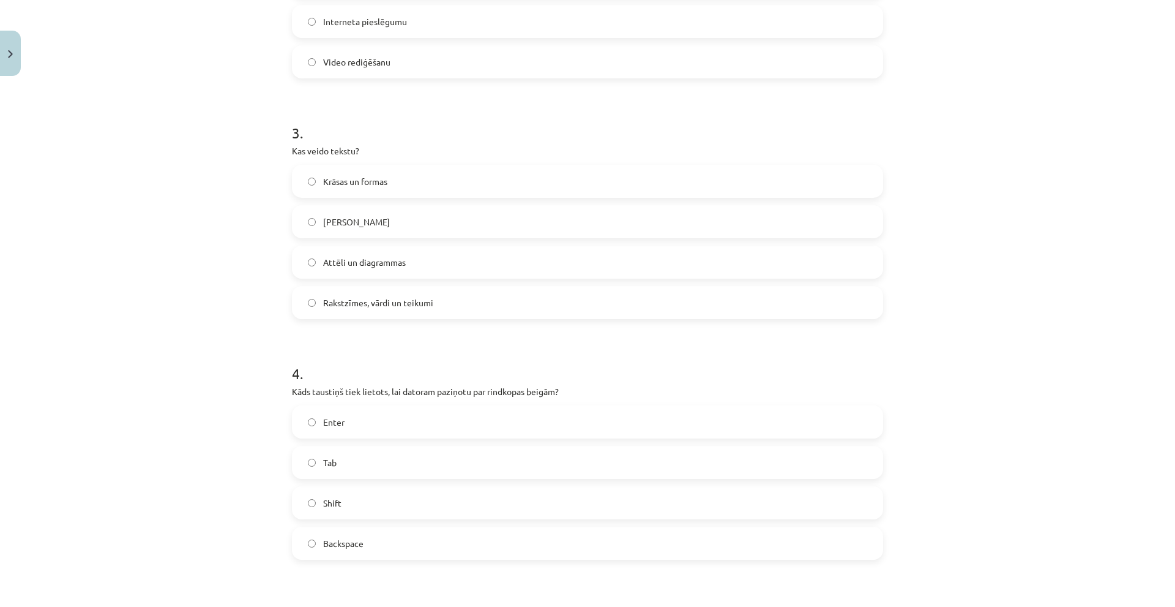
click at [364, 538] on label "Backspace" at bounding box center [587, 543] width 589 height 31
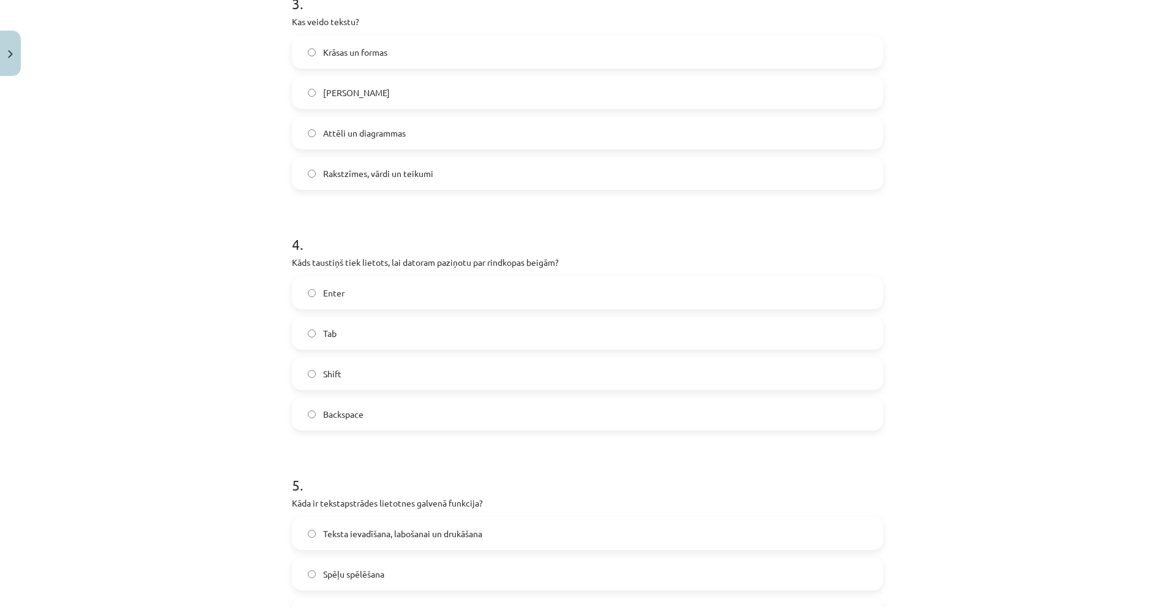
scroll to position [765, 0]
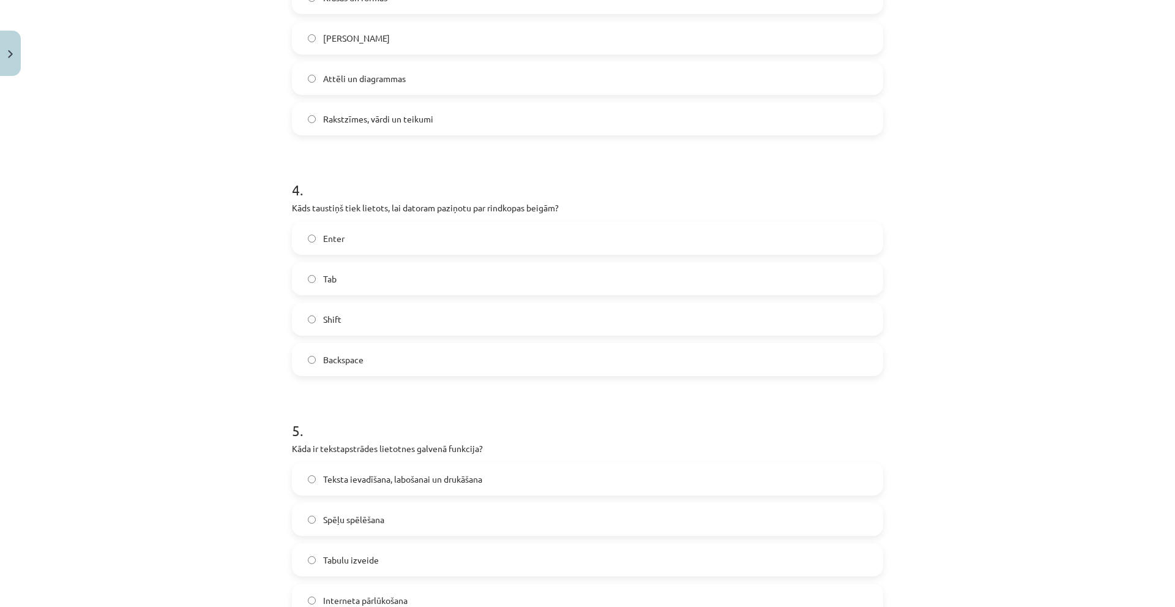
click at [376, 468] on label "Teksta ievadīšana, labošanai un drukāšana" at bounding box center [587, 478] width 589 height 31
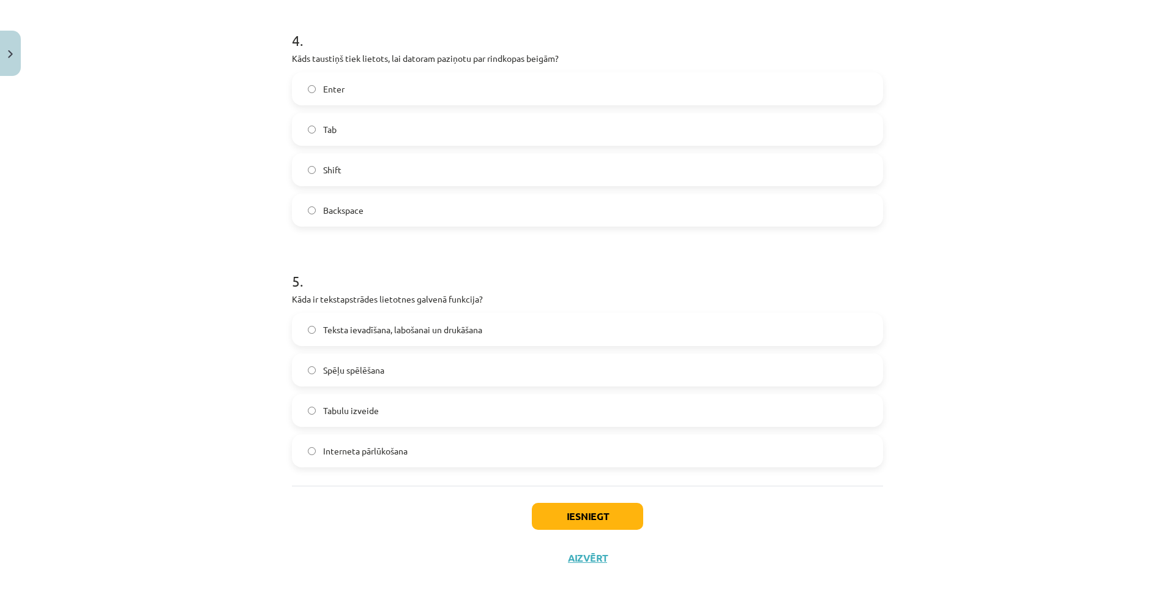
scroll to position [917, 0]
click at [558, 512] on button "Iesniegt" at bounding box center [587, 513] width 111 height 27
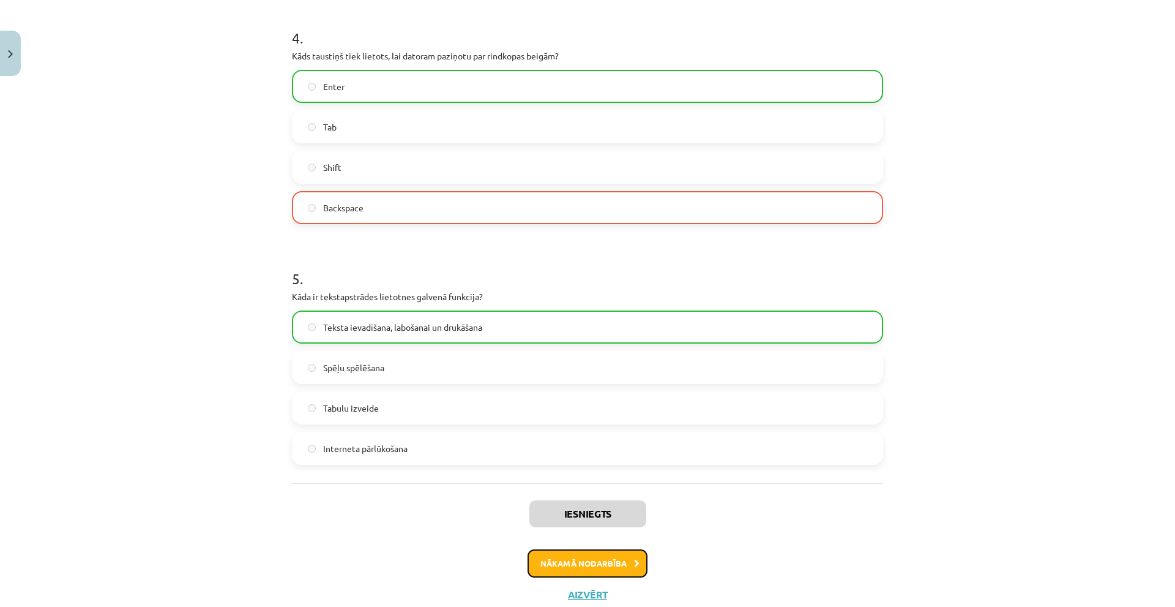
click at [576, 559] on button "Nākamā nodarbība" at bounding box center [588, 563] width 120 height 28
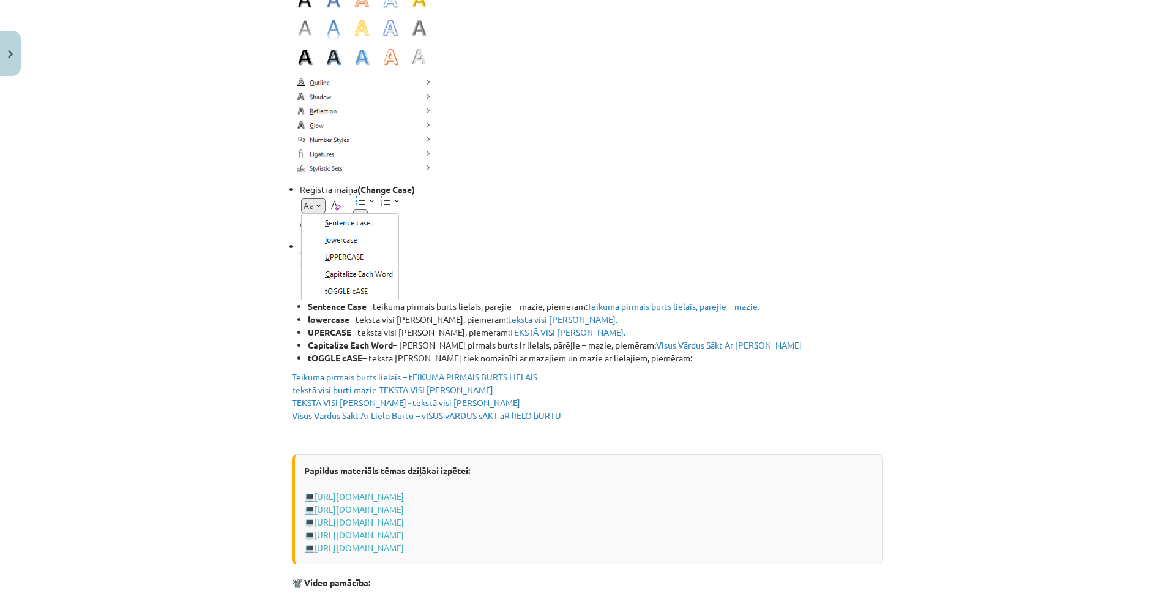
scroll to position [2293, 0]
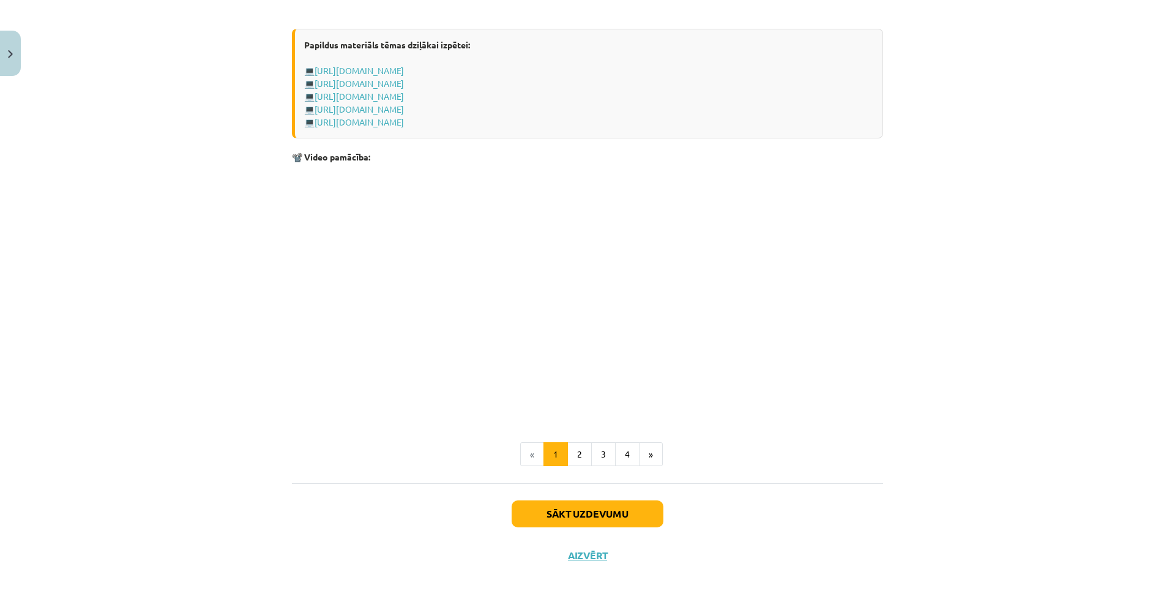
click at [558, 521] on button "Sākt uzdevumu" at bounding box center [588, 513] width 152 height 27
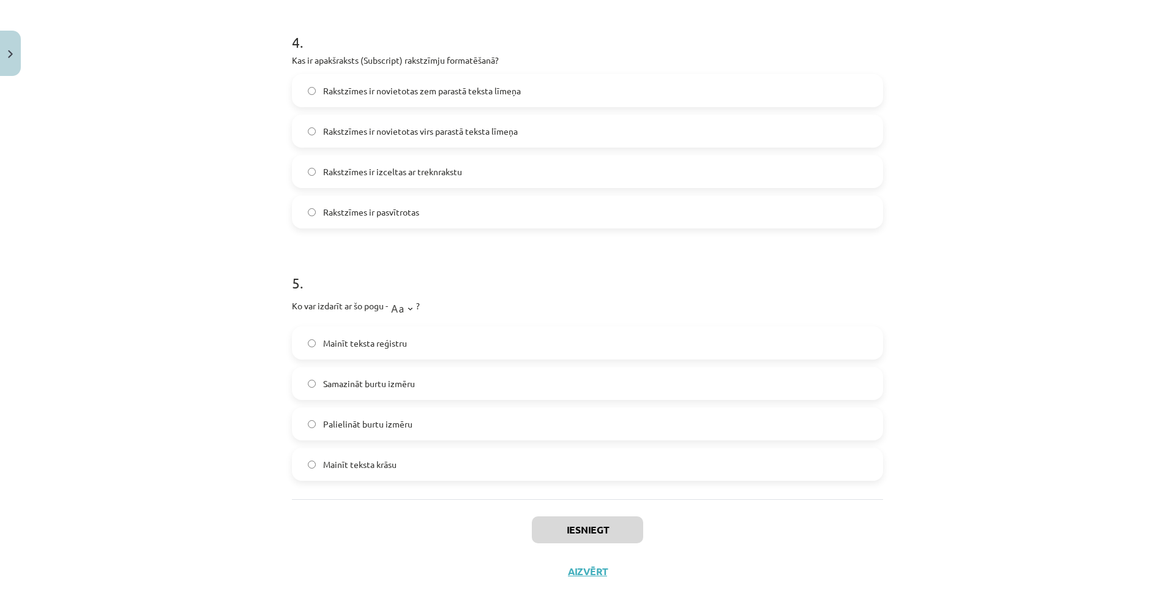
scroll to position [969, 0]
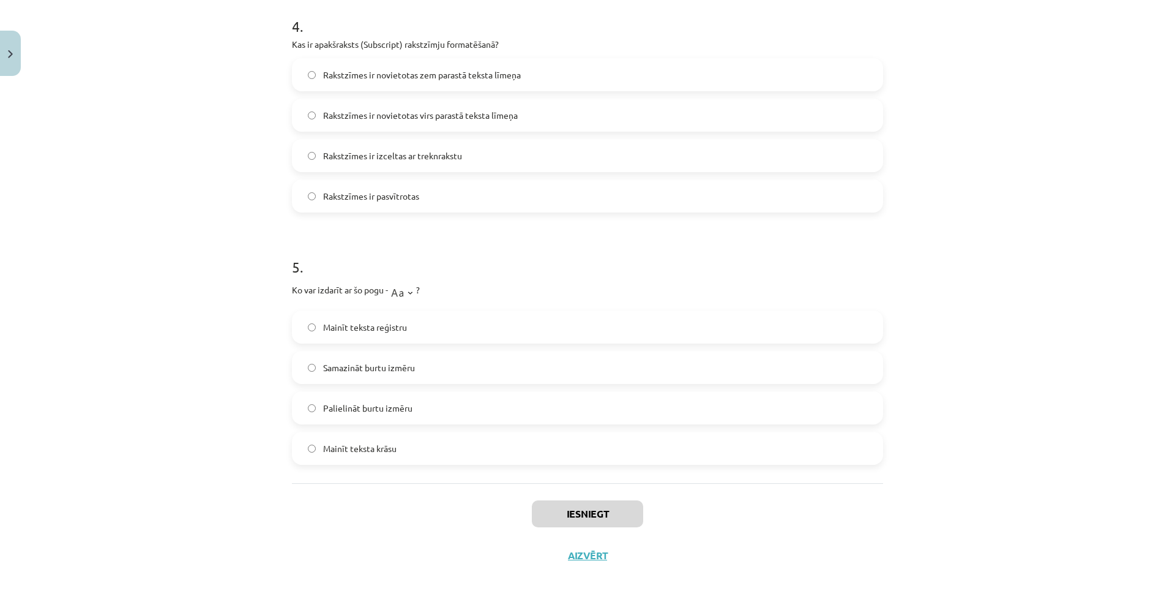
drag, startPoint x: 278, startPoint y: 263, endPoint x: 583, endPoint y: 452, distance: 358.7
click at [583, 452] on div "Mācību tēma: Datorikas - 10. klases 1. ieskaites mācību materiāls #9 8. tēma – …" at bounding box center [587, 303] width 1175 height 607
copy form "Kāds ir rezultāts, ja lieto "tOGGLE cASE" opciju teksta formatēšanai? Tekstā vi…"
click at [187, 179] on div "Mācību tēma: Datorikas - 10. klases 1. ieskaites mācību materiāls #9 8. tēma – …" at bounding box center [587, 303] width 1175 height 607
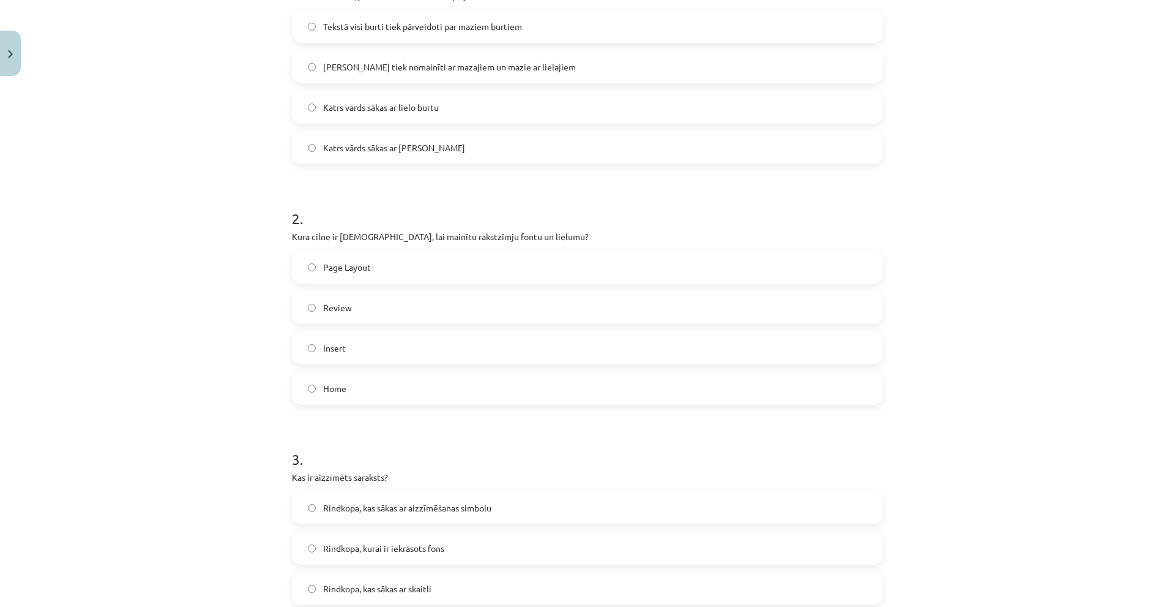
scroll to position [0, 0]
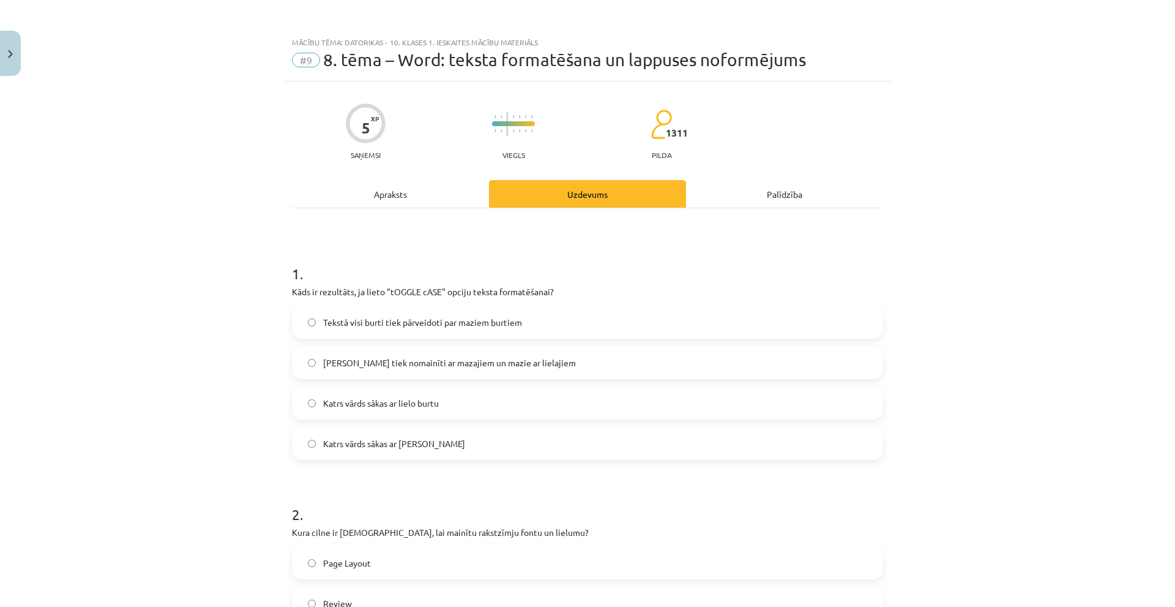
click at [396, 362] on span "Lielie burti tiek nomainīti ar mazajiem un mazie ar lielajiem" at bounding box center [449, 362] width 253 height 13
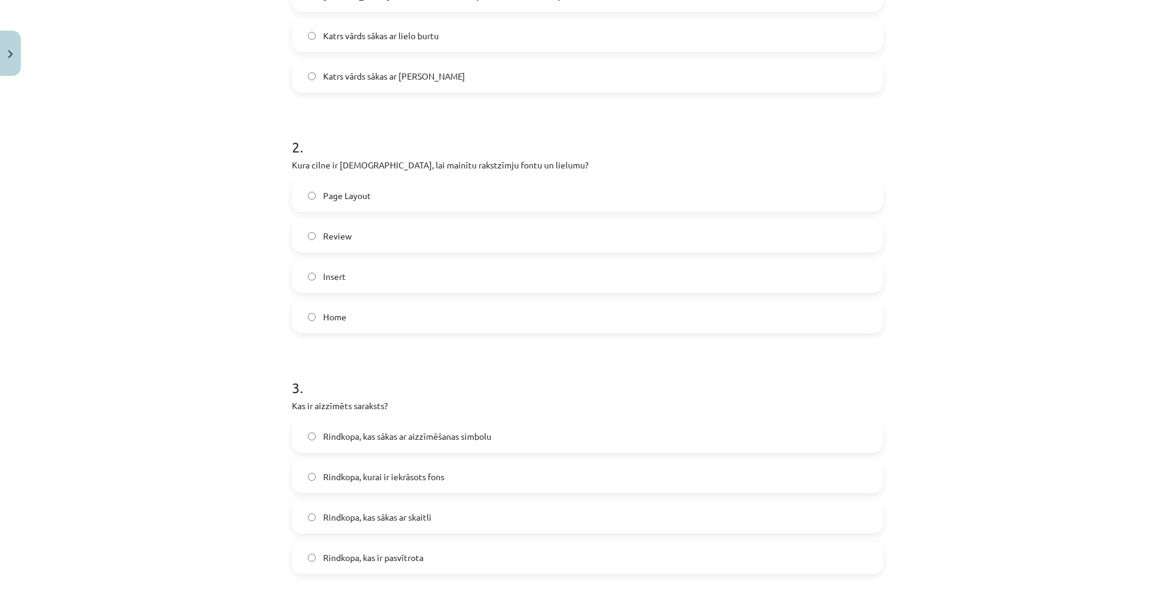
drag, startPoint x: 371, startPoint y: 321, endPoint x: 368, endPoint y: 310, distance: 10.8
click at [369, 323] on label "Home" at bounding box center [587, 316] width 589 height 31
click at [362, 438] on span "Rindkopa, kas sākas ar aizzīmēšanas simbolu" at bounding box center [407, 436] width 168 height 13
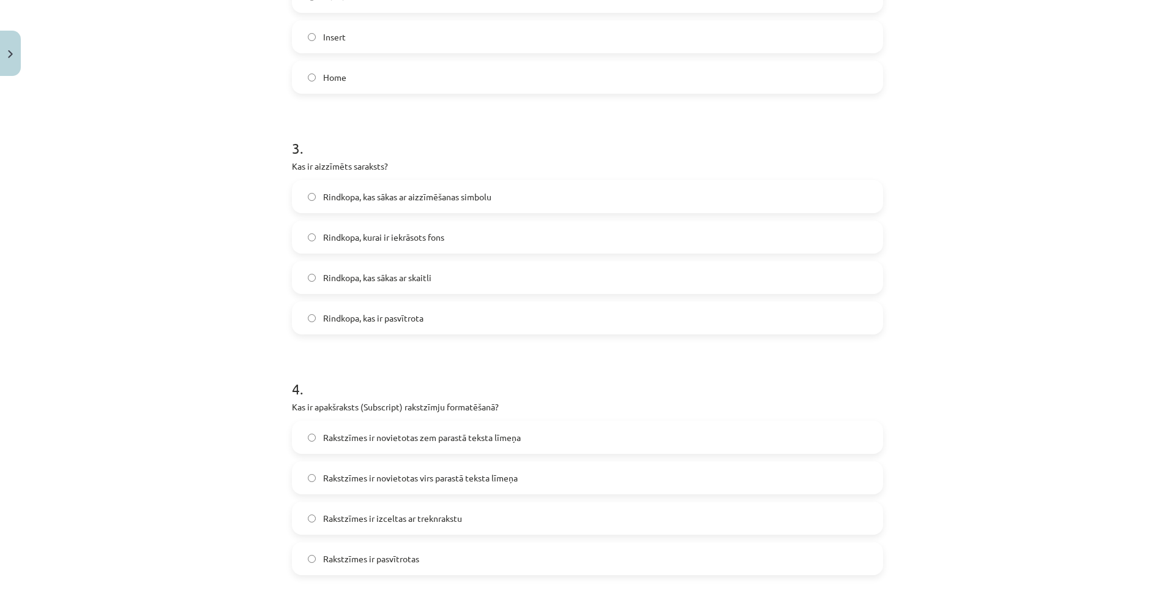
scroll to position [612, 0]
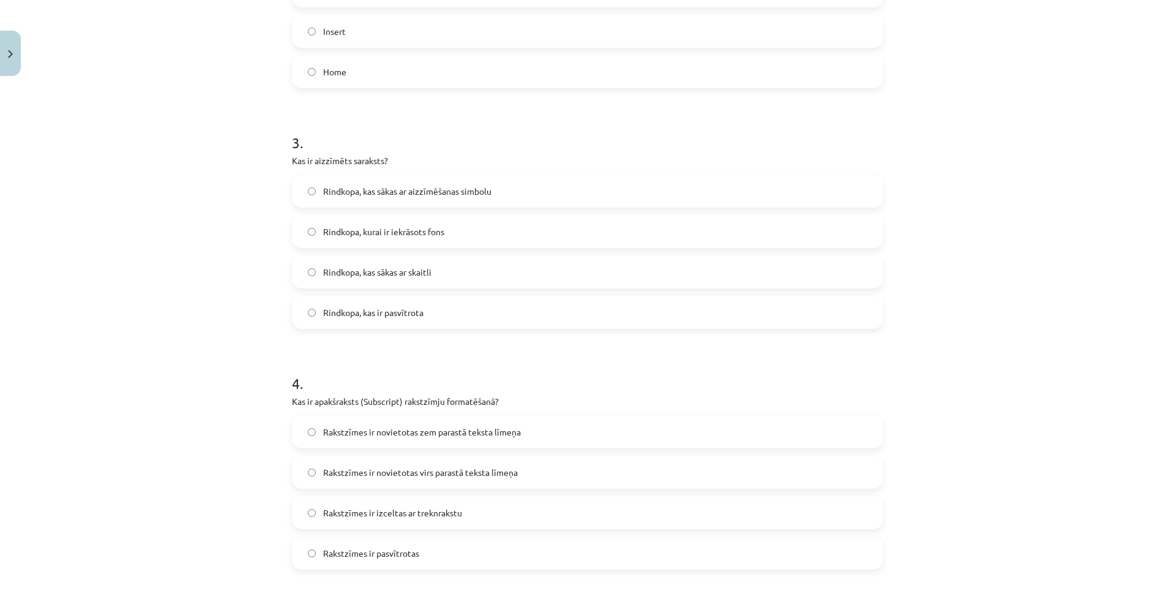
click at [387, 433] on span "Rakstzīmes ir novietotas zem parastā teksta līmeņa" at bounding box center [422, 431] width 198 height 13
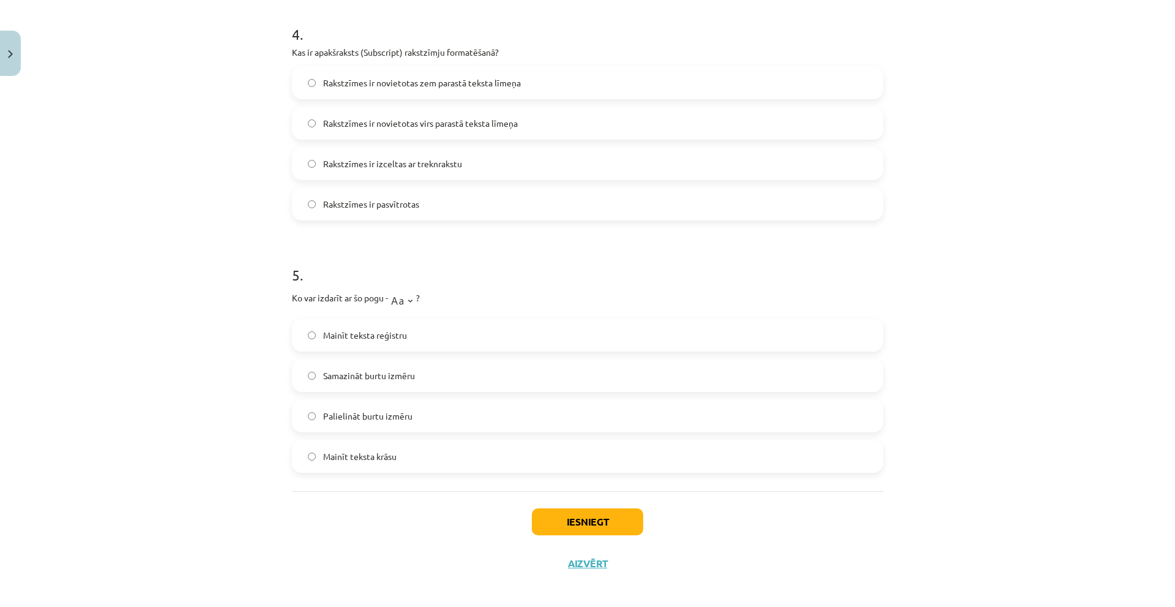
scroll to position [969, 0]
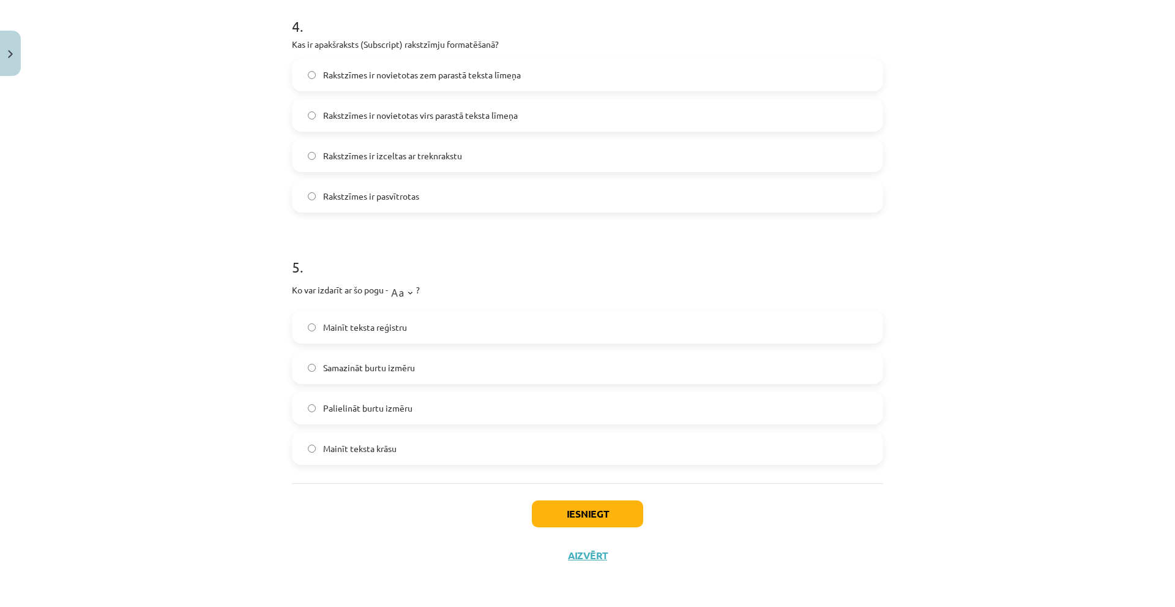
click at [374, 450] on span "Mainīt teksta krāsu" at bounding box center [359, 448] width 73 height 13
drag, startPoint x: 371, startPoint y: 320, endPoint x: 443, endPoint y: 370, distance: 87.1
click at [373, 322] on span "Mainīt teksta reģistru" at bounding box center [365, 327] width 84 height 13
click at [304, 321] on label "Mainīt teksta reģistru" at bounding box center [587, 327] width 589 height 31
click at [561, 513] on button "Iesniegt" at bounding box center [587, 513] width 111 height 27
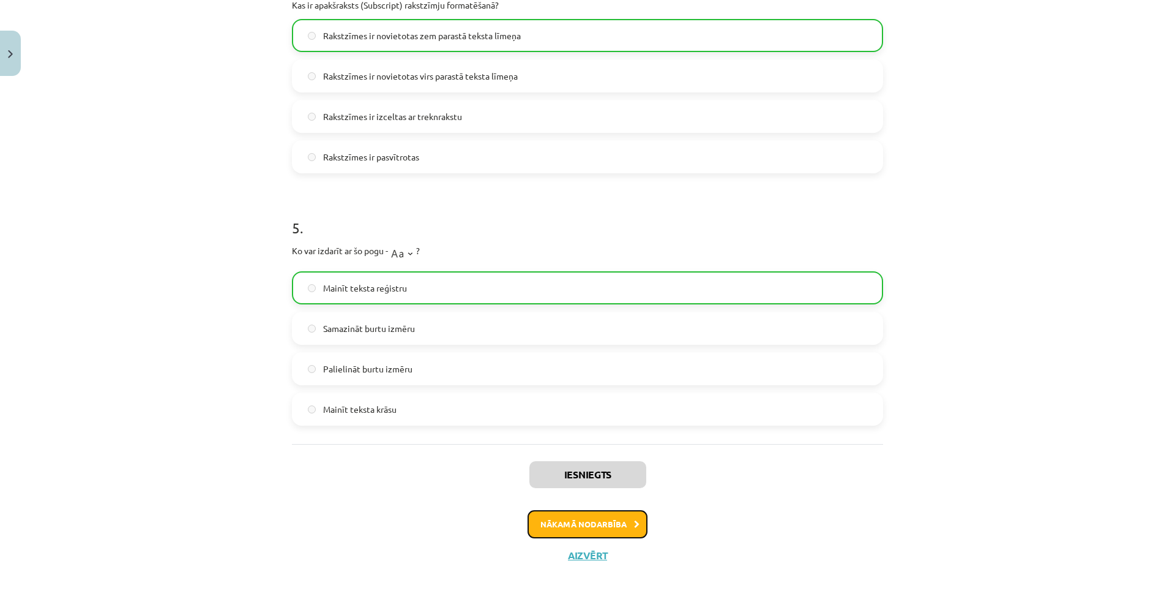
click at [580, 528] on button "Nākamā nodarbība" at bounding box center [588, 524] width 120 height 28
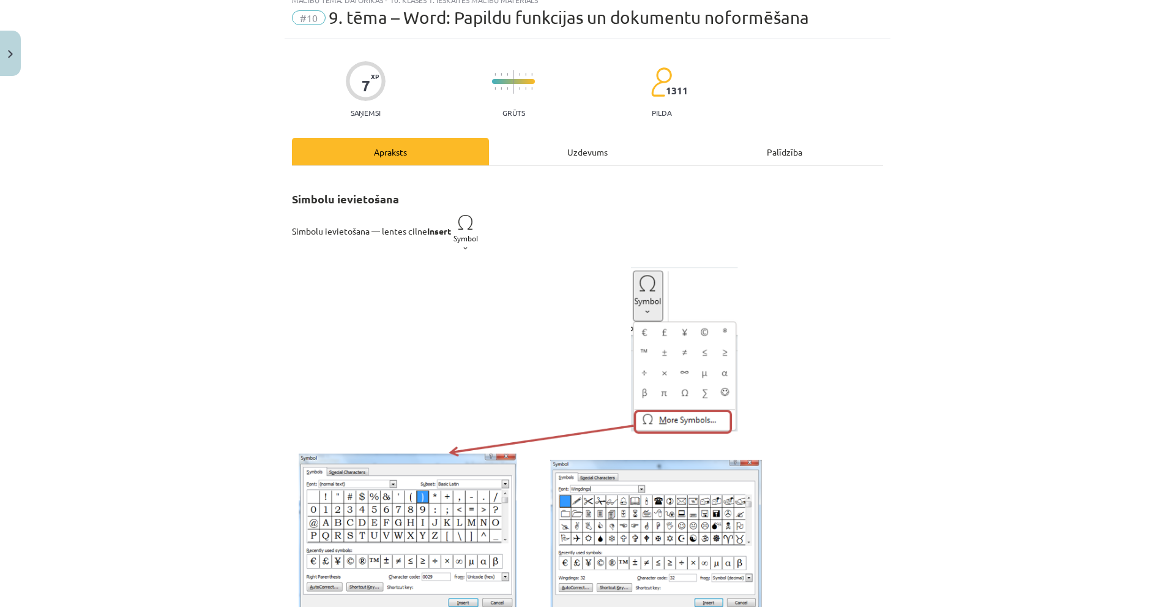
scroll to position [31, 0]
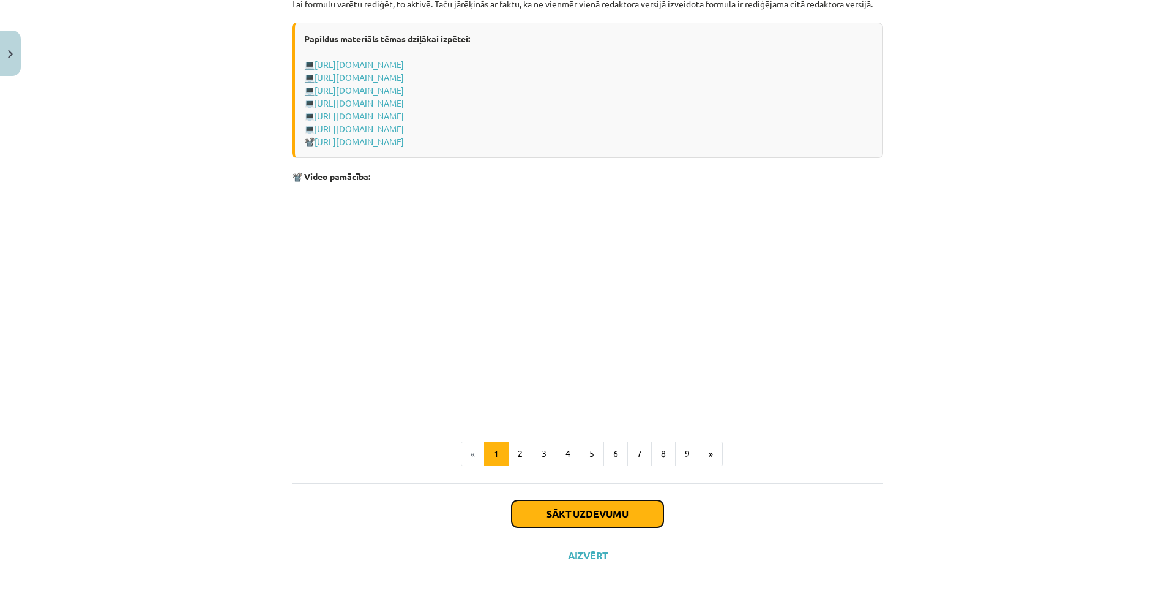
click at [572, 512] on button "Sākt uzdevumu" at bounding box center [588, 513] width 152 height 27
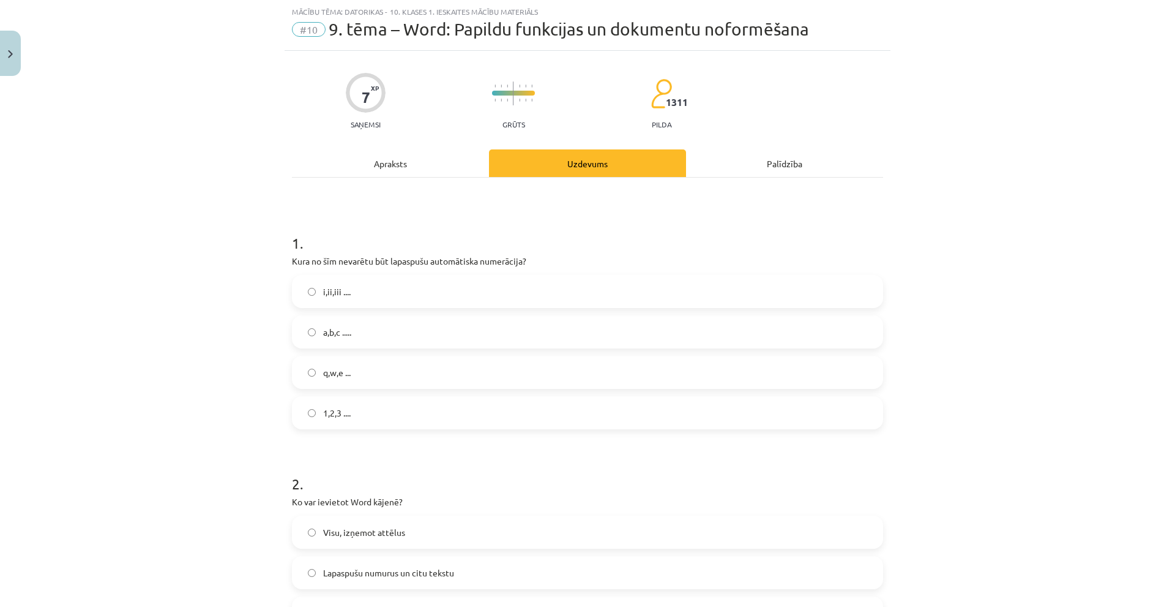
click at [331, 346] on label "a,b,c ....." at bounding box center [587, 331] width 589 height 31
click at [338, 301] on label "i,ii,iii ...." at bounding box center [587, 291] width 589 height 31
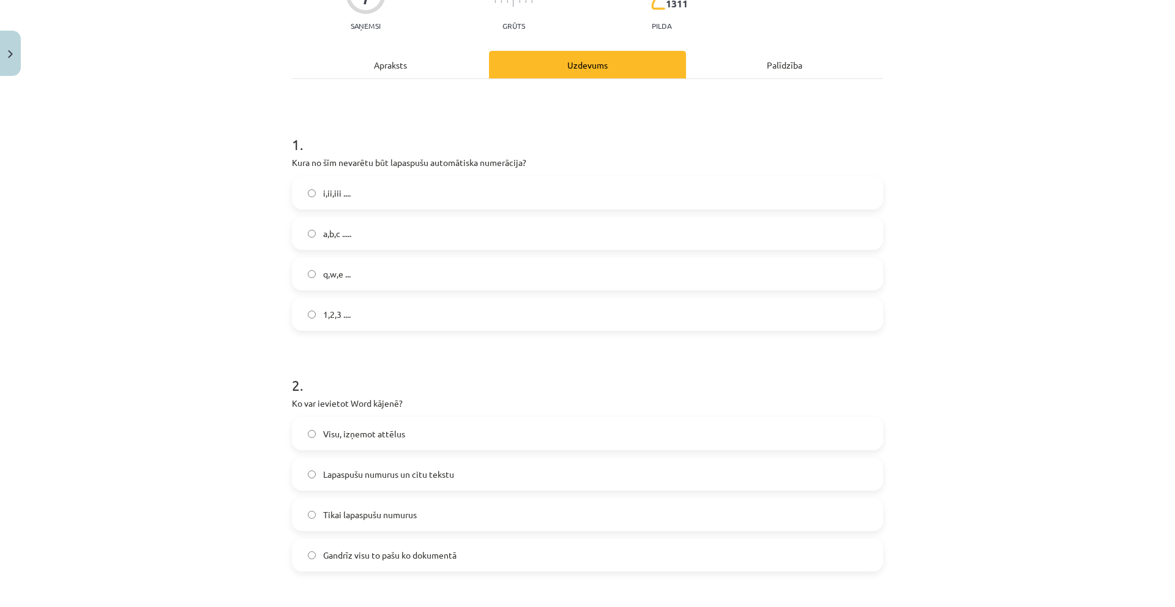
scroll to position [153, 0]
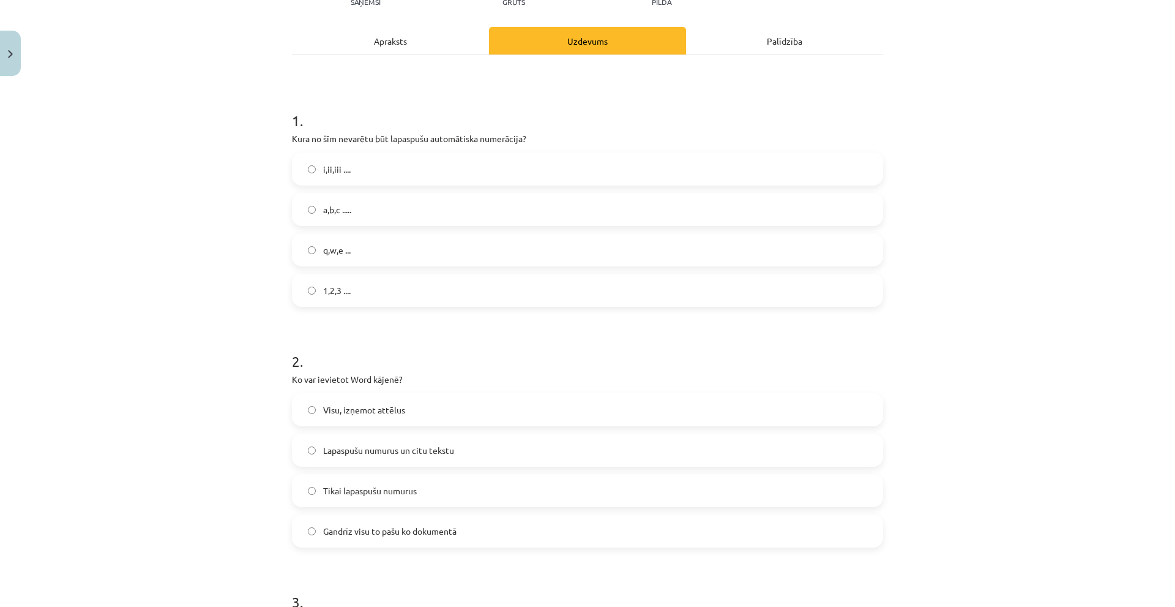
click at [419, 525] on span "Gandrīz visu to pašu ko dokumentā" at bounding box center [389, 531] width 133 height 13
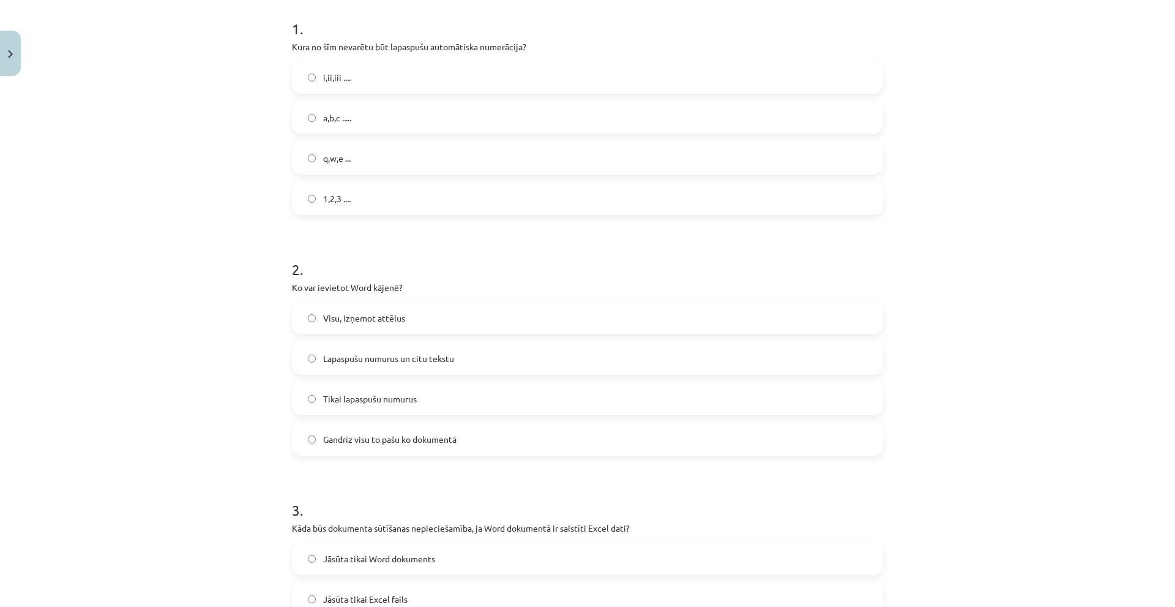
scroll to position [337, 0]
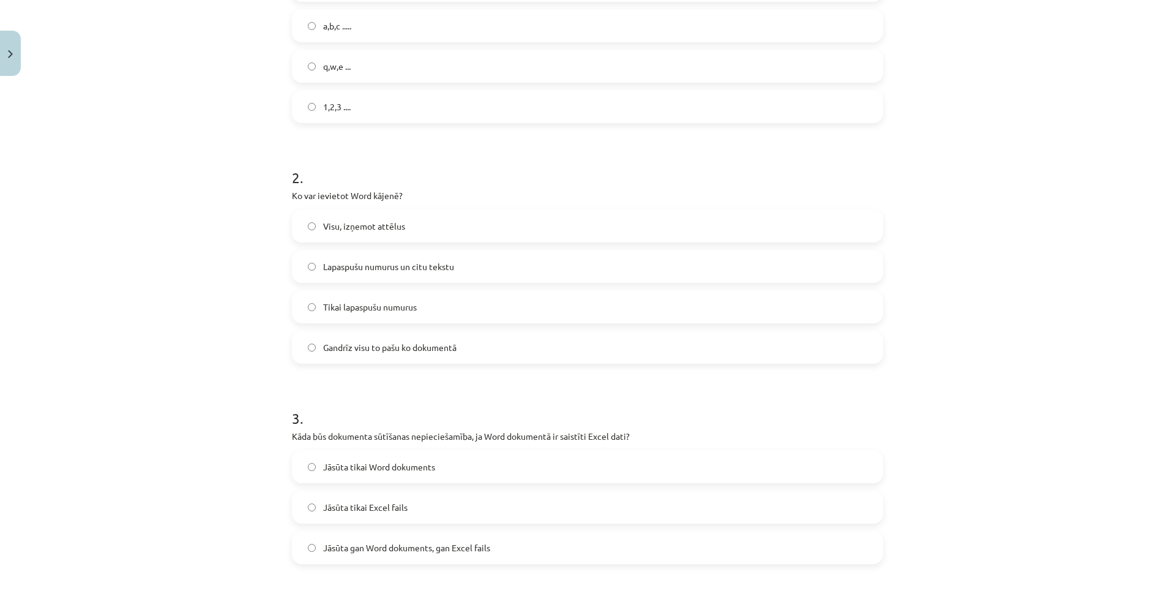
click at [444, 551] on span "Jāsūta gan Word dokuments, gan Excel fails" at bounding box center [406, 547] width 167 height 13
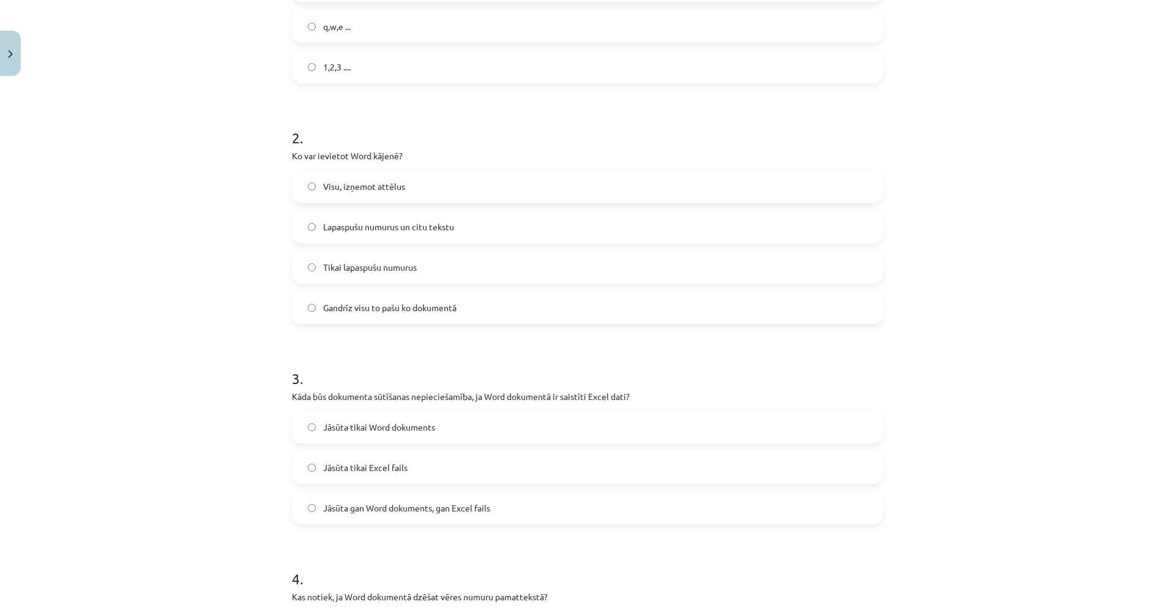
scroll to position [704, 0]
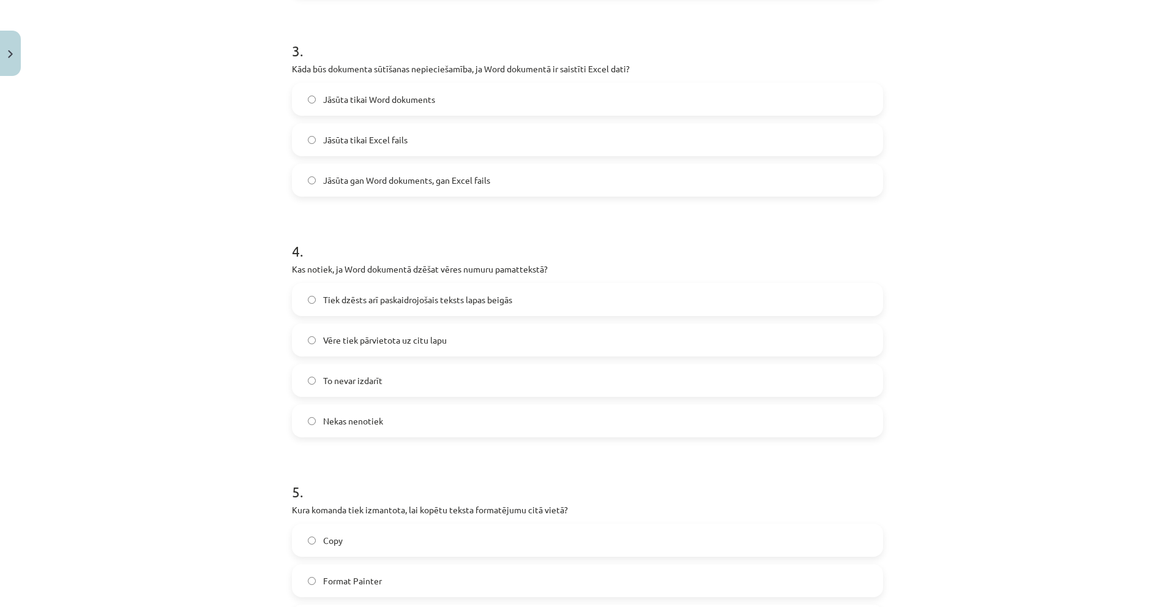
click at [384, 422] on label "Nekas nenotiek" at bounding box center [587, 420] width 589 height 31
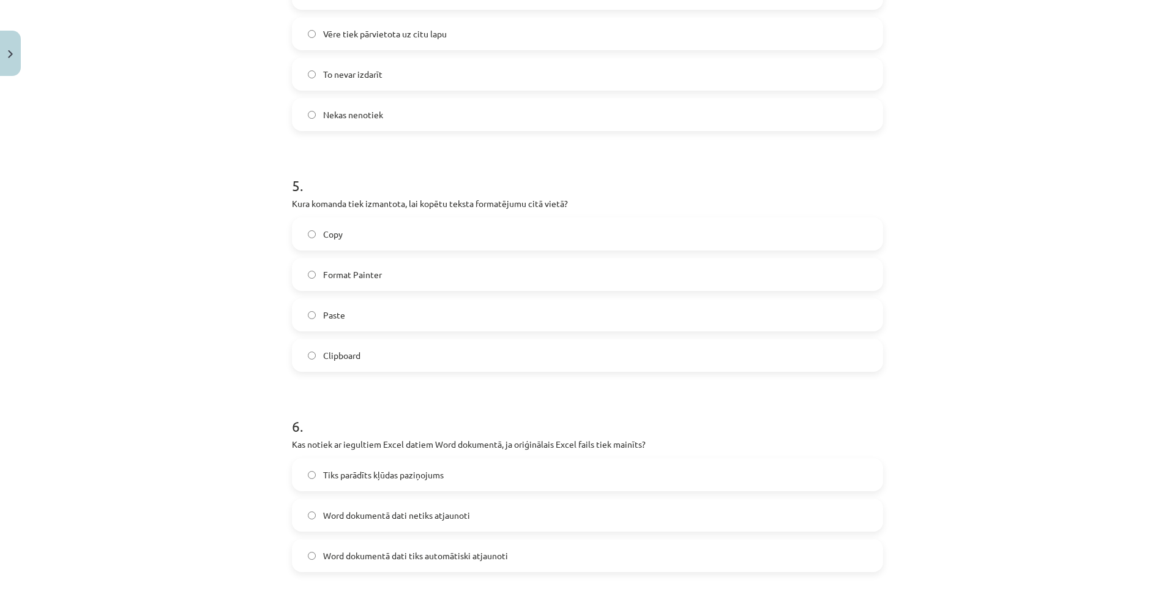
click at [417, 238] on label "Copy" at bounding box center [587, 233] width 589 height 31
click at [370, 314] on label "Paste" at bounding box center [587, 314] width 589 height 31
click at [378, 234] on label "Copy" at bounding box center [587, 233] width 589 height 31
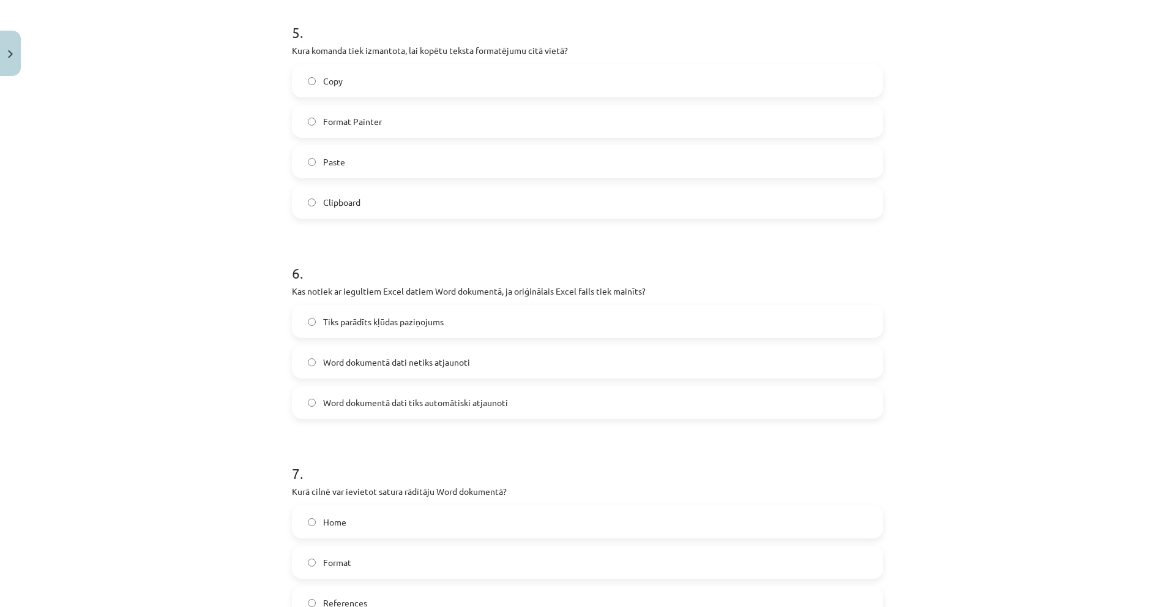
scroll to position [1193, 0]
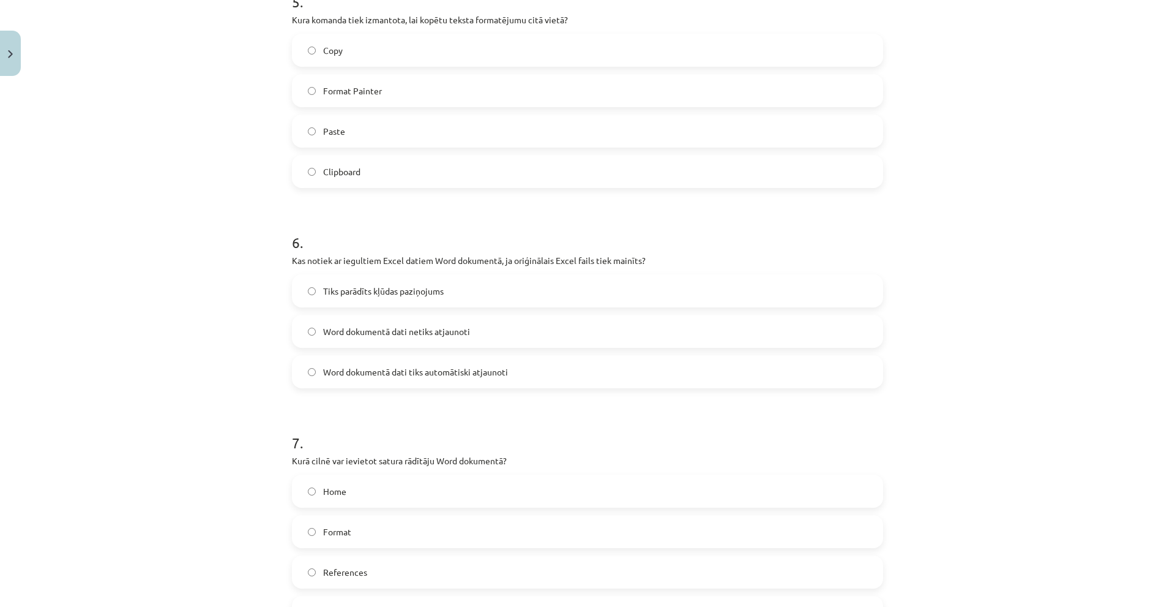
click at [454, 376] on span "Word dokumentā dati tiks automātiski atjaunoti" at bounding box center [415, 371] width 185 height 13
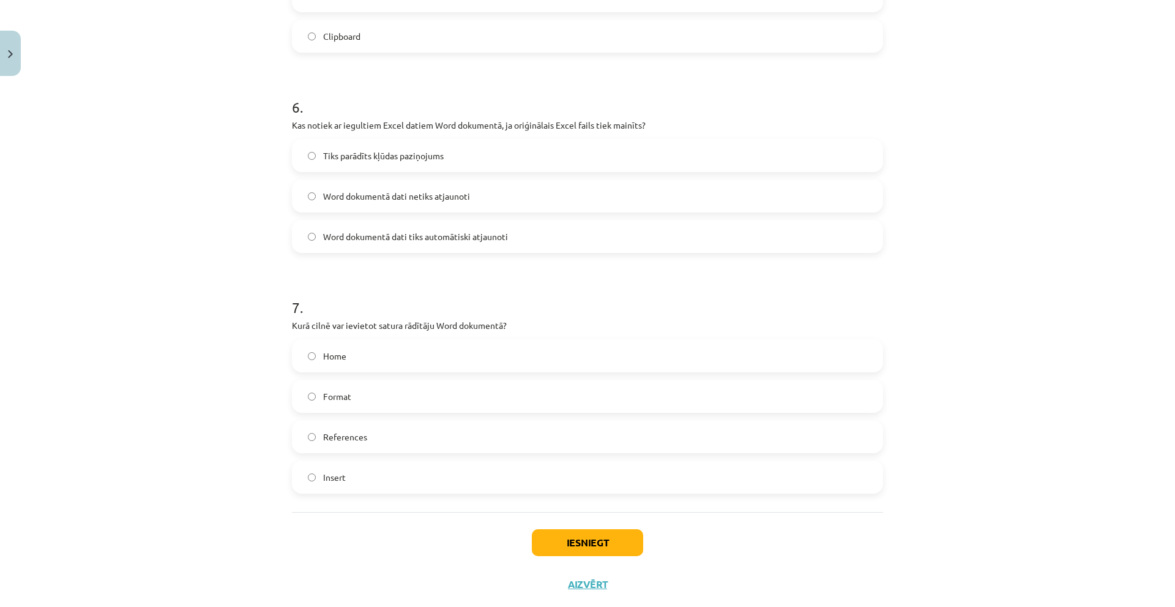
scroll to position [1357, 0]
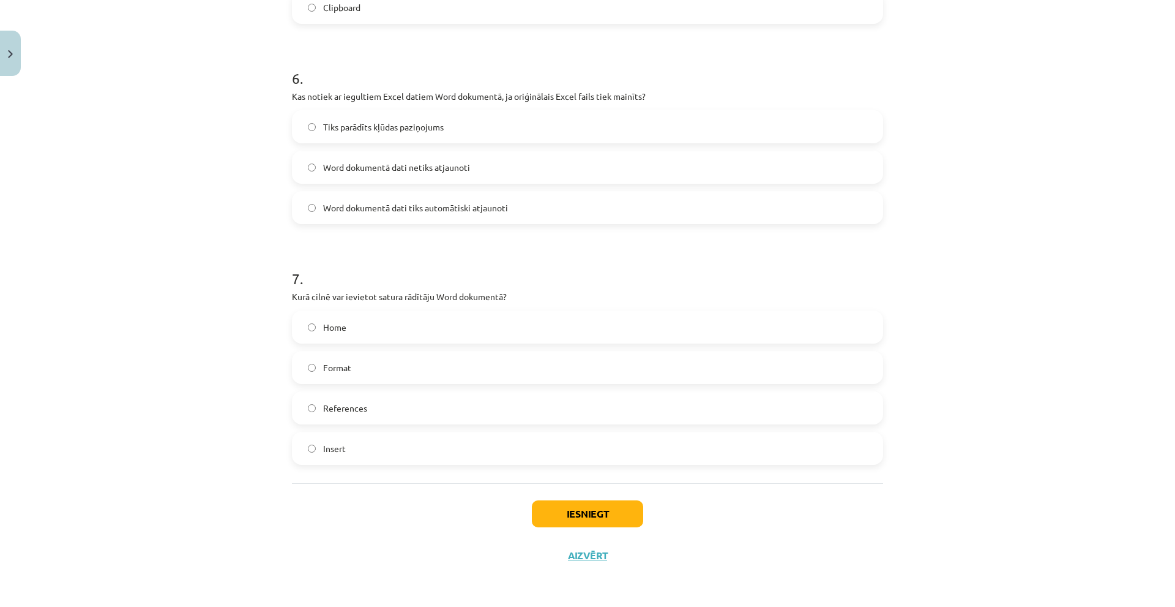
click at [349, 324] on label "Home" at bounding box center [587, 327] width 589 height 31
click at [595, 507] on button "Iesniegt" at bounding box center [587, 513] width 111 height 27
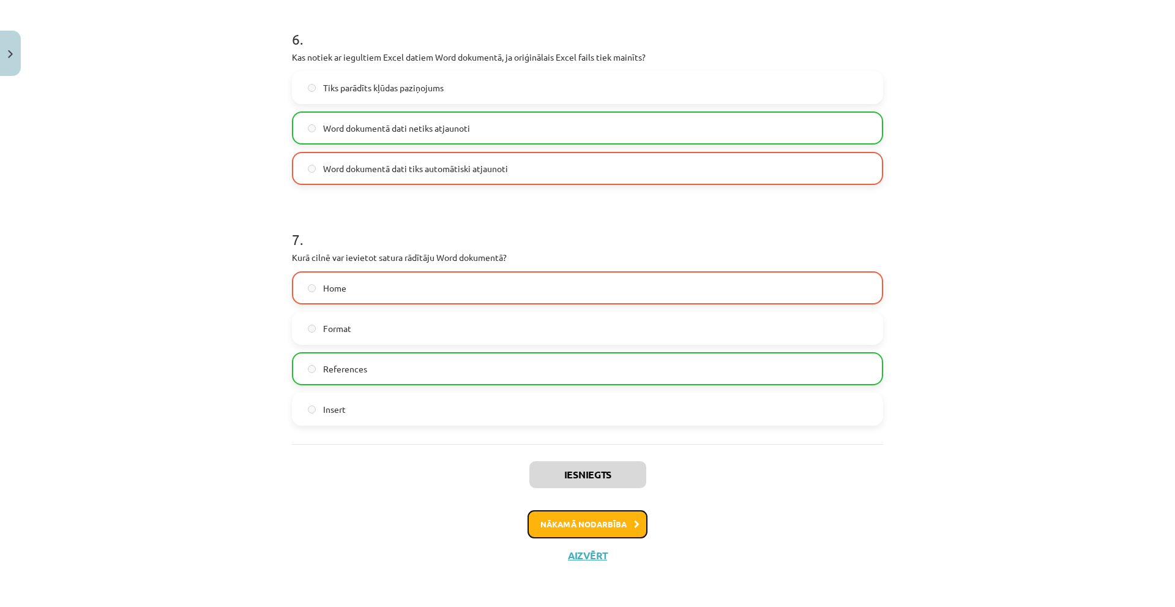
click at [569, 518] on button "Nākamā nodarbība" at bounding box center [588, 524] width 120 height 28
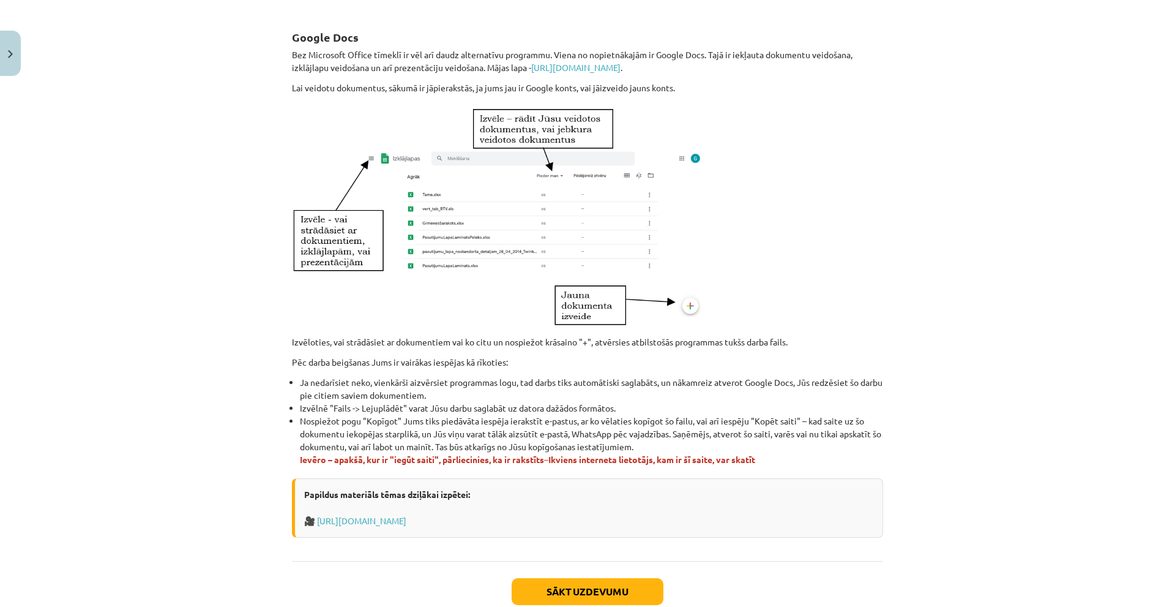
scroll to position [576, 0]
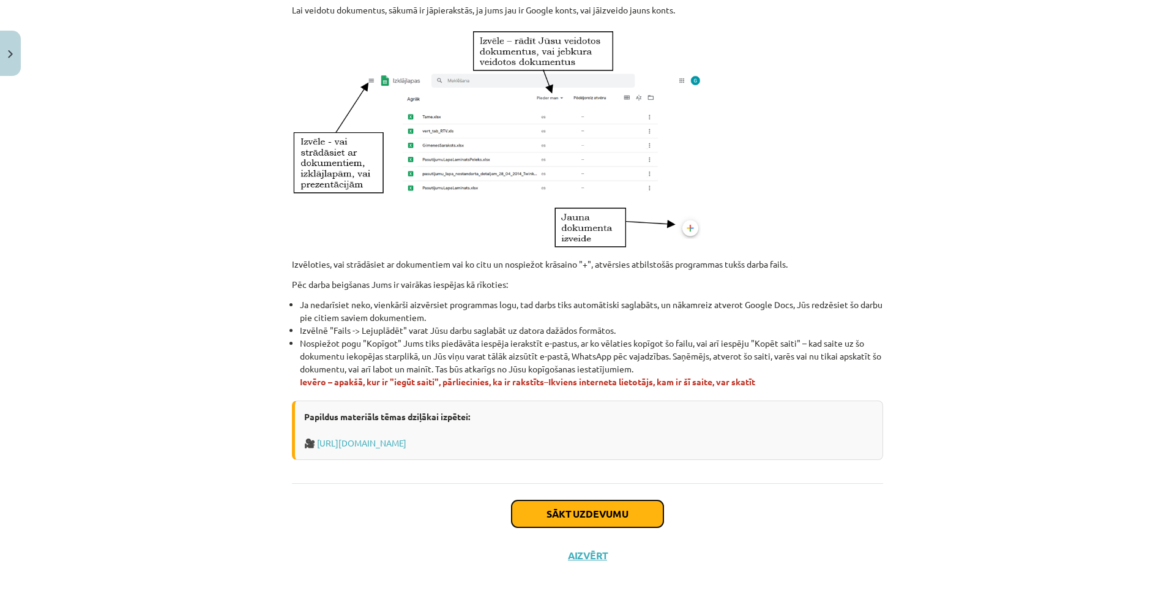
click at [549, 509] on button "Sākt uzdevumu" at bounding box center [588, 513] width 152 height 27
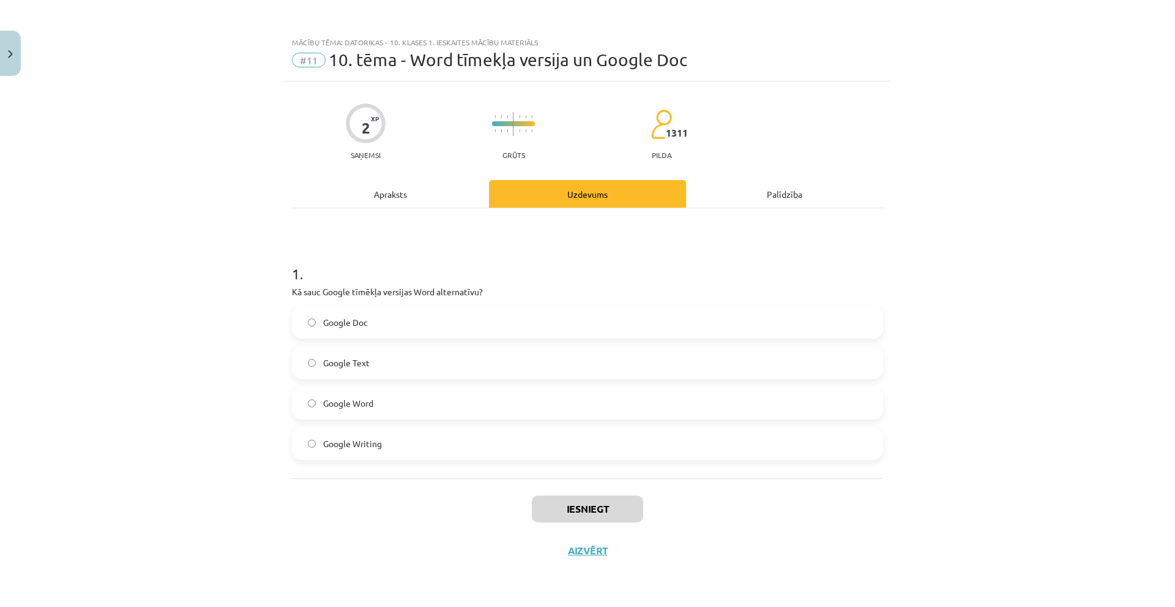
click at [402, 403] on label "Google Word" at bounding box center [587, 402] width 589 height 31
click at [580, 509] on button "Iesniegt" at bounding box center [587, 508] width 111 height 27
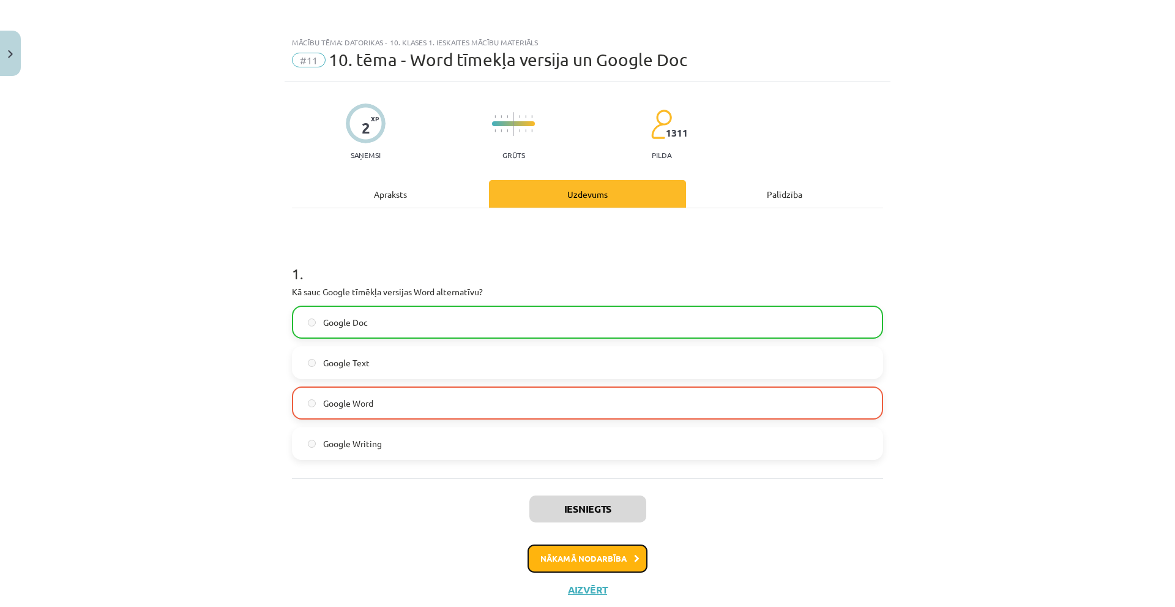
click at [585, 560] on button "Nākamā nodarbība" at bounding box center [588, 558] width 120 height 28
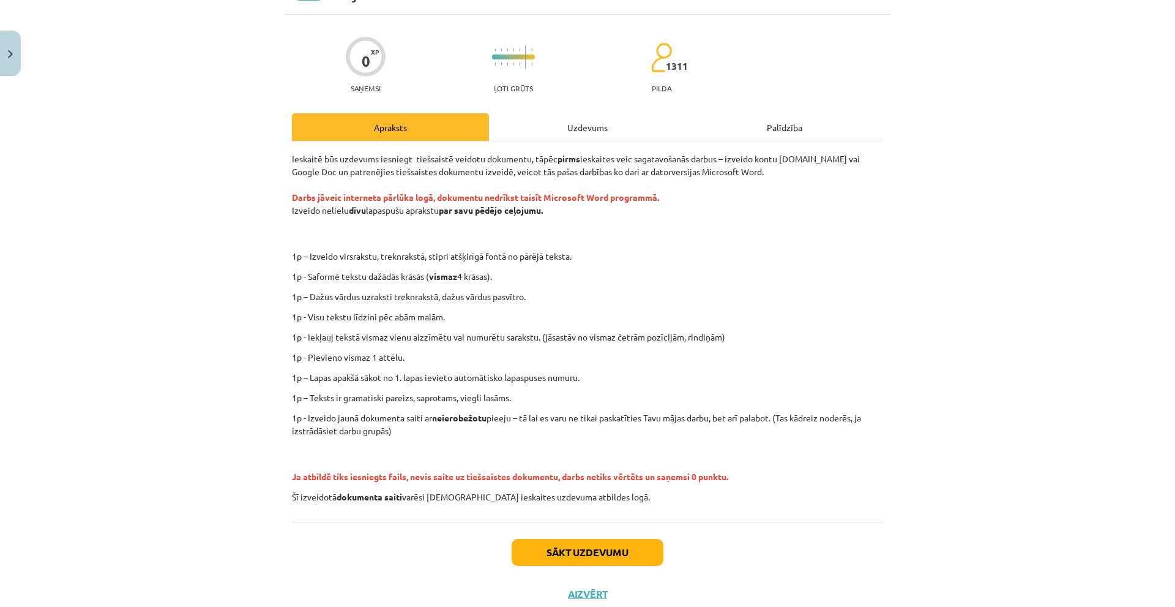
scroll to position [105, 0]
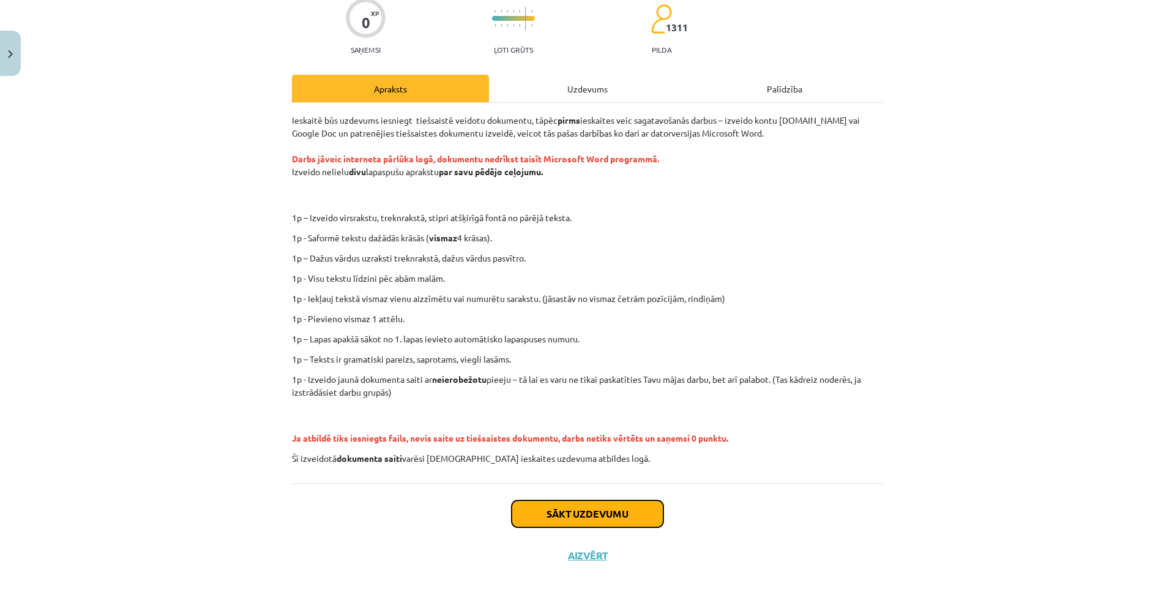
click at [603, 525] on button "Sākt uzdevumu" at bounding box center [588, 513] width 152 height 27
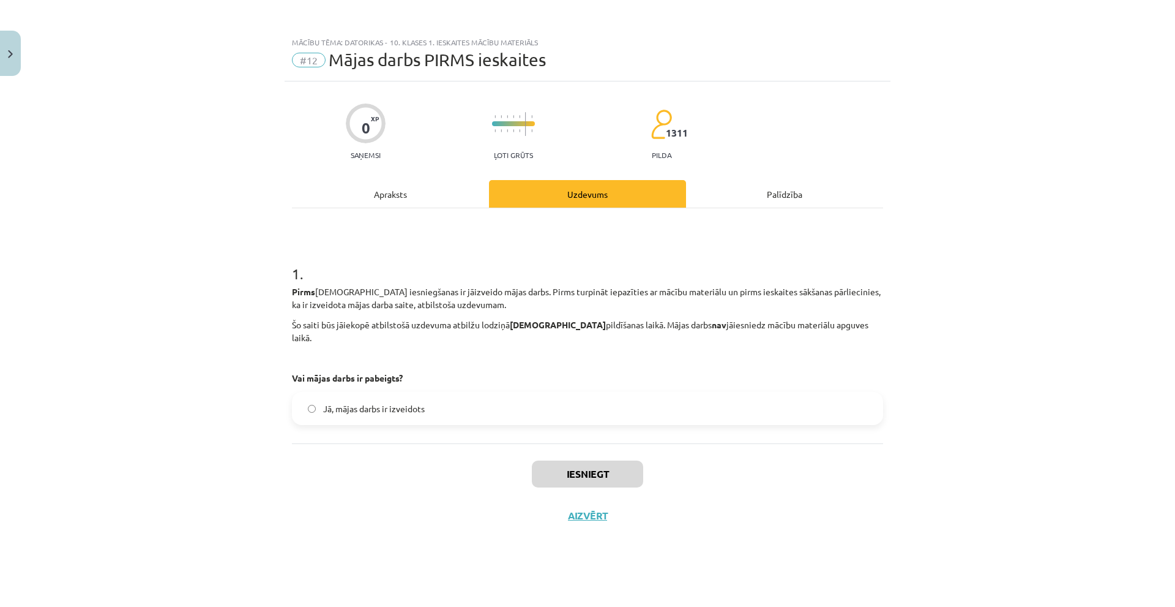
scroll to position [0, 0]
click at [423, 404] on label "Jā, mājas darbs ir izveidots" at bounding box center [587, 408] width 589 height 31
click at [602, 461] on button "Iesniegt" at bounding box center [587, 473] width 111 height 27
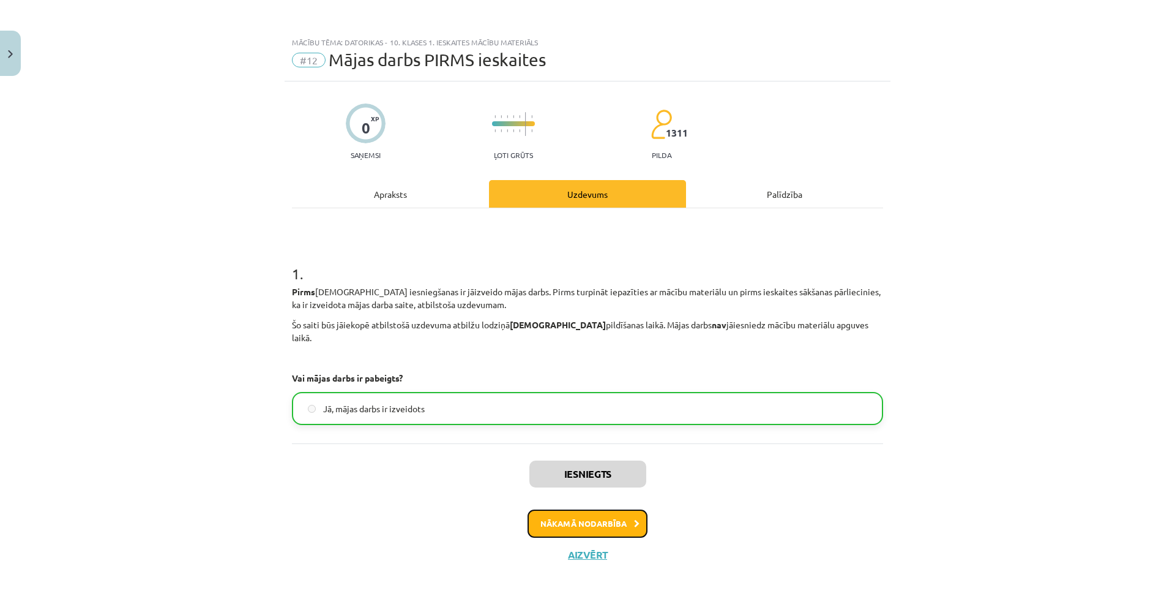
click at [588, 509] on button "Nākamā nodarbība" at bounding box center [588, 523] width 120 height 28
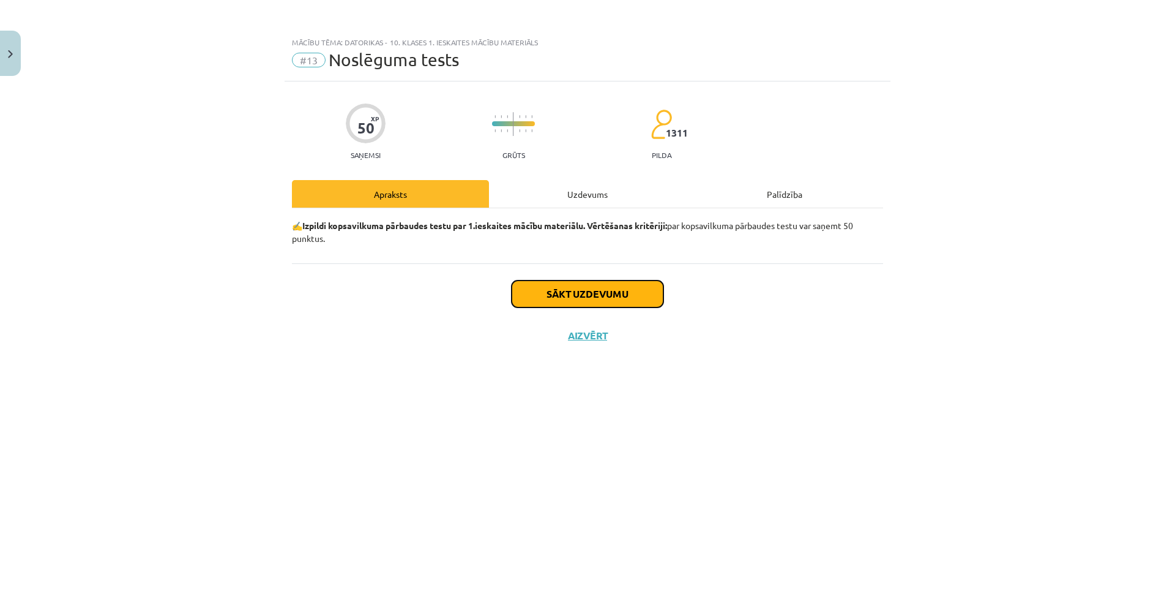
click at [604, 293] on button "Sākt uzdevumu" at bounding box center [588, 293] width 152 height 27
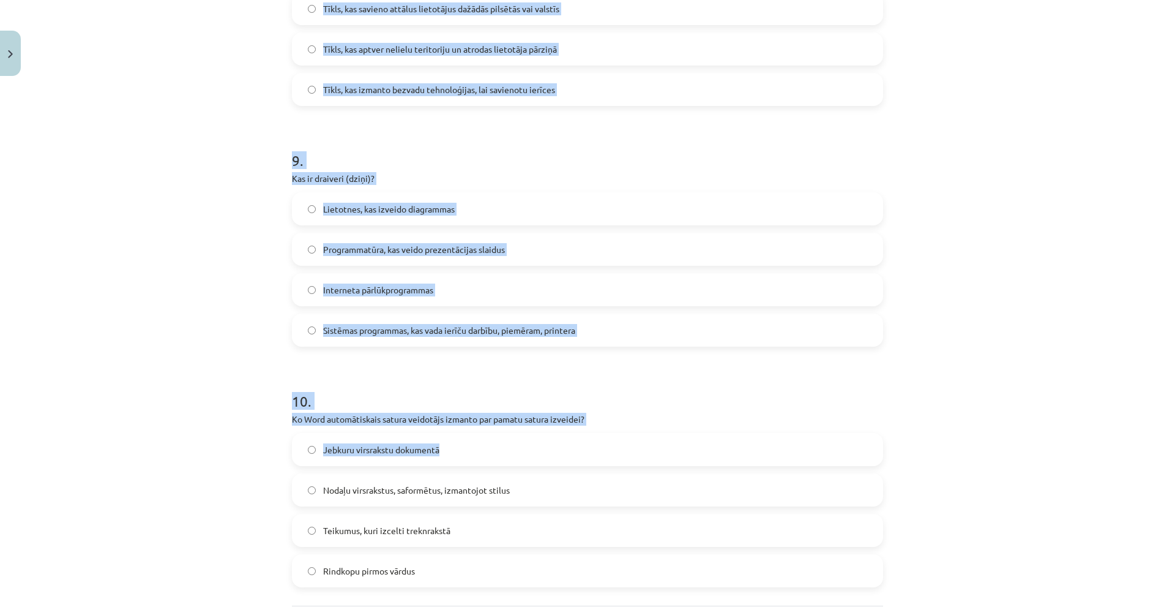
scroll to position [2137, 0]
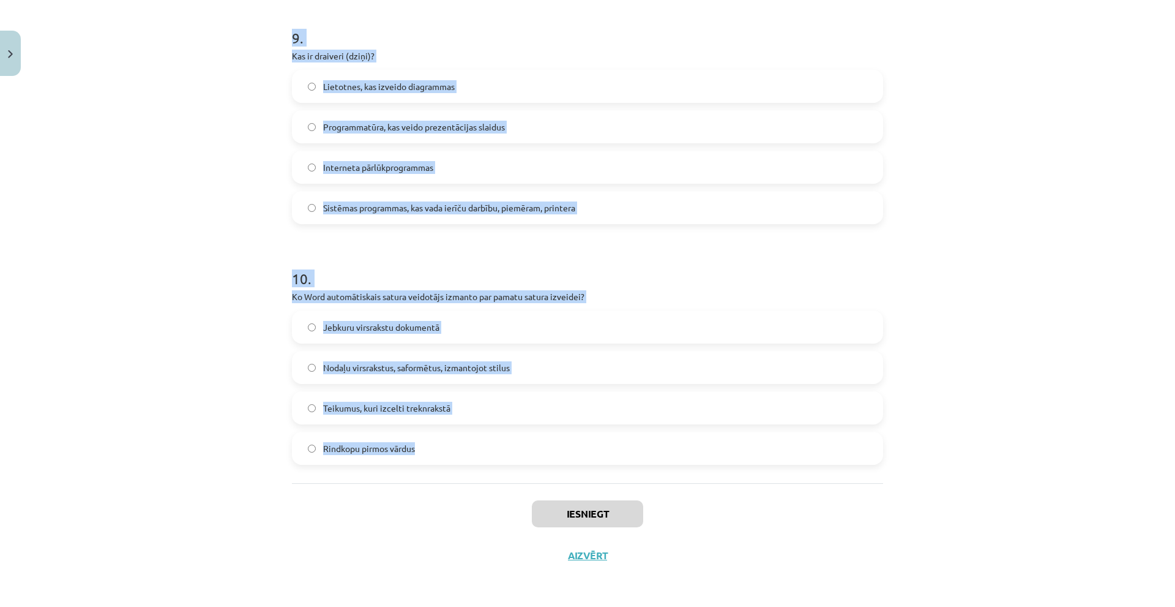
drag, startPoint x: 275, startPoint y: 285, endPoint x: 625, endPoint y: 472, distance: 397.3
click at [625, 472] on div "Mācību tēma: Datorikas - 10. klases 1. ieskaites mācību materiāls #13 Noslēguma…" at bounding box center [587, 303] width 1175 height 607
copy form "Kura no šīm programmām ir piemērs tekstapstrādes lietotnei? LibreOffice Writer …"
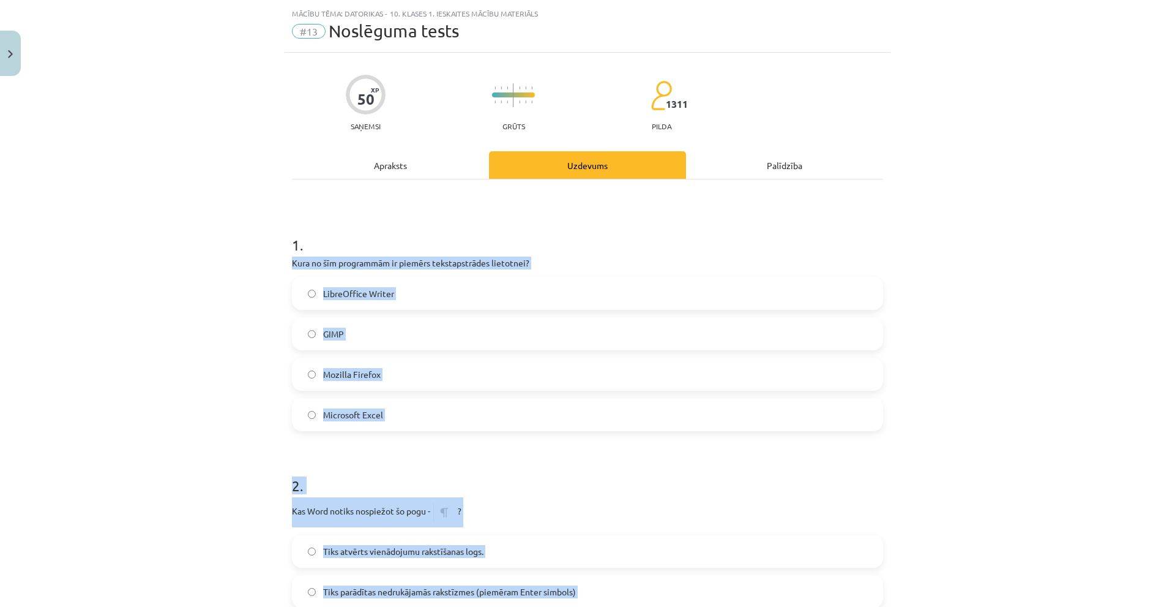
scroll to position [0, 0]
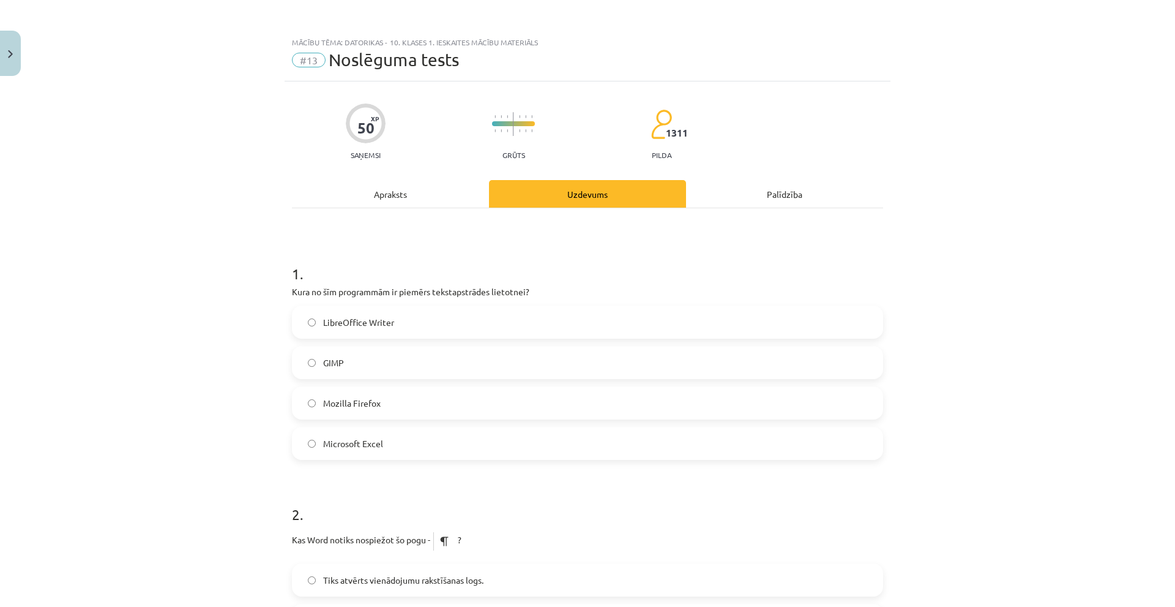
drag, startPoint x: 162, startPoint y: 271, endPoint x: 170, endPoint y: 279, distance: 11.3
click at [164, 273] on div "Mācību tēma: Datorikas - 10. klases 1. ieskaites mācību materiāls #13 Noslēguma…" at bounding box center [587, 303] width 1175 height 607
click at [409, 320] on label "LibreOffice Writer" at bounding box center [587, 322] width 589 height 31
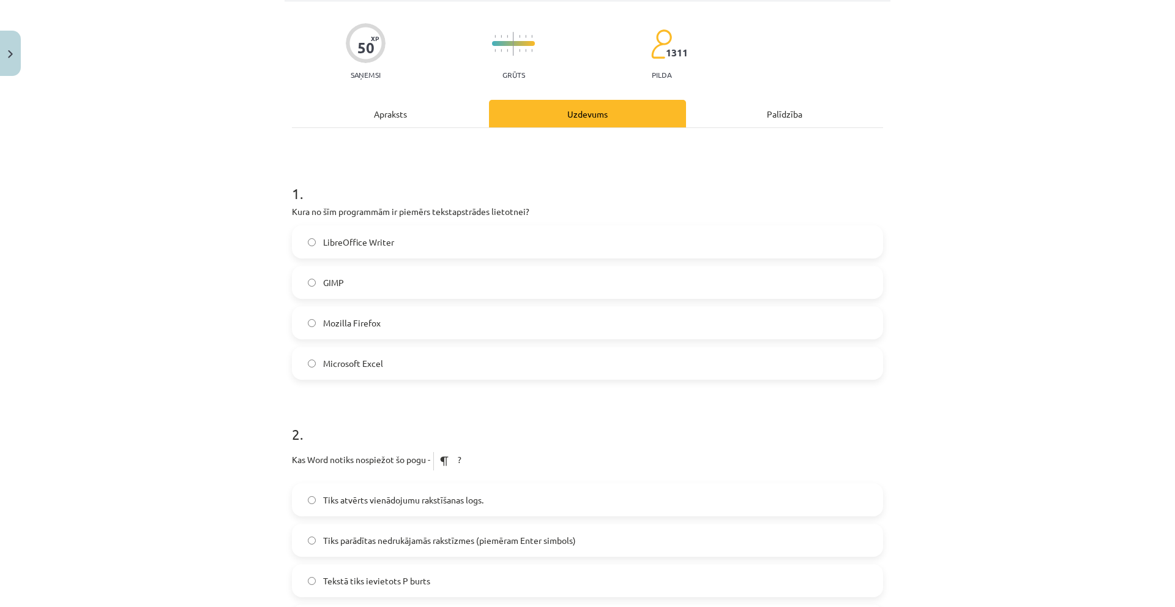
scroll to position [184, 0]
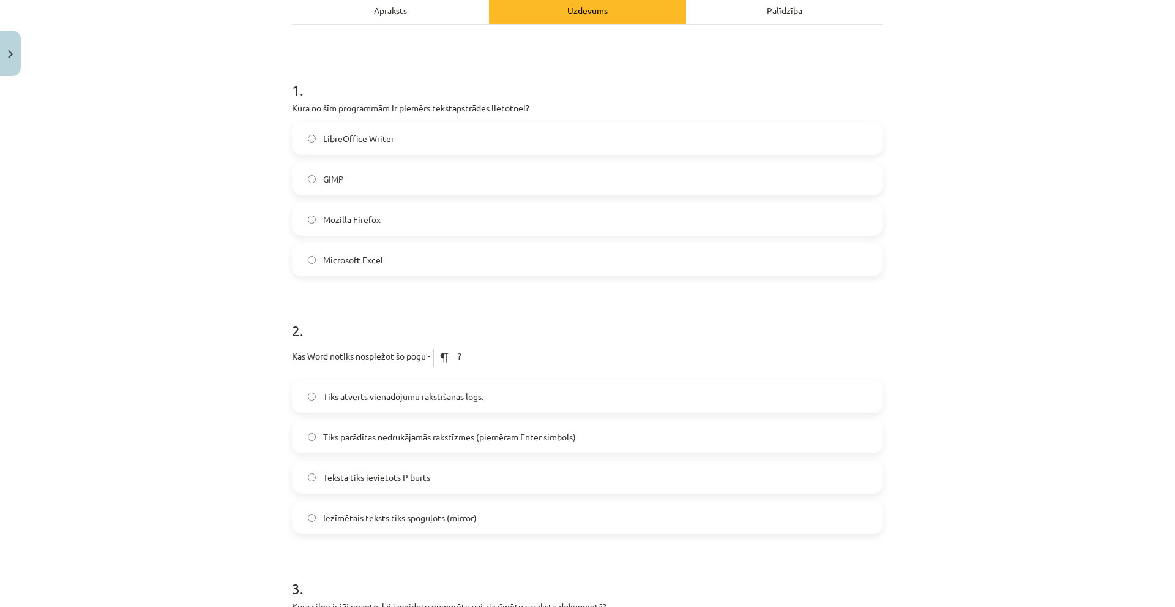
click at [405, 440] on span "Tiks parādītas nedrukājamās rakstīzmes (piemēram Enter simbols)" at bounding box center [449, 436] width 253 height 13
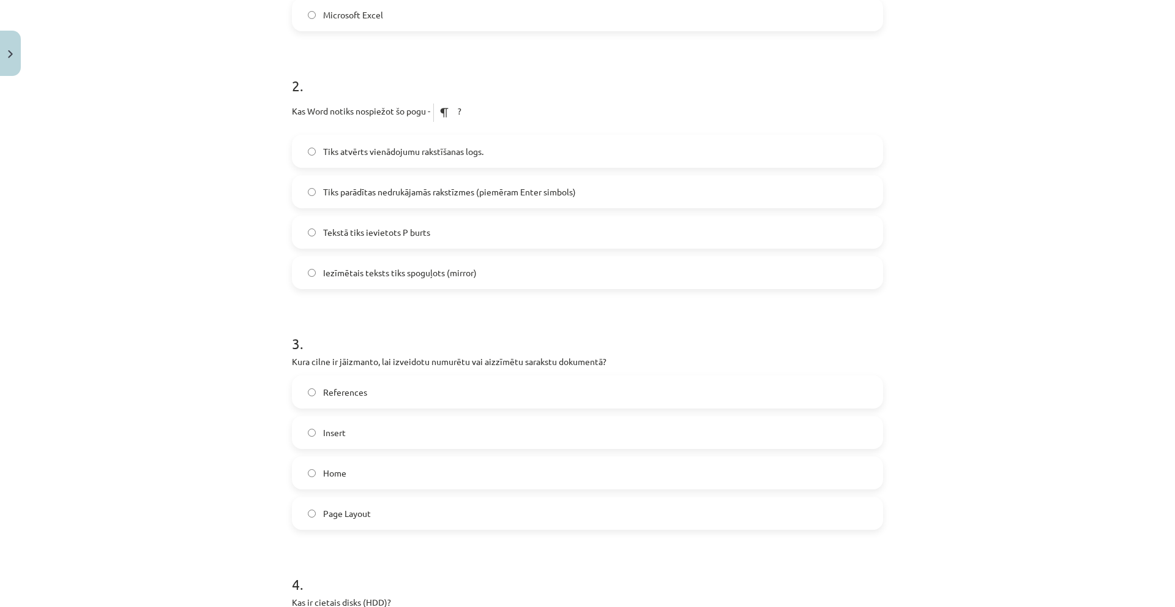
scroll to position [490, 0]
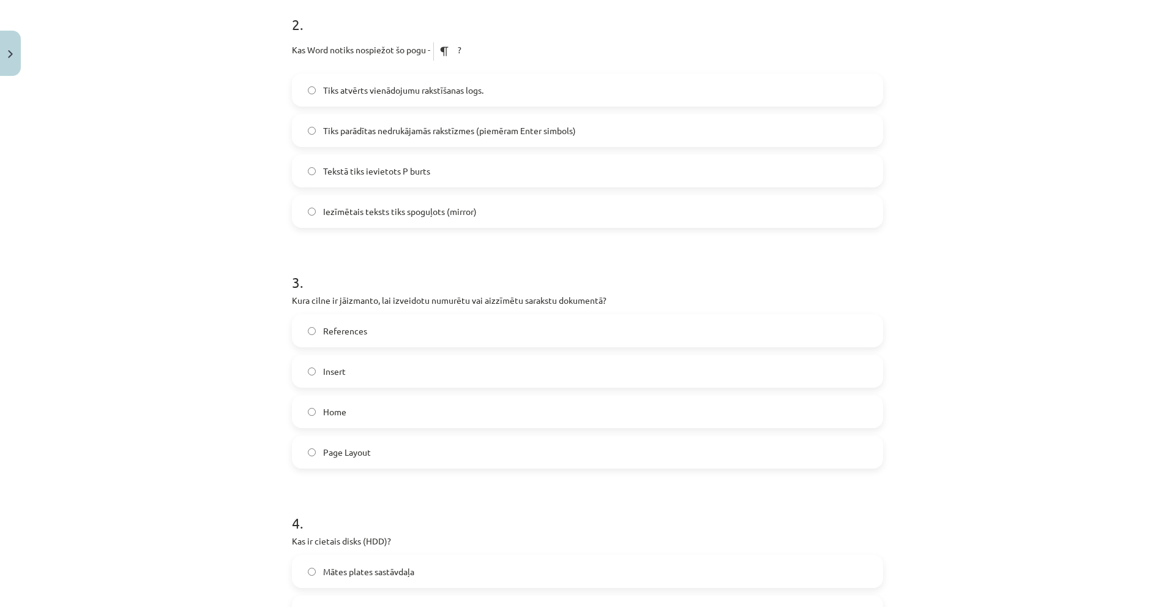
click at [343, 413] on label "Home" at bounding box center [587, 411] width 589 height 31
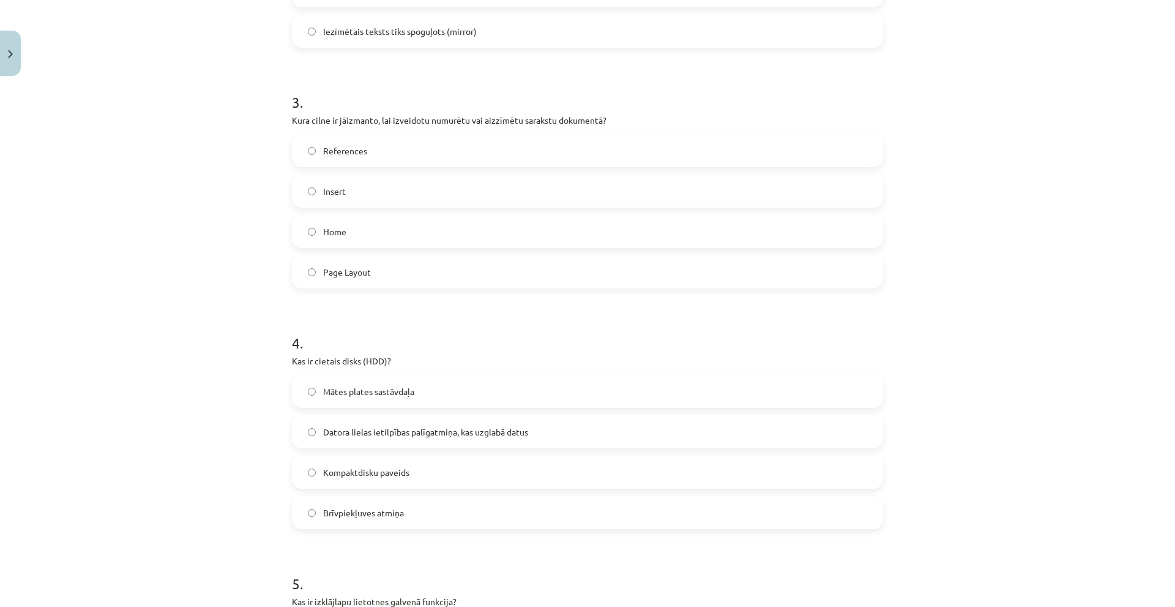
scroll to position [673, 0]
click at [406, 424] on span "Datora lielas ietilpības palīgatmiņa, kas uzglabā datus" at bounding box center [425, 428] width 205 height 13
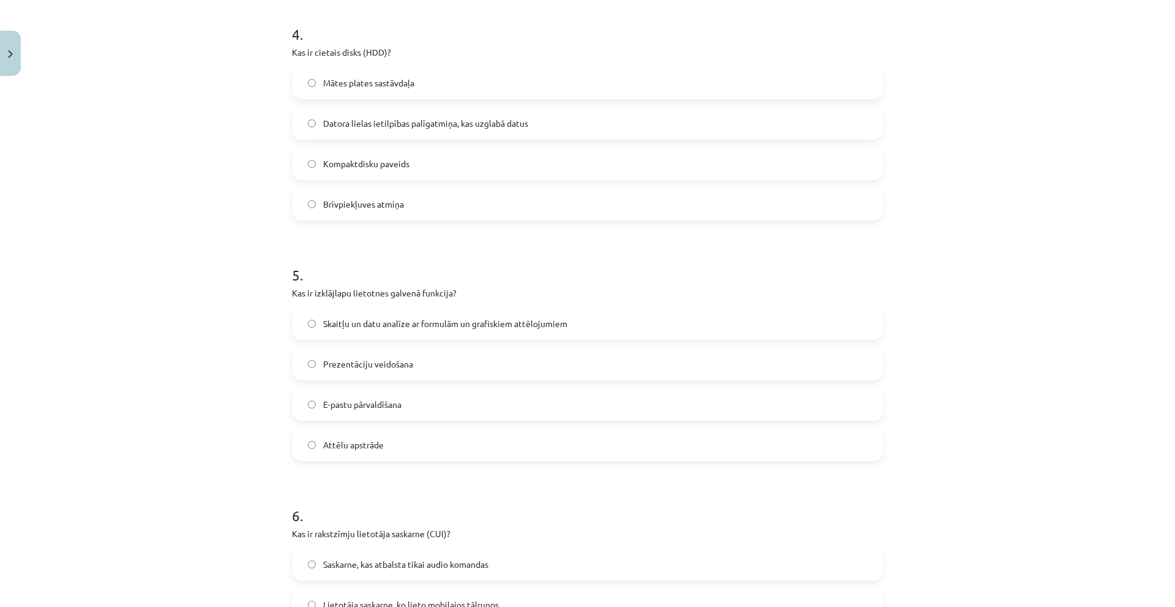
scroll to position [979, 0]
click at [386, 319] on span "Skaitļu un datu analīze ar formulām un grafiskiem attēlojumiem" at bounding box center [445, 322] width 244 height 13
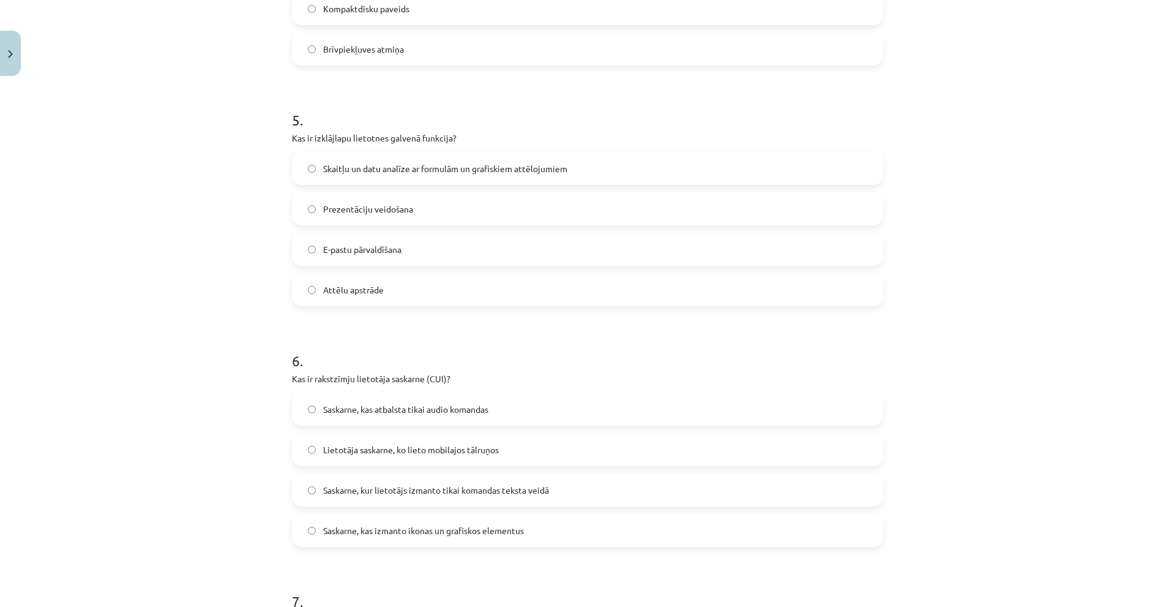
scroll to position [1346, 0]
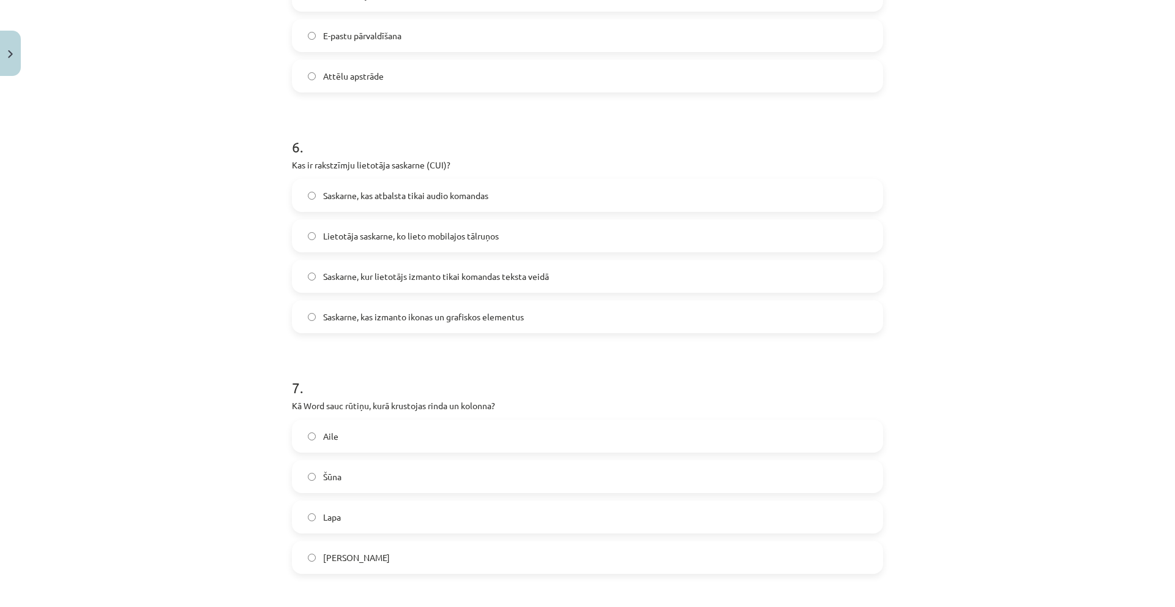
drag, startPoint x: 371, startPoint y: 272, endPoint x: 379, endPoint y: 267, distance: 9.2
click at [372, 272] on span "Saskarne, kur lietotājs izmanto tikai komandas teksta veidā" at bounding box center [436, 276] width 226 height 13
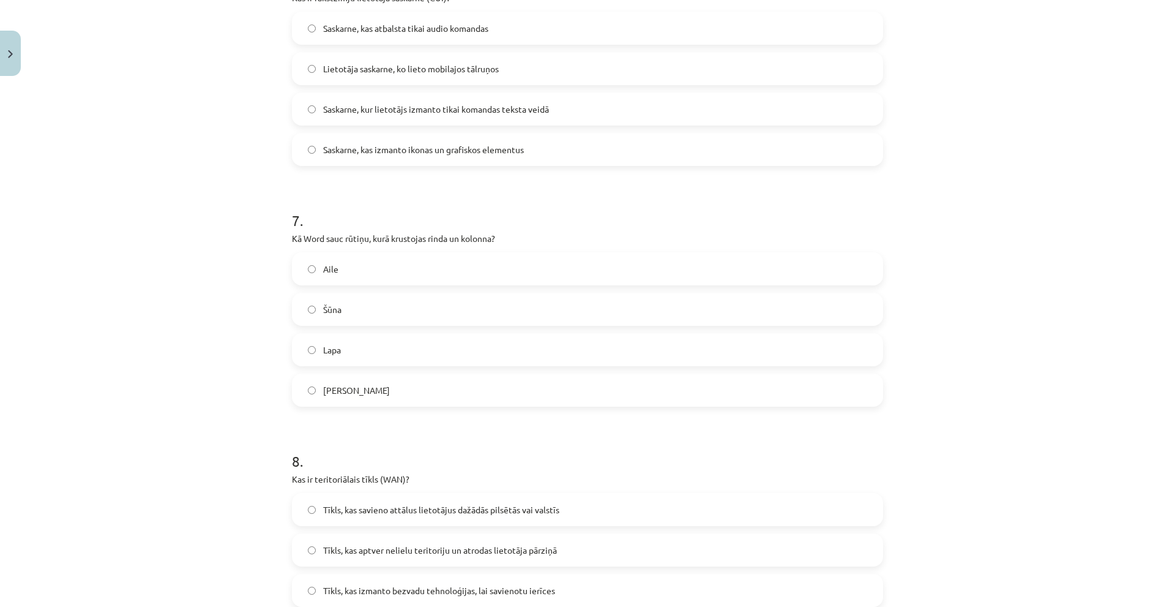
scroll to position [1530, 0]
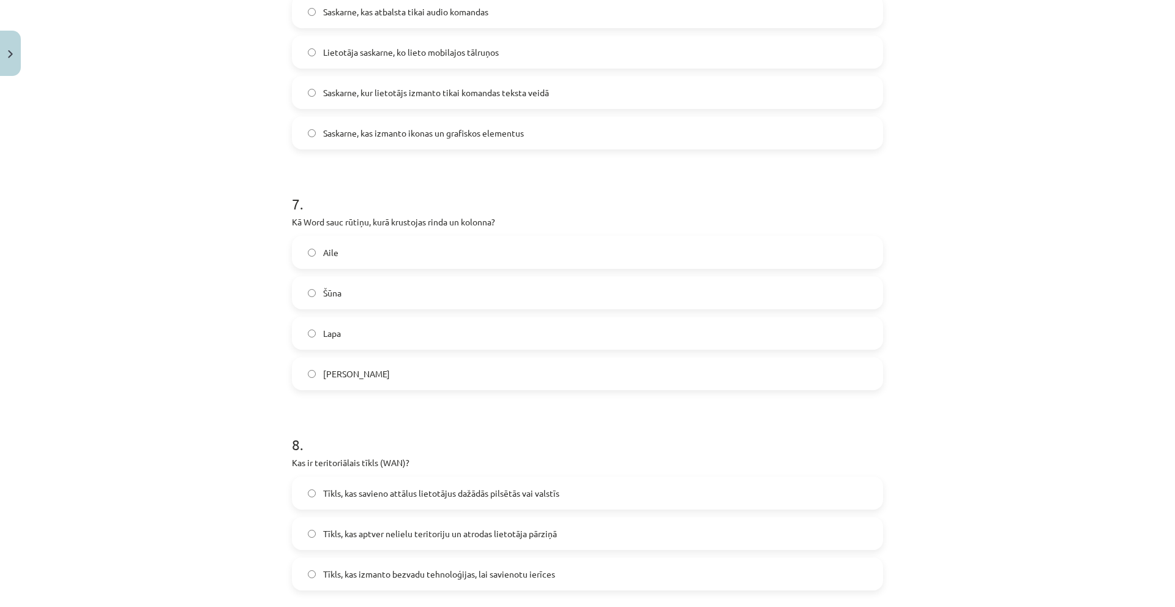
click at [362, 291] on label "Šūna" at bounding box center [587, 292] width 589 height 31
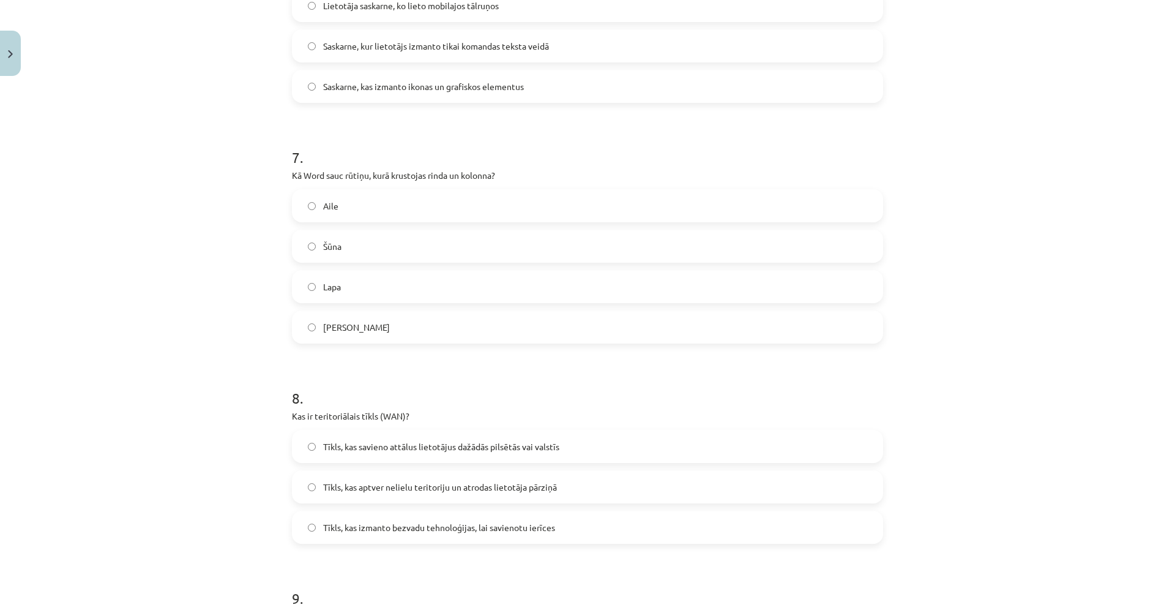
scroll to position [1714, 0]
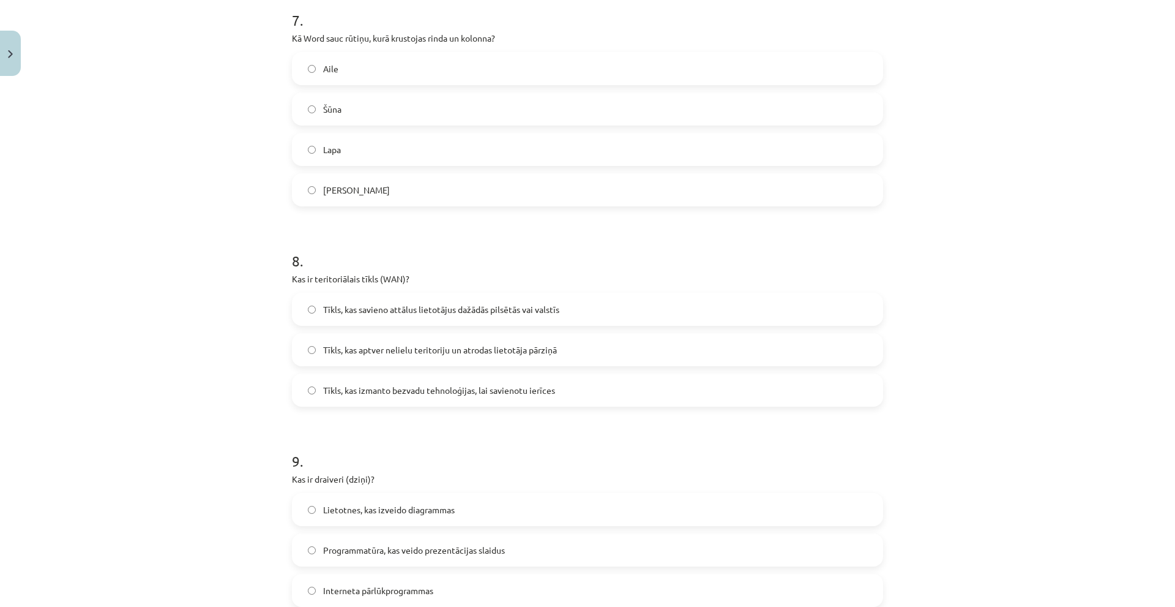
click at [375, 306] on span "Tīkls, kas savieno attālus lietotājus dažādās pilsētās vai valstīs" at bounding box center [441, 309] width 236 height 13
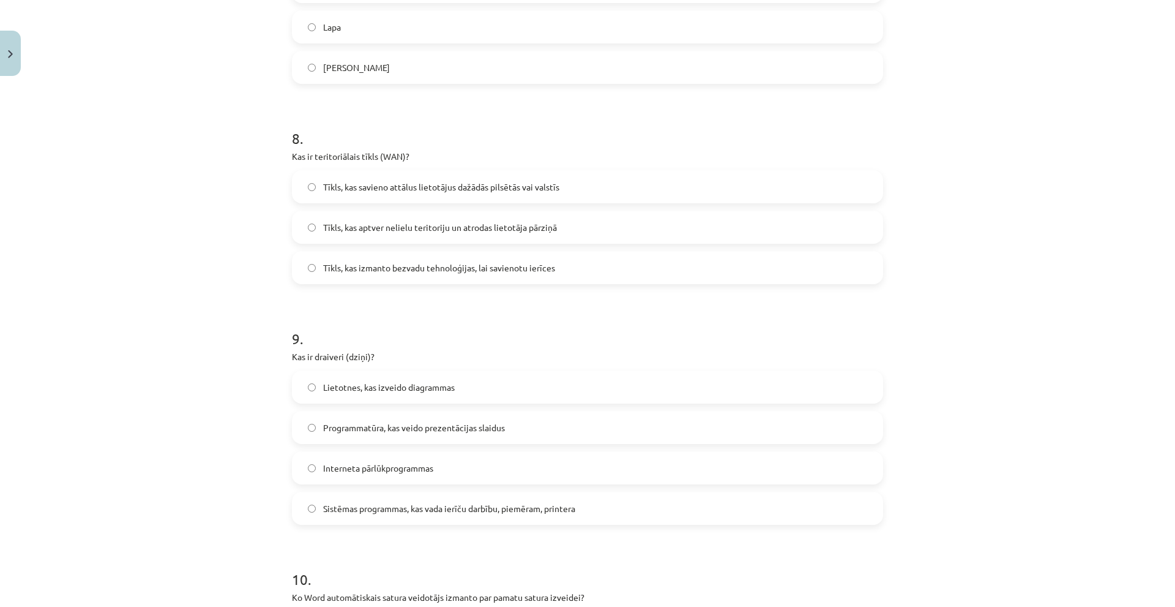
click at [382, 507] on span "Sistēmas programmas, kas vada ierīču darbību, piemēram, printera" at bounding box center [449, 508] width 252 height 13
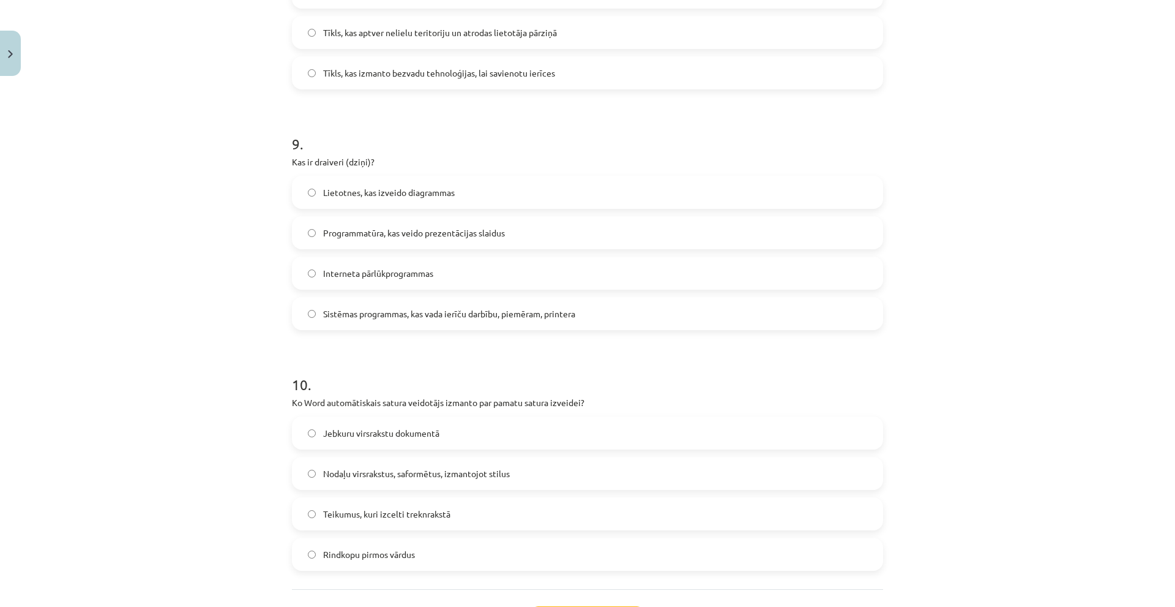
scroll to position [2137, 0]
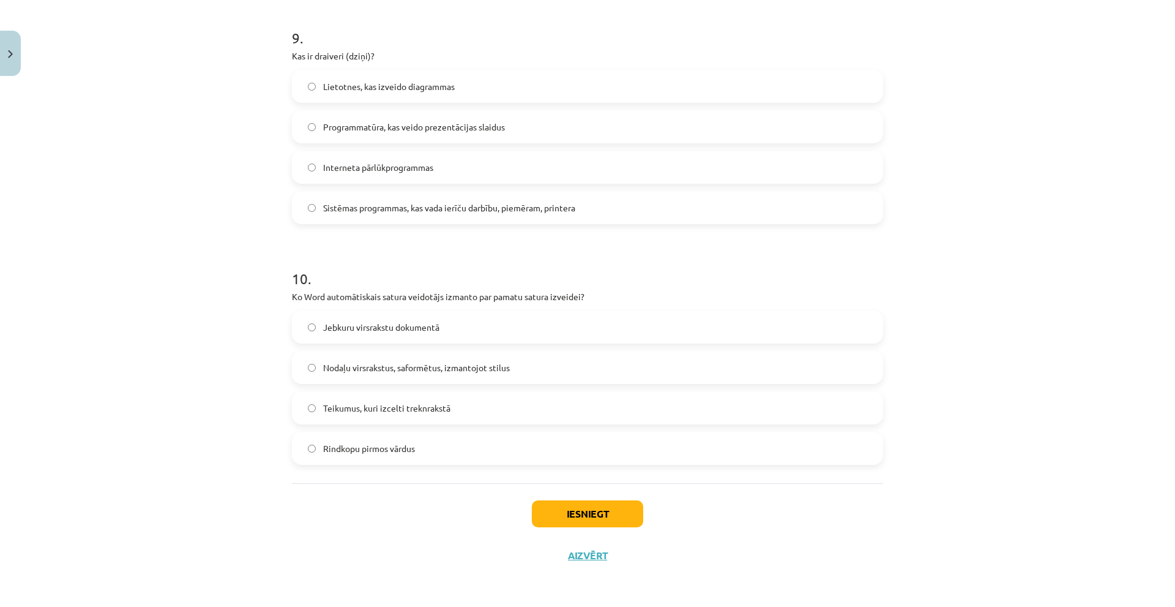
click at [371, 370] on span "Nodaļu virsrakstus, saformētus, izmantojot stilus" at bounding box center [416, 367] width 187 height 13
click at [553, 516] on button "Iesniegt" at bounding box center [587, 513] width 111 height 27
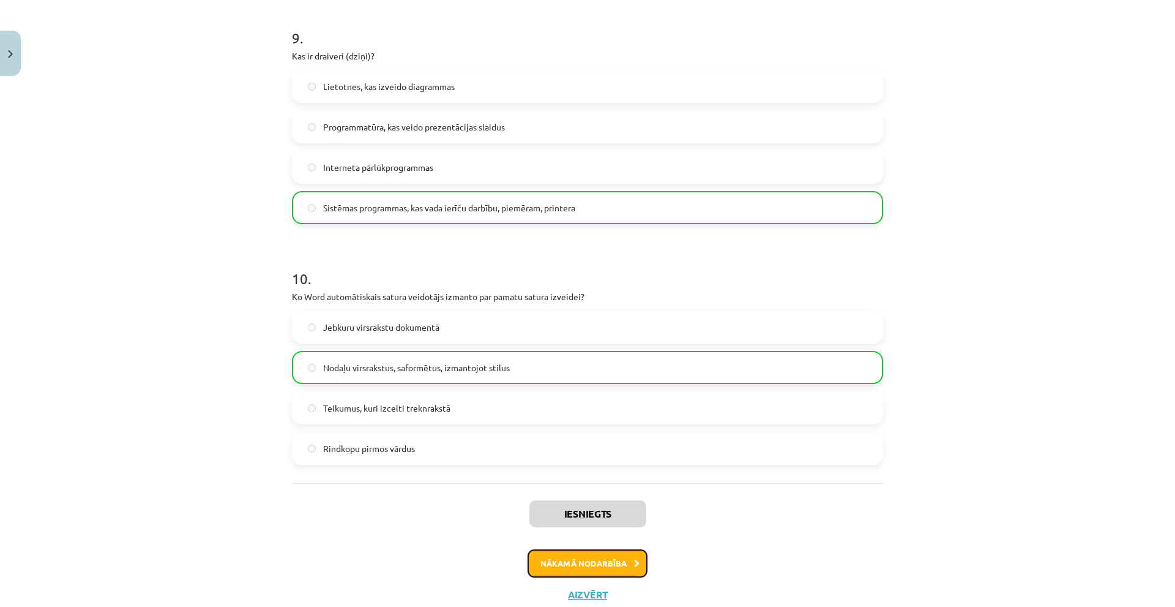
click at [586, 567] on button "Nākamā nodarbība" at bounding box center [588, 563] width 120 height 28
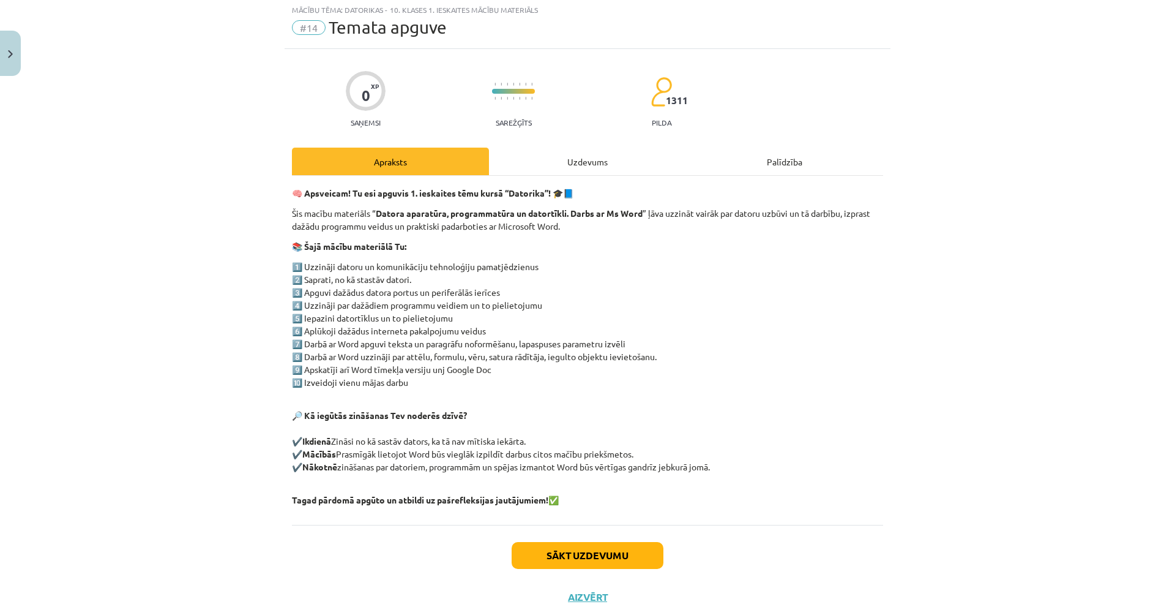
scroll to position [31, 0]
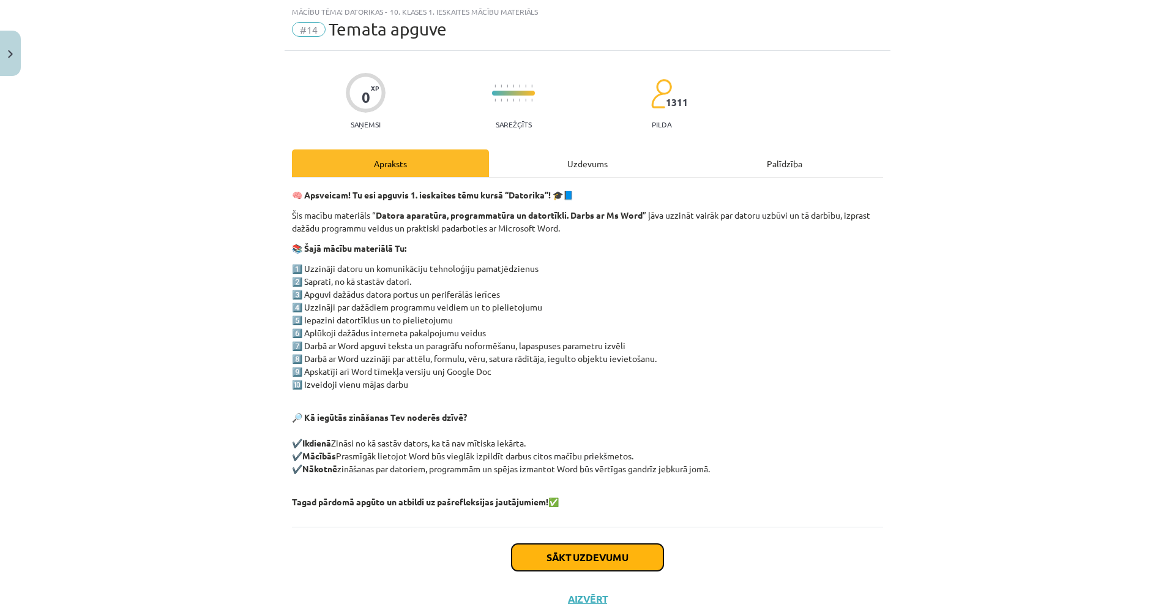
click at [558, 551] on button "Sākt uzdevumu" at bounding box center [588, 556] width 152 height 27
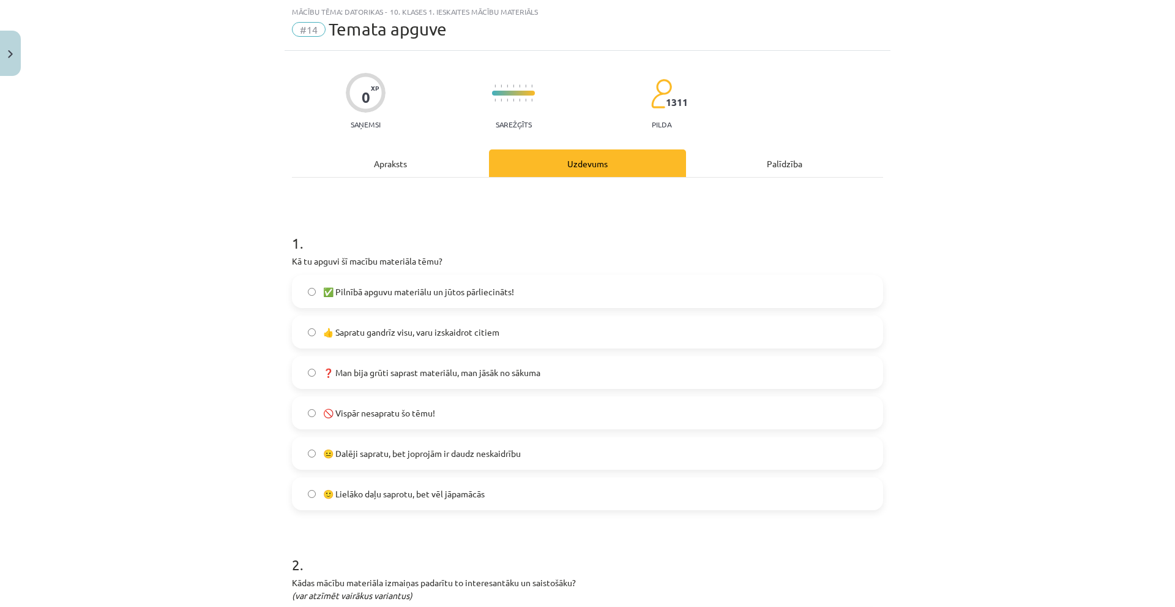
click at [373, 294] on span "✅ Pilnībā apguvu materiālu un jūtos pārliecināts!" at bounding box center [418, 291] width 191 height 13
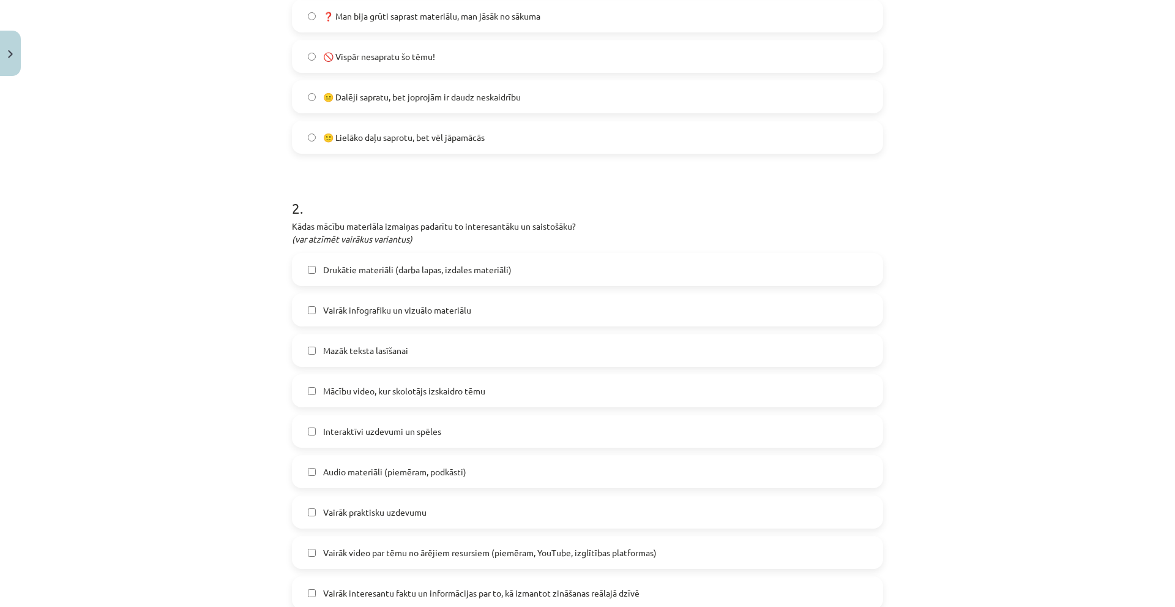
scroll to position [459, 0]
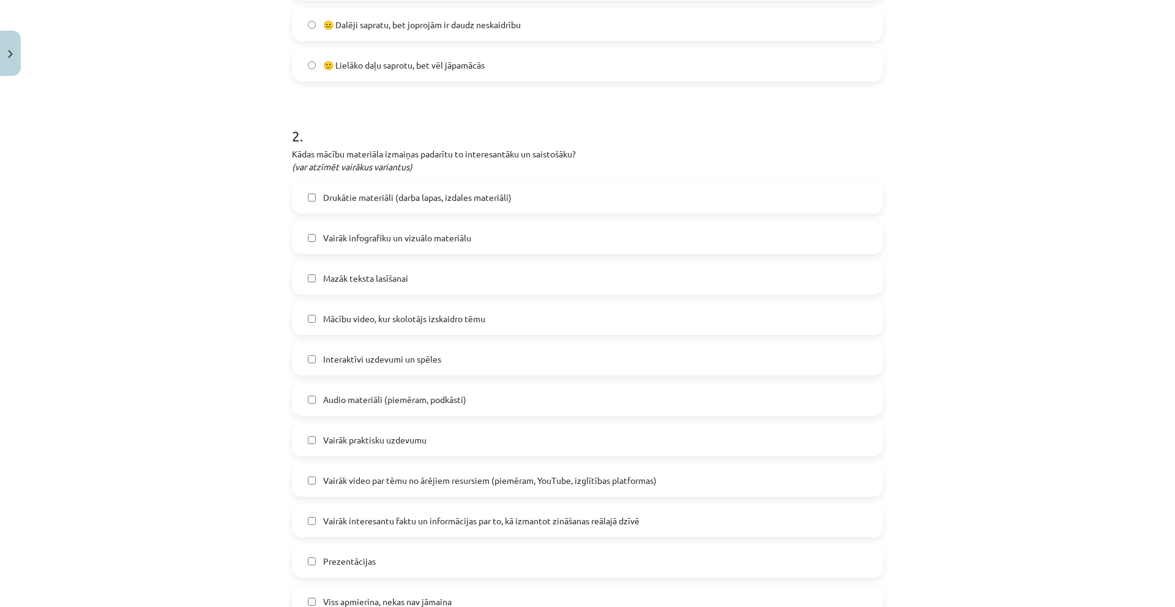
click at [391, 444] on span "Vairāk praktisku uzdevumu" at bounding box center [374, 439] width 103 height 13
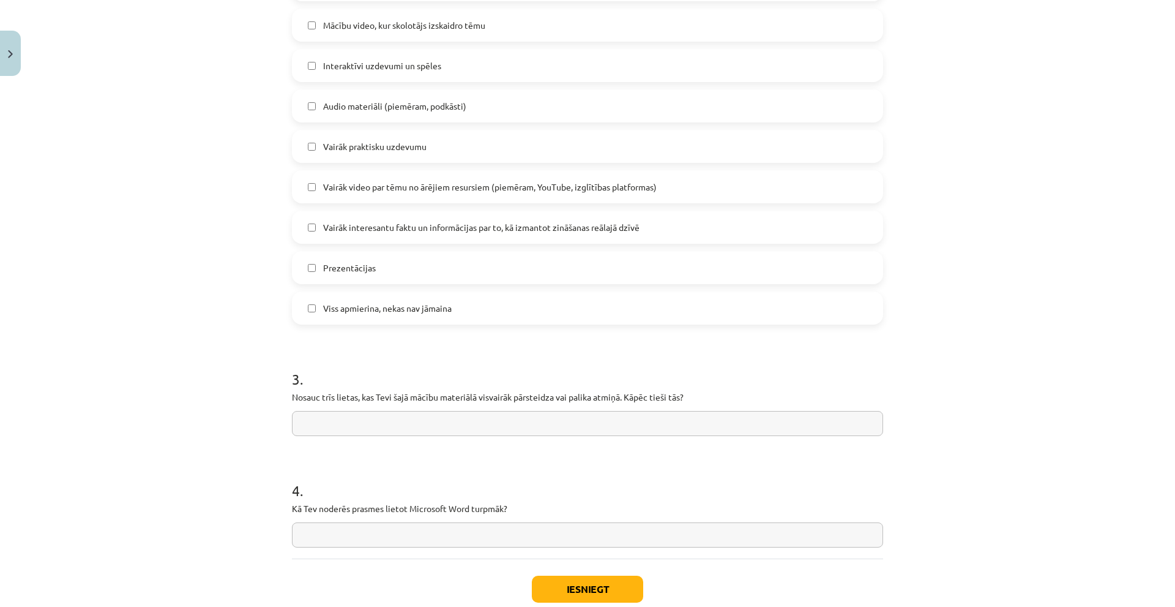
scroll to position [826, 0]
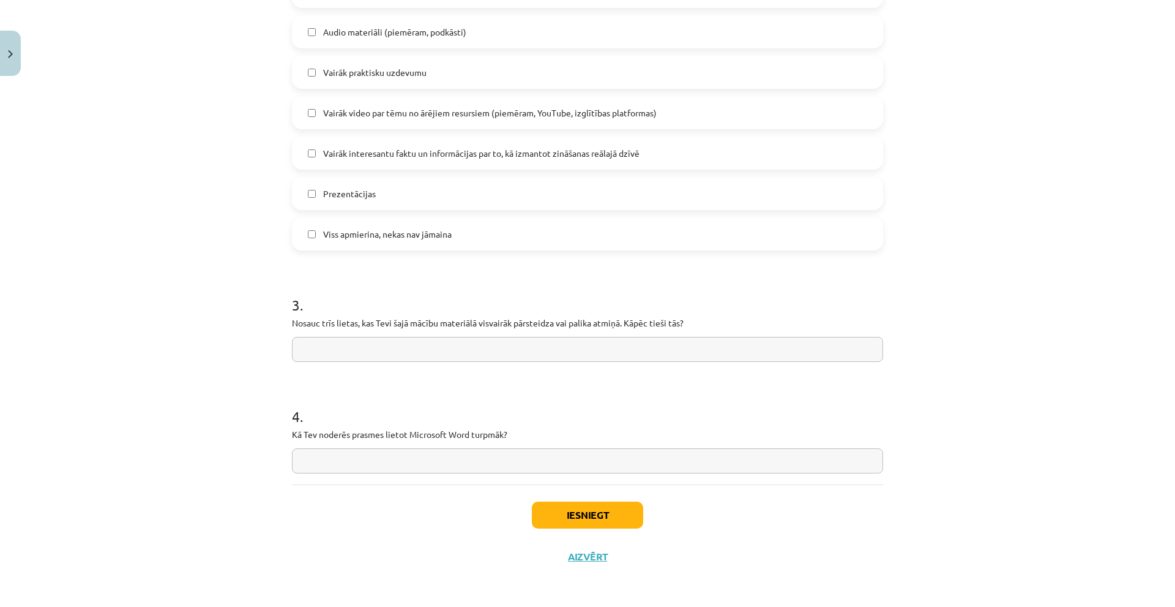
click at [416, 357] on input "text" at bounding box center [587, 349] width 591 height 25
click at [367, 345] on input "text" at bounding box center [587, 349] width 591 height 25
type input "*"
click at [351, 455] on input "text" at bounding box center [587, 460] width 591 height 25
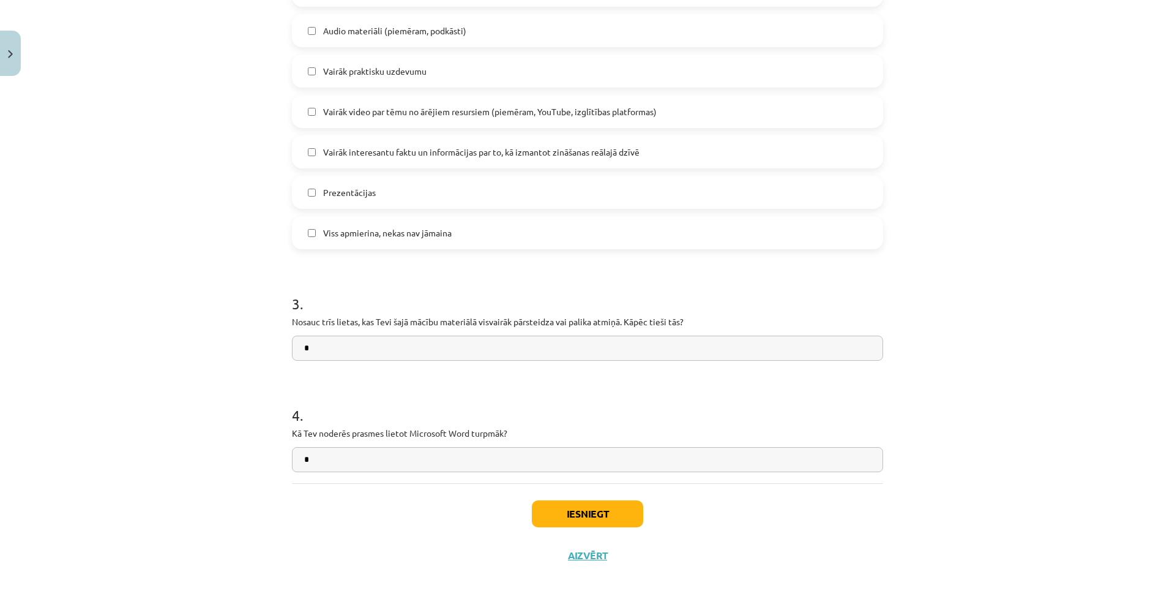
type input "*"
click at [593, 501] on button "Iesniegt" at bounding box center [587, 513] width 111 height 27
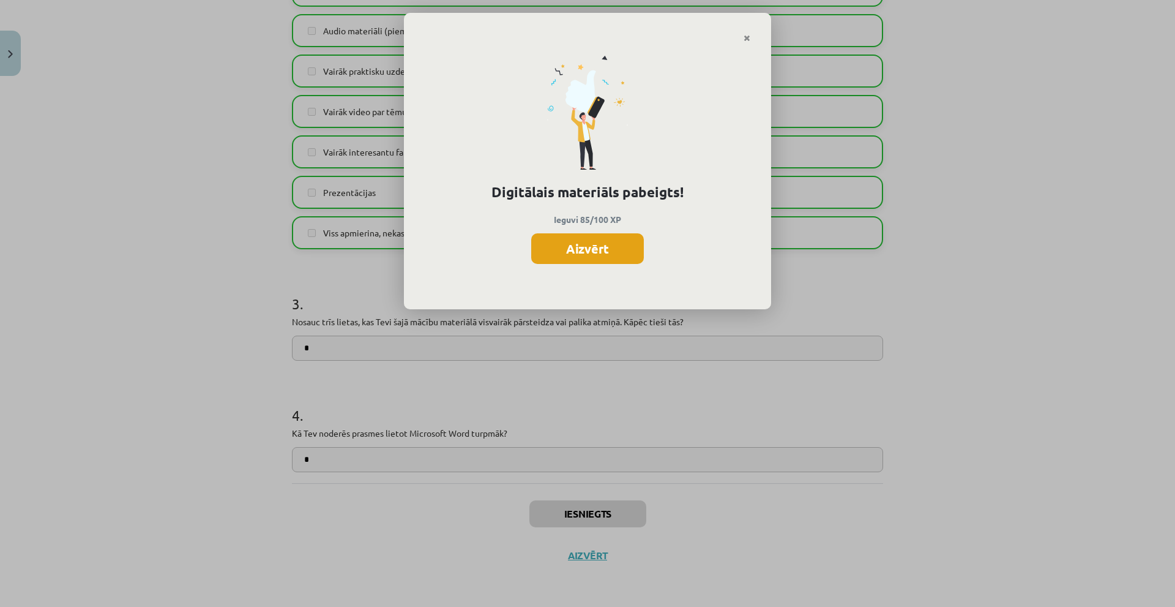
click at [599, 242] on button "Aizvērt" at bounding box center [587, 248] width 113 height 31
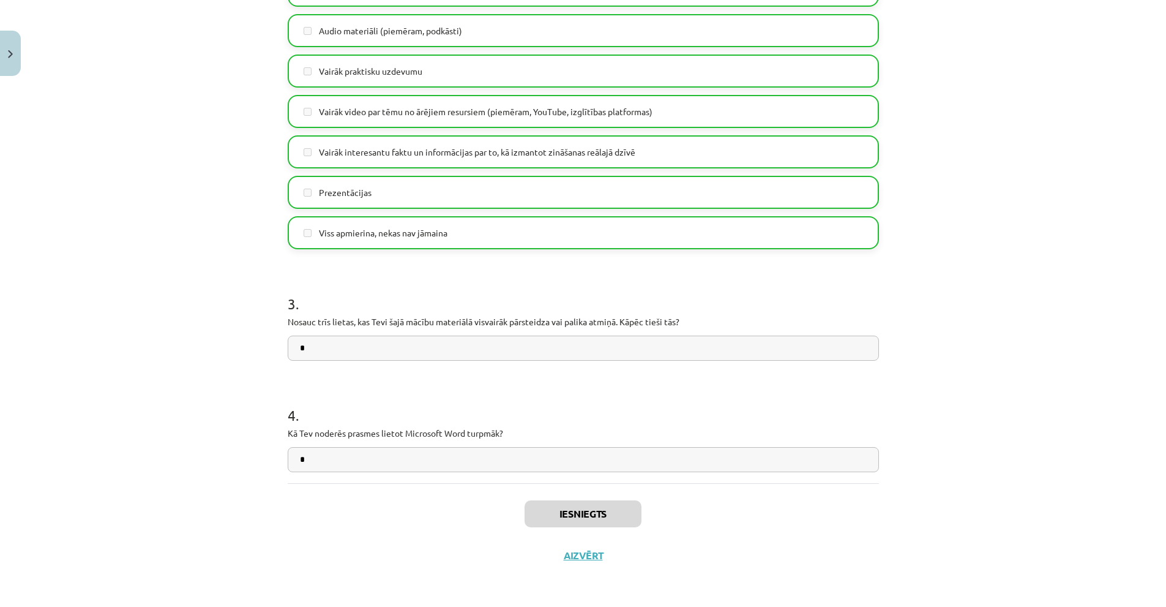
scroll to position [245, 0]
click at [468, 445] on div "4 . Kā Tev noderēs prasmes lietot Microsoft Word turpmāk? *" at bounding box center [583, 428] width 591 height 87
click at [575, 558] on button "Aizvērt" at bounding box center [583, 555] width 47 height 12
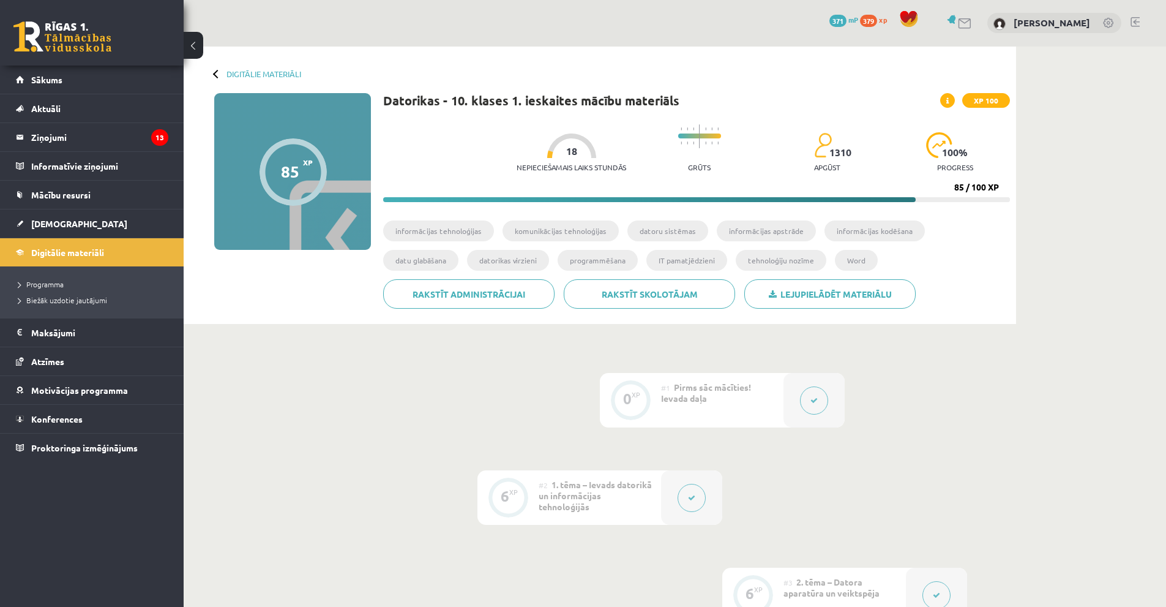
scroll to position [0, 0]
click at [218, 74] on div at bounding box center [217, 74] width 9 height 9
click at [217, 76] on div at bounding box center [217, 74] width 9 height 9
click at [95, 254] on span "Digitālie materiāli" at bounding box center [67, 252] width 73 height 11
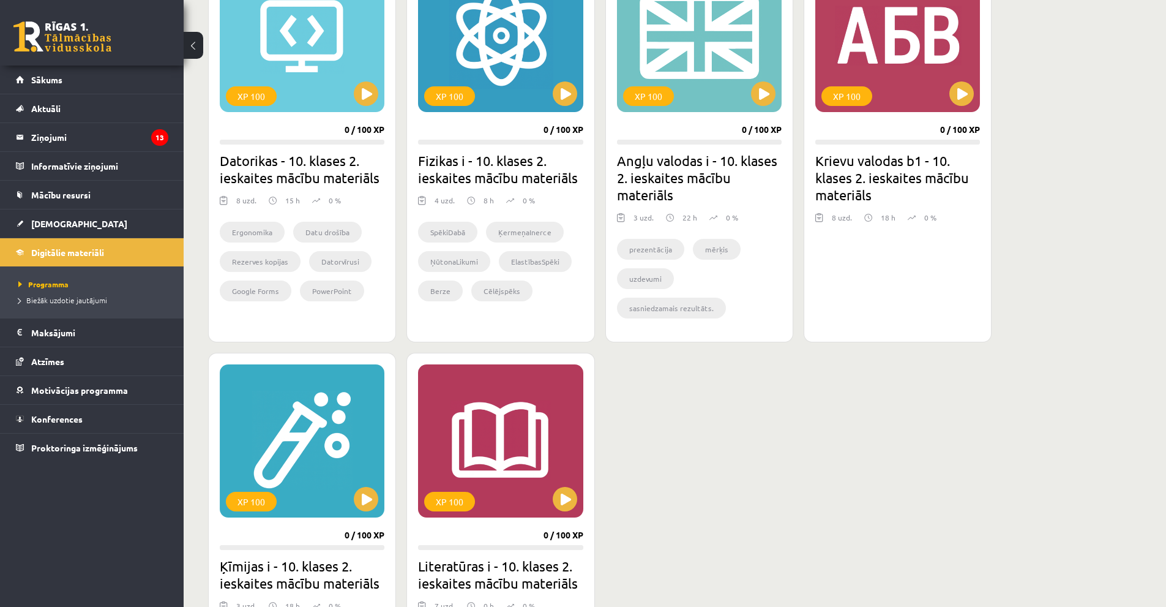
scroll to position [796, 0]
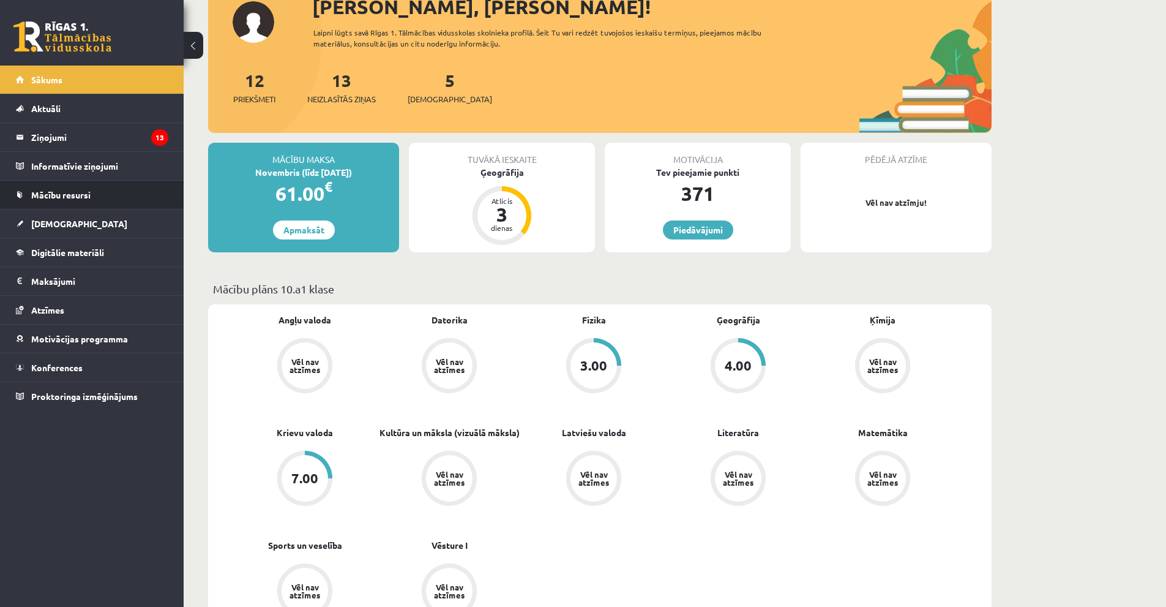
scroll to position [122, 0]
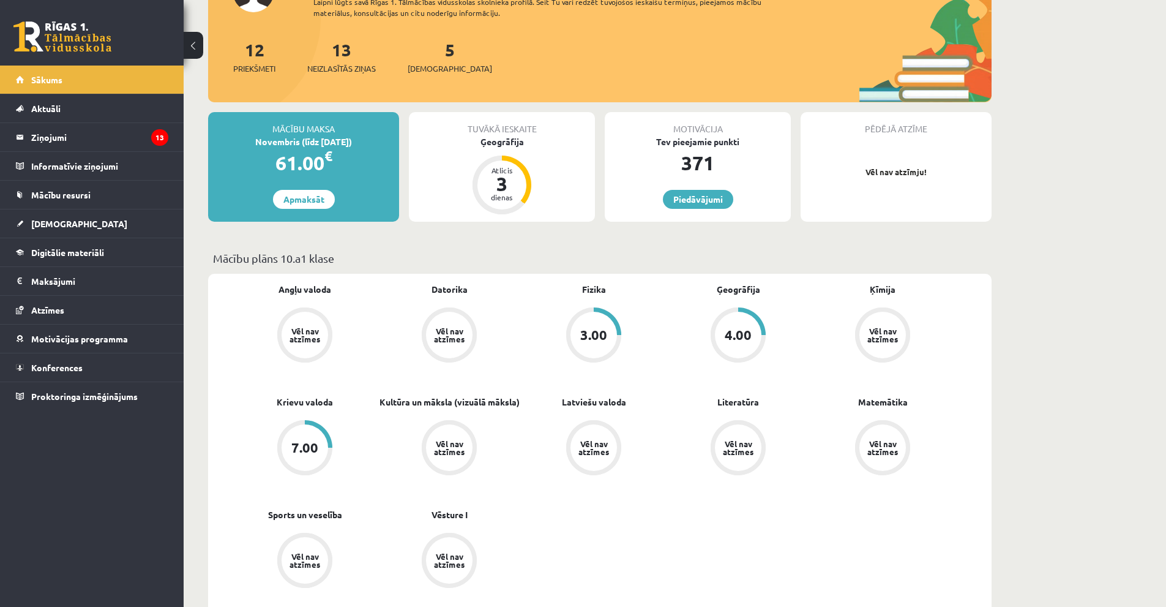
click at [523, 160] on div "Tuvākā ieskaite Ģeogrāfija Atlicis 3 dienas" at bounding box center [502, 167] width 186 height 110
click at [490, 181] on div "3" at bounding box center [501, 184] width 37 height 20
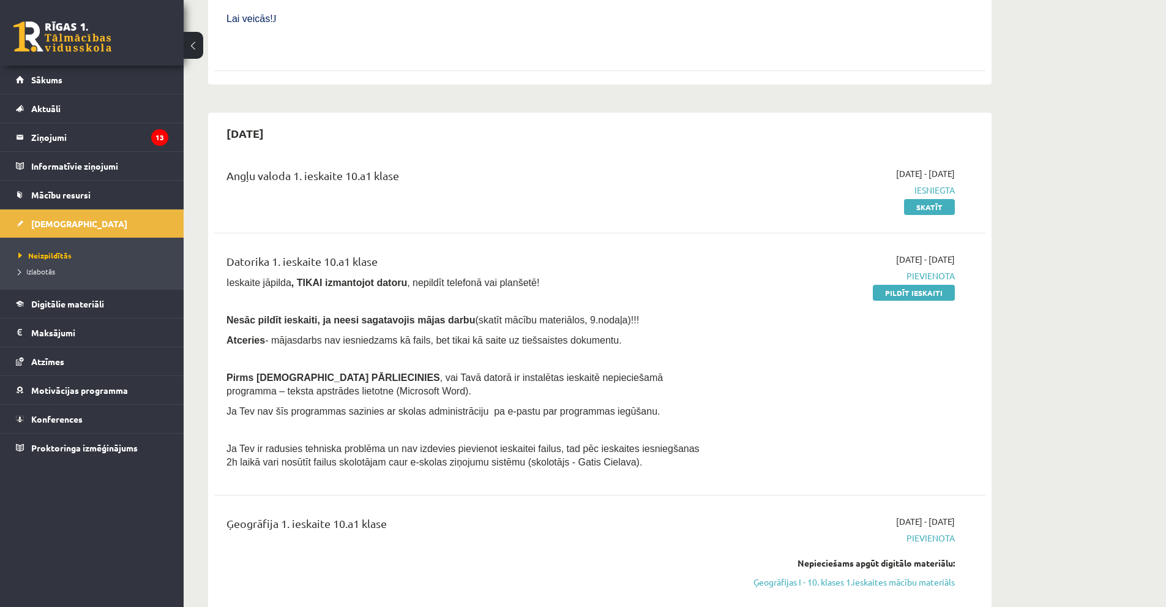
scroll to position [551, 0]
click at [912, 285] on link "Pildīt ieskaiti" at bounding box center [914, 293] width 82 height 16
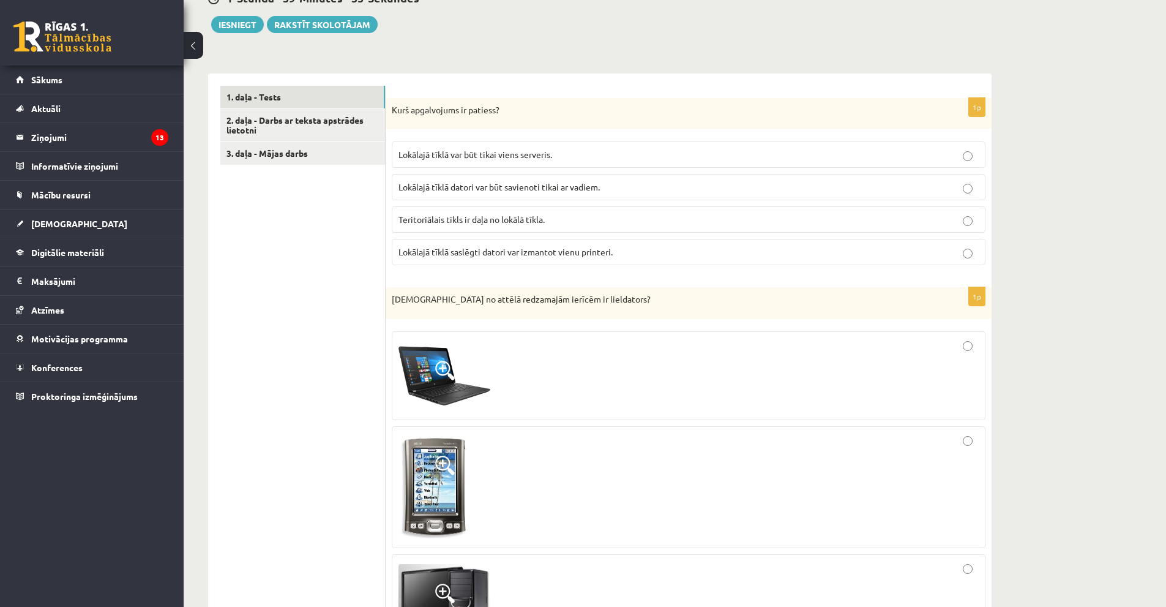
scroll to position [306, 0]
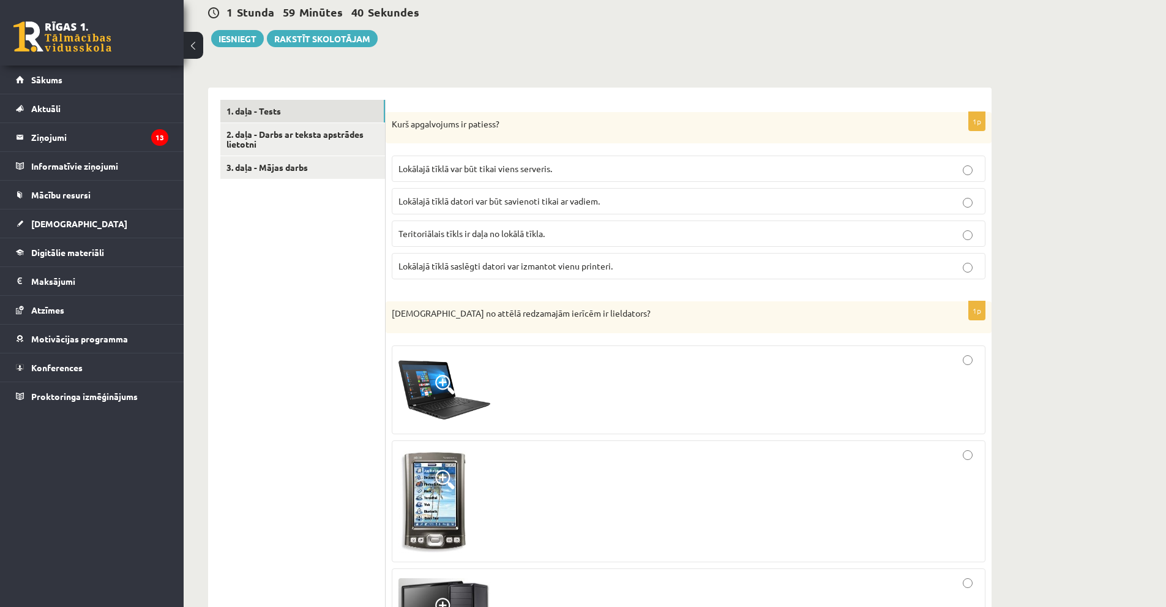
click at [600, 239] on p "Teritoriālais tīkls ir daļa no lokālā tīkla." at bounding box center [688, 233] width 580 height 13
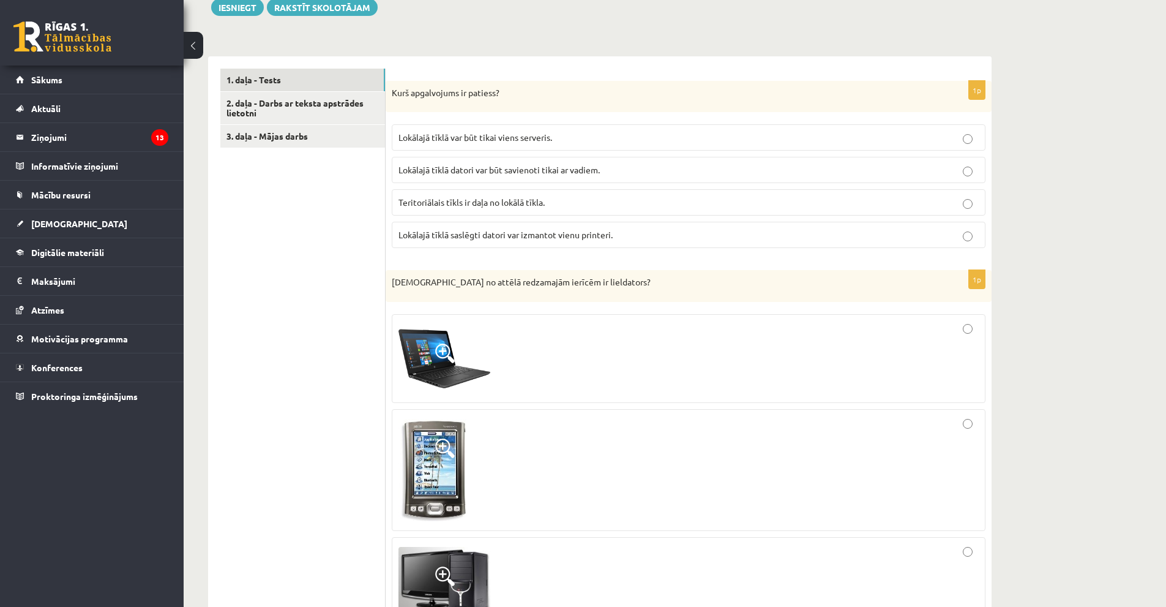
scroll to position [367, 0]
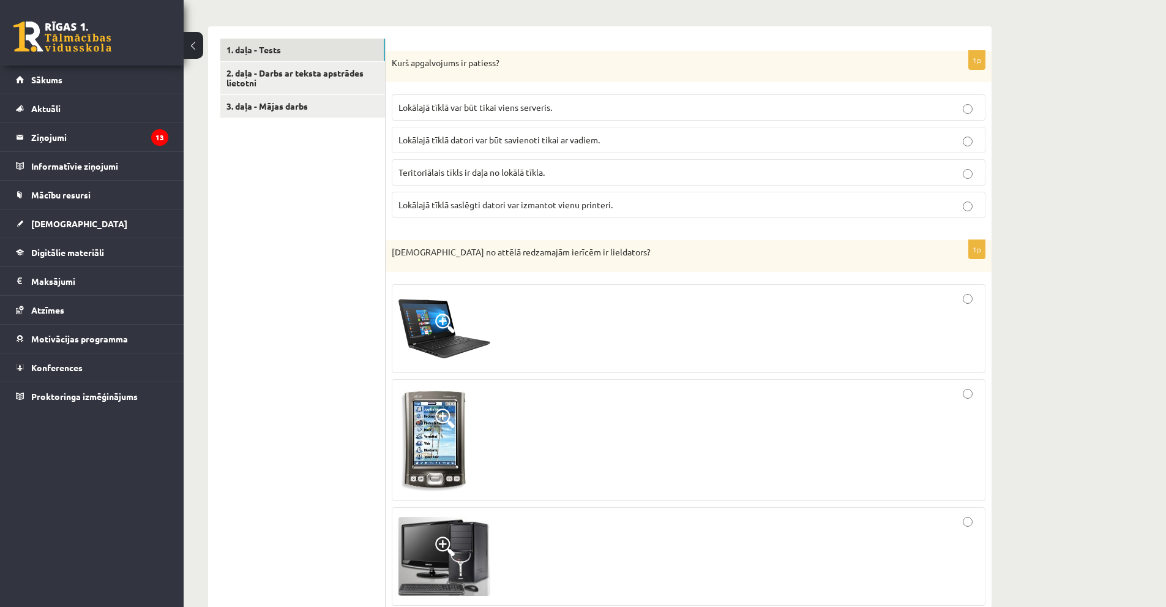
click at [444, 113] on p "Lokālajā tīklā var būt tikai viens serveris." at bounding box center [688, 107] width 580 height 13
click at [552, 109] on span "Lokālajā tīklā var būt tikai viens serveris." at bounding box center [475, 107] width 154 height 11
click at [629, 146] on p "Lokālajā tīklā datori var būt savienoti tikai ar vadiem." at bounding box center [688, 139] width 580 height 13
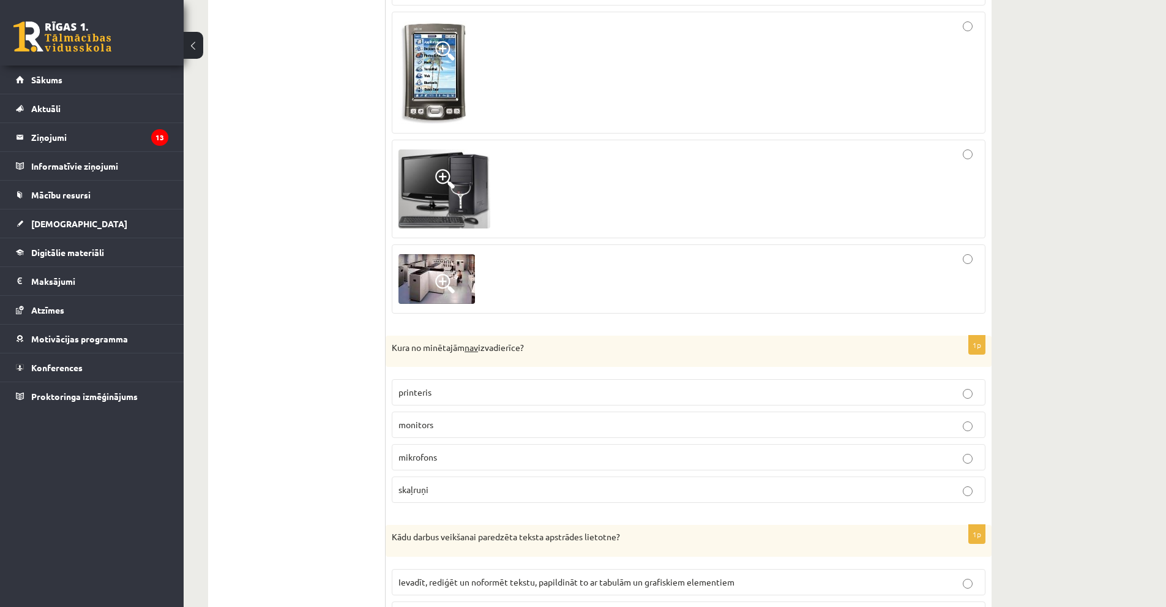
scroll to position [796, 0]
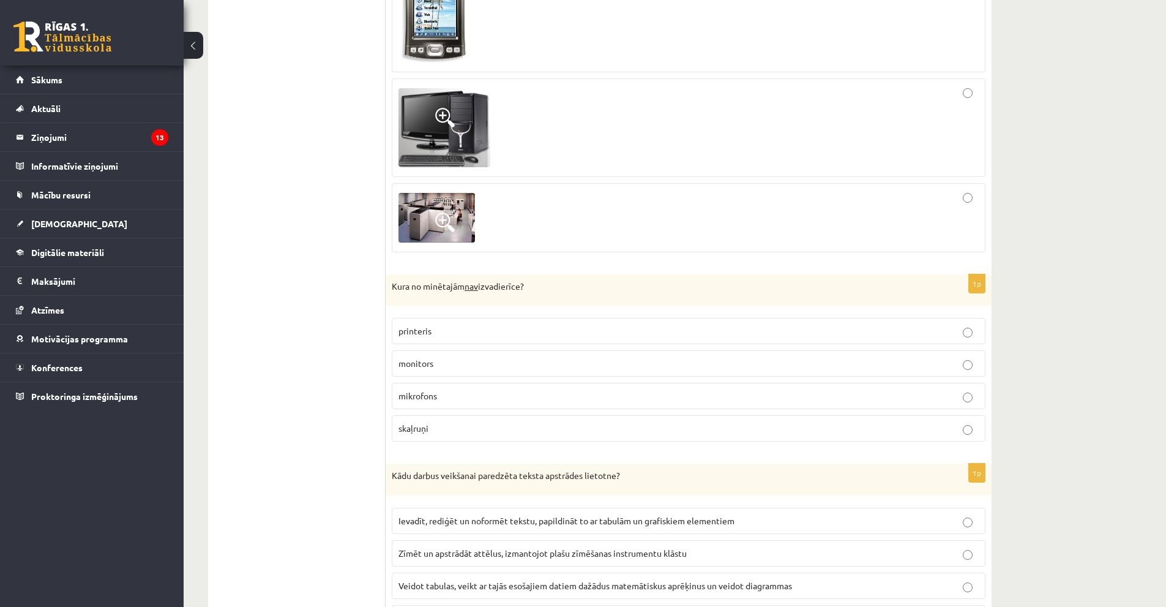
click at [976, 429] on p "skaļruņi" at bounding box center [688, 428] width 580 height 13
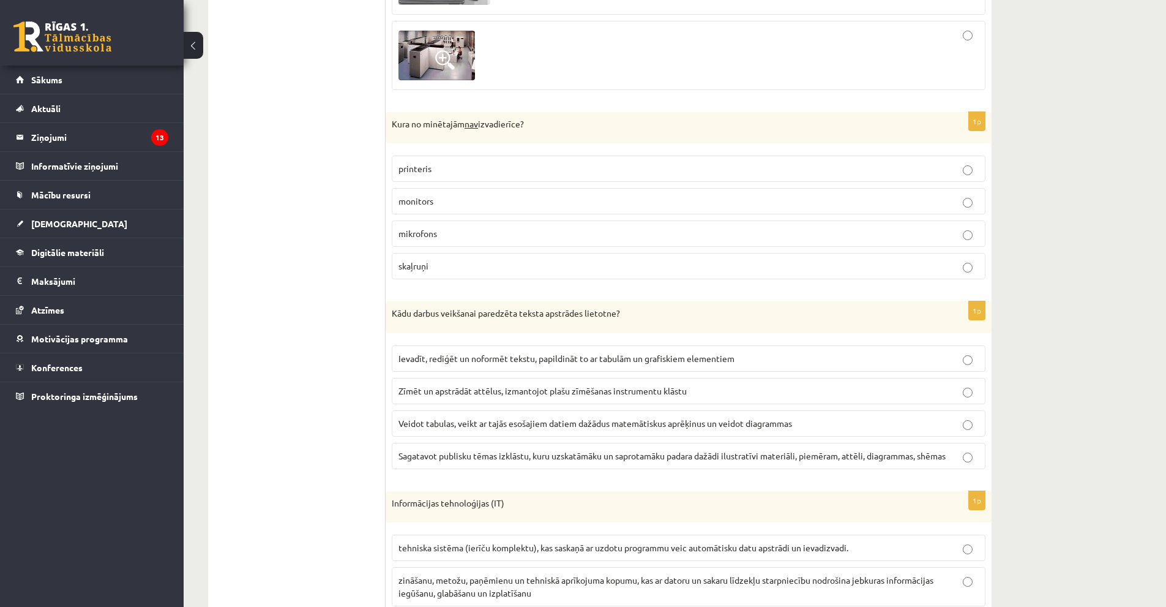
scroll to position [979, 0]
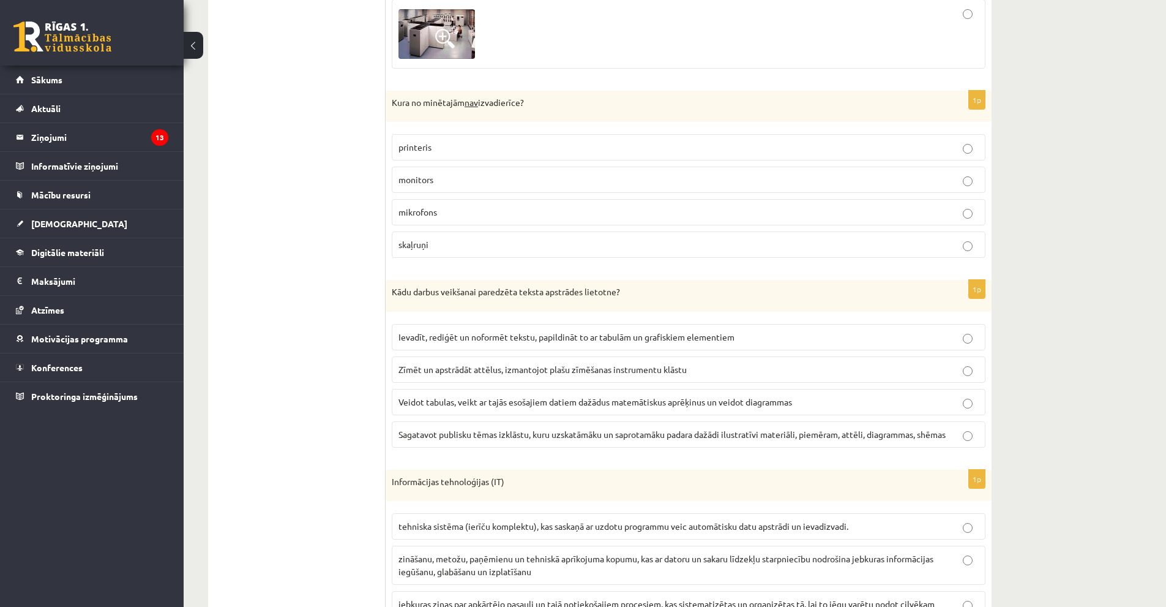
drag, startPoint x: 395, startPoint y: 293, endPoint x: 422, endPoint y: 316, distance: 35.5
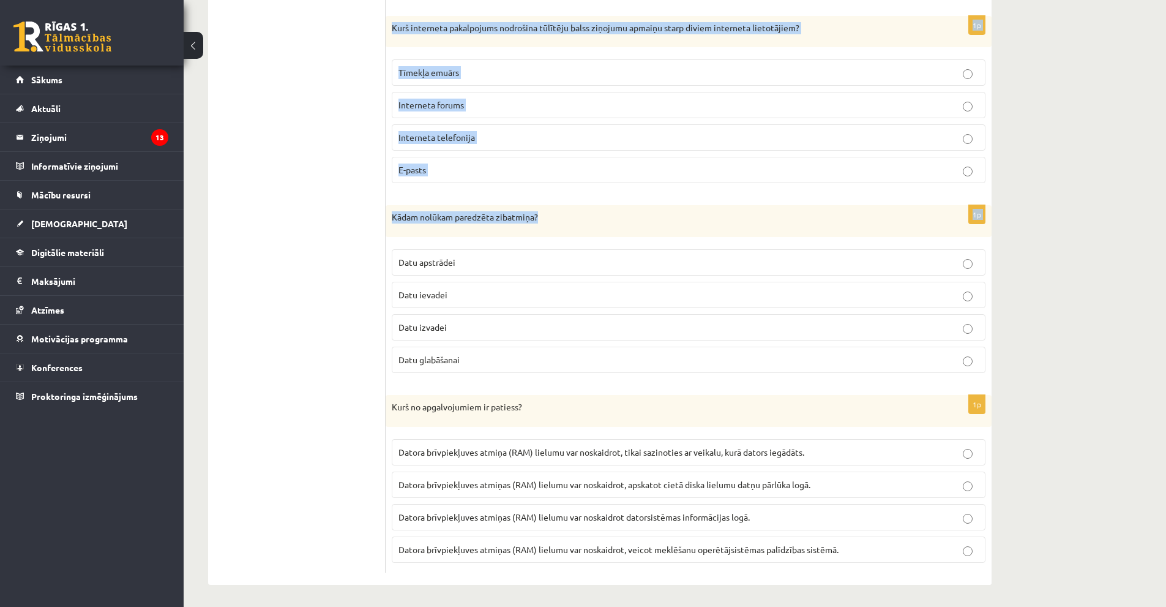
scroll to position [3545, 0]
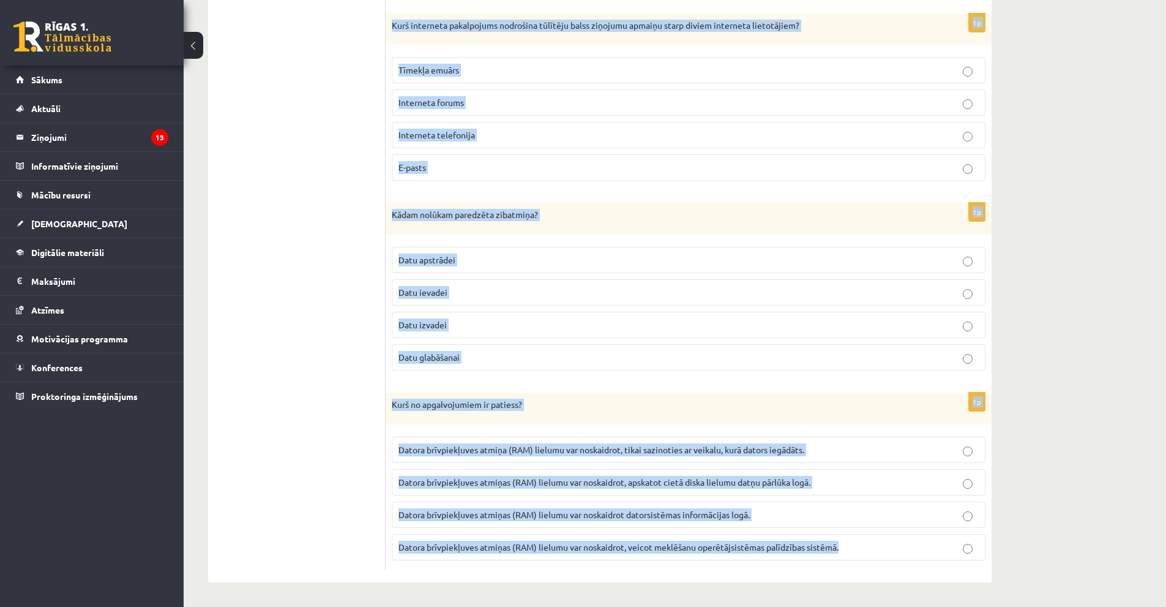
drag, startPoint x: 387, startPoint y: 170, endPoint x: 879, endPoint y: 581, distance: 640.5
copy form "Lore ipsumd sitametco adipiscin elitse doeiusmod temporin? Utlabor, etdolor ma …"
drag, startPoint x: 275, startPoint y: 167, endPoint x: 286, endPoint y: 171, distance: 11.8
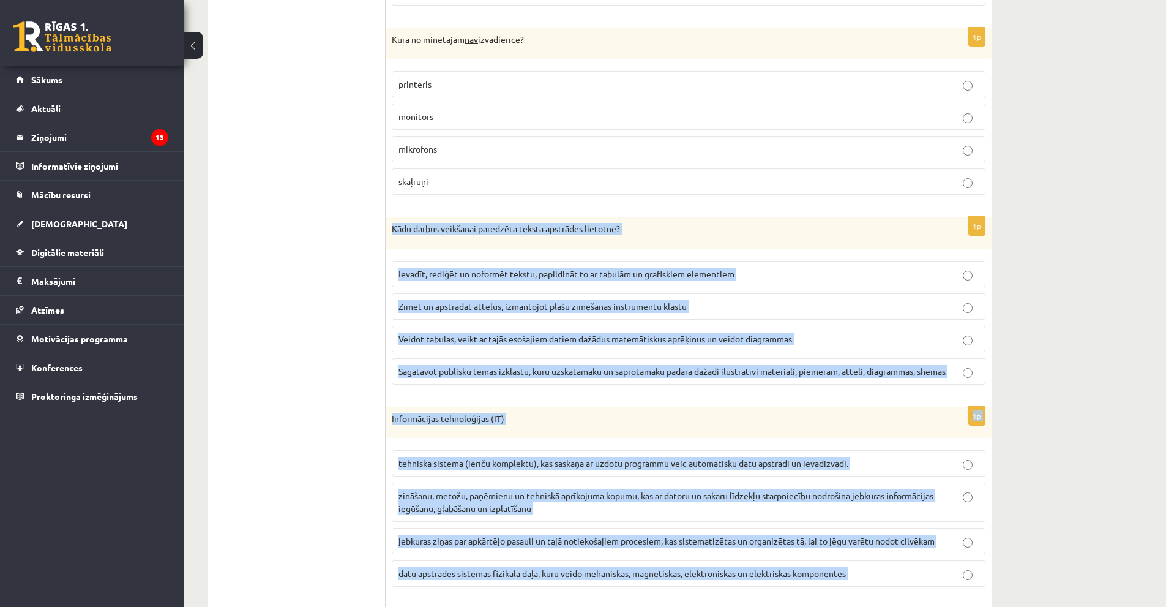
scroll to position [1036, 0]
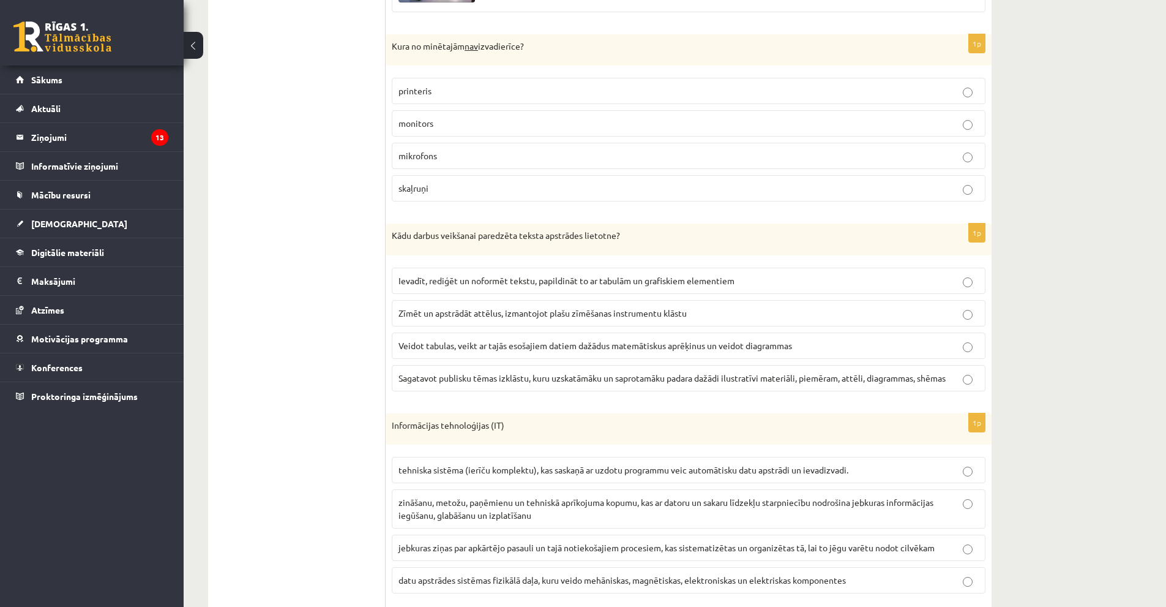
click at [468, 278] on span "Ievadīt, rediģēt un noformēt tekstu, papildināt to ar tabulām un grafiskiem ele…" at bounding box center [566, 280] width 336 height 11
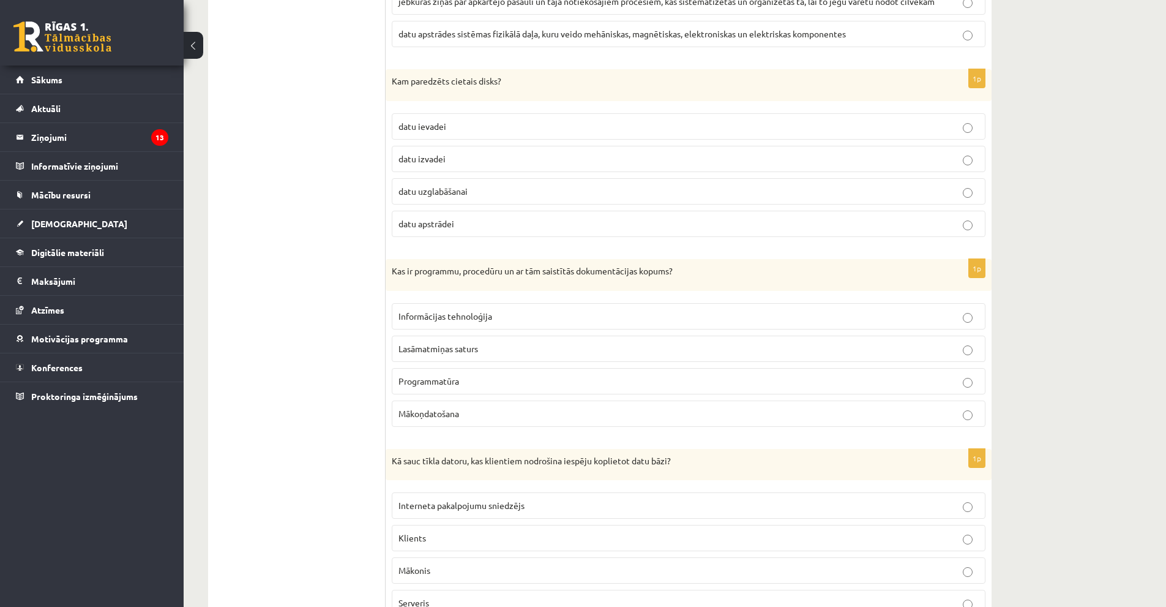
scroll to position [1586, 0]
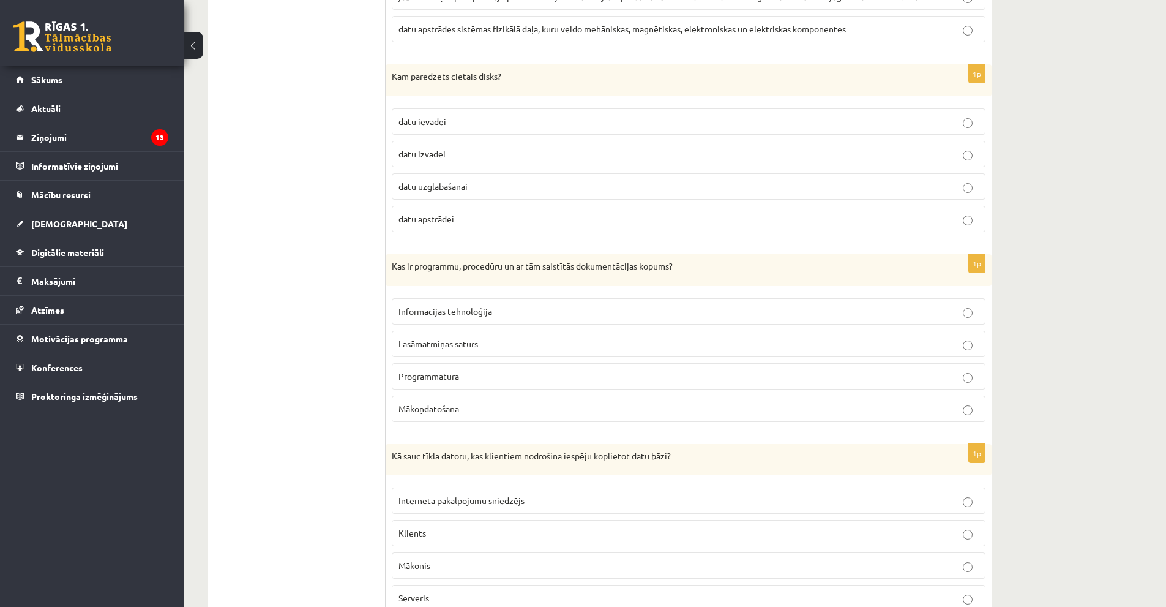
click at [939, 377] on p "Programmatūra" at bounding box center [688, 376] width 580 height 13
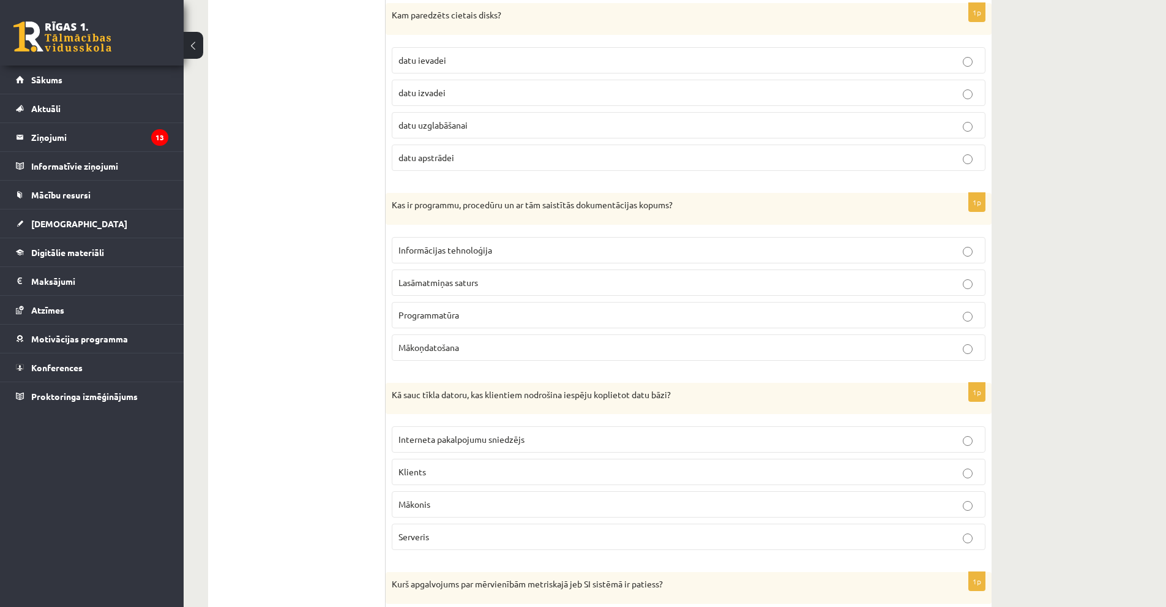
click at [593, 546] on label "Serveris" at bounding box center [689, 536] width 594 height 26
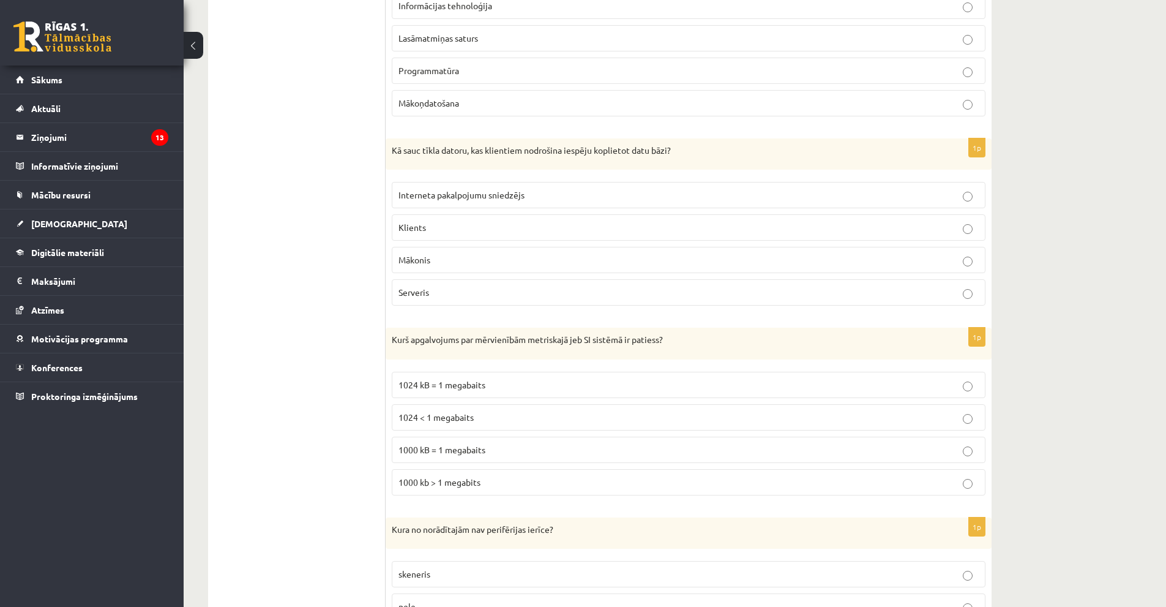
scroll to position [1892, 0]
click at [499, 482] on p "1000 kb > 1 megabits" at bounding box center [688, 481] width 580 height 13
click at [493, 452] on p "1000 kB = 1 megabaits" at bounding box center [688, 448] width 580 height 13
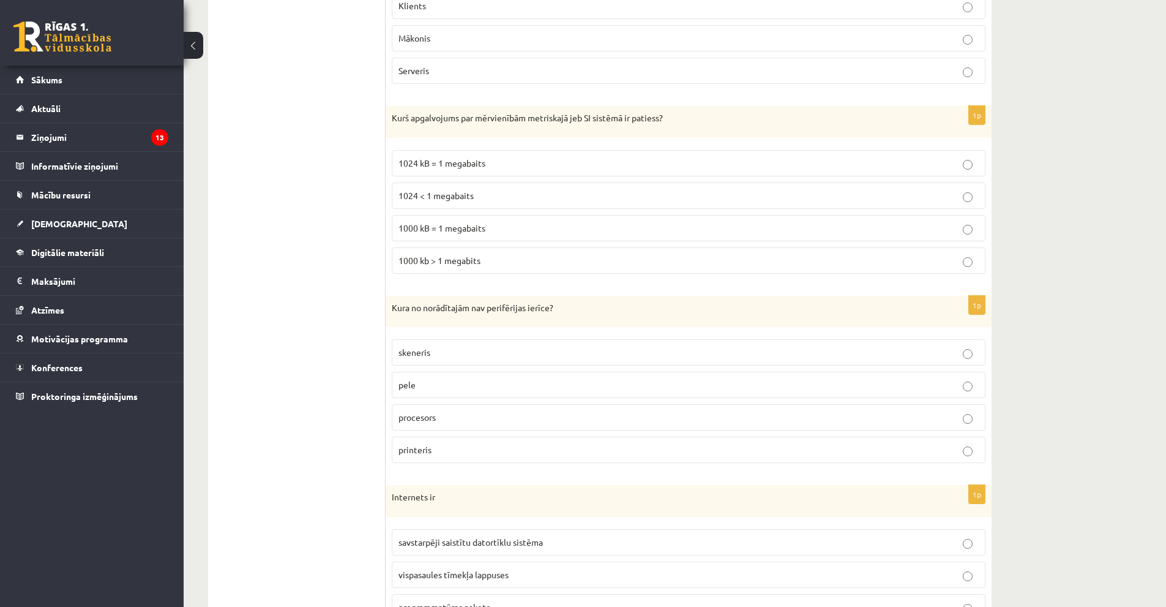
scroll to position [2198, 0]
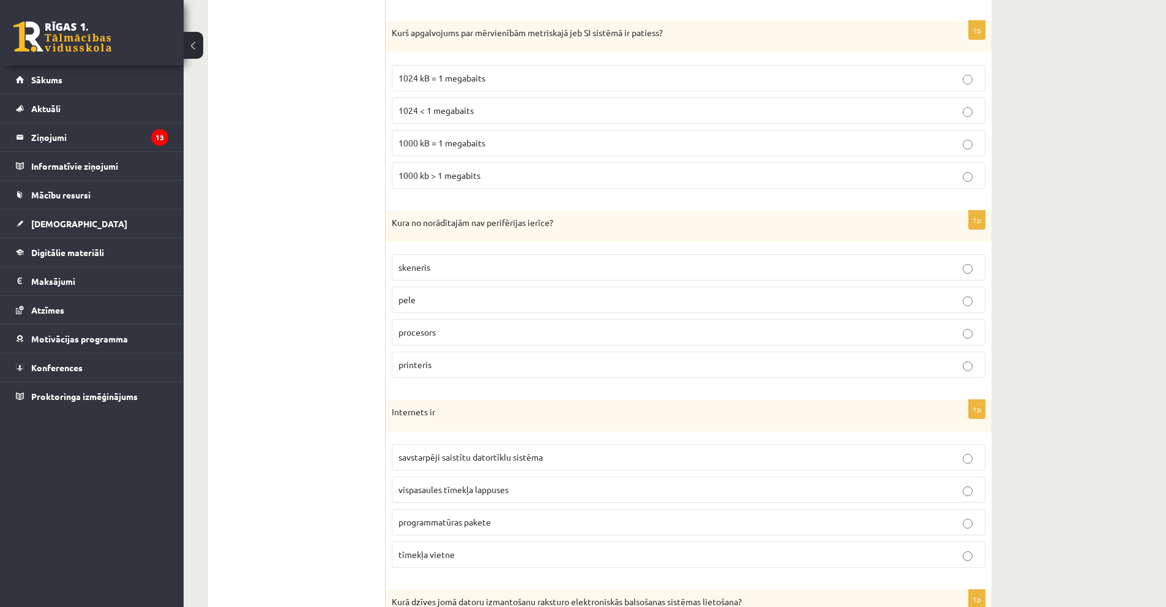
click at [468, 337] on p "procesors" at bounding box center [688, 332] width 580 height 13
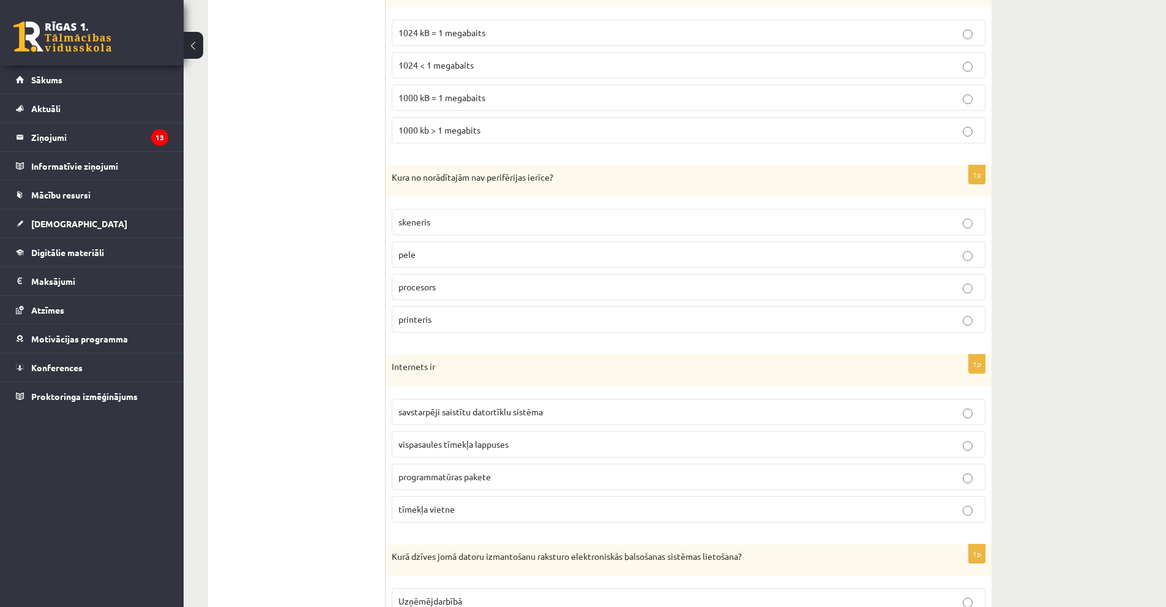
scroll to position [2321, 0]
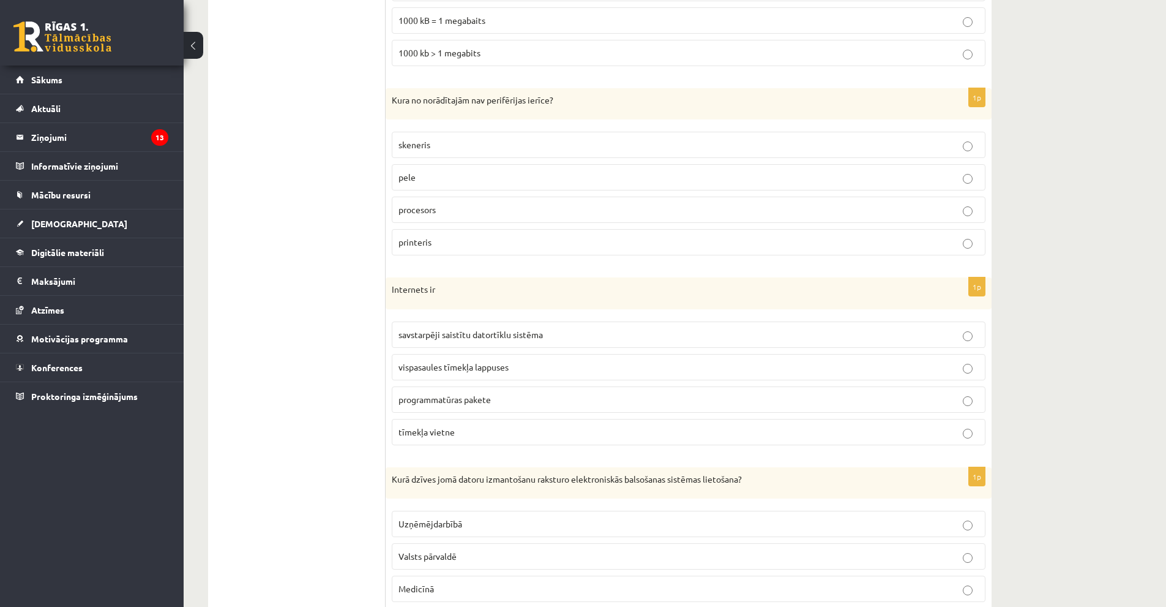
click at [477, 335] on span "savstarpēji saistītu datortīklu sistēma" at bounding box center [470, 334] width 144 height 11
click at [447, 551] on p "Valsts pārvaldē" at bounding box center [688, 556] width 580 height 13
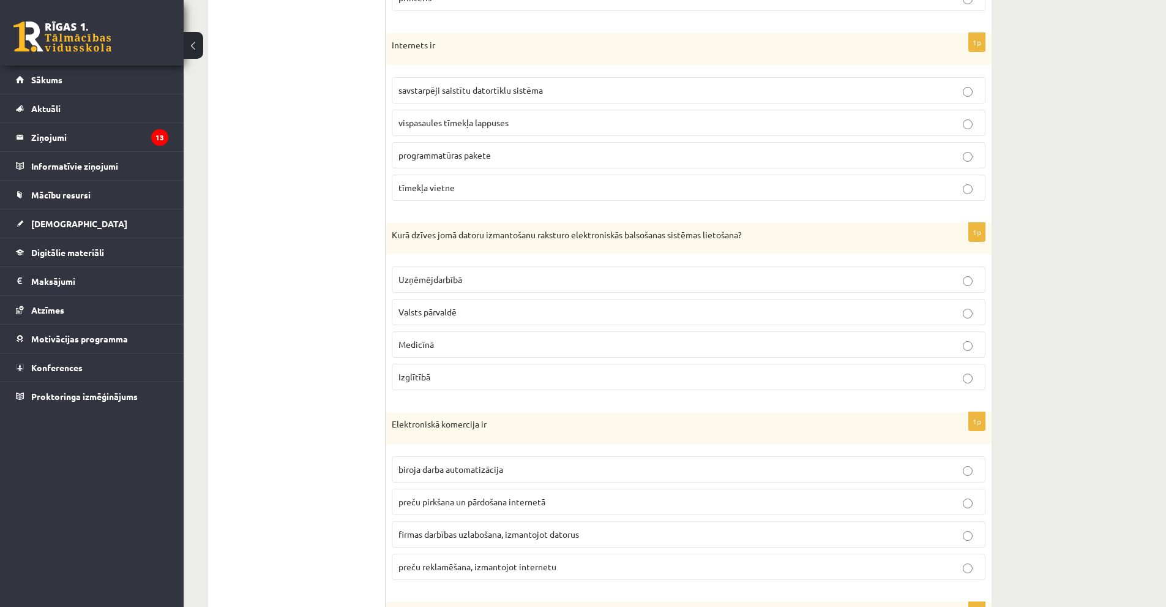
scroll to position [2566, 0]
click at [489, 506] on span "preču pirkšana un pārdošana internetā" at bounding box center [471, 500] width 147 height 11
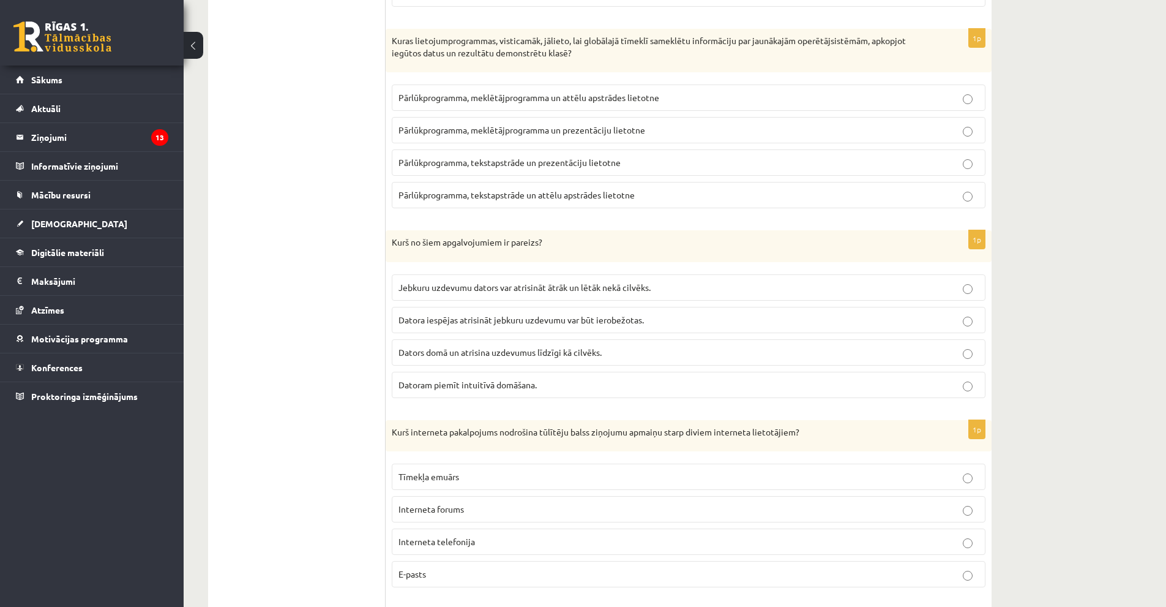
scroll to position [3116, 0]
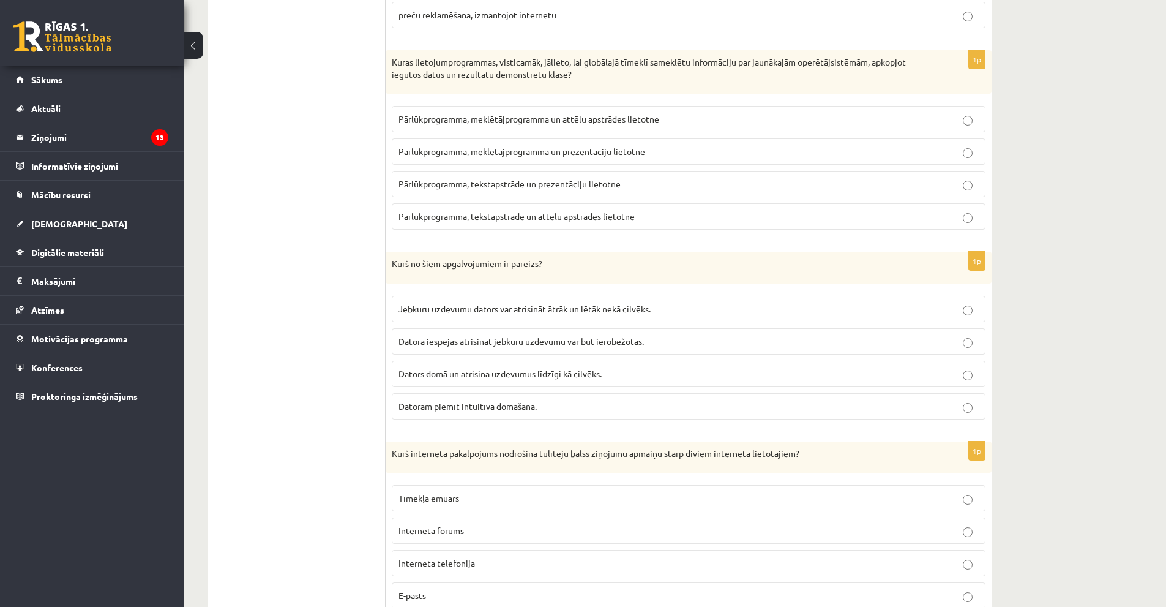
click at [575, 188] on span "Pārlūkprogramma, tekstapstrāde un prezentāciju lietotne" at bounding box center [509, 183] width 222 height 11
click at [517, 346] on p "Datora iespējas atrisināt jebkuru uzdevumu var būt ierobežotas." at bounding box center [688, 341] width 580 height 13
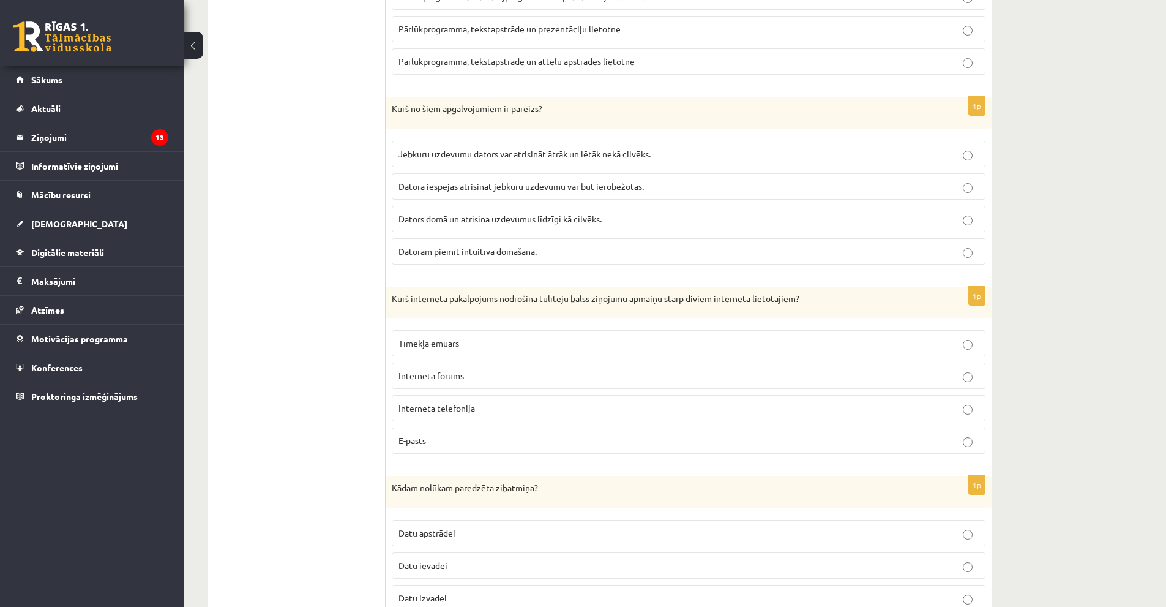
scroll to position [3300, 0]
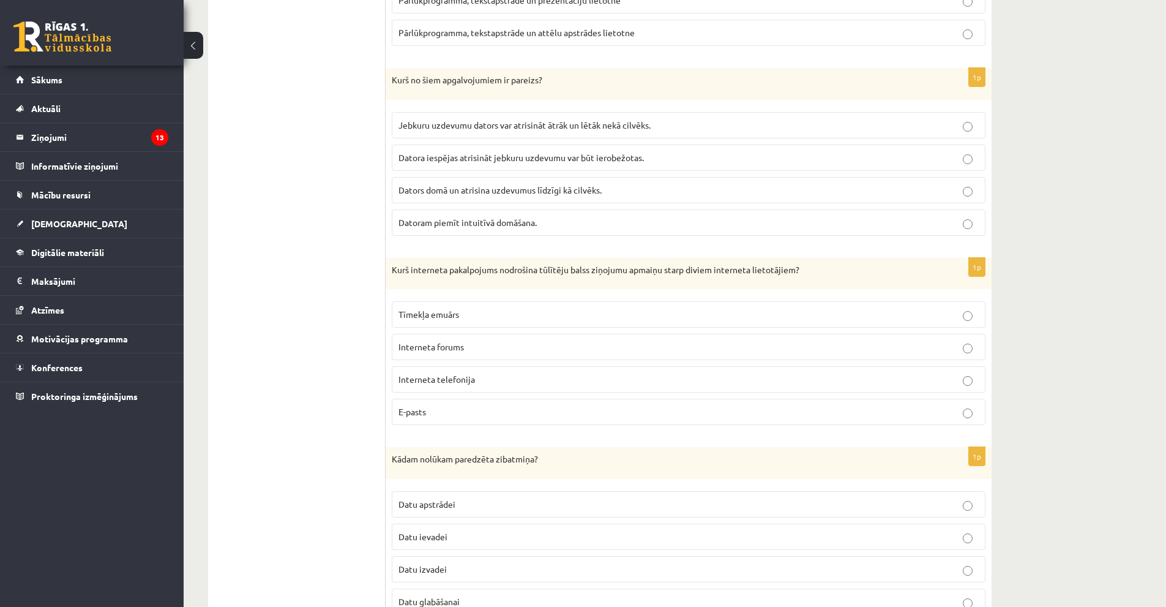
click at [461, 381] on span "Interneta telefonija" at bounding box center [436, 378] width 77 height 11
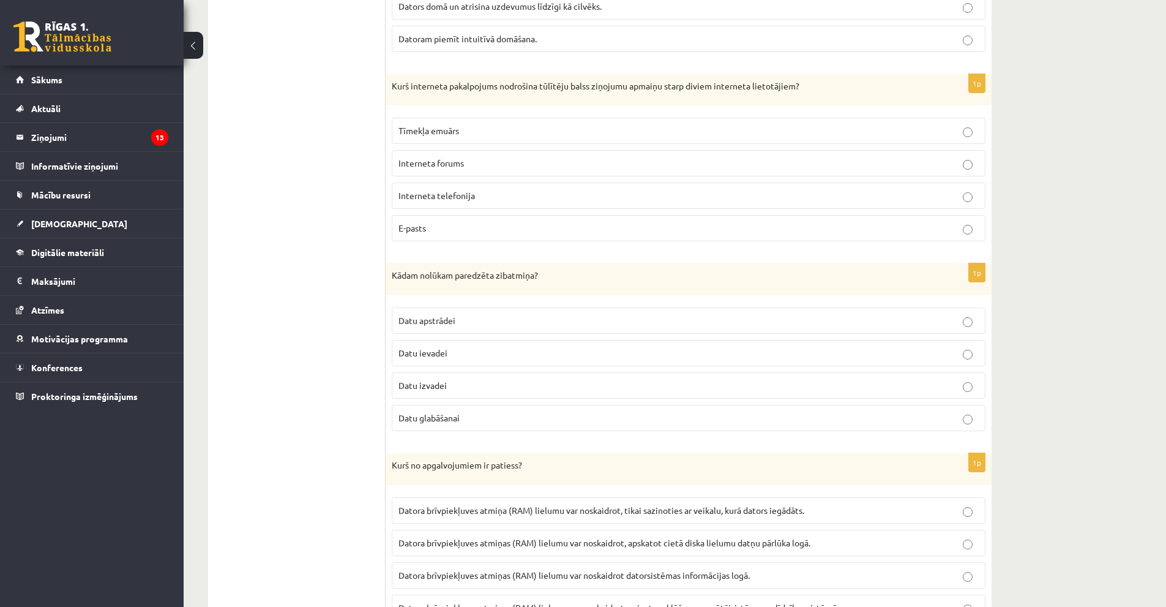
scroll to position [3545, 0]
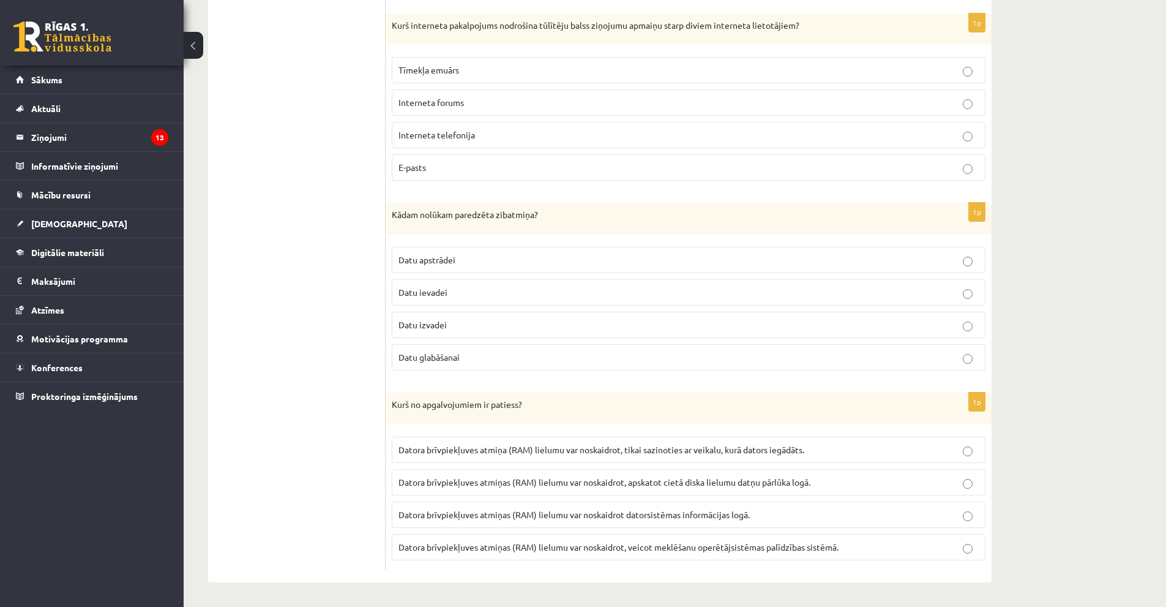
click at [488, 360] on p "Datu glabāšanai" at bounding box center [688, 357] width 580 height 13
click at [569, 454] on p "Datora brīvpiekļuves atmiņa (RAM) lielumu var noskaidrot, tikai sazinoties ar v…" at bounding box center [688, 449] width 580 height 13
click at [752, 487] on p "Datora brīvpiekļuves atmiņas (RAM) lielumu var noskaidrot, apskatot cietā diska…" at bounding box center [688, 482] width 580 height 13
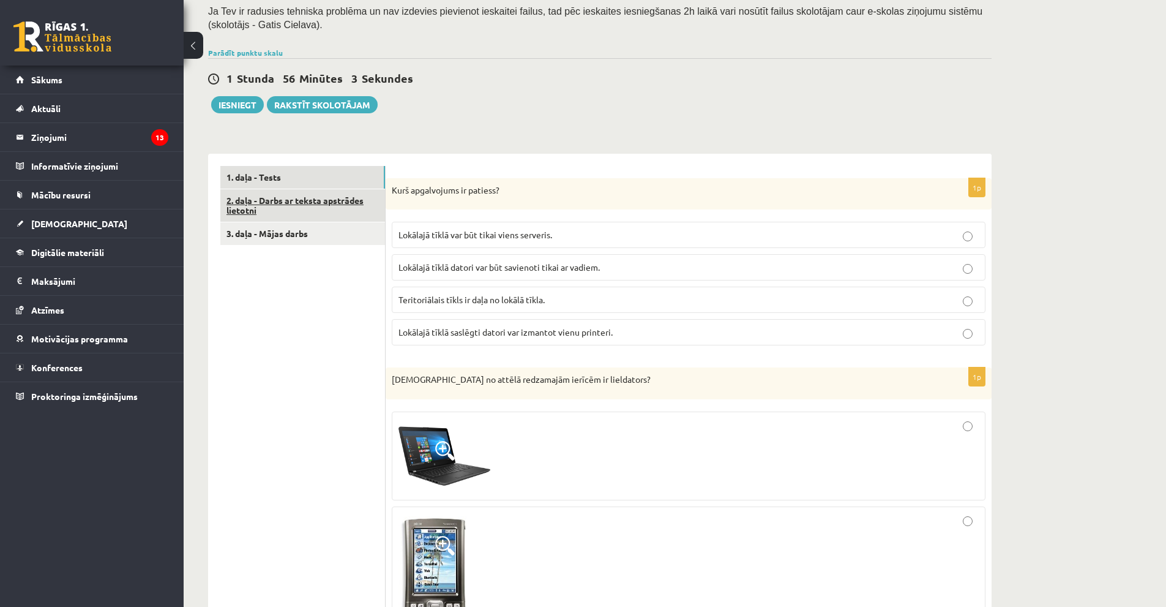
click at [288, 201] on link "2. daļa - Darbs ar teksta apstrādes lietotni" at bounding box center [302, 205] width 165 height 33
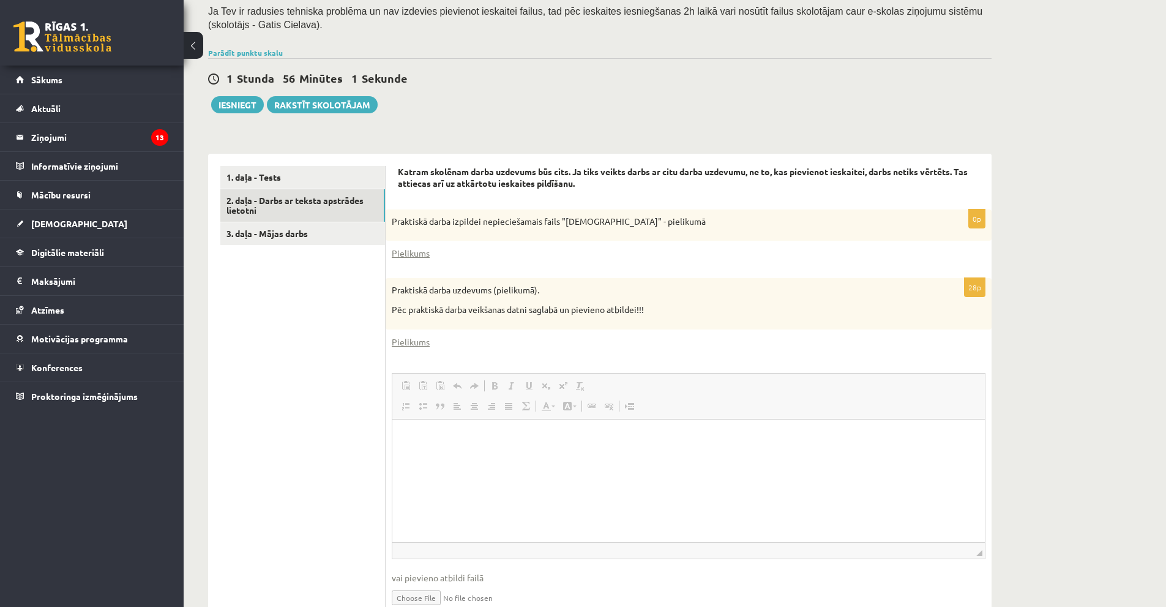
scroll to position [0, 0]
click at [406, 247] on div "0p Praktiskā darba izpildei nepieciešamais fails "[DEMOGRAPHIC_DATA]" - pieliku…" at bounding box center [689, 237] width 606 height 57
click at [409, 251] on link "Pielikums" at bounding box center [411, 253] width 38 height 13
click at [419, 342] on link "Pielikums" at bounding box center [411, 341] width 38 height 13
click at [285, 236] on link "3. daļa - Mājas darbs" at bounding box center [302, 233] width 165 height 23
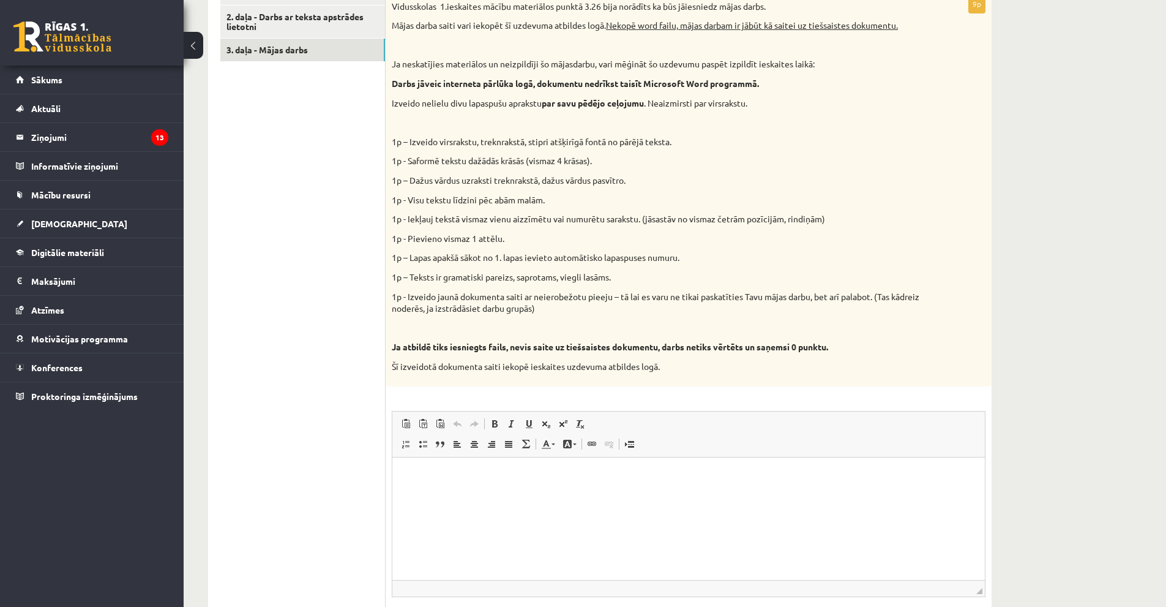
scroll to position [362, 0]
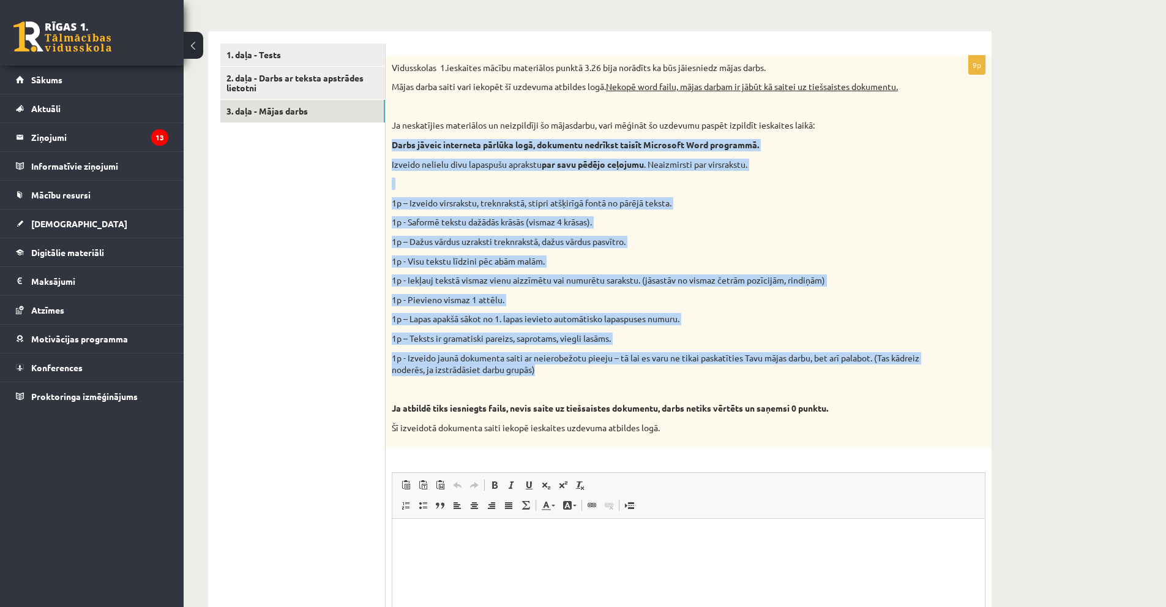
drag, startPoint x: 391, startPoint y: 145, endPoint x: 823, endPoint y: 367, distance: 485.3
click at [823, 367] on div "Vidusskolas 1.ieskaites mācību materiālos punktā 3.26 bija norādīts ka būs jāie…" at bounding box center [689, 252] width 606 height 392
copy div "Darbs jāveic interneta pārlūka logā, dokumentu nedrīkst taisīt Microsoft Word p…"
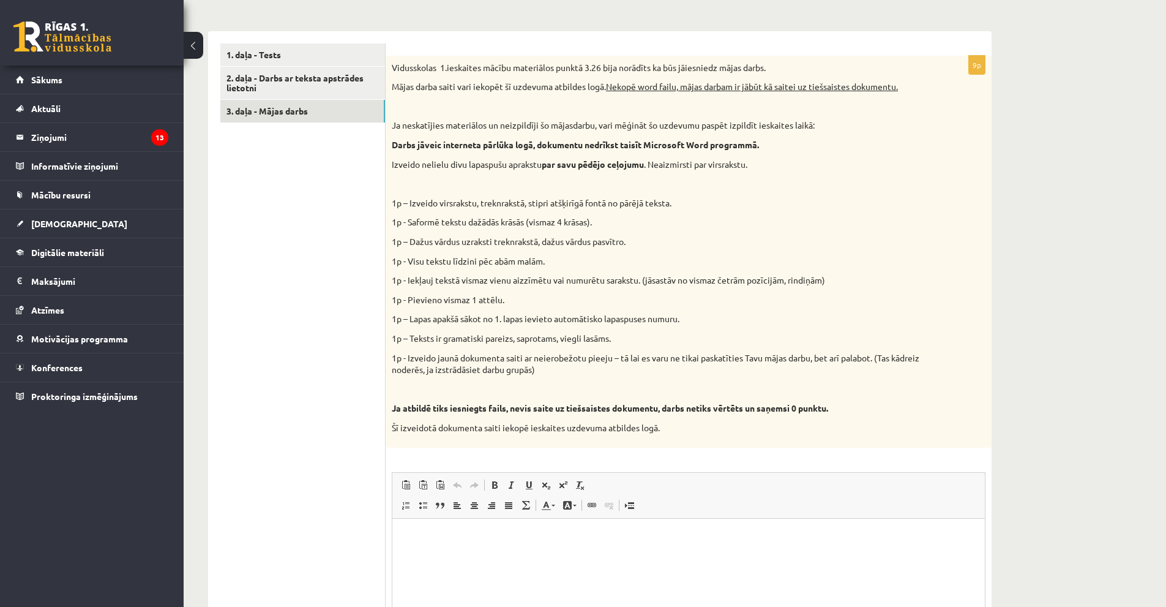
click at [340, 207] on ul "1. daļa - Tests 2. daļa - Darbs ar teksta apstrādes lietotni 3. daļa - Mājas da…" at bounding box center [302, 384] width 165 height 683
click at [267, 73] on link "2. daļa - Darbs ar teksta apstrādes lietotni" at bounding box center [302, 83] width 165 height 33
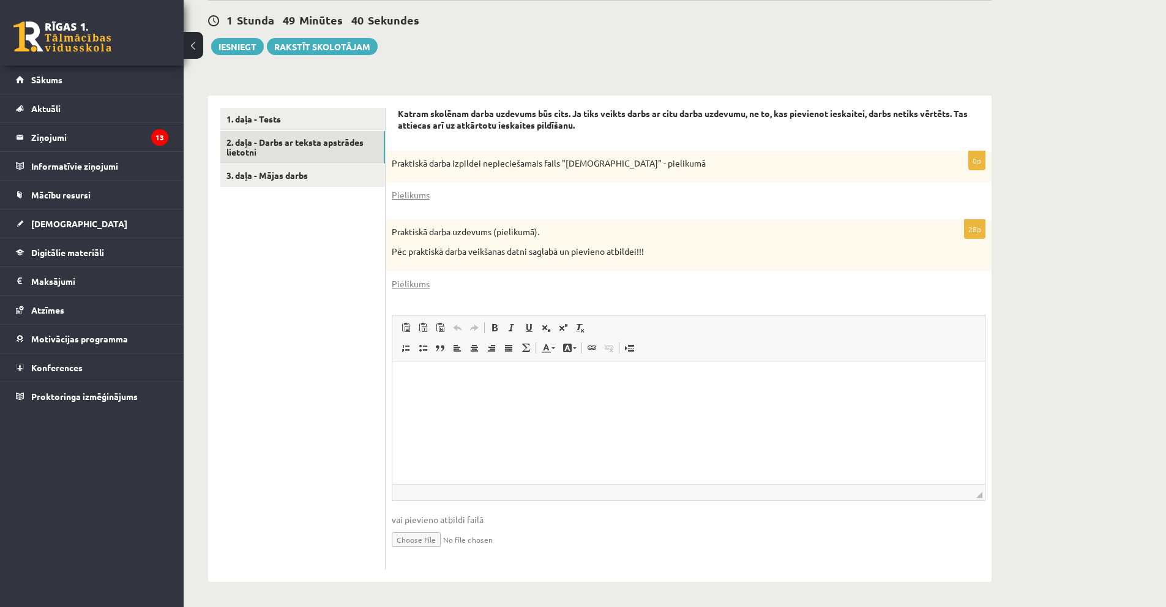
scroll to position [0, 0]
